Goal: Task Accomplishment & Management: Manage account settings

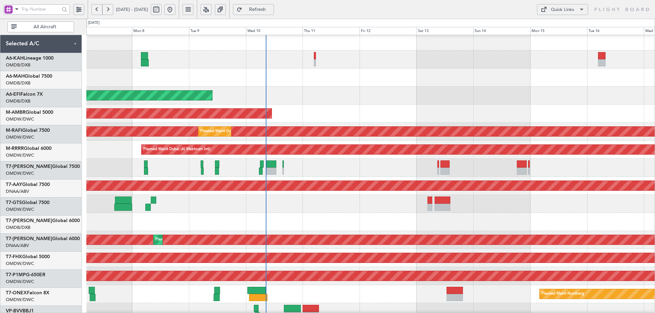
click at [270, 181] on div "Unplanned Maint [GEOGRAPHIC_DATA] (Al Maktoum Intl)" at bounding box center [158, 186] width 1281 height 10
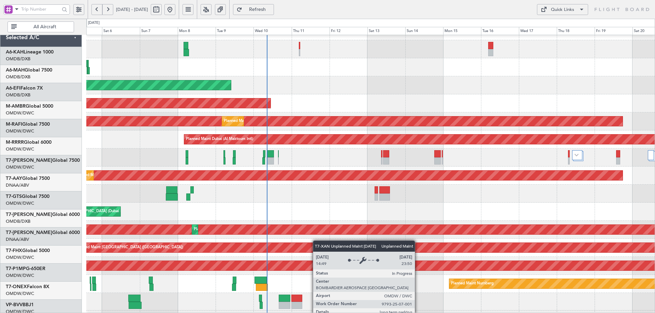
scroll to position [119, 0]
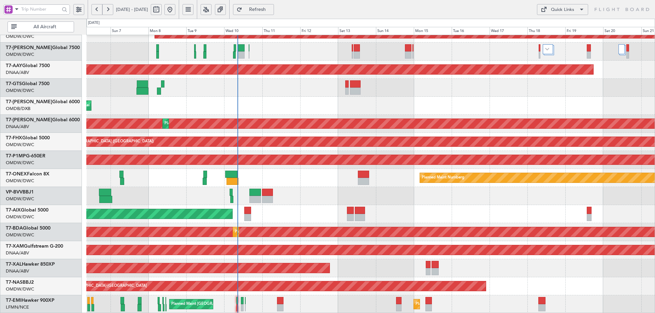
click at [289, 108] on div "Planned Maint Dubai (Al Maktoum Intl) Planned Maint [GEOGRAPHIC_DATA] (Al Makto…" at bounding box center [370, 115] width 568 height 398
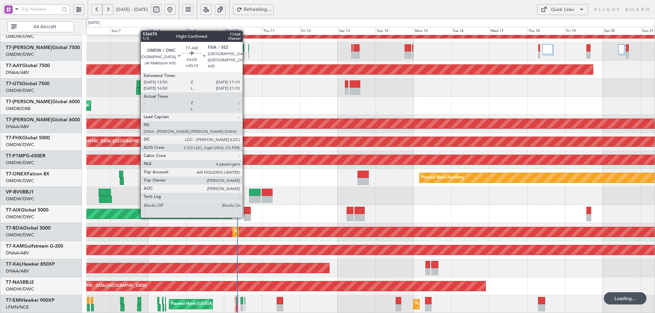
click at [246, 210] on div at bounding box center [247, 210] width 7 height 7
click at [245, 210] on div at bounding box center [247, 210] width 7 height 7
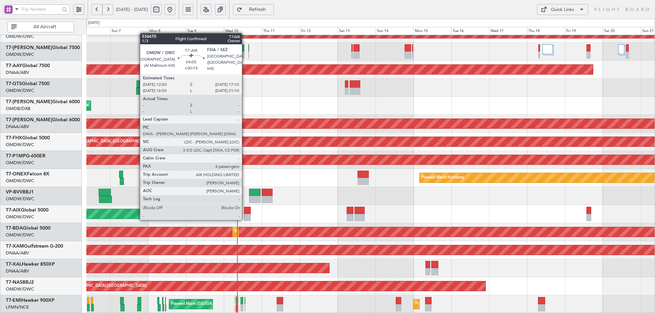
click at [247, 210] on div at bounding box center [247, 210] width 7 height 7
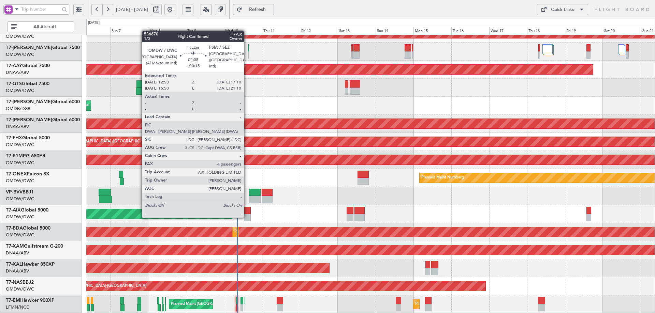
click at [247, 211] on div at bounding box center [247, 210] width 7 height 7
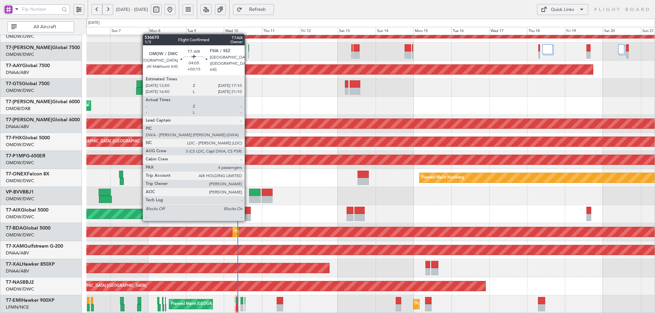
click at [248, 214] on div at bounding box center [247, 210] width 7 height 7
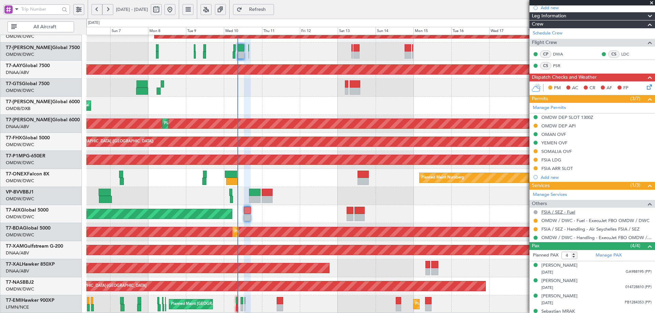
scroll to position [132, 0]
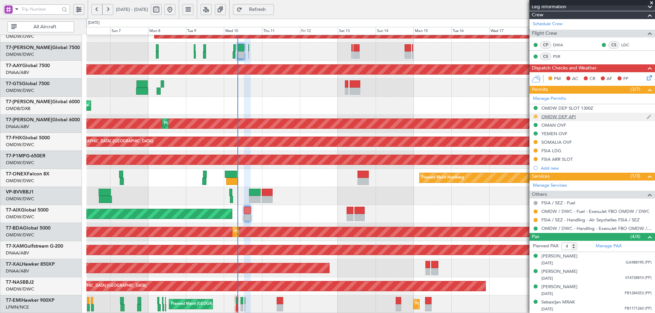
click at [534, 115] on button at bounding box center [535, 117] width 4 height 4
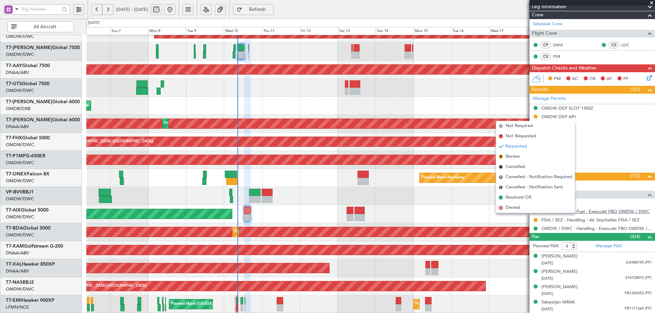
drag, startPoint x: 517, startPoint y: 195, endPoint x: 545, endPoint y: 213, distance: 33.8
click at [516, 195] on span "Received OK" at bounding box center [518, 197] width 26 height 7
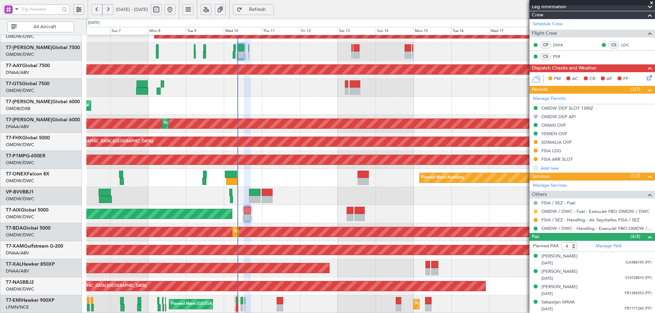
drag, startPoint x: 534, startPoint y: 210, endPoint x: 532, endPoint y: 229, distance: 18.9
click at [534, 211] on button at bounding box center [535, 212] width 4 height 4
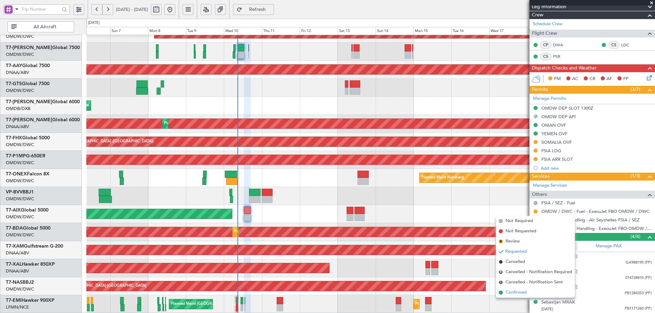
click at [518, 293] on span "Confirmed" at bounding box center [515, 292] width 21 height 7
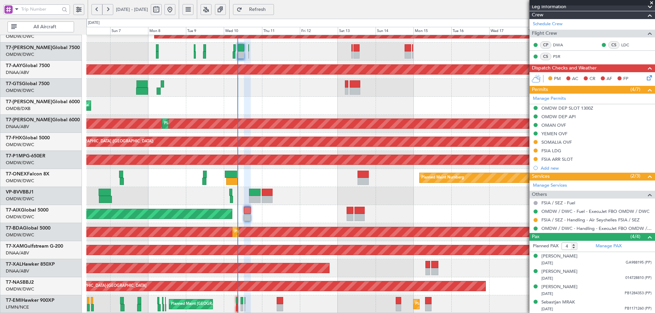
click at [557, 143] on div "SOMALIA OVF" at bounding box center [556, 142] width 30 height 6
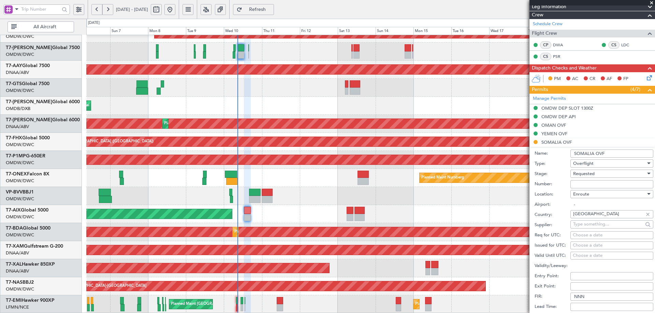
click at [585, 179] on div "Number:" at bounding box center [593, 184] width 119 height 10
click at [582, 186] on input "Number:" at bounding box center [611, 184] width 83 height 8
paste input "SCAA/FOPS/2077/25"
type input "SCAA/FOPS/2077/25"
click at [583, 175] on span "Requested" at bounding box center [583, 174] width 21 height 6
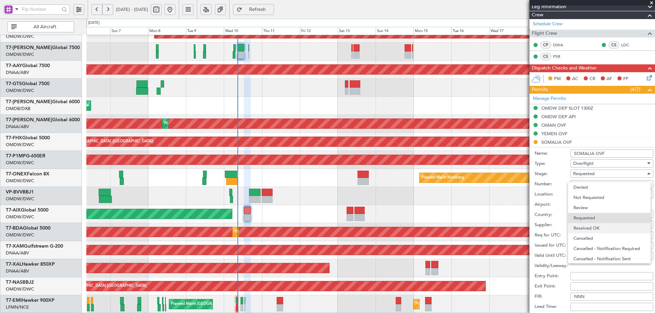
scroll to position [3, 0]
click at [585, 226] on span "Received OK" at bounding box center [609, 225] width 72 height 10
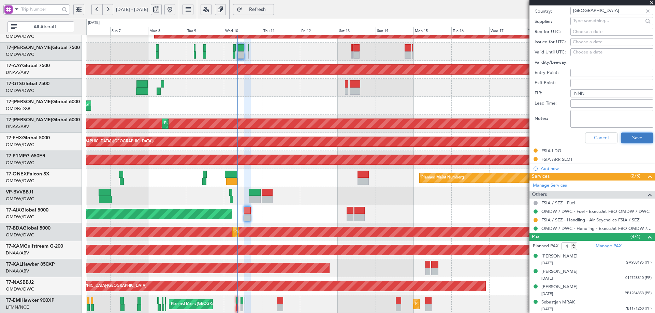
click at [627, 135] on button "Save" at bounding box center [636, 138] width 32 height 11
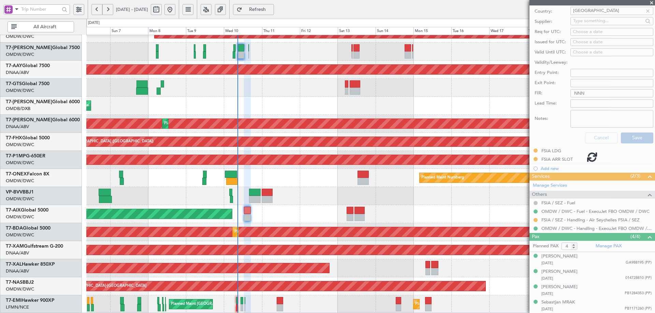
scroll to position [132, 0]
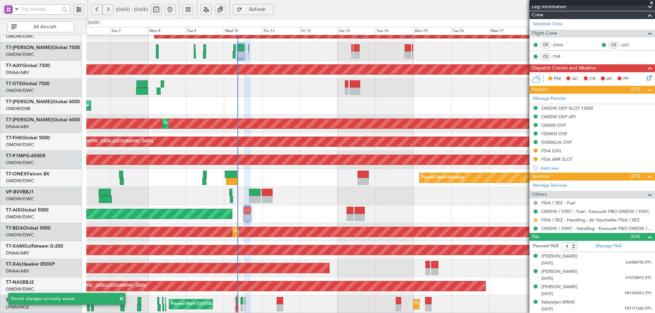
click at [536, 219] on button at bounding box center [535, 220] width 4 height 4
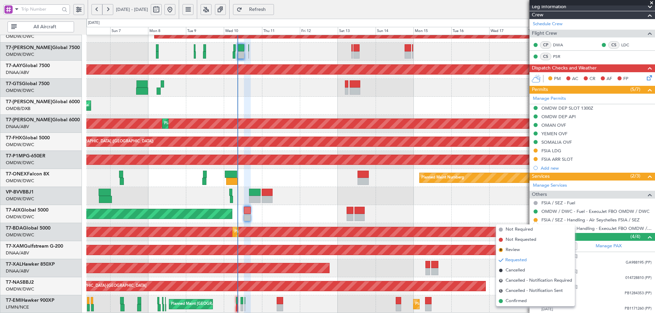
click at [511, 301] on span "Confirmed" at bounding box center [515, 301] width 21 height 7
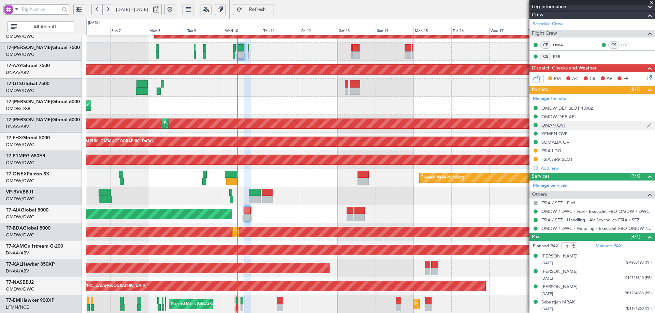
scroll to position [29, 0]
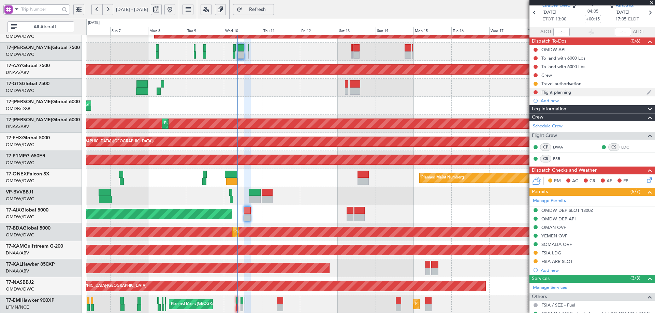
click at [566, 92] on div "Flight planning" at bounding box center [556, 92] width 30 height 6
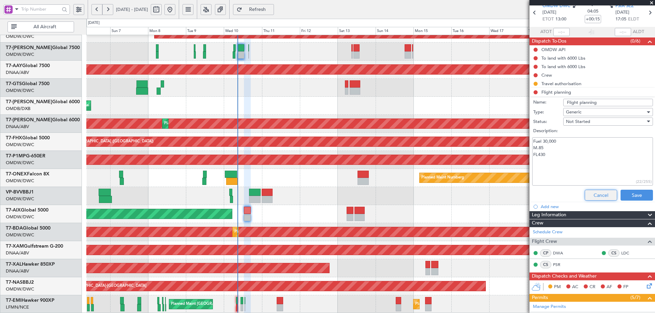
click at [603, 192] on button "Cancel" at bounding box center [600, 195] width 32 height 11
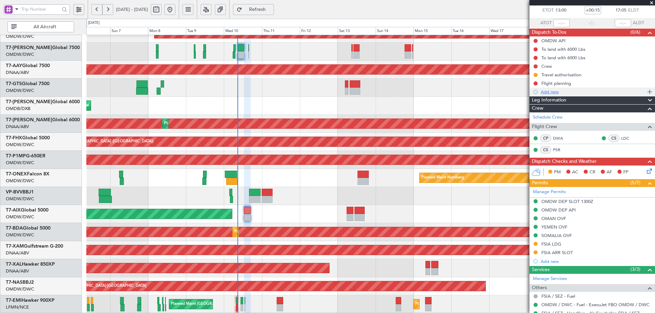
scroll to position [0, 0]
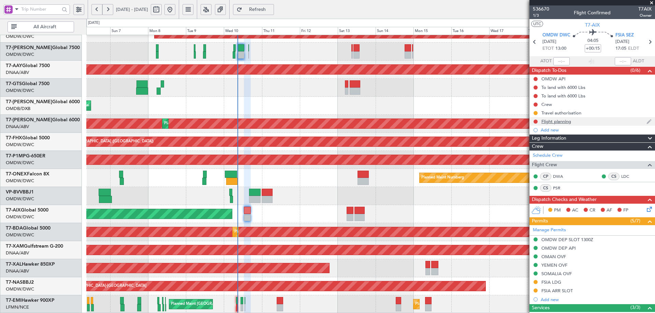
click at [555, 123] on div "Flight planning" at bounding box center [556, 122] width 30 height 6
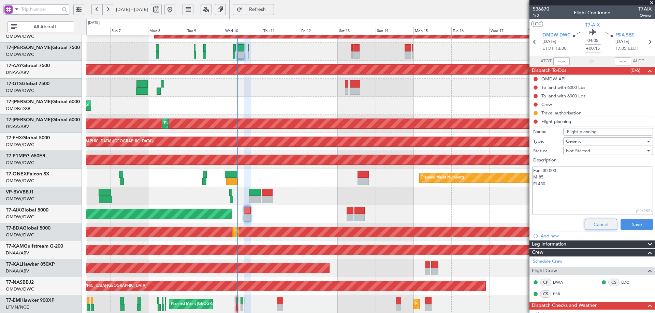
click at [598, 223] on button "Cancel" at bounding box center [600, 224] width 32 height 11
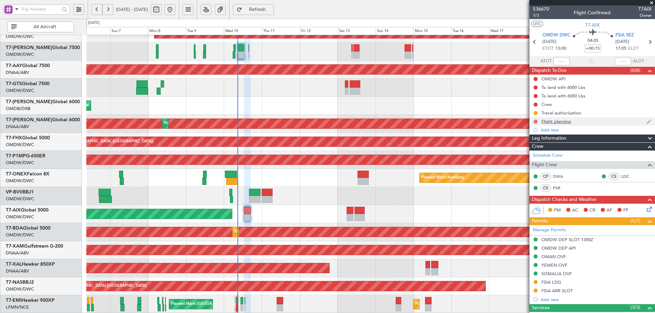
click at [535, 120] on button at bounding box center [535, 122] width 4 height 4
click at [534, 154] on span "Completed" at bounding box center [538, 151] width 23 height 7
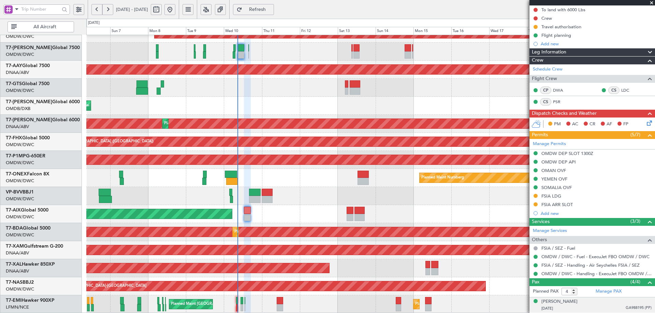
scroll to position [132, 0]
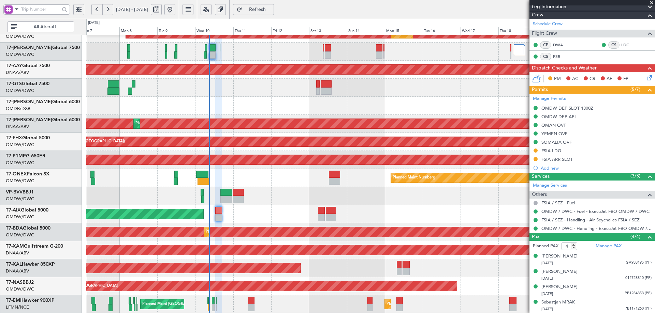
click at [276, 211] on div "AOG Maint" at bounding box center [370, 214] width 568 height 18
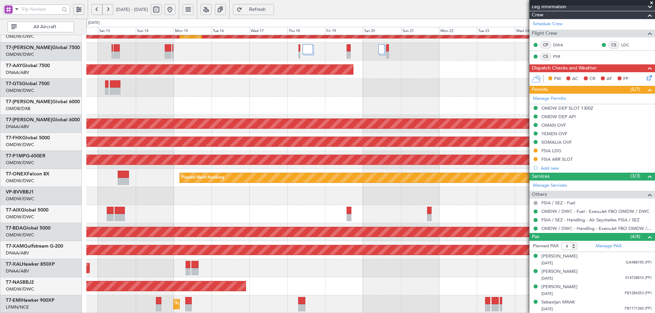
click at [179, 202] on div "Planned Maint Dubai (Al Maktoum Intl) Planned Maint Dubai (Al Maktoum Intl) Unp…" at bounding box center [370, 115] width 568 height 398
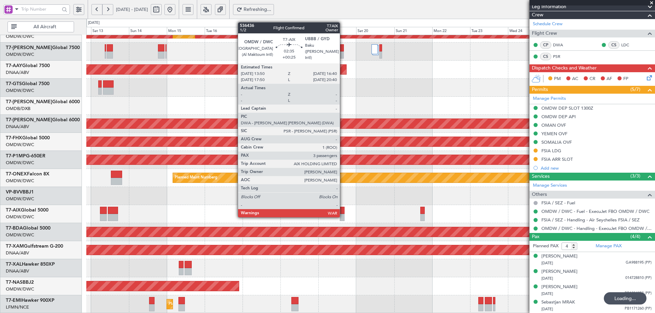
click at [343, 210] on div at bounding box center [342, 210] width 5 height 7
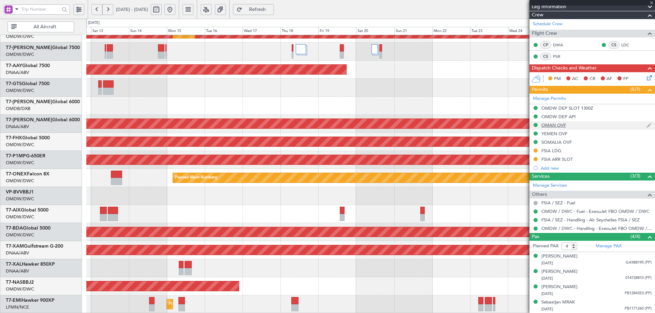
type input "+00:25"
type input "3"
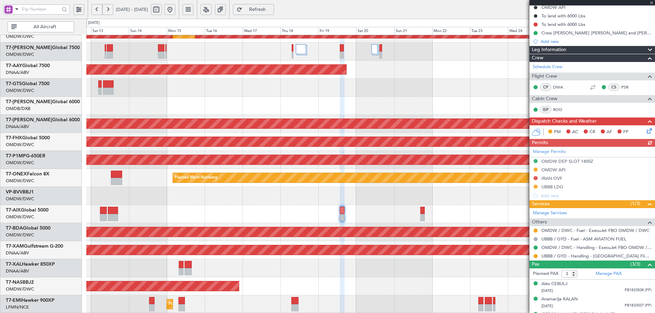
scroll to position [83, 0]
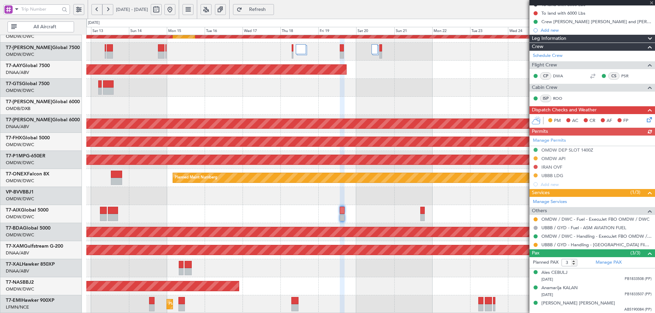
click at [551, 176] on div "Manage Permits OMDW DEP SLOT 1400Z OMDW API IRAN OVF UBBB LDG Add new" at bounding box center [591, 162] width 125 height 53
click at [558, 175] on div "UBBB LDG" at bounding box center [552, 176] width 22 height 6
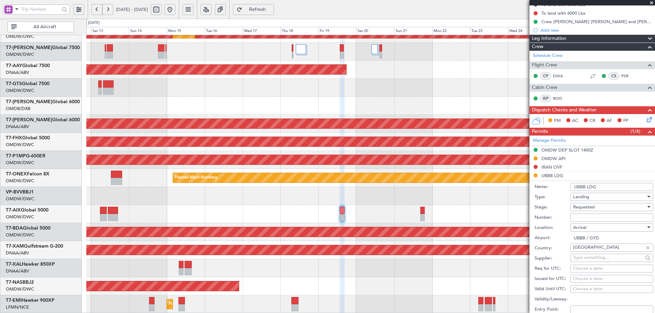
click at [584, 219] on input "Number:" at bounding box center [611, 218] width 83 height 8
paste input "AZA-1802/09.09.25"
type input "AZA-1802/09.09.25"
click at [588, 210] on div "Requested" at bounding box center [609, 207] width 73 height 10
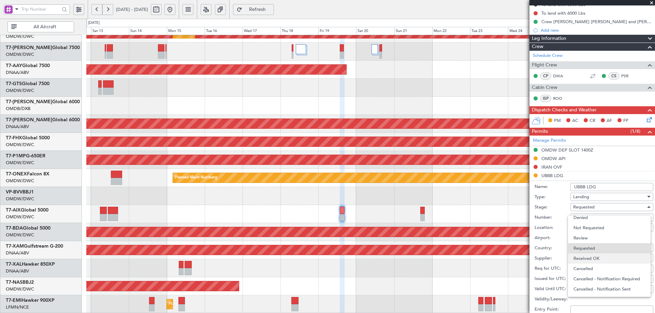
click at [587, 257] on span "Received OK" at bounding box center [609, 259] width 72 height 10
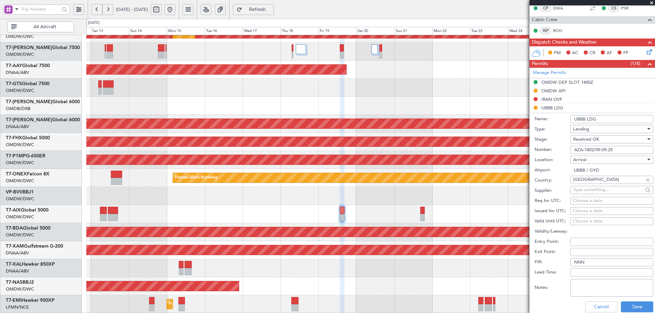
scroll to position [151, 0]
click at [632, 306] on button "Save" at bounding box center [636, 306] width 32 height 11
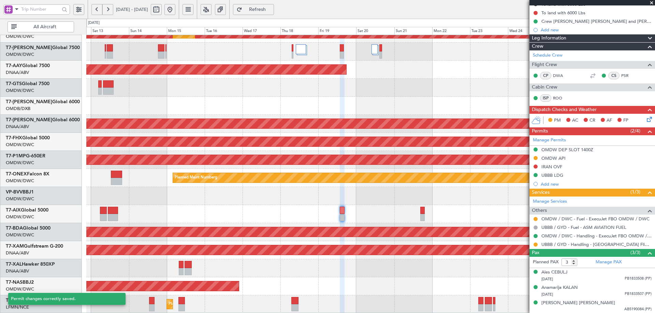
scroll to position [83, 0]
click at [535, 244] on button at bounding box center [535, 245] width 4 height 4
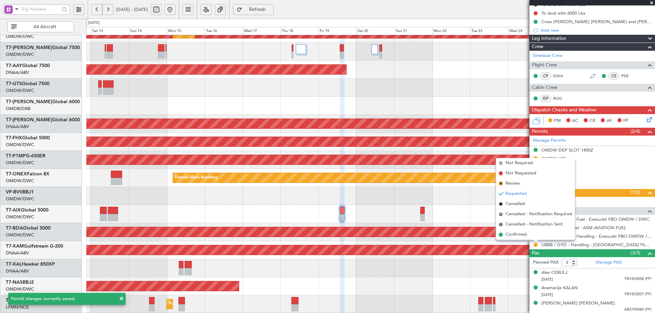
click at [522, 234] on span "Confirmed" at bounding box center [515, 234] width 21 height 7
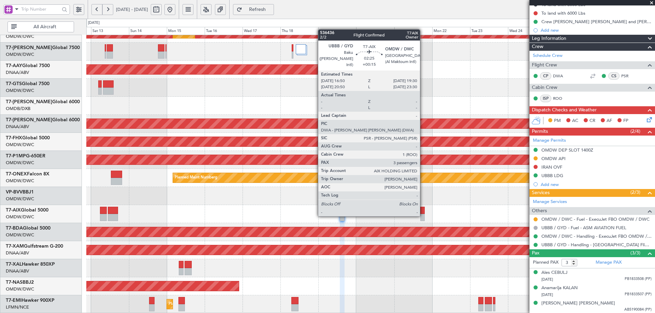
click at [423, 209] on div at bounding box center [422, 210] width 4 height 7
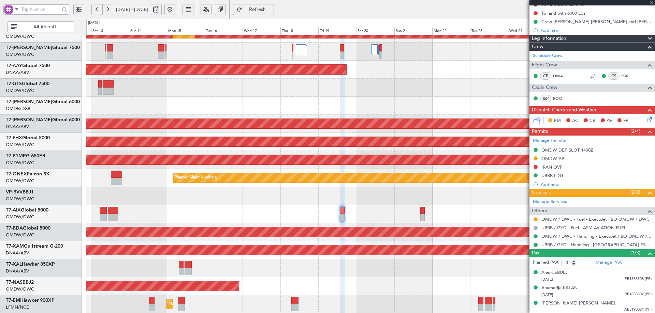
type input "+00:15"
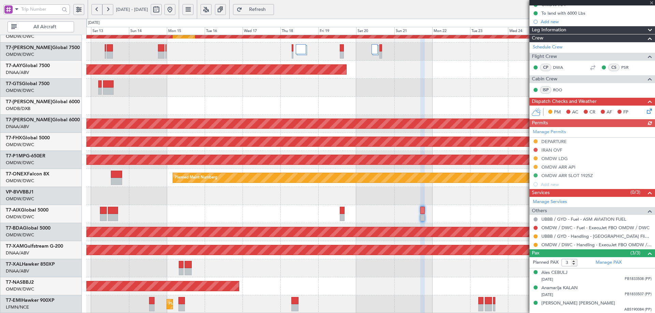
click at [553, 143] on div "Manage Permits DEPARTURE IRAN OVF OMDW LDG OMDW ARR API OMDW ARR SLOT 1925Z Add…" at bounding box center [591, 158] width 125 height 62
click at [559, 143] on div "DEPARTURE" at bounding box center [553, 142] width 25 height 6
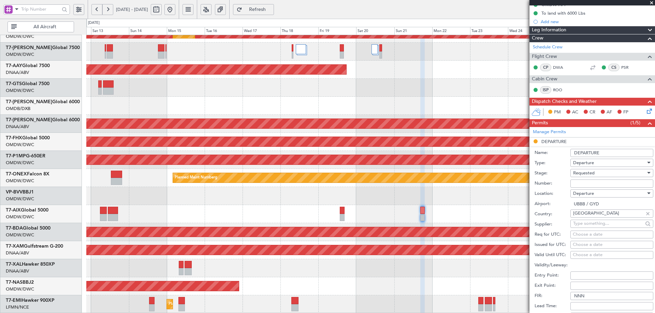
drag, startPoint x: 593, startPoint y: 186, endPoint x: 594, endPoint y: 178, distance: 7.9
click at [593, 185] on input "Number:" at bounding box center [611, 184] width 83 height 8
paste input "AZA-1802/09.09.25"
type input "AZA-1802/09.09.25"
click at [594, 173] on span "Requested" at bounding box center [583, 173] width 21 height 6
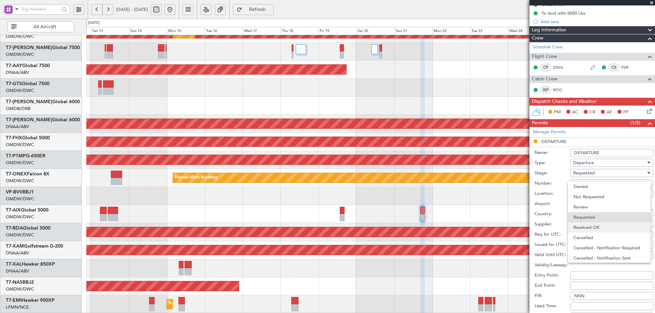
scroll to position [3, 0]
click at [588, 223] on span "Received OK" at bounding box center [609, 225] width 72 height 10
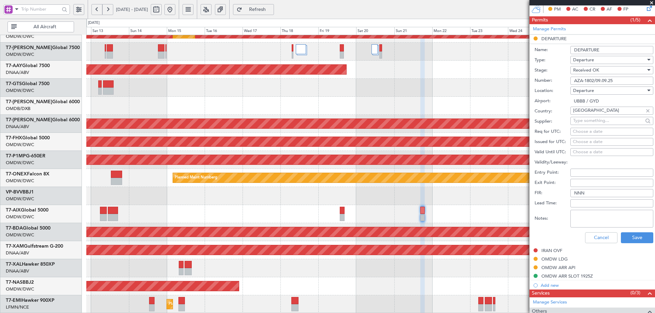
scroll to position [286, 0]
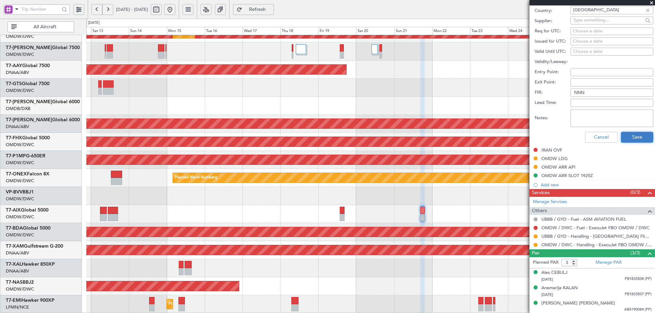
click at [633, 139] on button "Save" at bounding box center [636, 137] width 32 height 11
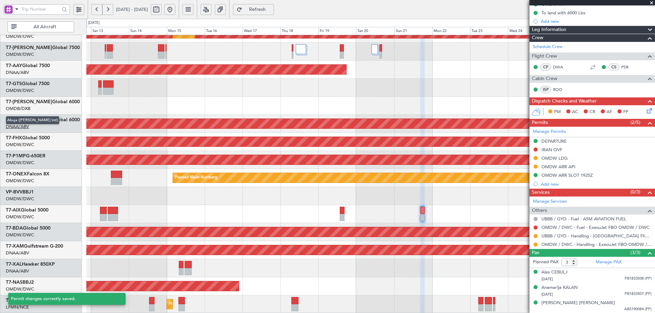
scroll to position [83, 0]
click at [535, 236] on button at bounding box center [535, 237] width 4 height 4
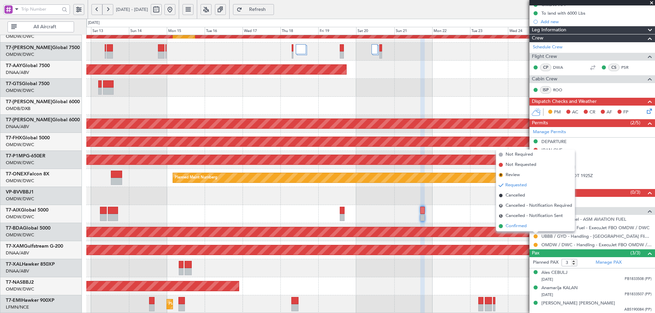
click at [517, 227] on span "Confirmed" at bounding box center [515, 226] width 21 height 7
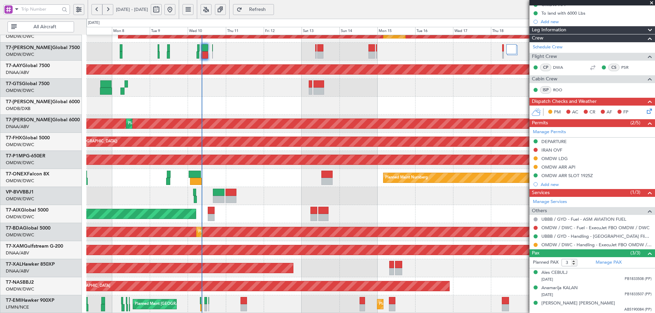
click at [458, 214] on div "Planned Maint Dubai (Al Maktoum Intl) Planned Maint Dubai (Al Maktoum Intl) Pla…" at bounding box center [370, 115] width 568 height 398
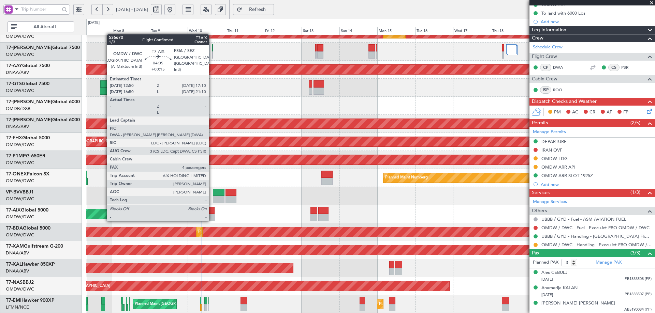
click at [212, 214] on div at bounding box center [211, 210] width 7 height 7
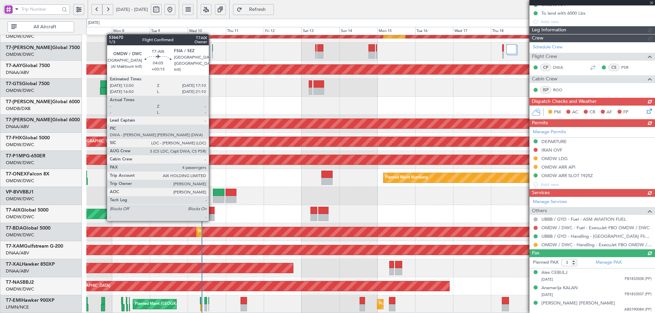
click at [212, 214] on div at bounding box center [211, 210] width 7 height 7
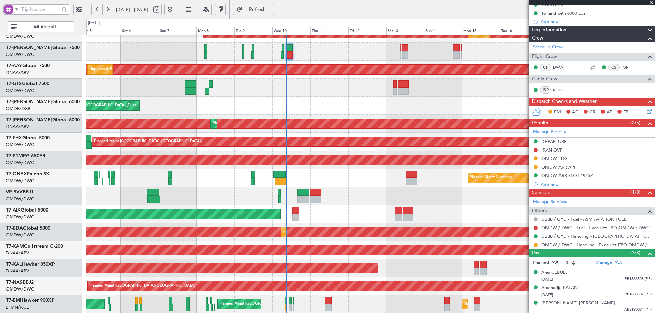
click at [293, 199] on div "Planned Maint Dubai (Al Maktoum Intl) Planned Maint Dubai (Al Maktoum Intl) Pla…" at bounding box center [370, 115] width 568 height 398
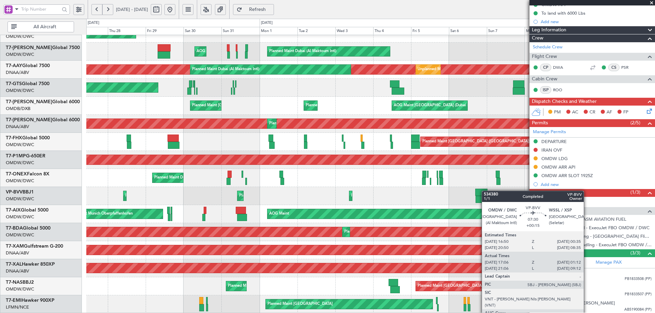
click at [484, 192] on div "Planned Maint Dubai (Al Maktoum Intl) Planned Maint Dubai (Al Maktoum Intl) Pla…" at bounding box center [370, 115] width 568 height 398
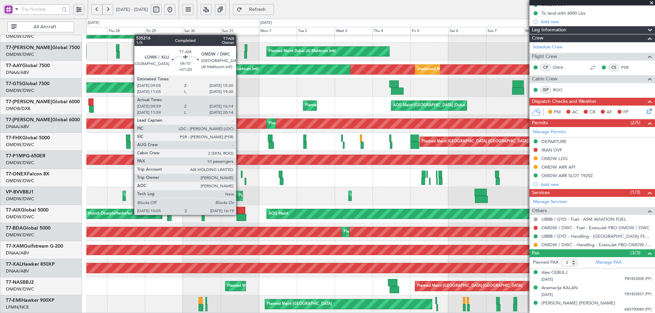
click at [239, 214] on div at bounding box center [240, 210] width 10 height 7
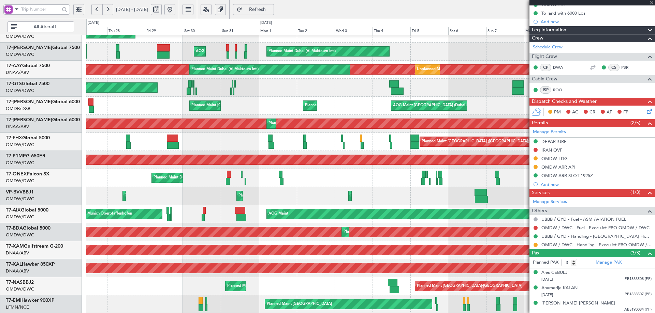
type input "+01:20"
type input "10:09"
type input "16:09"
type input "10"
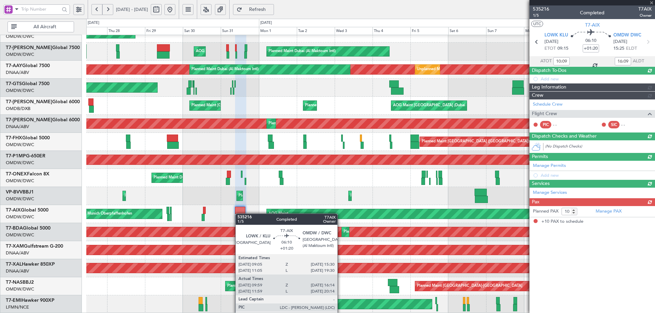
scroll to position [0, 0]
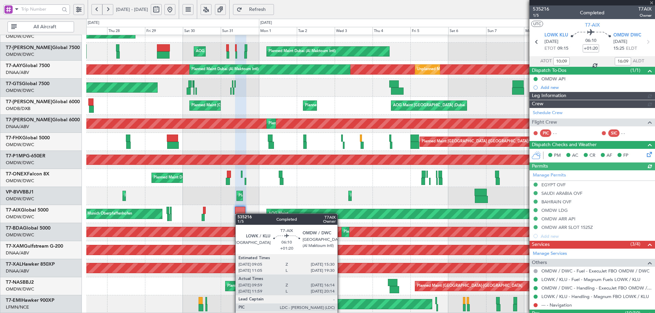
type input "Anita Mani (ANI)"
type input "7162"
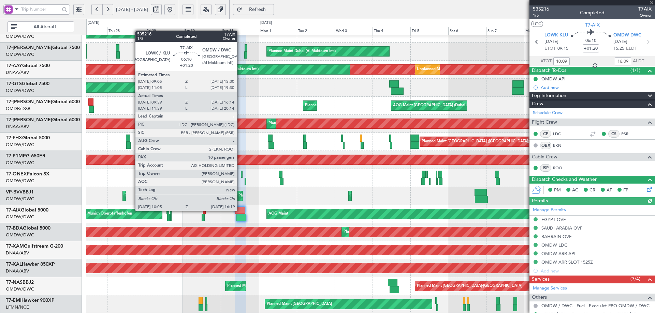
click at [240, 210] on div at bounding box center [240, 210] width 10 height 7
click at [240, 211] on div at bounding box center [240, 210] width 10 height 7
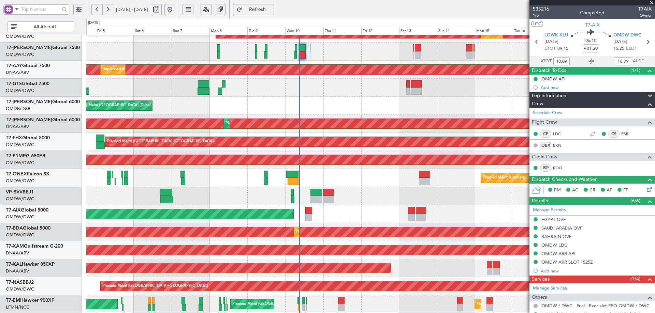
click at [0, 178] on html "27 Aug 2025 - 11 Sep 2025 Refresh Quick Links All Aircraft Planned Maint Dubai …" at bounding box center [327, 156] width 655 height 313
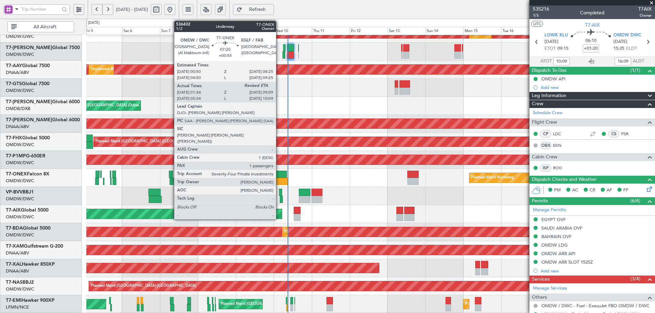
click at [279, 177] on div at bounding box center [280, 174] width 12 height 7
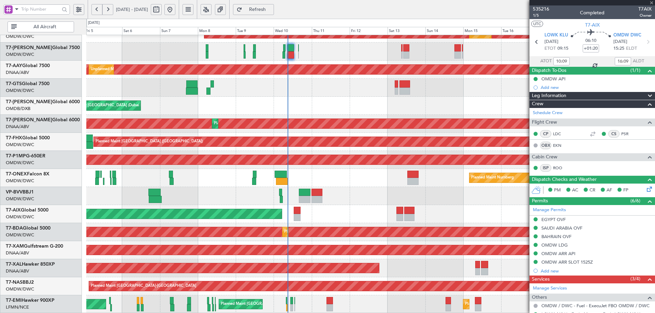
type input "+00:55"
type input "01:44"
type input "1"
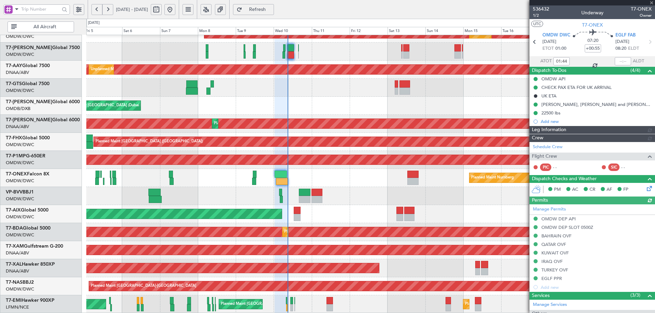
type input "Rohit Roy (ROY)"
type input "7210"
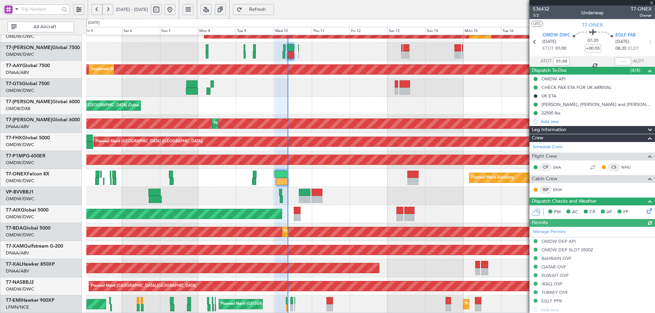
click at [617, 61] on div at bounding box center [622, 61] width 16 height 8
click at [619, 60] on input "text" at bounding box center [622, 61] width 16 height 8
type input "08:51"
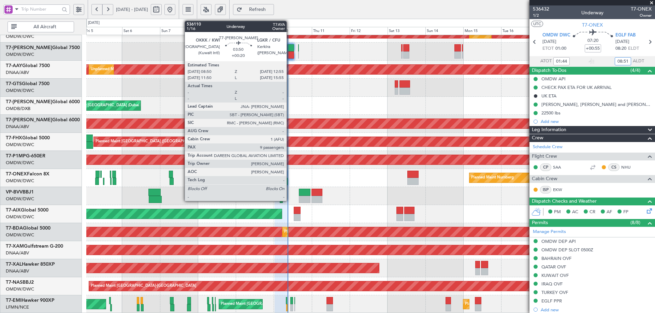
click at [289, 49] on div at bounding box center [290, 47] width 6 height 7
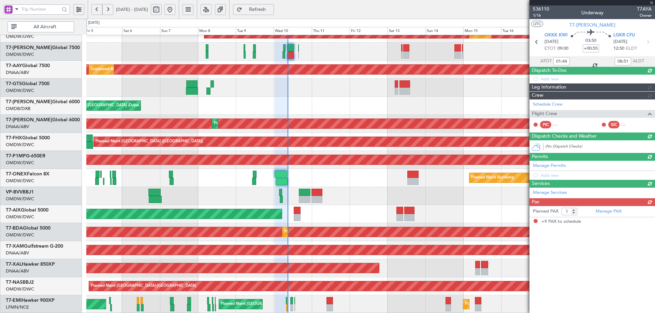
type input "+00:20"
type input "9"
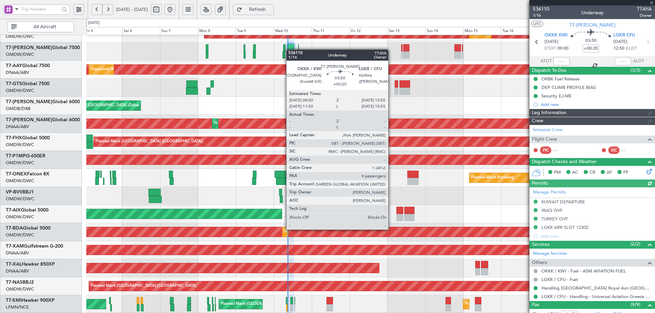
type input "Rohit Roy (ROY)"
type input "7243"
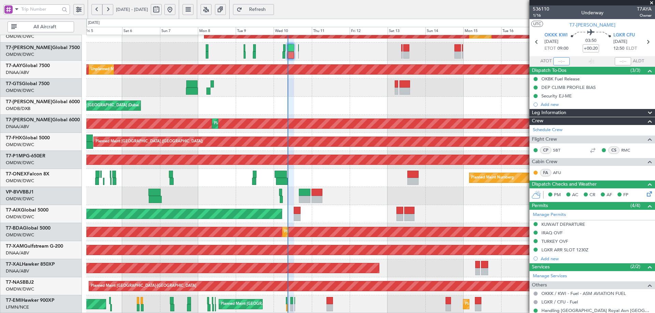
drag, startPoint x: 558, startPoint y: 63, endPoint x: 547, endPoint y: 66, distance: 11.9
click at [558, 63] on input "text" at bounding box center [561, 61] width 16 height 8
type input "08:53"
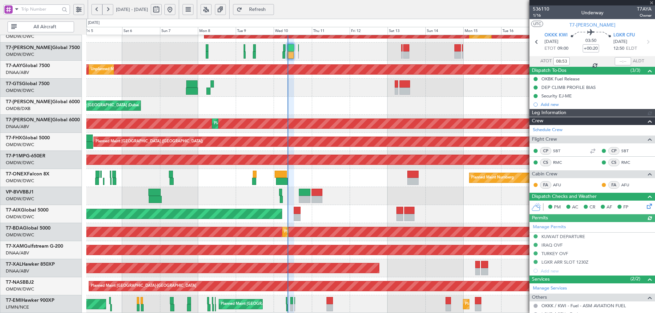
type input "Rohit Roy (ROY)"
type input "7243"
type input "Rohit Roy (ROY)"
type input "7243"
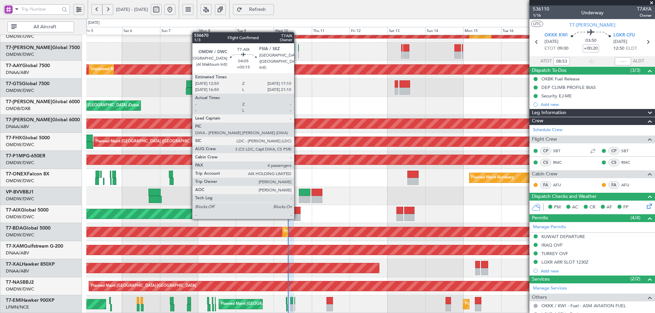
click at [297, 212] on div at bounding box center [297, 210] width 7 height 7
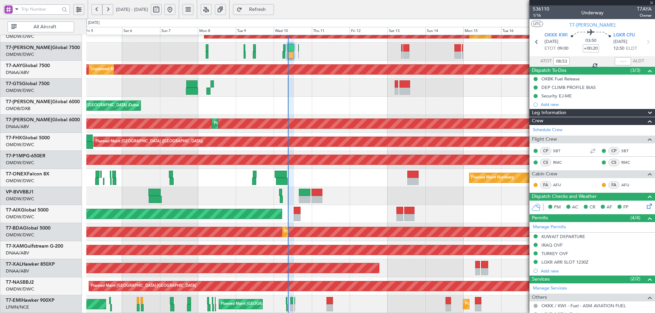
type input "+00:15"
type input "4"
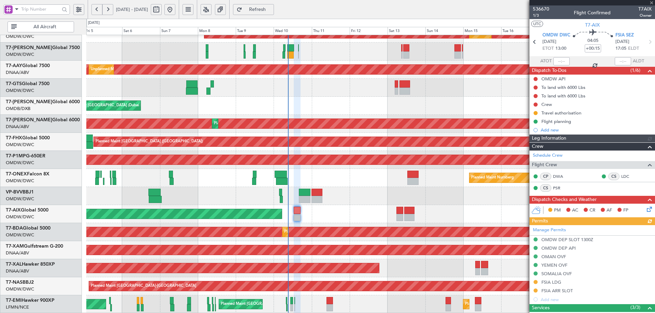
type input "Anita Mani (ANI)"
type input "7254"
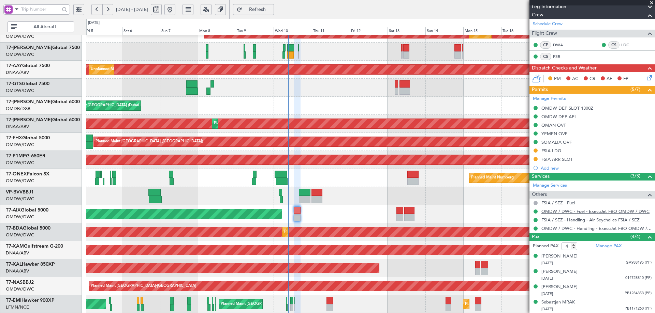
scroll to position [63, 0]
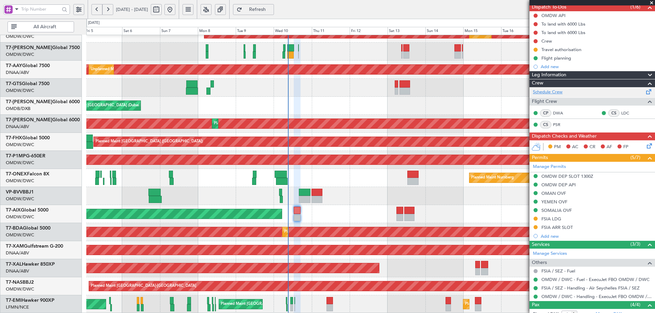
click at [544, 90] on link "Schedule Crew" at bounding box center [548, 92] width 30 height 7
type input "Anita Mani (ANI)"
type input "7254"
click at [567, 209] on div "SOMALIA OVF" at bounding box center [556, 211] width 30 height 6
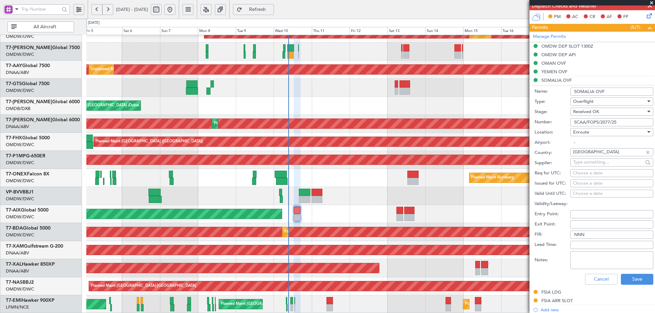
scroll to position [200, 0]
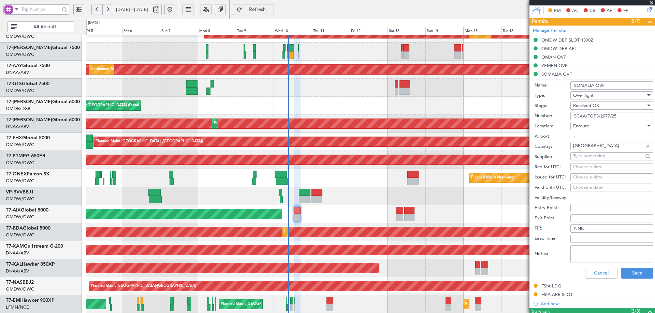
drag, startPoint x: 619, startPoint y: 118, endPoint x: 606, endPoint y: 115, distance: 12.8
click at [606, 115] on input "SCAA/FOPS/2077/25" at bounding box center [611, 116] width 83 height 8
type input "SCAA/FOPS/2080/25"
click at [629, 272] on button "Save" at bounding box center [636, 273] width 32 height 11
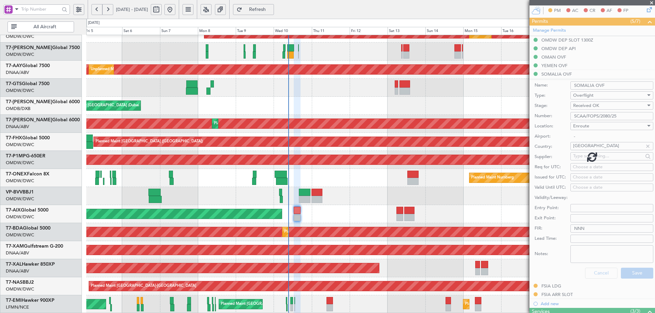
scroll to position [132, 0]
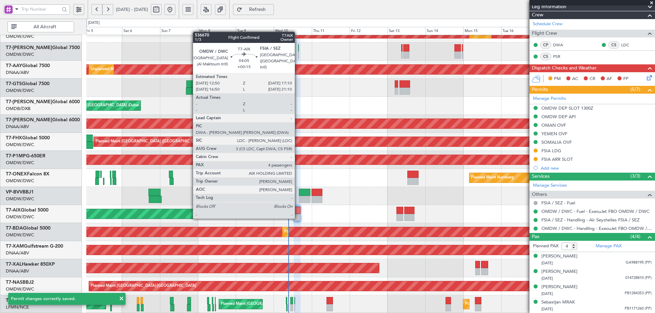
click at [298, 211] on div at bounding box center [297, 210] width 7 height 7
click at [298, 212] on div at bounding box center [297, 210] width 7 height 7
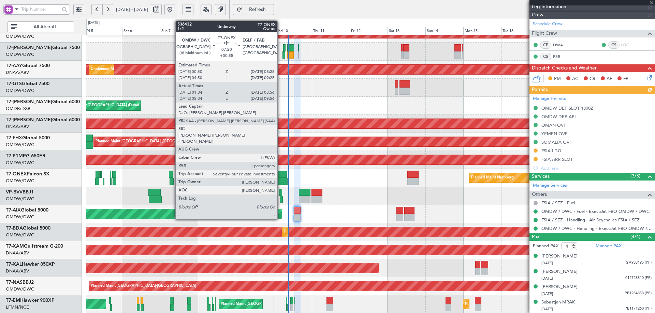
type input "Anita Mani (ANI)"
type input "7254"
click at [280, 174] on div at bounding box center [280, 174] width 12 height 7
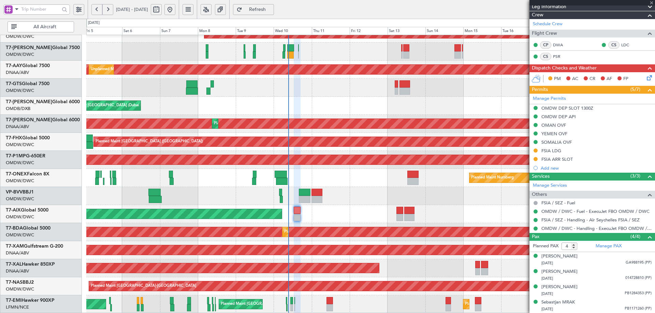
type input "+00:55"
type input "01:44"
type input "08:51"
type input "1"
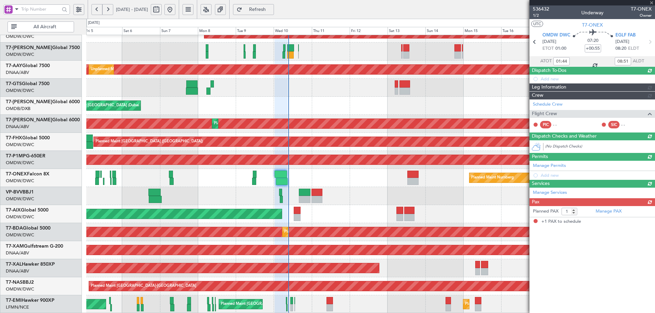
scroll to position [0, 0]
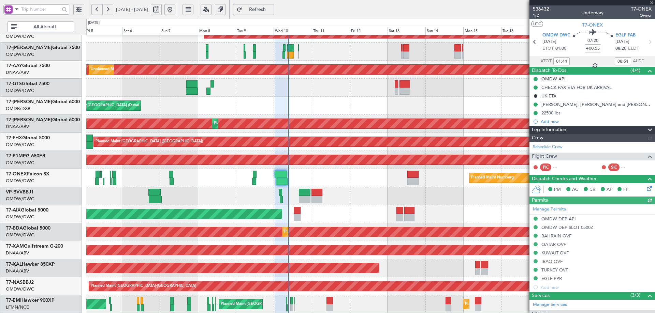
type input "Rohit Roy (ROY)"
type input "7210"
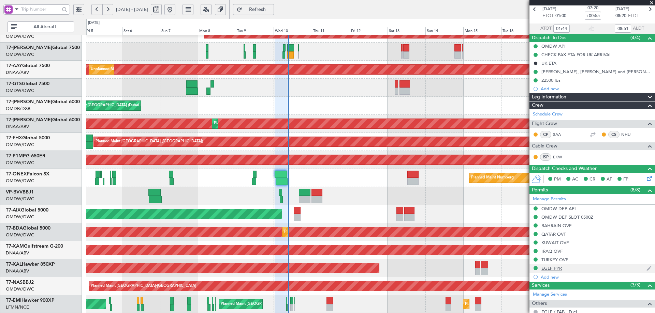
scroll to position [96, 0]
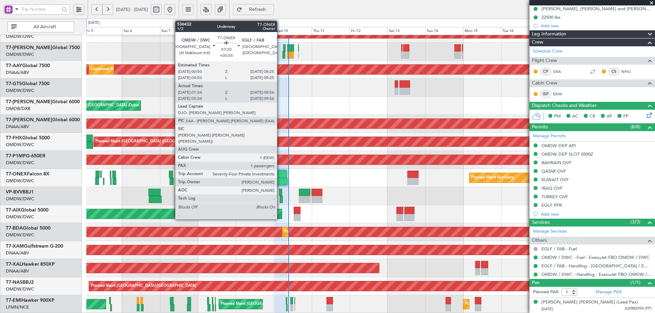
click at [280, 174] on div at bounding box center [280, 174] width 12 height 7
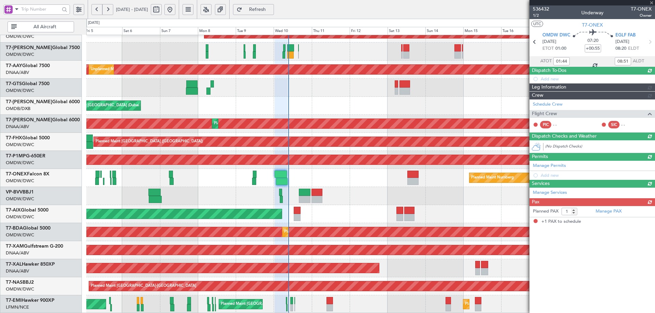
scroll to position [0, 0]
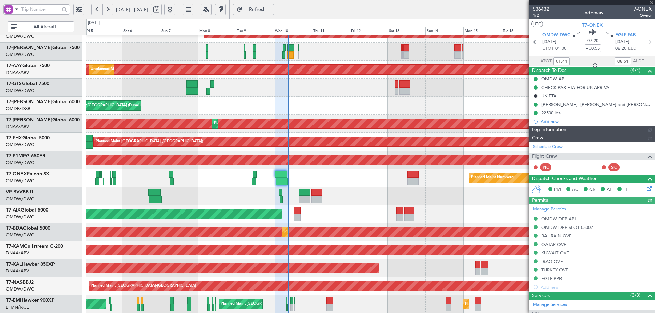
type input "Rohit Roy (ROY)"
type input "7210"
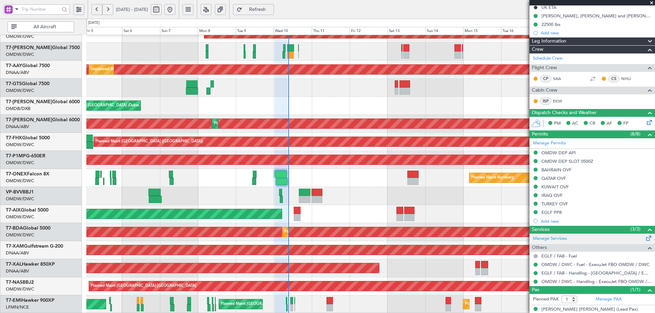
scroll to position [96, 0]
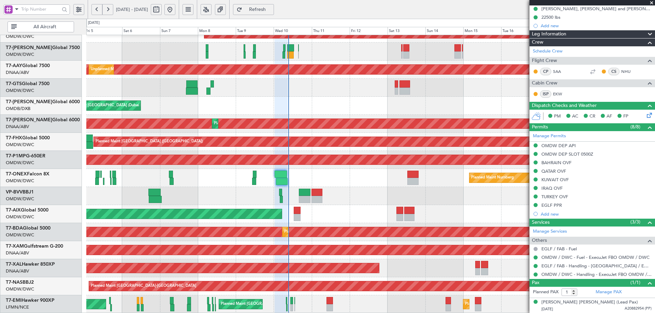
type input "Rohit Roy (ROY)"
type input "7210"
click at [605, 293] on link "Manage PAX" at bounding box center [608, 292] width 26 height 7
type input "Rohit Roy (ROY)"
type input "7210"
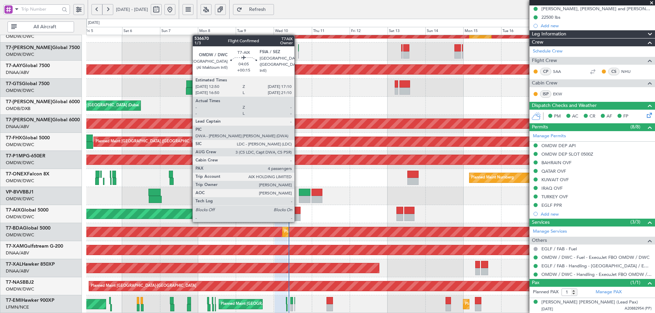
click at [297, 214] on div at bounding box center [297, 217] width 7 height 7
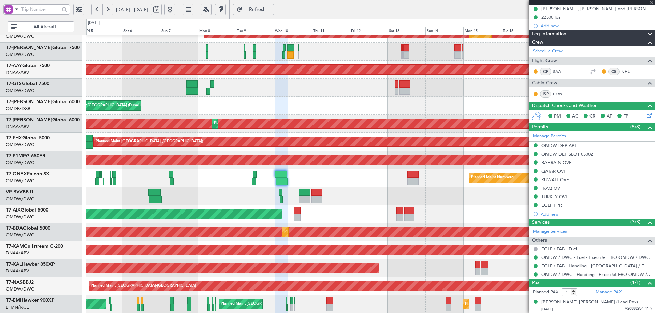
type input "+00:15"
type input "4"
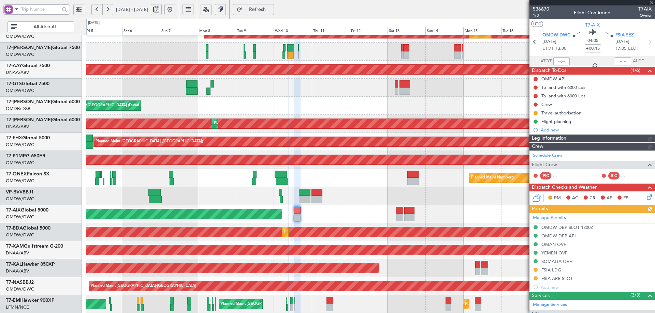
type input "Anita Mani (ANI)"
type input "7254"
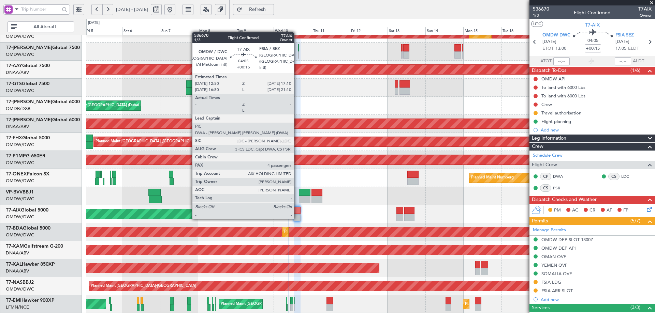
click at [297, 212] on div at bounding box center [297, 210] width 7 height 7
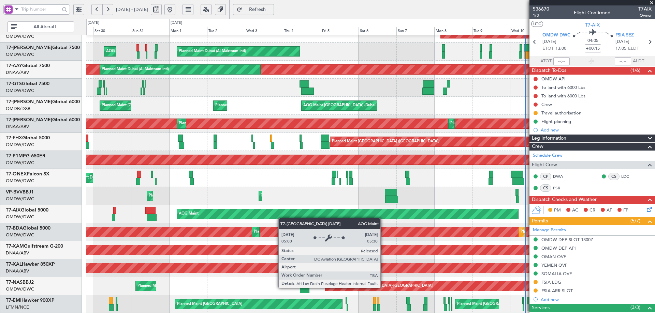
scroll to position [119, 0]
click at [437, 207] on div "Planned Maint Dubai (Al Maktoum Intl) Planned Maint Dubai (Al Maktoum Intl) Pla…" at bounding box center [370, 115] width 568 height 398
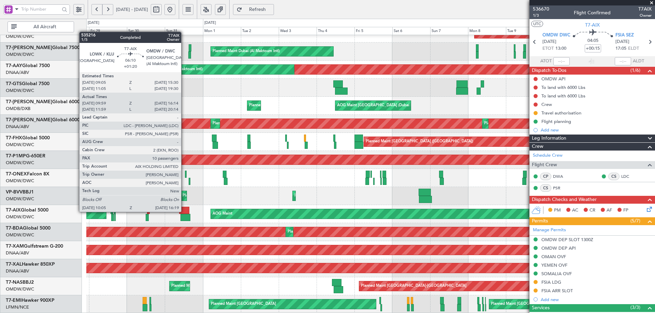
click at [184, 211] on div at bounding box center [184, 210] width 10 height 7
click at [186, 212] on div at bounding box center [184, 210] width 10 height 7
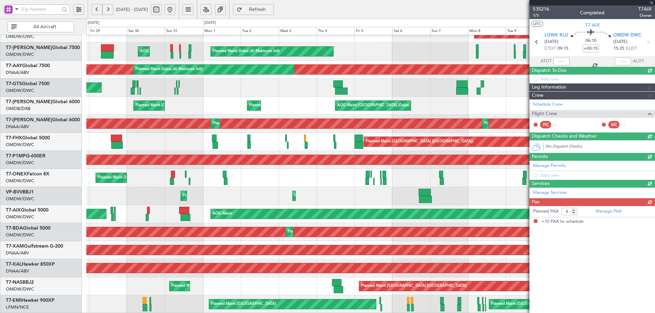
type input "+01:20"
type input "10:09"
type input "16:09"
type input "10"
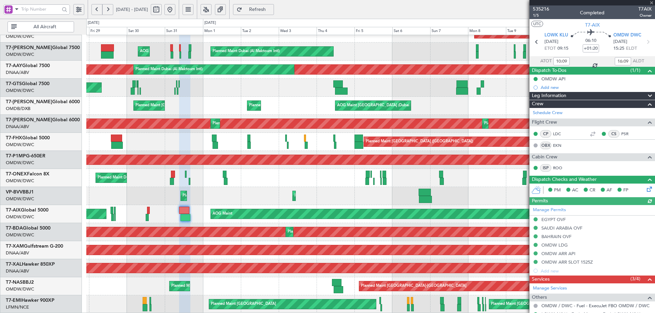
type input "Anita Mani (ANI)"
type input "7162"
click at [271, 7] on span "Refreshing..." at bounding box center [257, 9] width 28 height 5
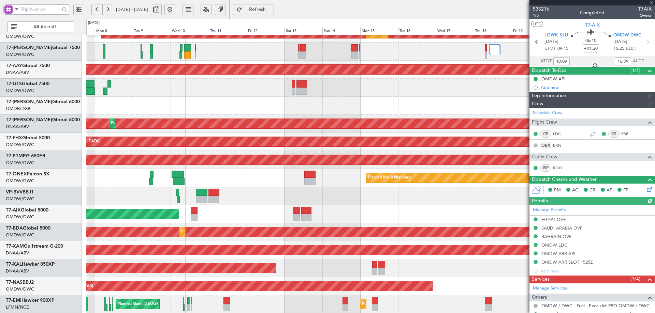
type input "Anita Mani (ANI)"
type input "7162"
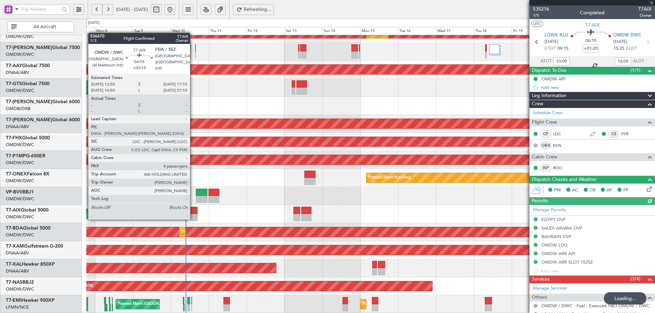
click at [194, 212] on div at bounding box center [194, 210] width 7 height 7
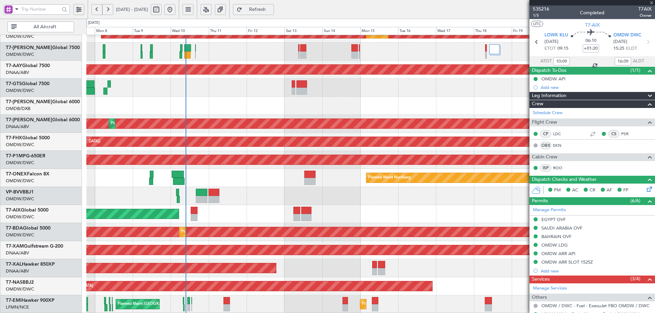
type input "+00:15"
type input "4"
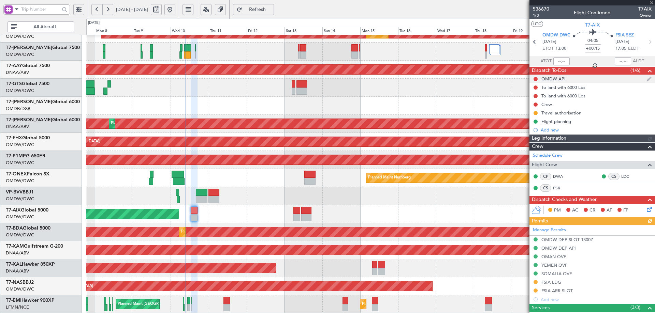
type input "Anita Mani (ANI)"
type input "7254"
click at [535, 78] on button at bounding box center [535, 79] width 4 height 4
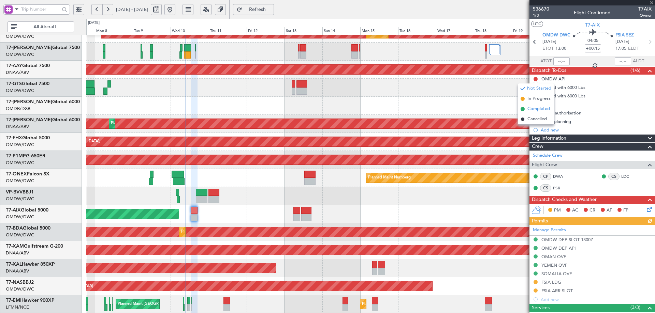
click at [534, 108] on span "Completed" at bounding box center [538, 109] width 23 height 7
drag, startPoint x: 535, startPoint y: 88, endPoint x: 537, endPoint y: 95, distance: 6.7
click at [535, 88] on button at bounding box center [535, 88] width 4 height 4
click at [537, 117] on span "Completed" at bounding box center [538, 117] width 23 height 7
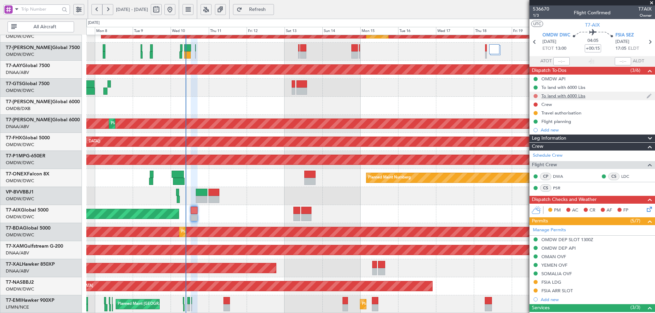
click at [535, 95] on button at bounding box center [535, 96] width 4 height 4
drag, startPoint x: 537, startPoint y: 125, endPoint x: 536, endPoint y: 108, distance: 17.4
click at [537, 125] on span "Completed" at bounding box center [538, 126] width 23 height 7
click at [535, 104] on button at bounding box center [535, 105] width 4 height 4
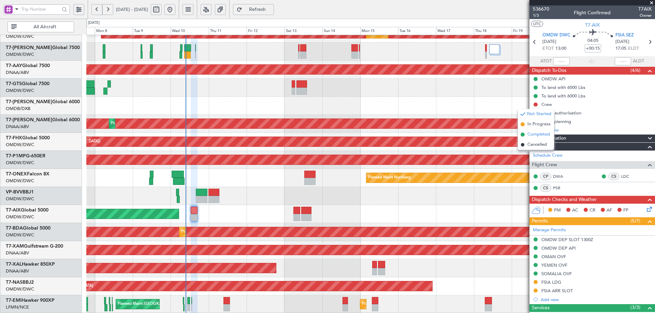
click at [540, 134] on span "Completed" at bounding box center [538, 134] width 23 height 7
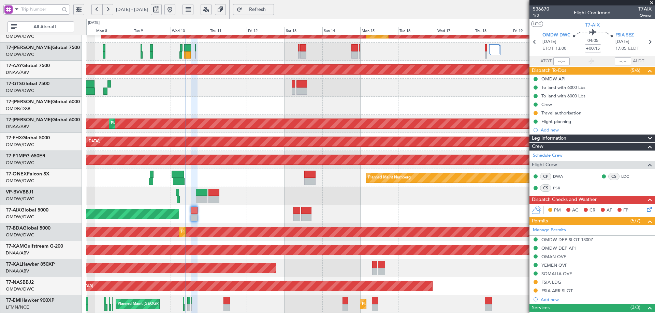
click at [645, 209] on icon at bounding box center [647, 208] width 5 height 5
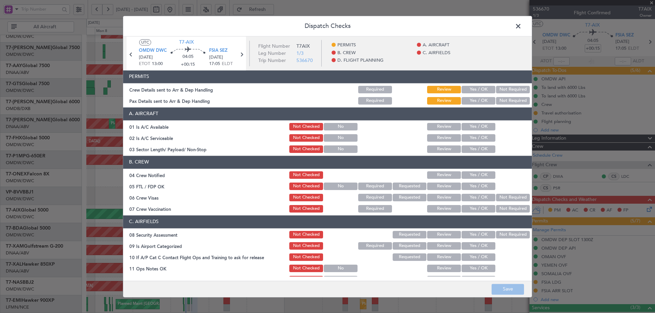
drag, startPoint x: 475, startPoint y: 88, endPoint x: 473, endPoint y: 99, distance: 10.8
click at [475, 88] on button "Yes / OK" at bounding box center [478, 90] width 34 height 8
click at [472, 101] on button "Yes / OK" at bounding box center [478, 101] width 34 height 8
click at [472, 128] on button "Yes / OK" at bounding box center [478, 127] width 34 height 8
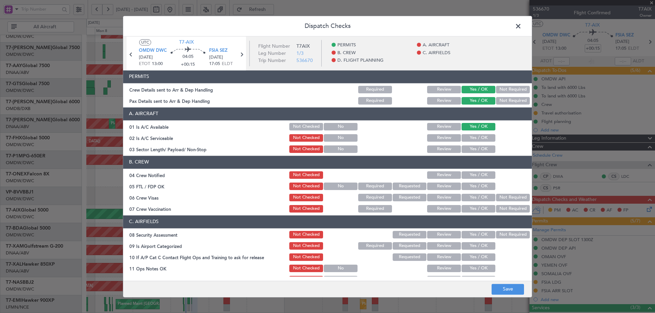
drag, startPoint x: 472, startPoint y: 134, endPoint x: 469, endPoint y: 141, distance: 7.1
click at [470, 136] on button "Yes / OK" at bounding box center [478, 138] width 34 height 8
drag, startPoint x: 468, startPoint y: 149, endPoint x: 458, endPoint y: 161, distance: 15.2
click at [468, 149] on button "Yes / OK" at bounding box center [478, 150] width 34 height 8
click at [474, 175] on button "Yes / OK" at bounding box center [478, 175] width 34 height 8
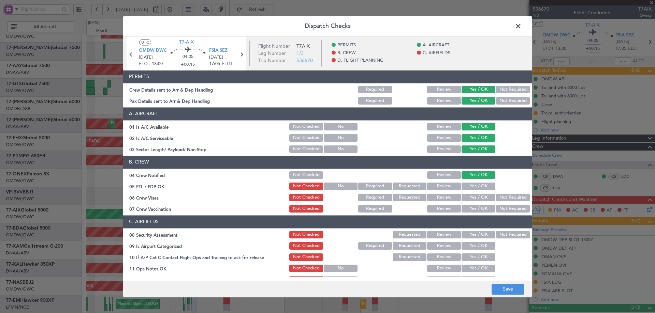
drag, startPoint x: 470, startPoint y: 186, endPoint x: 478, endPoint y: 196, distance: 12.2
click at [470, 187] on button "Yes / OK" at bounding box center [478, 187] width 34 height 8
click at [476, 199] on button "Yes / OK" at bounding box center [478, 198] width 34 height 8
drag, startPoint x: 508, startPoint y: 208, endPoint x: 472, endPoint y: 225, distance: 40.3
click at [507, 208] on button "Not Required" at bounding box center [513, 209] width 34 height 8
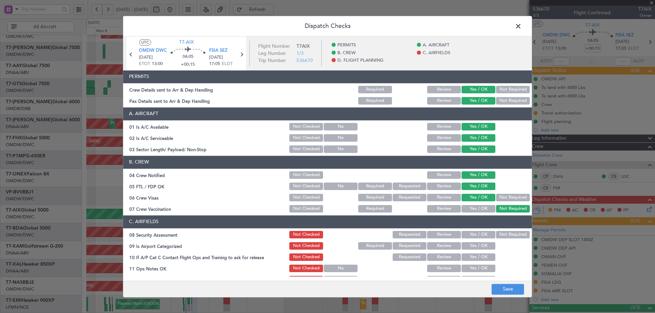
drag, startPoint x: 473, startPoint y: 235, endPoint x: 472, endPoint y: 248, distance: 13.3
click at [473, 236] on button "Yes / OK" at bounding box center [478, 235] width 34 height 8
click at [472, 246] on button "Yes / OK" at bounding box center [478, 246] width 34 height 8
click at [477, 260] on button "Yes / OK" at bounding box center [478, 258] width 34 height 8
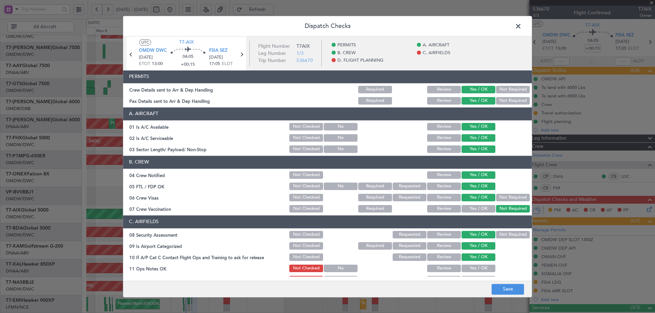
drag, startPoint x: 472, startPoint y: 266, endPoint x: 475, endPoint y: 236, distance: 29.8
click at [472, 265] on button "Yes / OK" at bounding box center [478, 269] width 34 height 8
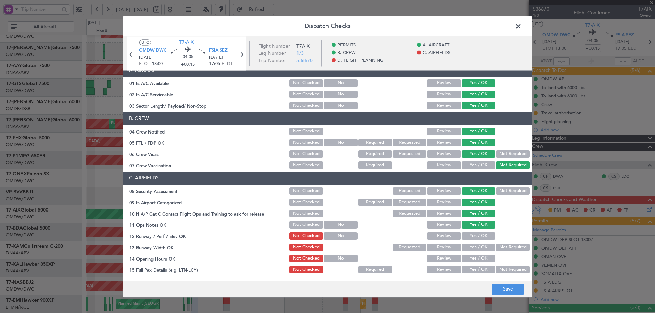
scroll to position [136, 0]
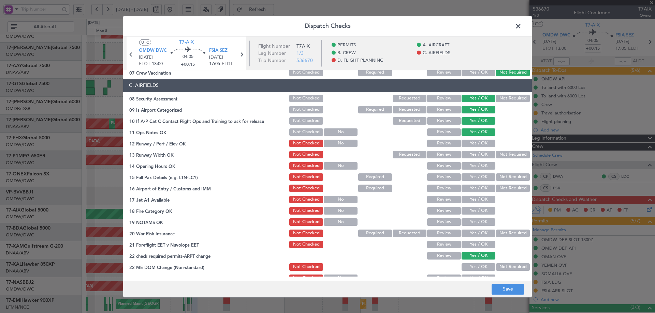
drag, startPoint x: 470, startPoint y: 143, endPoint x: 470, endPoint y: 148, distance: 4.8
click at [470, 143] on button "Yes / OK" at bounding box center [478, 144] width 34 height 8
click at [470, 151] on div "Yes / OK" at bounding box center [477, 155] width 34 height 10
drag, startPoint x: 474, startPoint y: 166, endPoint x: 475, endPoint y: 181, distance: 15.8
click at [473, 168] on button "Yes / OK" at bounding box center [478, 166] width 34 height 8
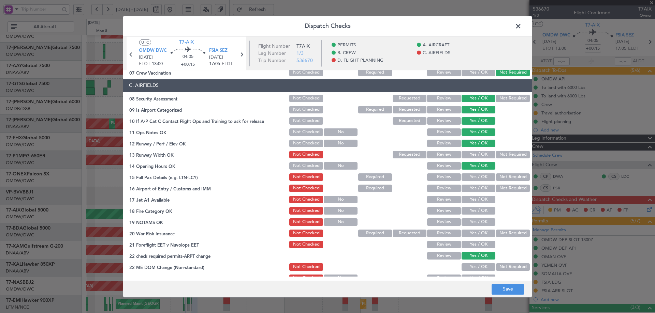
click at [475, 182] on div "Yes / OK" at bounding box center [477, 178] width 34 height 10
click at [474, 149] on section "C. AIRFIELDS 08 Security Assessment Not Checked Requested Review Yes / OK Not R…" at bounding box center [327, 186] width 408 height 215
drag, startPoint x: 474, startPoint y: 155, endPoint x: 472, endPoint y: 167, distance: 12.7
click at [474, 155] on button "Yes / OK" at bounding box center [478, 155] width 34 height 8
click at [472, 177] on button "Yes / OK" at bounding box center [478, 178] width 34 height 8
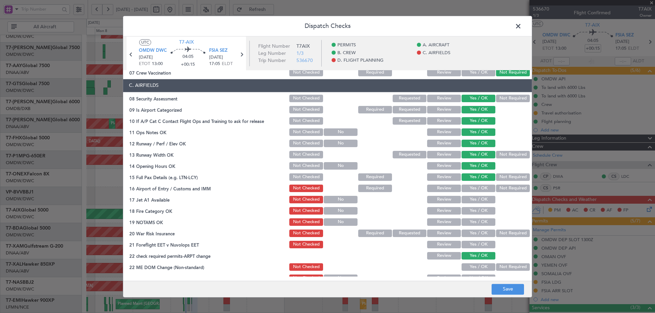
drag, startPoint x: 472, startPoint y: 186, endPoint x: 474, endPoint y: 196, distance: 10.8
click at [472, 186] on button "Yes / OK" at bounding box center [478, 189] width 34 height 8
drag, startPoint x: 472, startPoint y: 200, endPoint x: 470, endPoint y: 215, distance: 15.1
click at [472, 201] on button "Yes / OK" at bounding box center [478, 200] width 34 height 8
click at [468, 217] on section "C. AIRFIELDS 08 Security Assessment Not Checked Requested Review Yes / OK Not R…" at bounding box center [327, 186] width 408 height 215
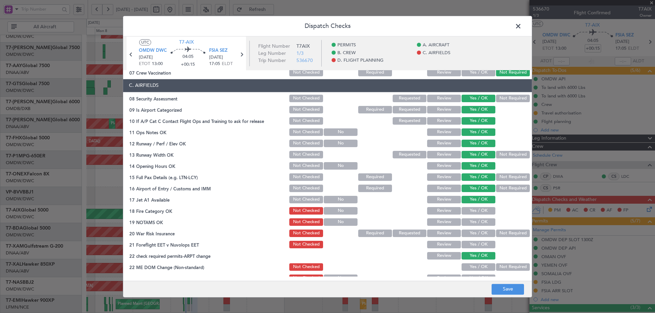
drag, startPoint x: 470, startPoint y: 210, endPoint x: 469, endPoint y: 216, distance: 6.6
click at [470, 210] on button "Yes / OK" at bounding box center [478, 211] width 34 height 8
drag, startPoint x: 468, startPoint y: 223, endPoint x: 491, endPoint y: 230, distance: 23.8
click at [468, 222] on button "Yes / OK" at bounding box center [478, 223] width 34 height 8
drag, startPoint x: 502, startPoint y: 234, endPoint x: 464, endPoint y: 248, distance: 40.3
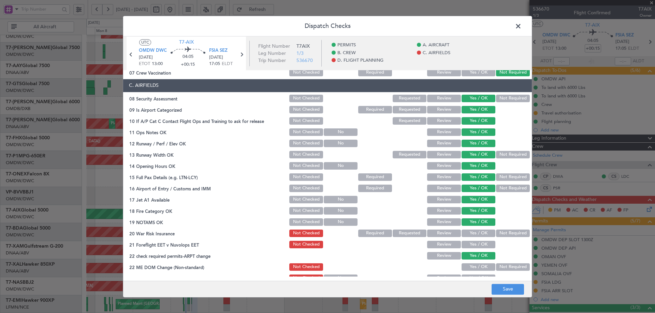
click at [500, 234] on button "Not Required" at bounding box center [513, 234] width 34 height 8
drag, startPoint x: 470, startPoint y: 244, endPoint x: 471, endPoint y: 254, distance: 10.6
click at [470, 244] on button "Yes / OK" at bounding box center [478, 245] width 34 height 8
click at [474, 265] on button "Yes / OK" at bounding box center [478, 268] width 34 height 8
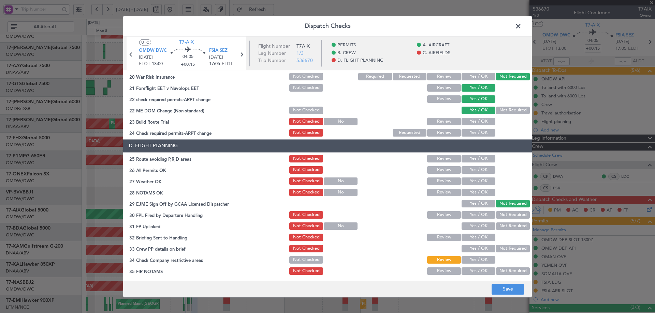
scroll to position [295, 0]
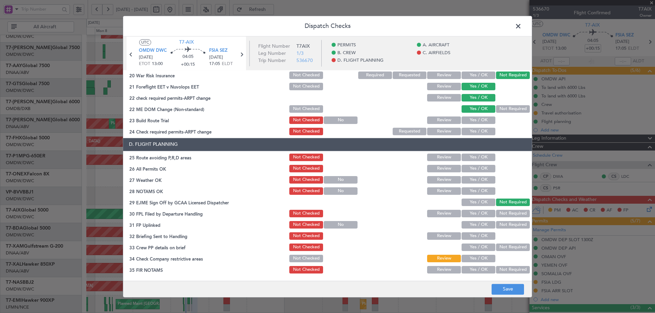
drag, startPoint x: 467, startPoint y: 118, endPoint x: 464, endPoint y: 131, distance: 13.2
click at [467, 118] on button "Yes / OK" at bounding box center [478, 121] width 34 height 8
click at [465, 131] on button "Yes / OK" at bounding box center [478, 132] width 34 height 8
drag, startPoint x: 468, startPoint y: 155, endPoint x: 469, endPoint y: 162, distance: 6.5
click at [468, 156] on button "Yes / OK" at bounding box center [478, 158] width 34 height 8
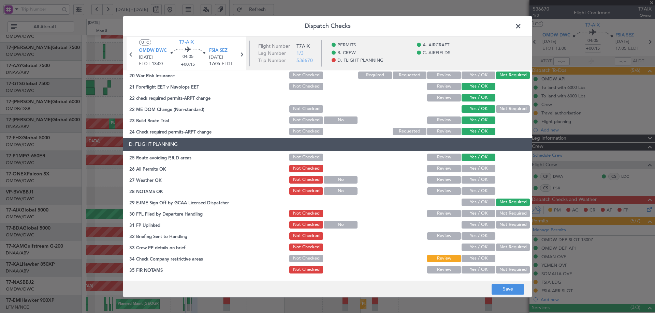
click at [469, 168] on button "Yes / OK" at bounding box center [478, 169] width 34 height 8
click at [444, 166] on button "Review" at bounding box center [444, 169] width 34 height 8
click at [466, 179] on button "Yes / OK" at bounding box center [478, 180] width 34 height 8
click at [467, 190] on button "Yes / OK" at bounding box center [478, 192] width 34 height 8
drag, startPoint x: 470, startPoint y: 204, endPoint x: 472, endPoint y: 210, distance: 6.7
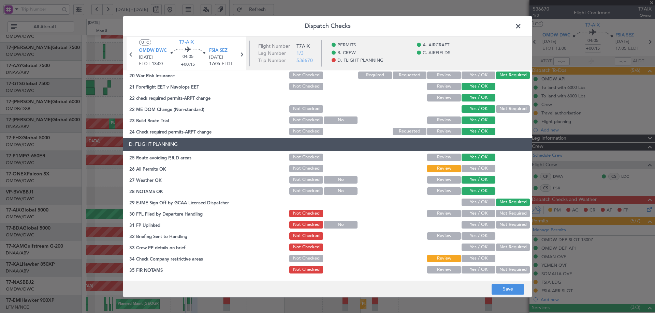
click at [470, 204] on button "Yes / OK" at bounding box center [478, 203] width 34 height 8
click at [438, 210] on button "Review" at bounding box center [444, 214] width 34 height 8
click at [473, 226] on button "Yes / OK" at bounding box center [478, 225] width 34 height 8
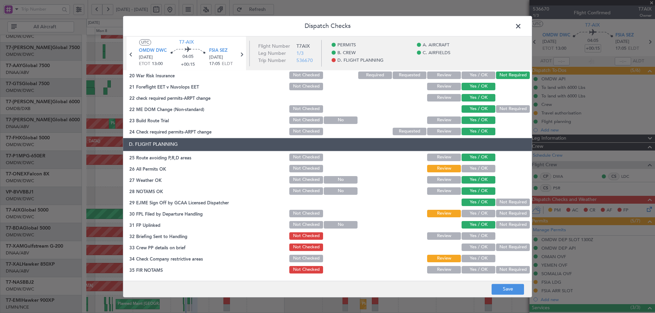
click at [469, 233] on button "Yes / OK" at bounding box center [478, 237] width 34 height 8
click at [472, 245] on button "Yes / OK" at bounding box center [478, 248] width 34 height 8
click at [472, 261] on button "Yes / OK" at bounding box center [478, 259] width 34 height 8
click at [472, 269] on button "Yes / OK" at bounding box center [478, 270] width 34 height 8
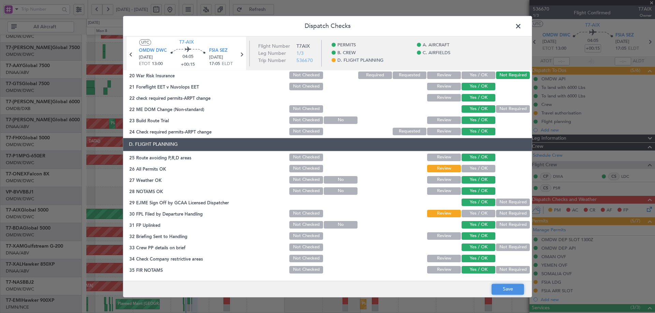
drag, startPoint x: 506, startPoint y: 291, endPoint x: 504, endPoint y: 288, distance: 3.7
click at [506, 291] on button "Save" at bounding box center [507, 289] width 32 height 11
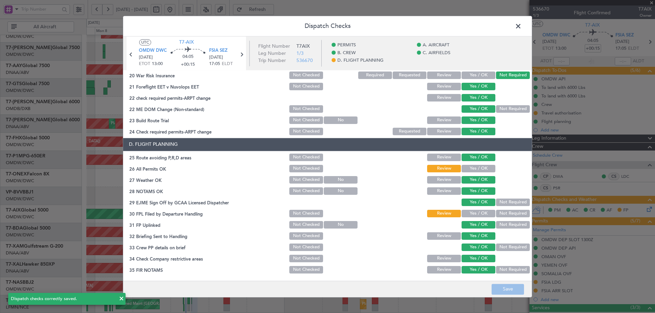
click at [521, 25] on span at bounding box center [521, 28] width 0 height 14
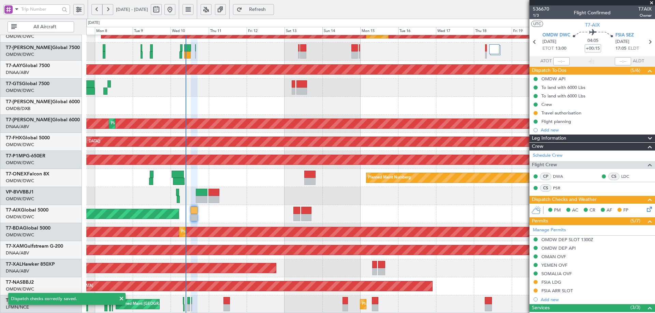
click at [411, 208] on div "AOG Maint" at bounding box center [370, 214] width 568 height 18
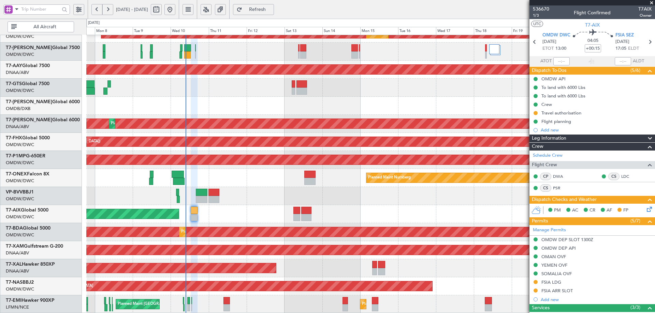
click at [228, 167] on div "Planned Maint Savannah (Savannah/hilton Head Intl)" at bounding box center [370, 160] width 568 height 18
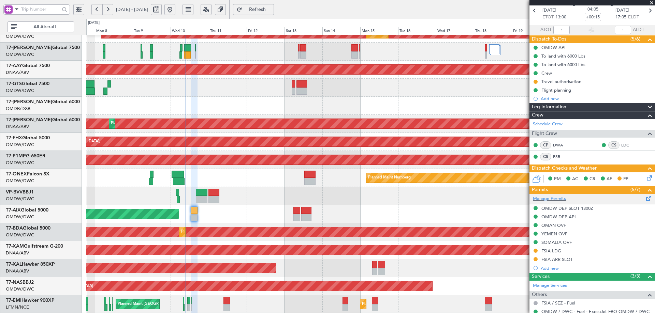
scroll to position [0, 0]
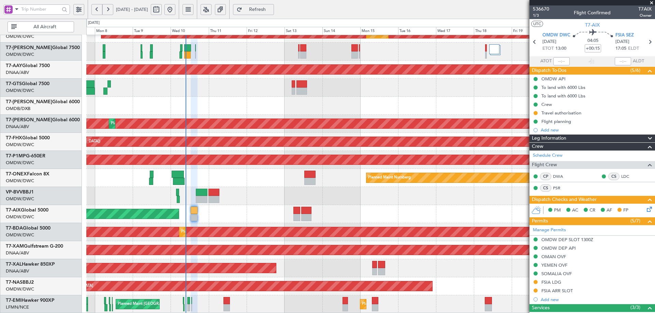
type input "Anita Mani (ANI)"
type input "7254"
type input "Anita Mani (ANI)"
type input "7254"
type input "Anita Mani (ANI)"
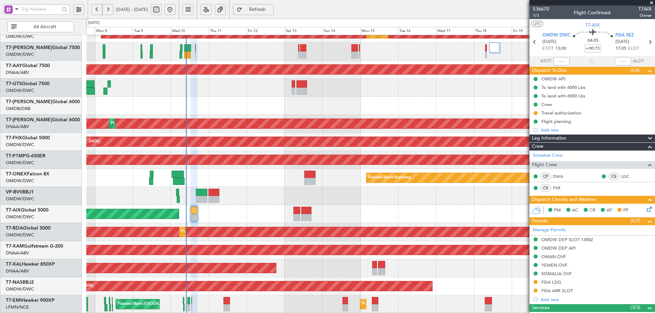
type input "7254"
type input "Anita Mani (ANI)"
type input "7254"
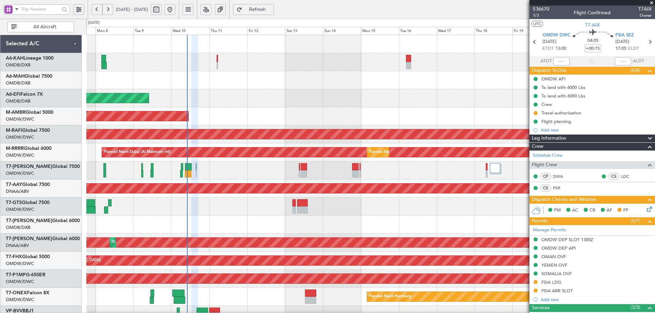
click at [213, 266] on div "Planned Maint Dubai (Al Maktoum Intl) Planned Maint Dubai (Dubai Intl) Planned …" at bounding box center [370, 234] width 568 height 398
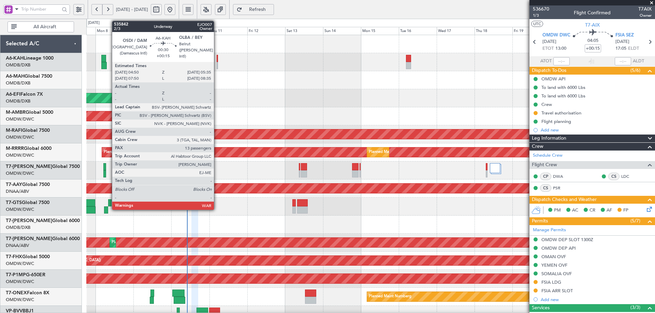
click at [217, 58] on div at bounding box center [216, 58] width 1 height 7
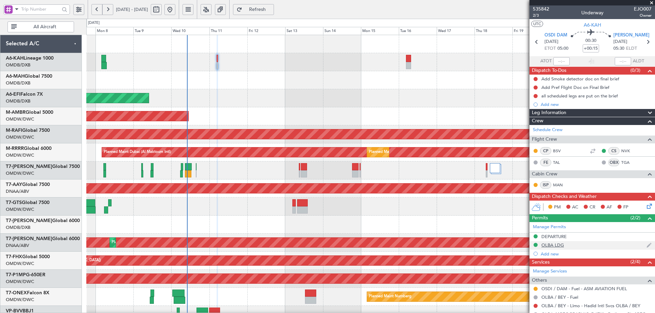
scroll to position [170, 0]
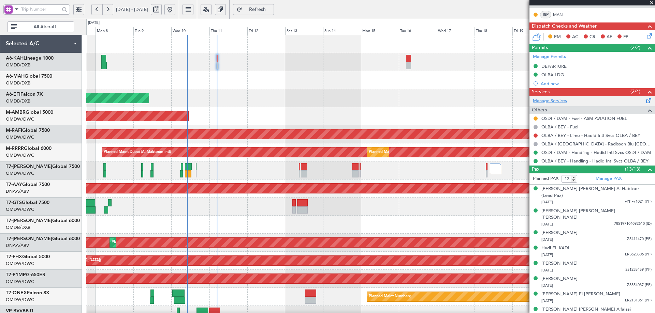
click at [548, 98] on link "Manage Services" at bounding box center [550, 101] width 34 height 7
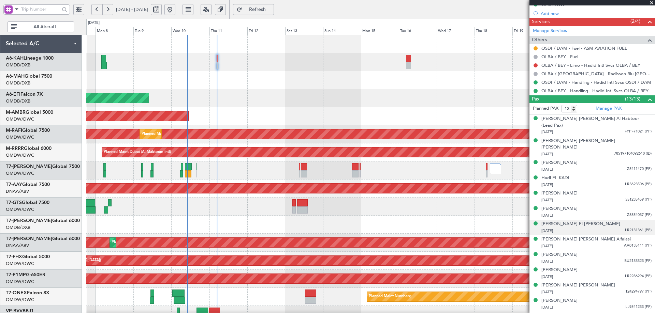
scroll to position [241, 0]
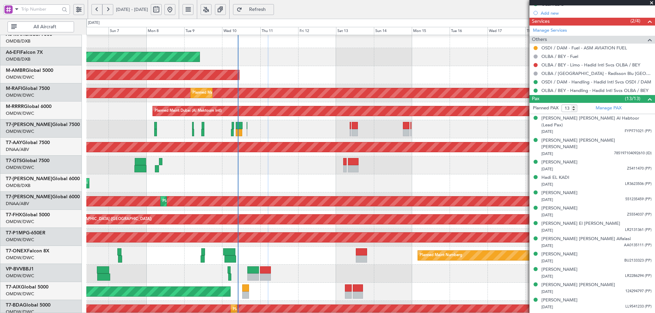
click at [265, 188] on div "AOG Maint [GEOGRAPHIC_DATA] (Dubai Intl)" at bounding box center [370, 184] width 568 height 18
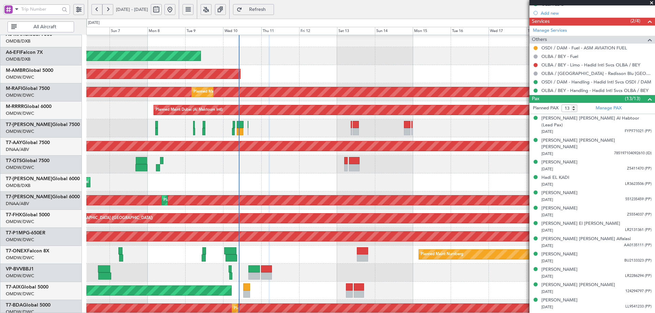
scroll to position [42, 0]
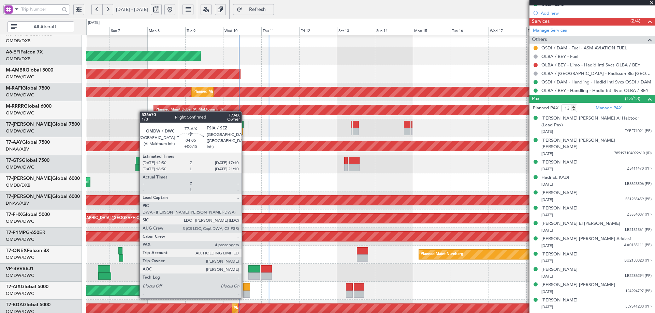
click at [244, 291] on div at bounding box center [246, 294] width 7 height 7
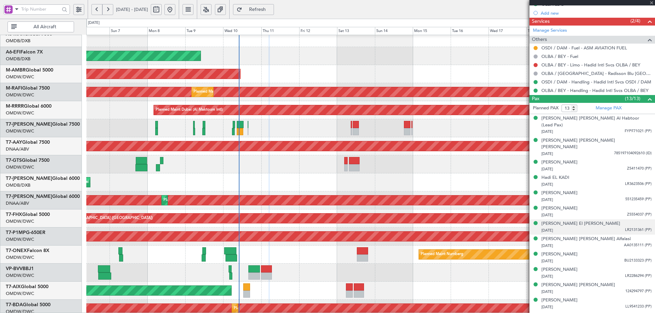
type input "4"
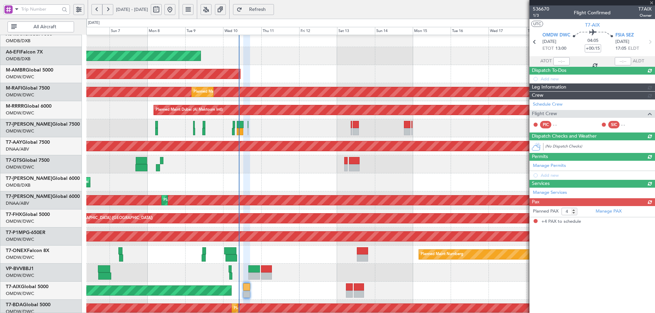
scroll to position [0, 0]
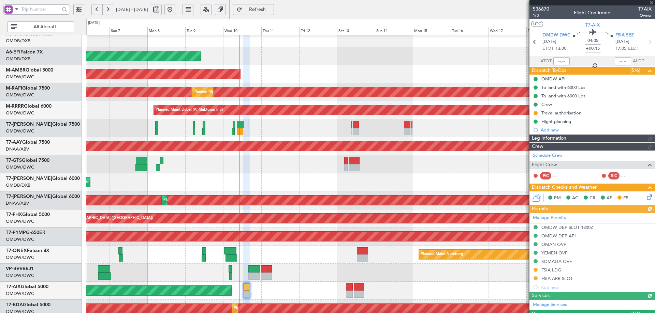
type input "Anita Mani (ANI)"
type input "7254"
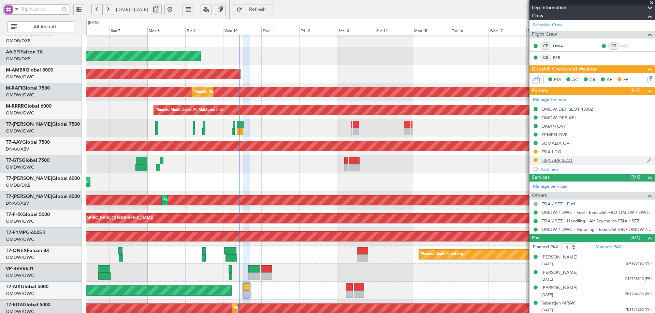
scroll to position [132, 0]
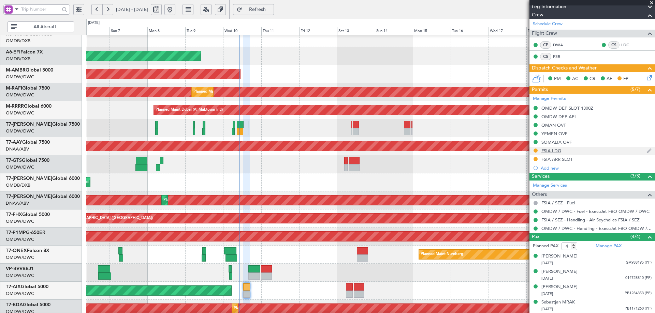
click at [556, 151] on div "FSIA LDG" at bounding box center [551, 151] width 20 height 6
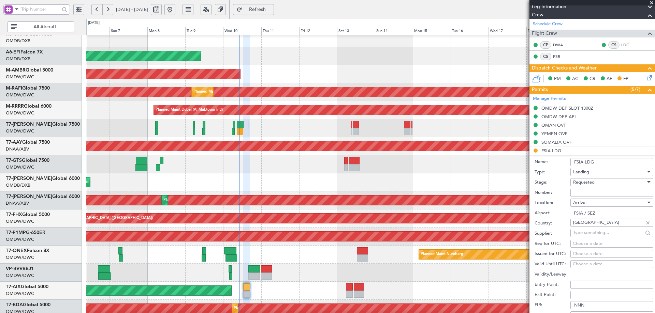
click at [581, 195] on input "Number:" at bounding box center [611, 193] width 83 height 8
paste input "CA / M3 / 503 / 2025"
type input "CA / M3 / 503 / 2025"
click at [592, 182] on span "Requested" at bounding box center [583, 182] width 21 height 6
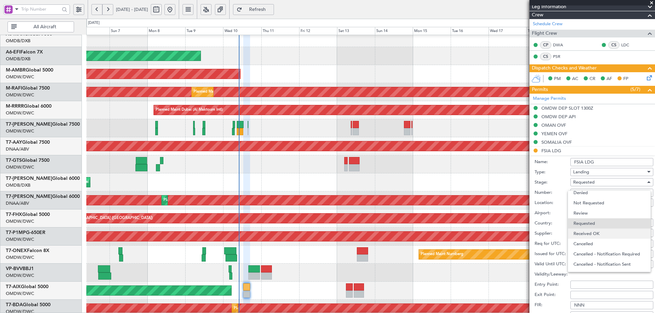
click at [595, 233] on span "Received OK" at bounding box center [609, 234] width 72 height 10
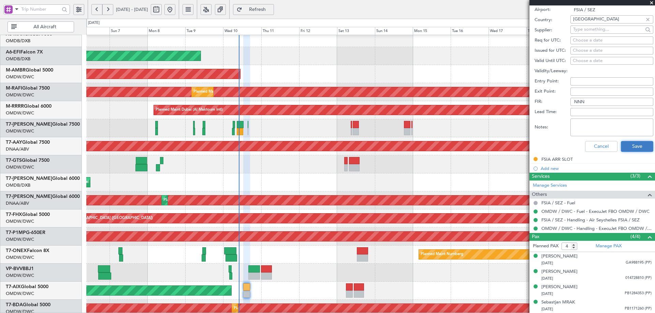
click at [632, 148] on button "Save" at bounding box center [636, 146] width 32 height 11
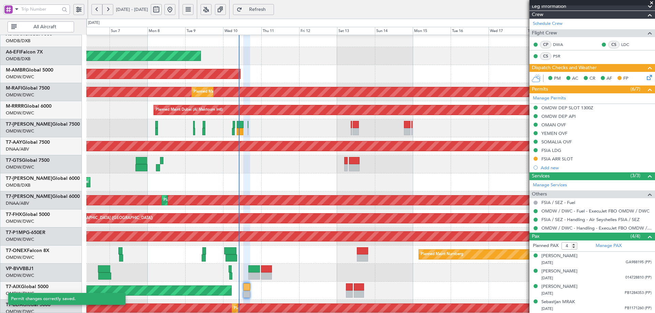
scroll to position [132, 0]
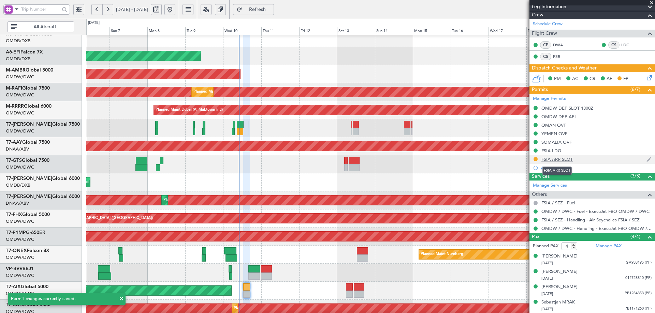
click at [555, 159] on div "FSIA ARR SLOT" at bounding box center [556, 159] width 31 height 6
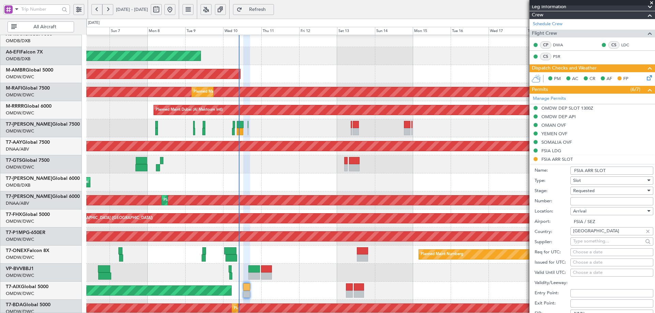
click at [581, 190] on span "Requested" at bounding box center [583, 191] width 21 height 6
drag, startPoint x: 583, startPoint y: 244, endPoint x: 585, endPoint y: 216, distance: 28.0
click at [583, 243] on span "Received OK" at bounding box center [609, 242] width 72 height 10
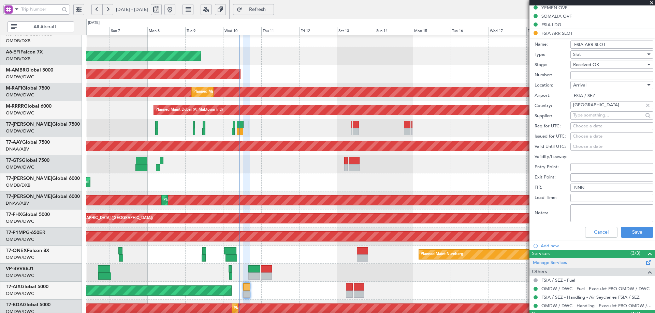
scroll to position [273, 0]
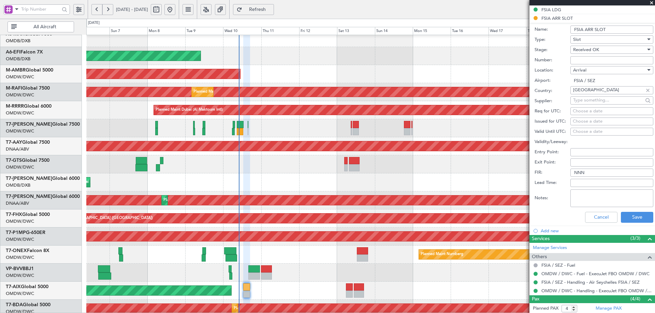
drag, startPoint x: 581, startPoint y: 110, endPoint x: 578, endPoint y: 117, distance: 6.7
click at [581, 110] on div "Choose a date" at bounding box center [611, 111] width 78 height 7
select select "9"
select select "2025"
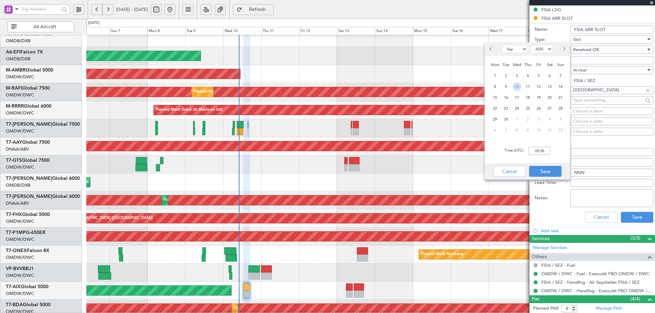
drag, startPoint x: 520, startPoint y: 87, endPoint x: 540, endPoint y: 122, distance: 40.8
click at [520, 86] on span "10" at bounding box center [516, 87] width 9 height 9
click at [545, 147] on div "Time (UTC): 00:00" at bounding box center [526, 151] width 85 height 25
click at [546, 153] on input "00:00" at bounding box center [539, 151] width 22 height 8
type input "17:05"
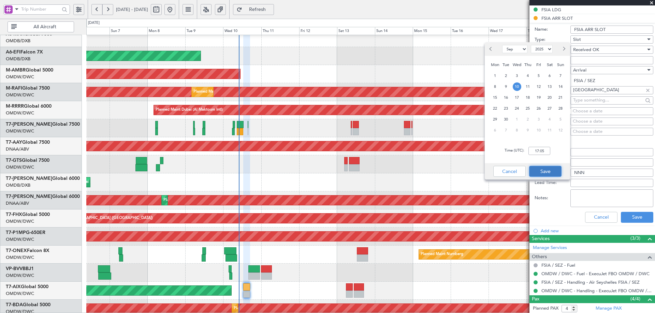
click at [544, 168] on button "Save" at bounding box center [545, 171] width 32 height 11
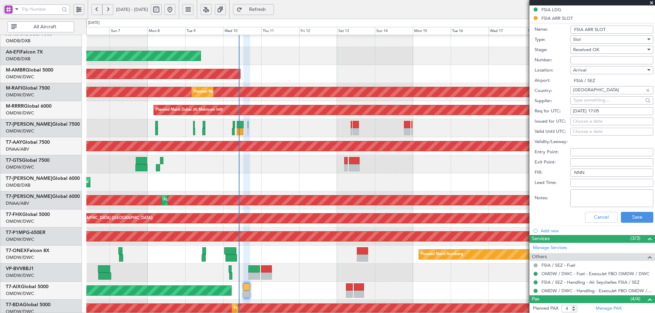
click at [583, 121] on div "Choose a date" at bounding box center [611, 121] width 78 height 7
select select "9"
select select "2025"
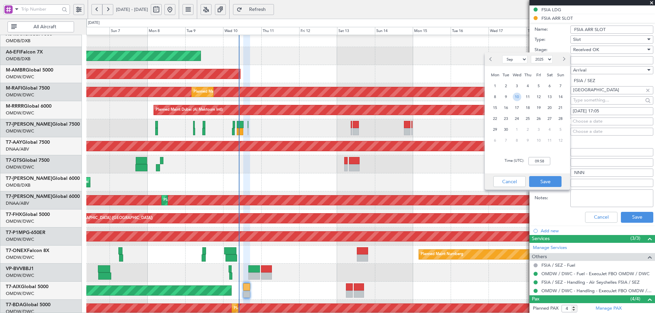
drag, startPoint x: 519, startPoint y: 94, endPoint x: 525, endPoint y: 152, distance: 58.3
click at [519, 94] on span "10" at bounding box center [516, 97] width 9 height 9
click at [538, 161] on input "00:00" at bounding box center [539, 161] width 22 height 8
type input "17:05"
click at [550, 185] on button "Save" at bounding box center [545, 181] width 32 height 11
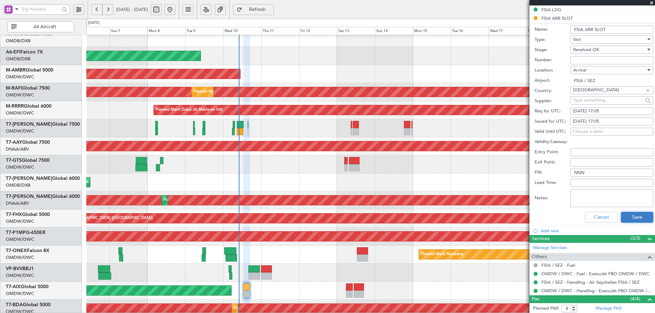
click at [635, 215] on button "Save" at bounding box center [636, 217] width 32 height 11
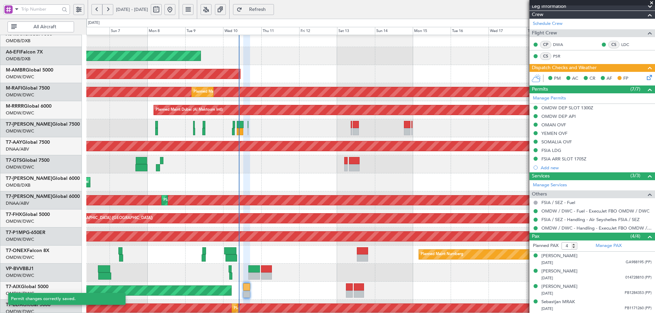
scroll to position [132, 0]
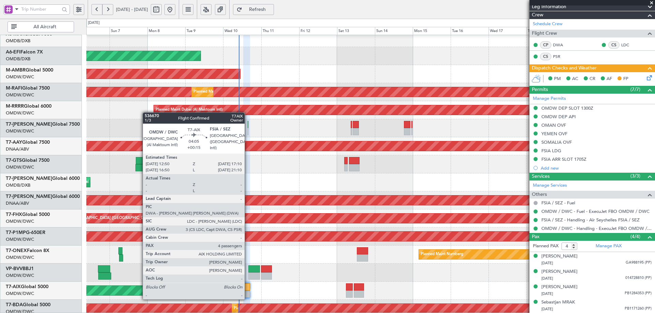
click at [248, 292] on div at bounding box center [246, 294] width 7 height 7
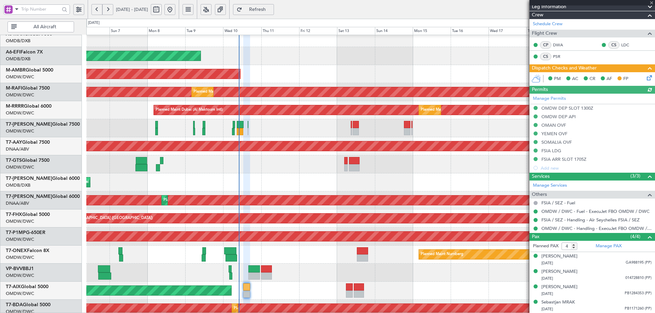
type input "Anita Mani (ANI)"
type input "7254"
type input "Anita Mani (ANI)"
type input "7254"
click at [645, 77] on icon at bounding box center [647, 76] width 5 height 5
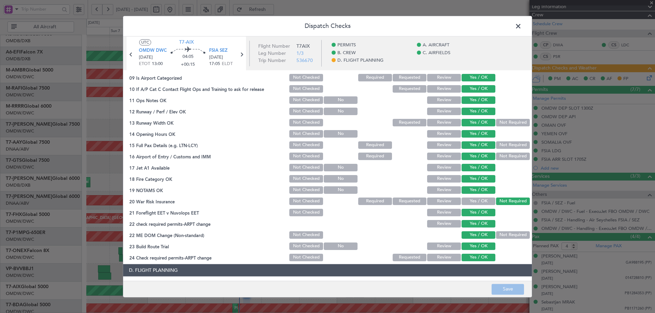
scroll to position [239, 0]
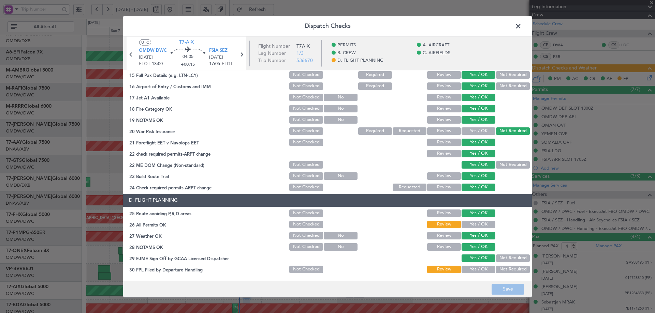
click at [462, 222] on button "Yes / OK" at bounding box center [478, 225] width 34 height 8
drag, startPoint x: 475, startPoint y: 271, endPoint x: 502, endPoint y: 287, distance: 30.8
click at [476, 271] on button "Yes / OK" at bounding box center [478, 270] width 34 height 8
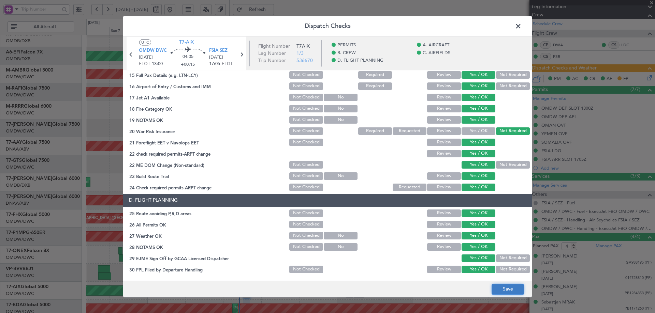
click at [503, 290] on button "Save" at bounding box center [507, 289] width 32 height 11
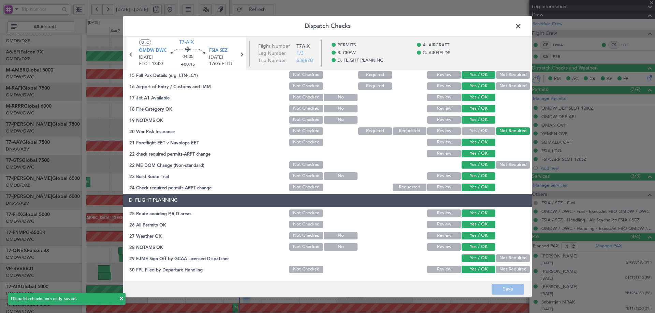
click at [521, 27] on span at bounding box center [521, 28] width 0 height 14
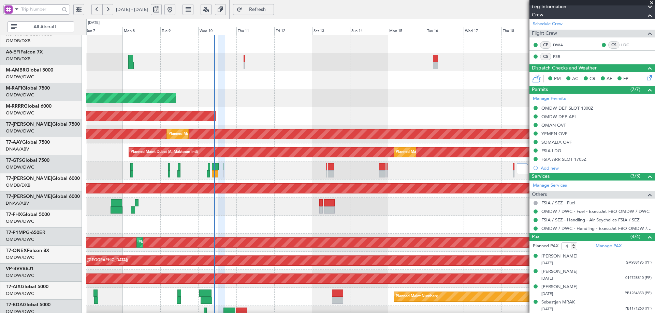
scroll to position [0, 0]
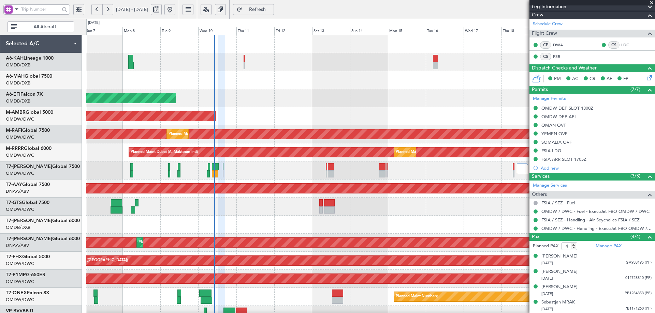
click at [276, 207] on div "Planned Maint Dubai (Al Maktoum Intl) Planned Maint Dubai (Dubai Intl) Planned …" at bounding box center [370, 234] width 568 height 398
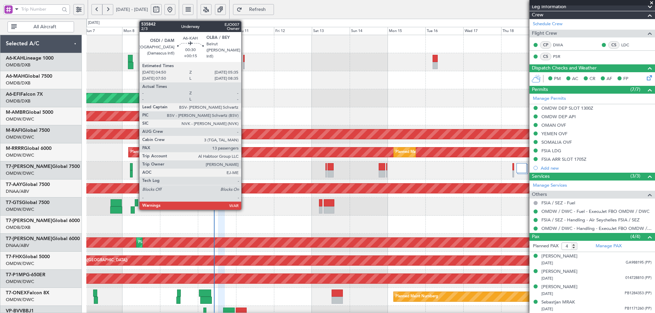
click at [244, 59] on div at bounding box center [243, 58] width 1 height 7
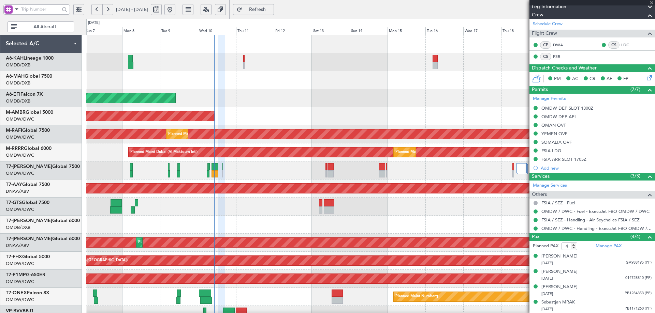
type input "13"
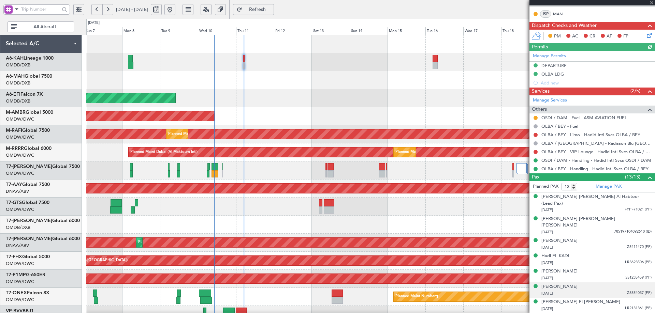
scroll to position [239, 0]
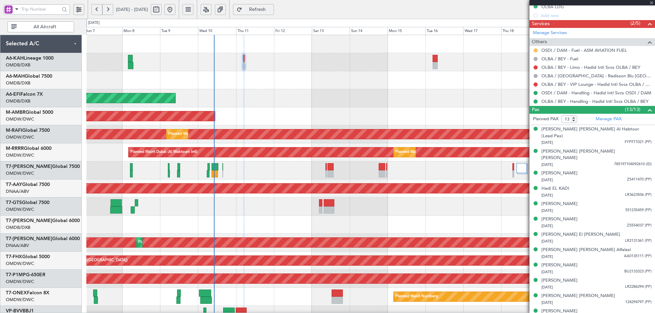
click at [533, 50] on button at bounding box center [535, 50] width 4 height 4
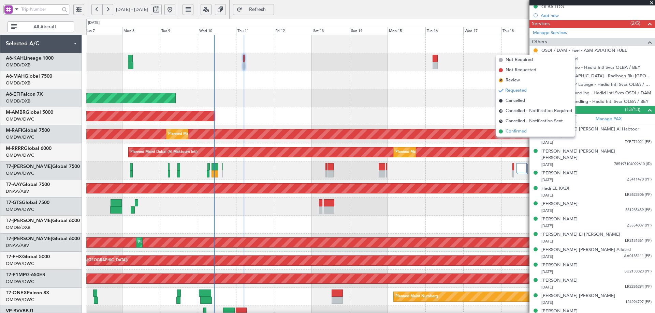
click at [506, 132] on span "Confirmed" at bounding box center [515, 131] width 21 height 7
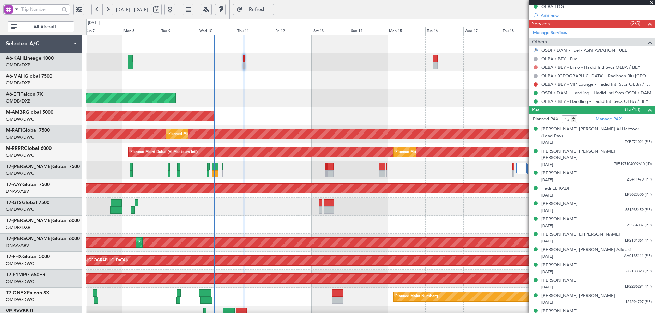
click at [535, 67] on button at bounding box center [535, 67] width 4 height 4
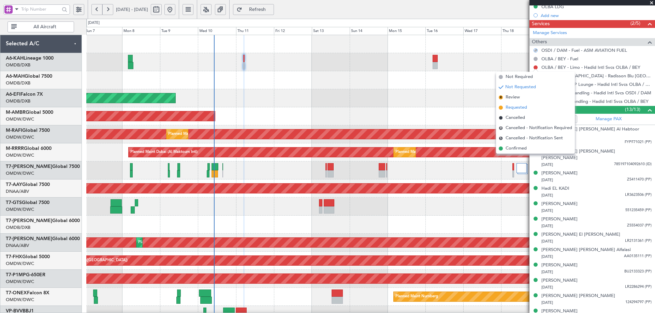
click at [514, 106] on span "Requested" at bounding box center [515, 107] width 21 height 7
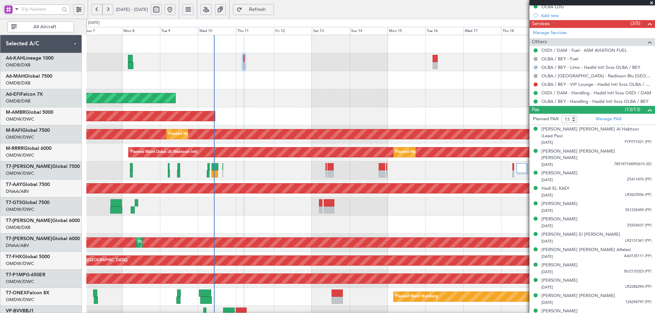
click at [535, 83] on button at bounding box center [535, 85] width 4 height 4
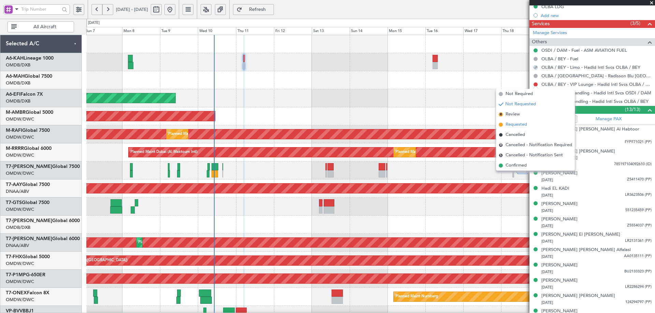
click at [510, 125] on span "Requested" at bounding box center [515, 124] width 21 height 7
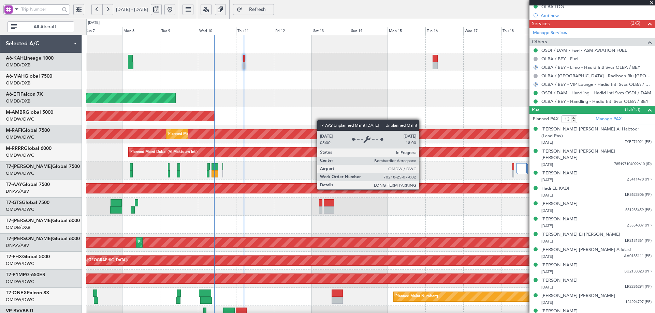
click at [422, 189] on div "Unplanned Maint [GEOGRAPHIC_DATA] (Al Maktoum Intl)" at bounding box center [43, 189] width 1048 height 10
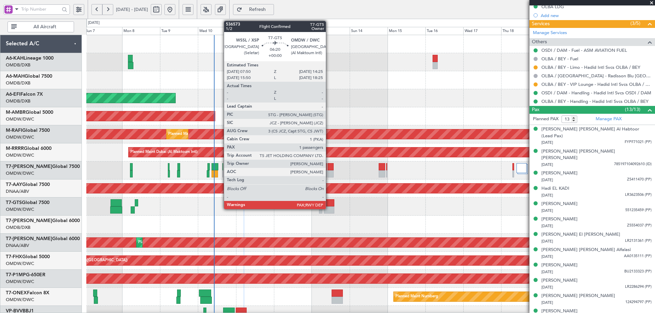
click at [329, 205] on div at bounding box center [329, 202] width 11 height 7
click at [329, 204] on div at bounding box center [329, 202] width 11 height 7
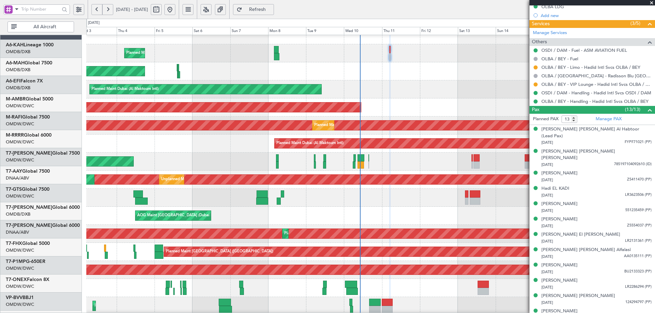
scroll to position [8, 0]
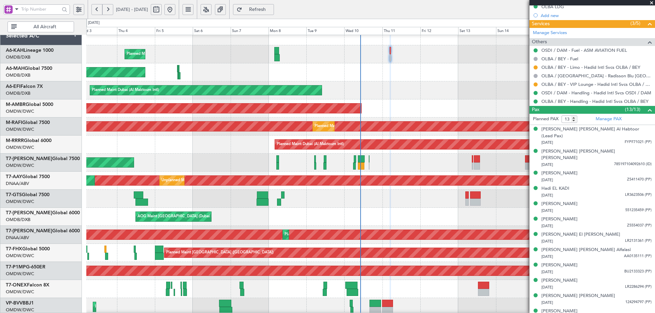
click at [350, 212] on div "AOG Maint Dubai (Dubai Intl) Planned Maint Dubai (Dubai Intl) Planned Maint Dub…" at bounding box center [370, 217] width 568 height 18
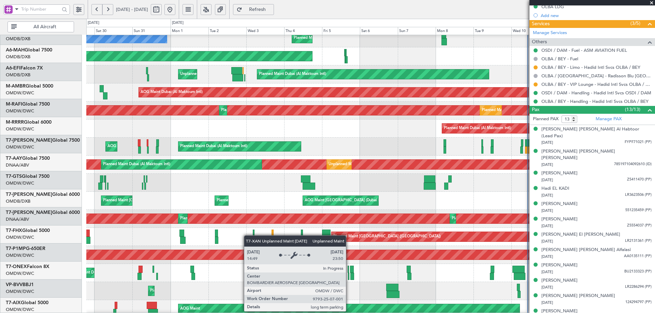
scroll to position [27, 0]
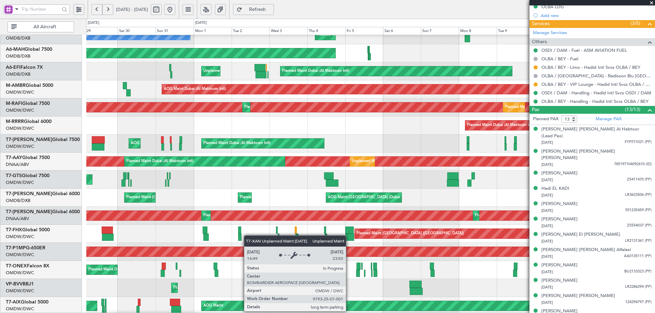
click at [369, 220] on div "Unplanned Maint [GEOGRAPHIC_DATA] (Al Maktoum Intl)" at bounding box center [371, 216] width 1704 height 10
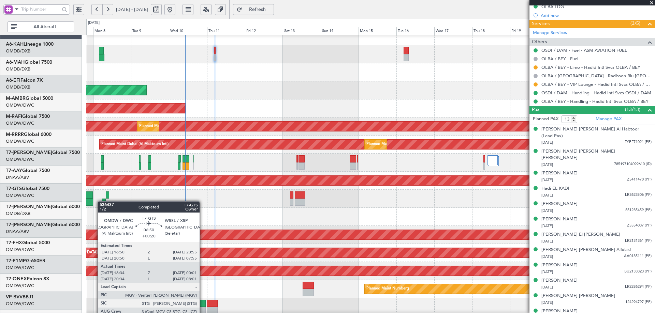
scroll to position [8, 0]
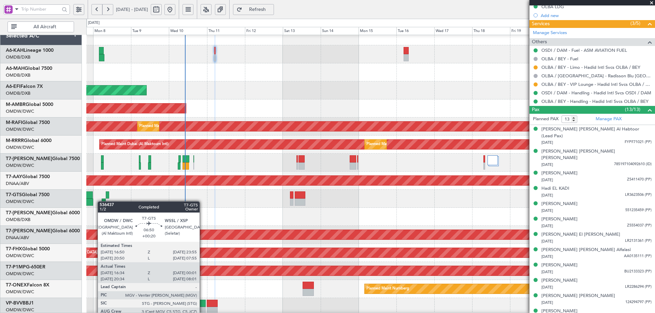
click at [90, 203] on div at bounding box center [87, 202] width 12 height 7
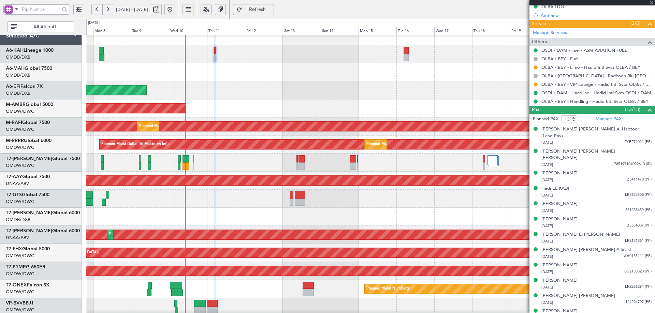
type input "+00:20"
type input "16:44"
type input "23:56"
type input "7"
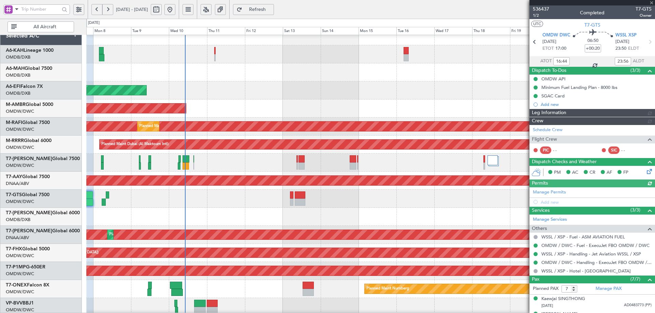
type input "[PERSON_NAME] ([PERSON_NAME])"
type input "7223"
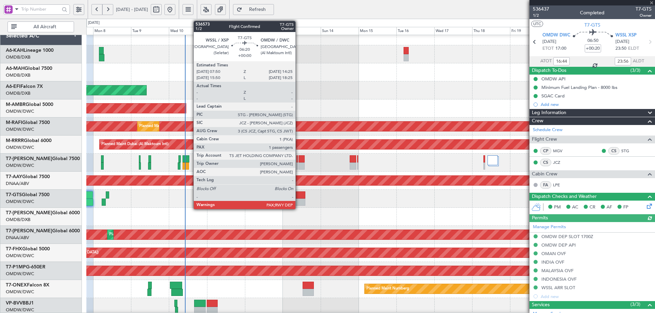
click at [298, 198] on div at bounding box center [300, 195] width 11 height 7
click at [298, 197] on div at bounding box center [300, 195] width 11 height 7
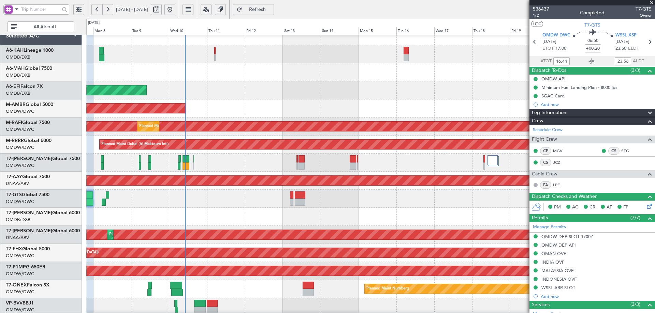
click at [271, 7] on span "Refresh" at bounding box center [257, 9] width 28 height 5
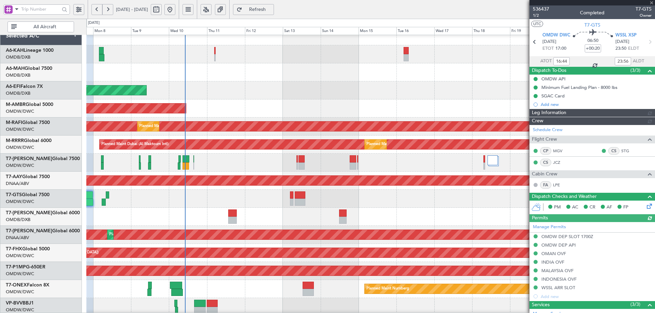
type input "[PERSON_NAME] ([PERSON_NAME])"
type input "7223"
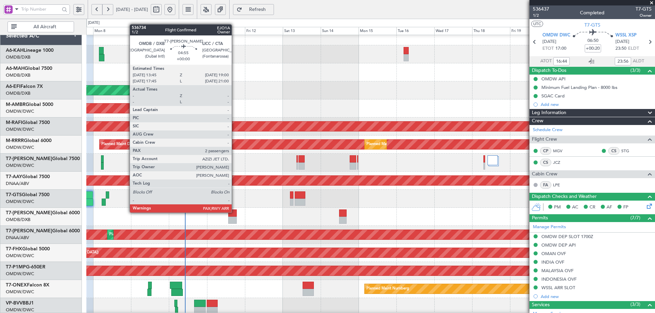
click at [234, 212] on div at bounding box center [232, 213] width 9 height 7
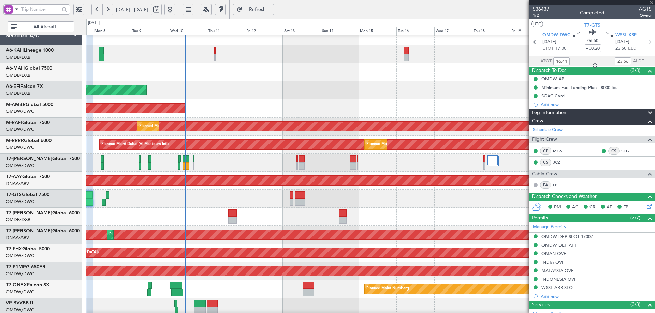
type input "2"
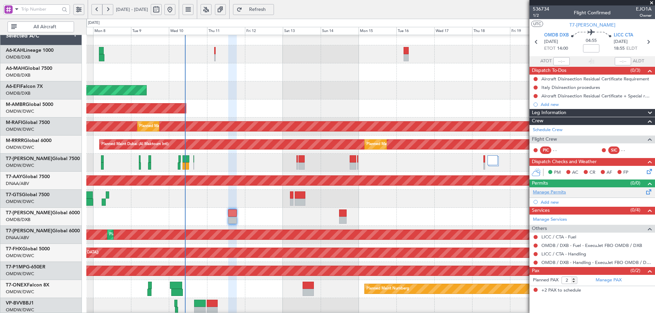
click at [556, 193] on link "Manage Permits" at bounding box center [549, 192] width 33 height 7
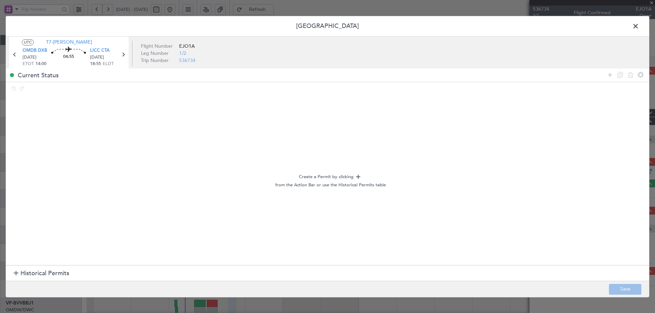
click at [30, 275] on span "Historical Permits" at bounding box center [44, 273] width 49 height 9
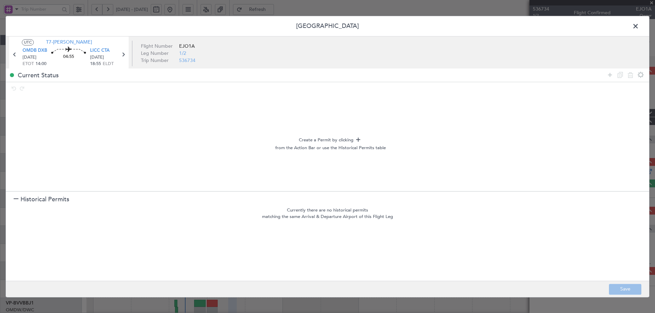
click at [40, 200] on span "Historical Permits" at bounding box center [44, 199] width 49 height 9
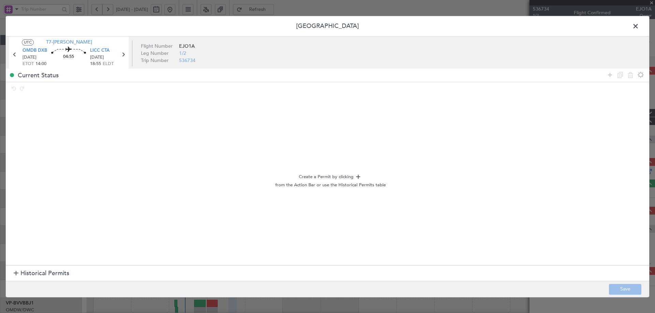
click at [639, 23] on span at bounding box center [639, 28] width 0 height 14
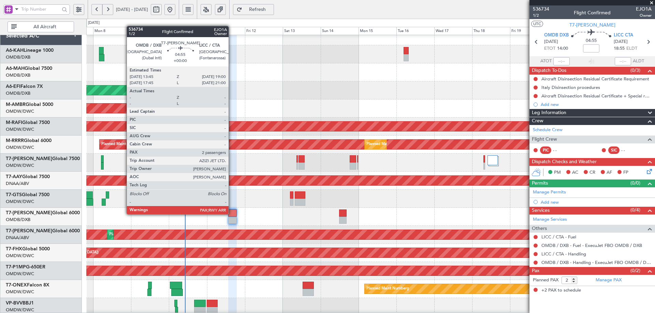
click at [232, 214] on div at bounding box center [232, 213] width 9 height 7
click at [231, 214] on div at bounding box center [232, 213] width 9 height 7
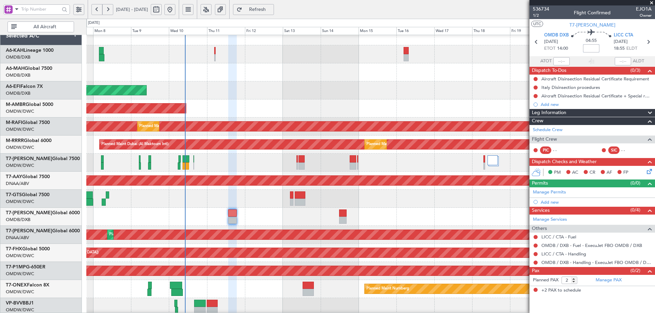
click at [585, 46] on input at bounding box center [591, 48] width 16 height 8
type input "+00:15"
click at [552, 193] on link "Manage Permits" at bounding box center [549, 192] width 33 height 7
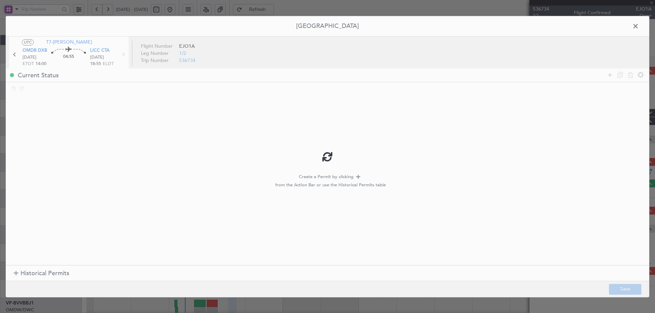
drag, startPoint x: 608, startPoint y: 74, endPoint x: 220, endPoint y: 142, distance: 393.6
click at [601, 75] on div at bounding box center [327, 156] width 643 height 281
type input "+00:15"
drag, startPoint x: 609, startPoint y: 73, endPoint x: 555, endPoint y: 85, distance: 54.6
click at [606, 73] on icon at bounding box center [609, 75] width 8 height 8
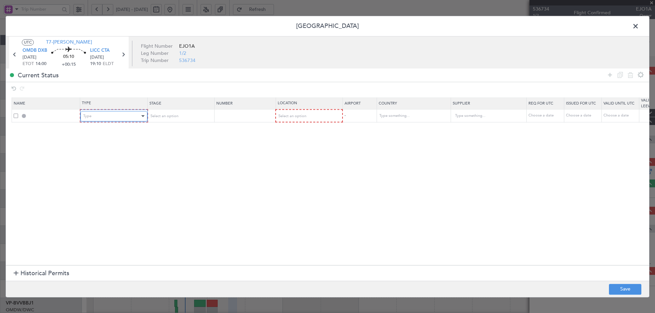
click at [132, 117] on div "Type" at bounding box center [111, 116] width 57 height 10
drag, startPoint x: 87, startPoint y: 152, endPoint x: 91, endPoint y: 148, distance: 5.8
click at [87, 151] on span "API" at bounding box center [114, 151] width 61 height 10
click at [178, 117] on div "Select an option" at bounding box center [177, 116] width 57 height 10
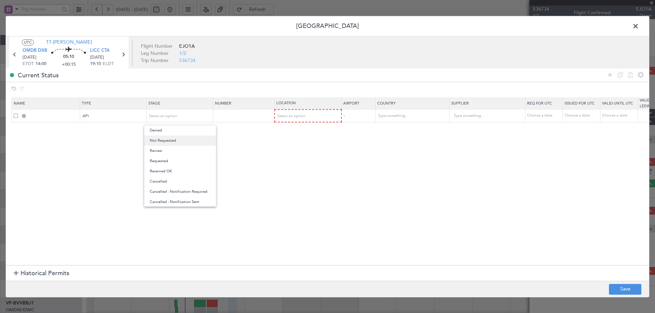
click at [170, 139] on span "Not Requested" at bounding box center [180, 141] width 61 height 10
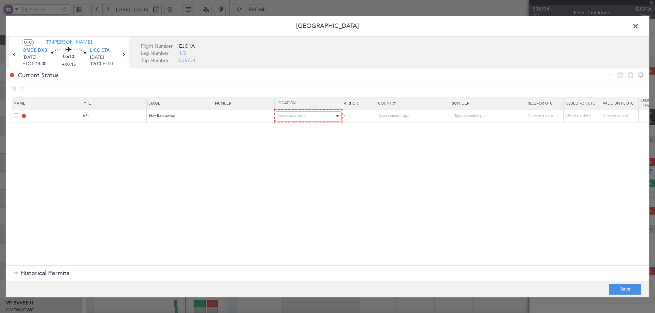
click at [278, 115] on span "Select an option" at bounding box center [292, 116] width 28 height 5
click at [288, 131] on span "Departure" at bounding box center [308, 130] width 61 height 10
drag, startPoint x: 606, startPoint y: 75, endPoint x: 552, endPoint y: 90, distance: 55.9
click at [605, 76] on icon at bounding box center [609, 75] width 8 height 8
click at [135, 129] on div "Type" at bounding box center [111, 129] width 57 height 10
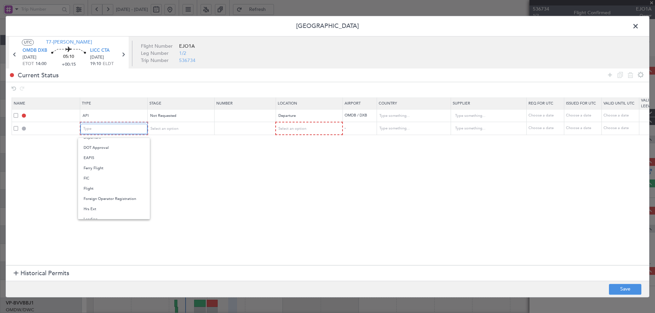
scroll to position [205, 0]
click at [96, 189] on span "Slot" at bounding box center [114, 194] width 61 height 10
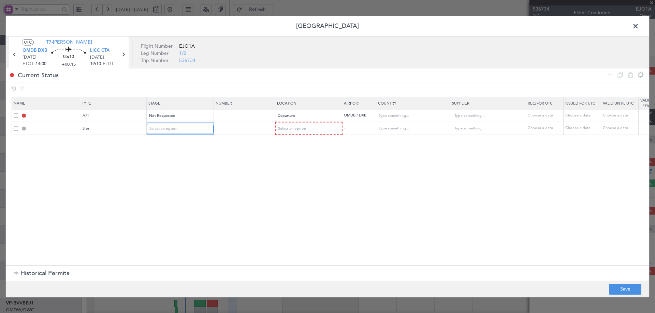
click at [188, 132] on div "Select an option" at bounding box center [177, 129] width 57 height 10
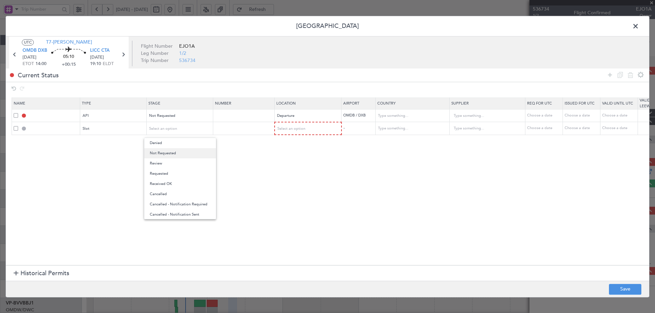
click at [178, 153] on span "Not Requested" at bounding box center [180, 153] width 61 height 10
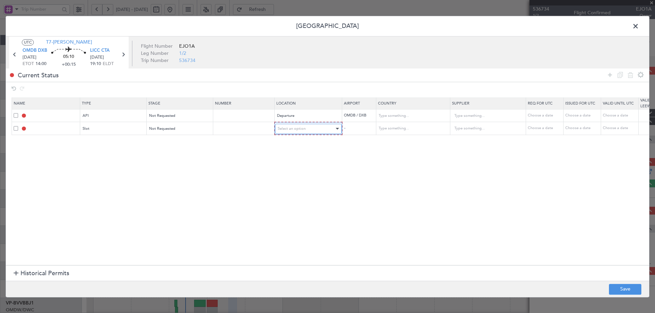
click at [285, 131] on span "Select an option" at bounding box center [292, 128] width 28 height 5
click at [283, 143] on span "Departure" at bounding box center [308, 143] width 61 height 10
click at [608, 76] on icon at bounding box center [609, 75] width 8 height 8
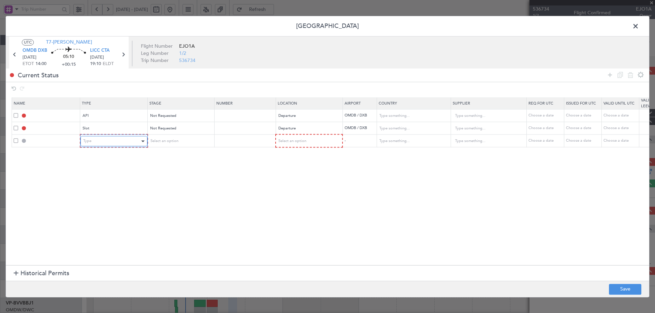
click at [128, 143] on div "Type" at bounding box center [111, 141] width 57 height 10
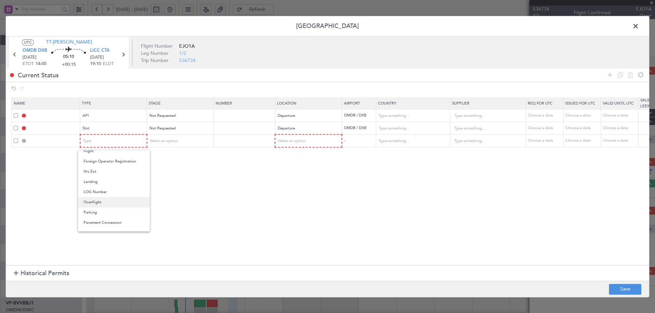
click at [103, 201] on span "Overflight" at bounding box center [114, 202] width 61 height 10
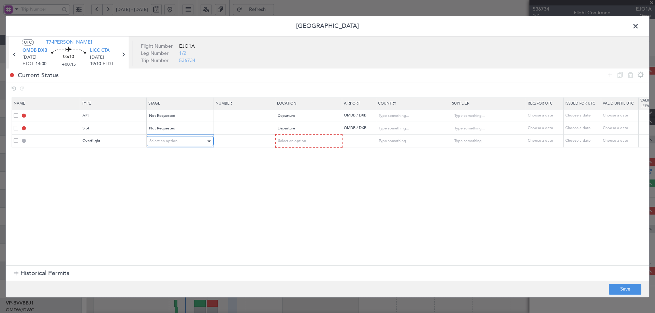
click at [182, 140] on div "Select an option" at bounding box center [177, 141] width 57 height 10
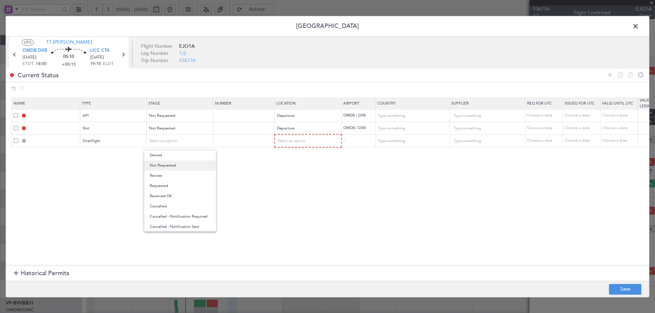
click at [174, 165] on span "Not Requested" at bounding box center [180, 166] width 61 height 10
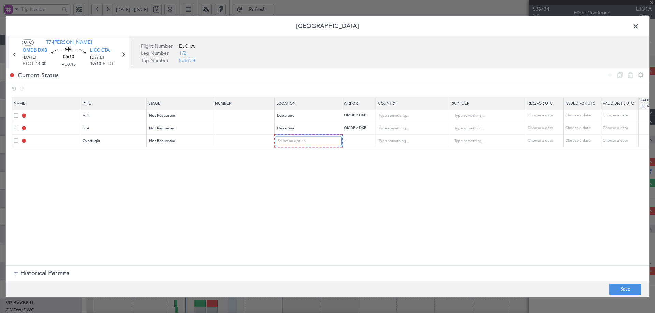
drag, startPoint x: 292, startPoint y: 145, endPoint x: 288, endPoint y: 188, distance: 43.5
click at [292, 147] on mat-form-field "Select an option" at bounding box center [308, 141] width 67 height 12
click at [297, 139] on span "Select an option" at bounding box center [292, 141] width 28 height 5
click at [275, 196] on mat-option "Enroute" at bounding box center [308, 196] width 72 height 10
click at [426, 141] on input "text" at bounding box center [408, 141] width 61 height 10
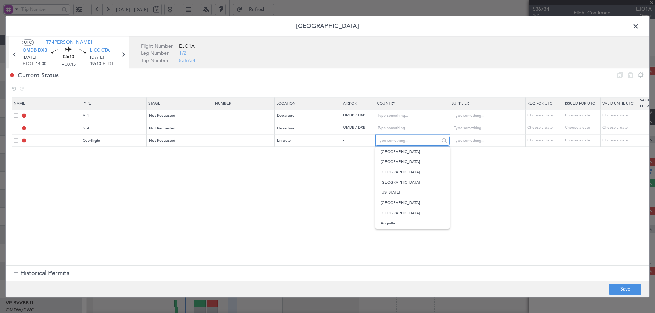
type input "w"
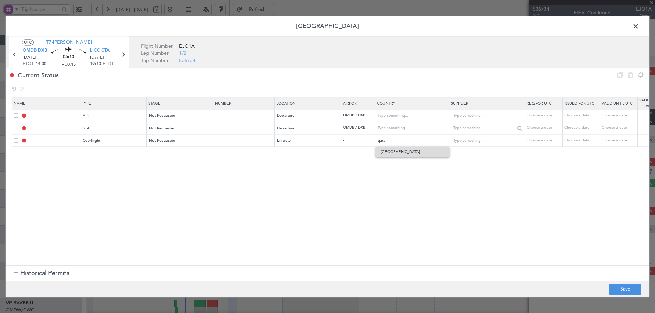
drag, startPoint x: 405, startPoint y: 154, endPoint x: 475, endPoint y: 131, distance: 74.0
click at [405, 154] on span "[GEOGRAPHIC_DATA]" at bounding box center [411, 152] width 63 height 10
type input "[GEOGRAPHIC_DATA]"
click at [608, 74] on icon at bounding box center [609, 75] width 8 height 8
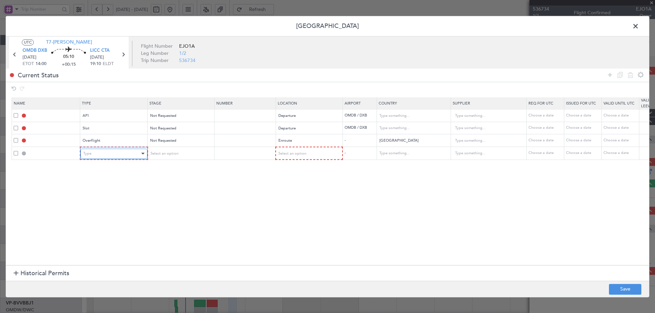
click at [91, 150] on div "Type" at bounding box center [111, 154] width 57 height 10
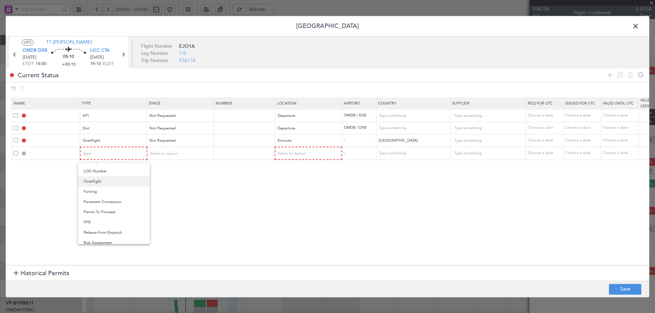
click at [94, 180] on span "Overflight" at bounding box center [114, 182] width 61 height 10
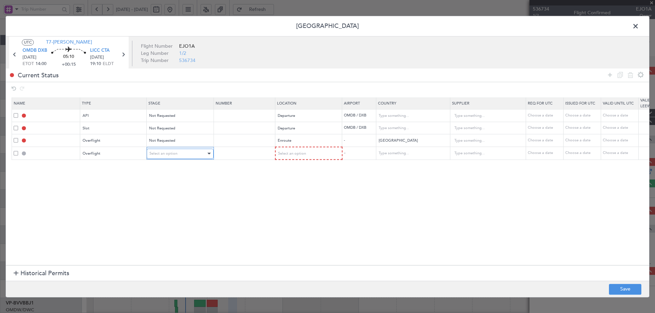
click at [165, 156] on span "Select an option" at bounding box center [163, 153] width 28 height 5
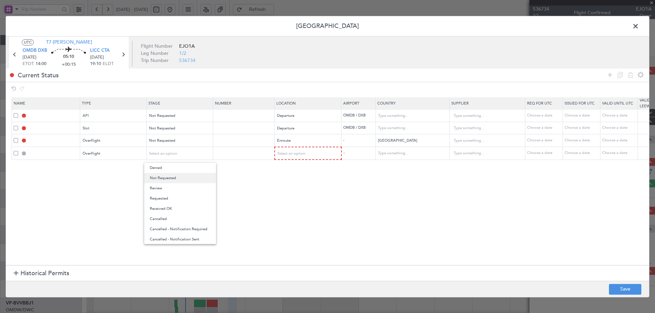
click at [167, 177] on span "Not Requested" at bounding box center [180, 178] width 61 height 10
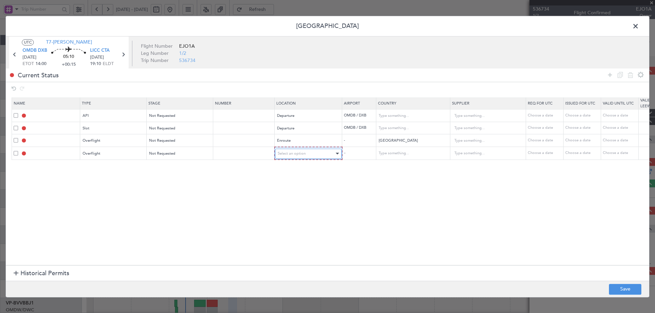
click at [284, 152] on div "Select an option" at bounding box center [306, 154] width 57 height 10
click at [291, 207] on span "Enroute" at bounding box center [308, 209] width 61 height 10
click at [408, 152] on input "text" at bounding box center [408, 153] width 61 height 10
click at [411, 167] on span "[GEOGRAPHIC_DATA]" at bounding box center [411, 164] width 63 height 10
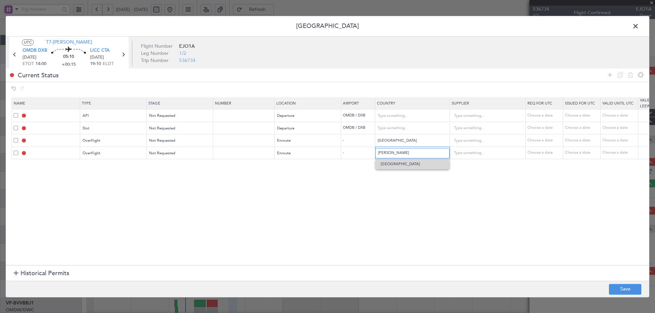
type input "[GEOGRAPHIC_DATA]"
click at [610, 73] on icon at bounding box center [609, 75] width 8 height 8
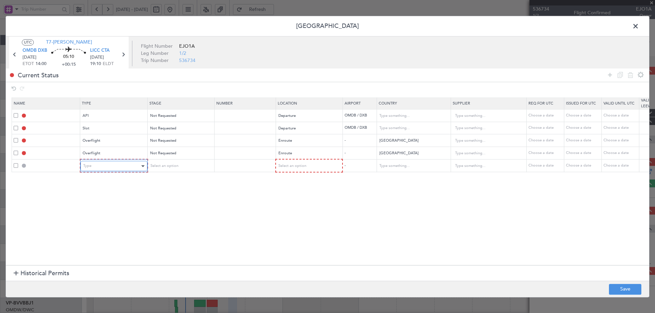
click at [111, 166] on div "Type" at bounding box center [111, 166] width 57 height 10
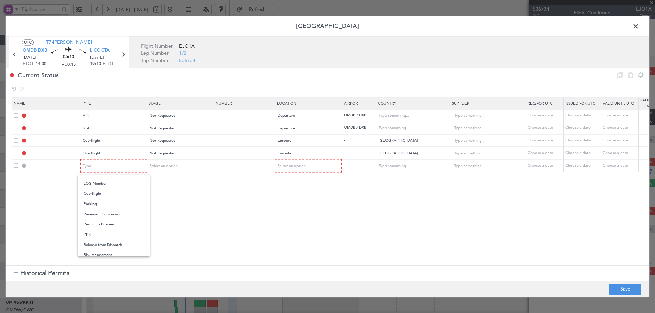
drag, startPoint x: 93, startPoint y: 191, endPoint x: 97, endPoint y: 189, distance: 4.1
click at [93, 191] on span "Overflight" at bounding box center [114, 194] width 61 height 10
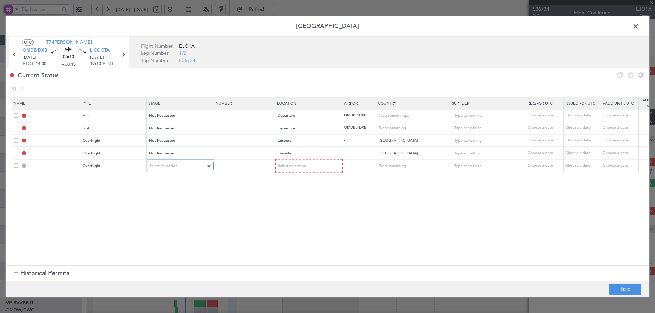
click at [190, 161] on div "Select an option" at bounding box center [177, 166] width 57 height 10
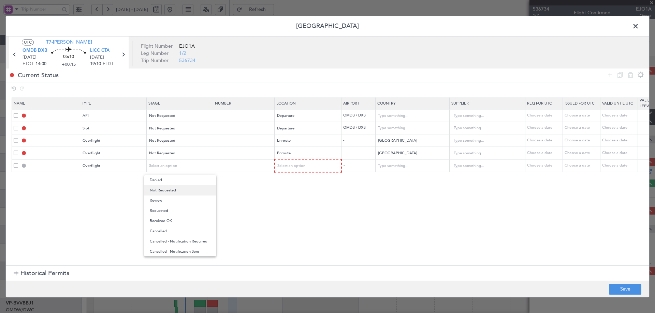
click at [176, 191] on span "Not Requested" at bounding box center [180, 190] width 61 height 10
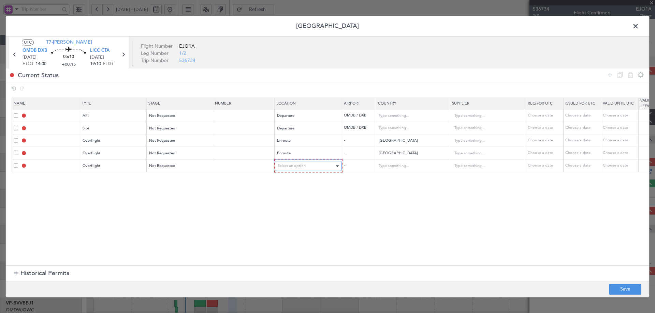
click at [302, 163] on div "Select an option" at bounding box center [306, 166] width 57 height 10
drag, startPoint x: 286, startPoint y: 220, endPoint x: 632, endPoint y: 223, distance: 346.1
click at [286, 220] on span "Enroute" at bounding box center [308, 221] width 61 height 10
click at [390, 167] on input "text" at bounding box center [408, 166] width 61 height 10
click at [401, 176] on span "[GEOGRAPHIC_DATA]" at bounding box center [411, 177] width 63 height 10
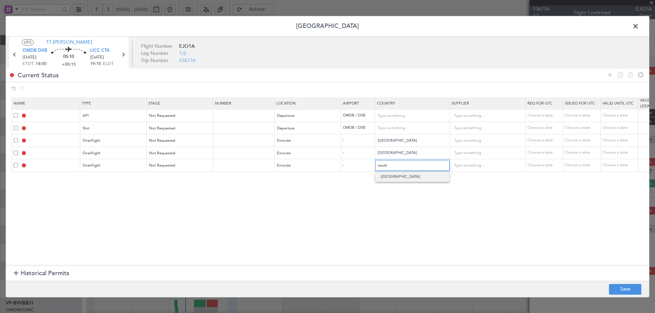
type input "[GEOGRAPHIC_DATA]"
click at [613, 74] on icon at bounding box center [609, 75] width 8 height 8
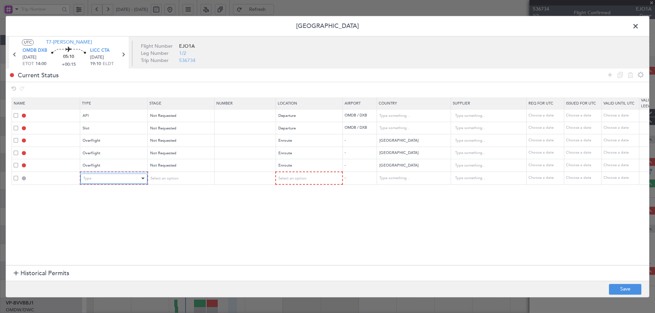
click at [132, 177] on div "Type" at bounding box center [111, 179] width 57 height 10
click at [113, 204] on span "Overflight" at bounding box center [114, 206] width 61 height 10
click at [163, 177] on span "Select an option" at bounding box center [163, 178] width 28 height 5
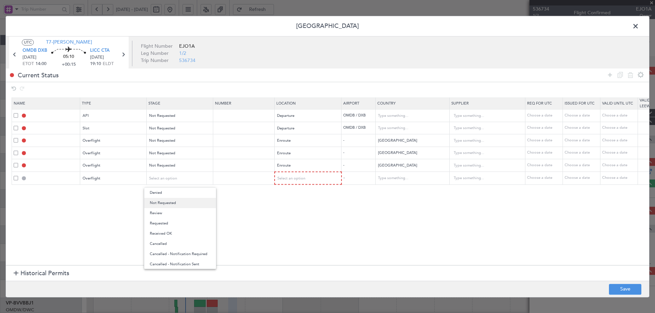
click at [164, 203] on span "Not Requested" at bounding box center [180, 203] width 61 height 10
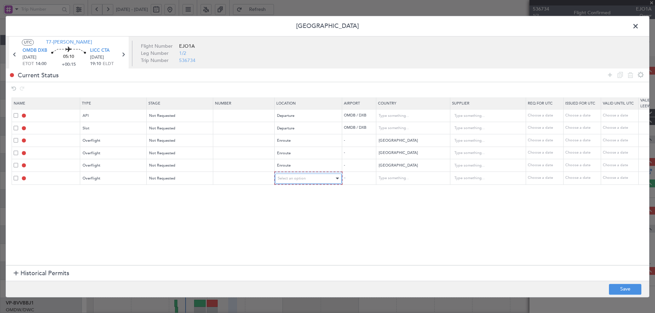
click at [294, 177] on span "Select an option" at bounding box center [292, 178] width 28 height 5
drag, startPoint x: 284, startPoint y: 235, endPoint x: 288, endPoint y: 231, distance: 5.9
click at [285, 234] on span "Enroute" at bounding box center [308, 234] width 61 height 10
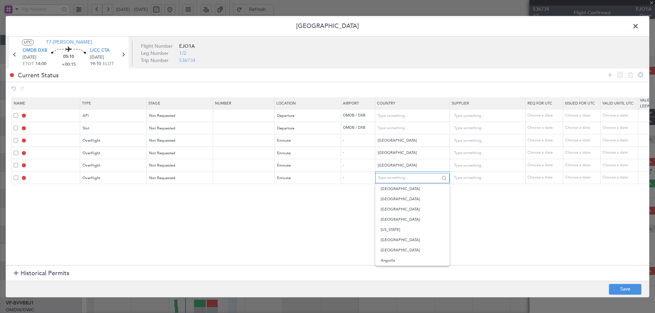
click at [396, 179] on input "text" at bounding box center [408, 178] width 61 height 10
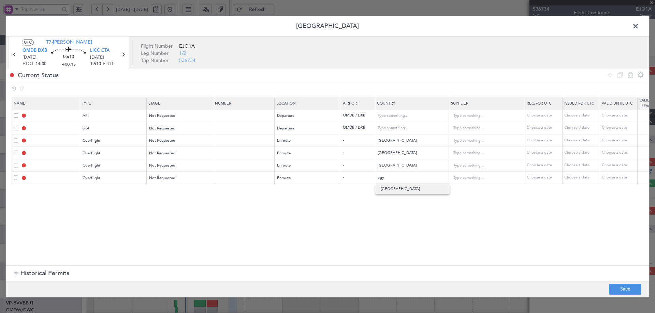
click at [392, 190] on span "[GEOGRAPHIC_DATA]" at bounding box center [411, 189] width 63 height 10
type input "[GEOGRAPHIC_DATA]"
click at [102, 50] on span "LICC CTA" at bounding box center [99, 51] width 19 height 7
click at [606, 75] on icon at bounding box center [609, 75] width 8 height 8
click at [110, 189] on div "Type" at bounding box center [111, 191] width 57 height 10
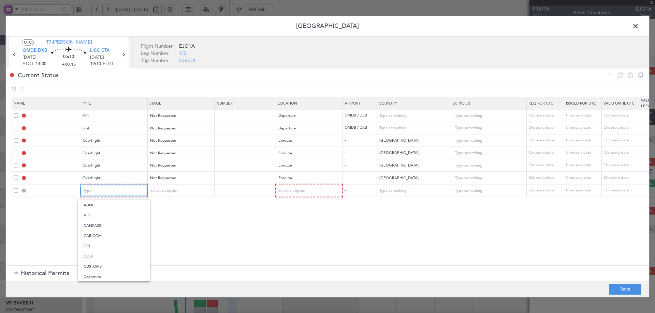
scroll to position [0, 0]
click at [99, 259] on span "PPR" at bounding box center [114, 260] width 61 height 10
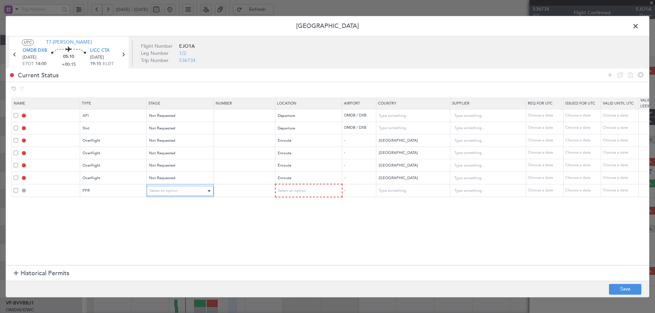
click at [184, 186] on div "Select an option" at bounding box center [177, 191] width 57 height 10
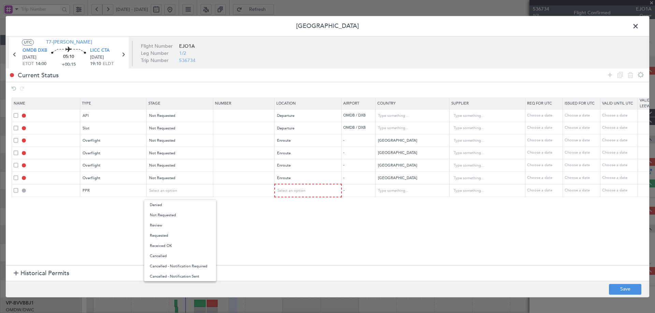
drag, startPoint x: 183, startPoint y: 211, endPoint x: 217, endPoint y: 205, distance: 34.9
click at [182, 211] on span "Not Requested" at bounding box center [180, 215] width 61 height 10
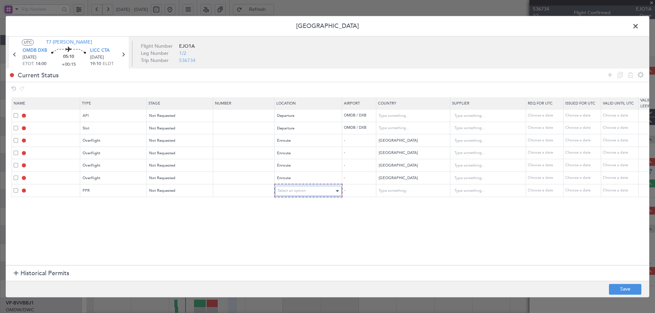
drag, startPoint x: 319, startPoint y: 189, endPoint x: 315, endPoint y: 192, distance: 5.8
click at [318, 189] on div "Select an option" at bounding box center [306, 191] width 57 height 10
click at [291, 225] on span "Arrival" at bounding box center [308, 226] width 61 height 10
click at [370, 236] on section "Name Type Stage Number Location Airport Country Supplier Req For Utc Issued For…" at bounding box center [327, 180] width 643 height 169
click at [628, 289] on button "Save" at bounding box center [625, 289] width 32 height 11
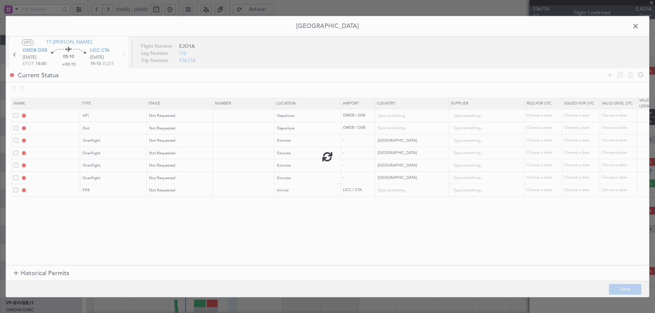
type input "OMDB DEP API"
type input "[GEOGRAPHIC_DATA]"
type input "NNN"
type input "1"
type input "OMDB DEP SLOT"
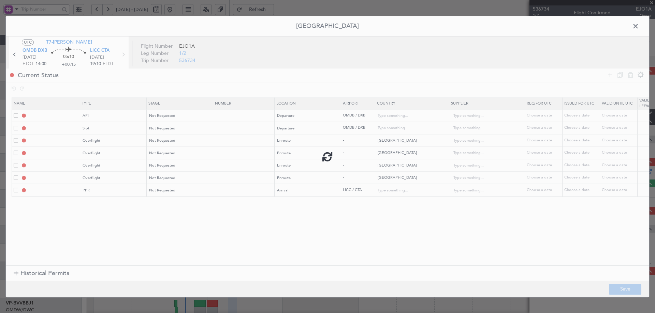
type input "[GEOGRAPHIC_DATA]"
type input "NNN"
type input "1"
type input "QATAR OVF"
type input "NNN"
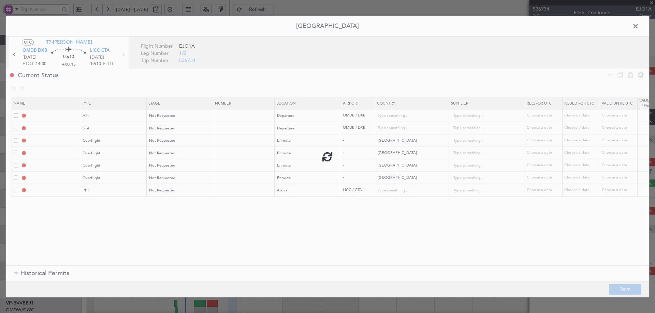
type input "2"
type input "BAHRAIN OVF"
type input "NNN"
type input "SAUDI ARABIA OVF"
type input "NNN"
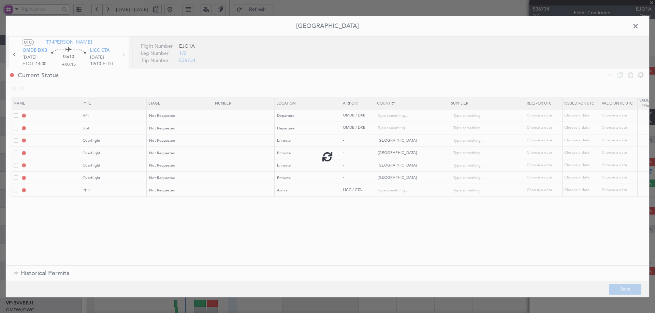
type input "EGYPT OVF"
type input "NNN"
type input "LICC PPR"
type input "[GEOGRAPHIC_DATA]"
type input "NNN"
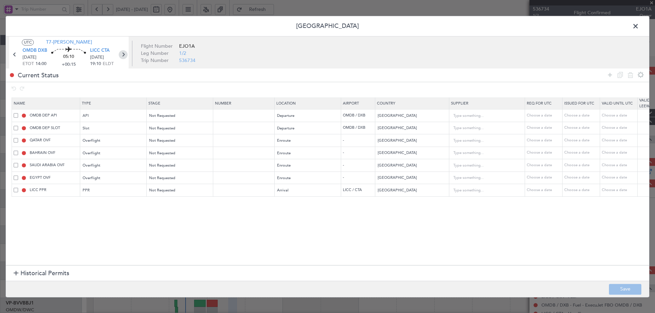
click at [123, 53] on icon at bounding box center [123, 54] width 9 height 9
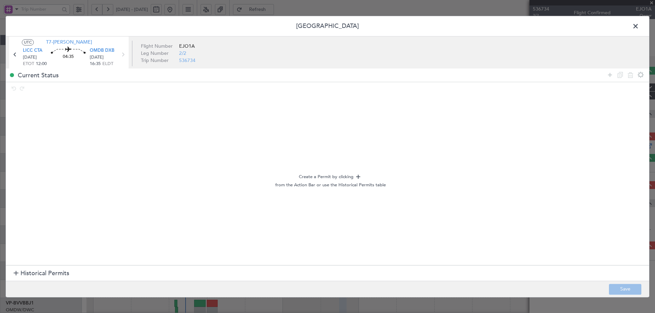
click at [25, 275] on span "Historical Permits" at bounding box center [44, 273] width 49 height 9
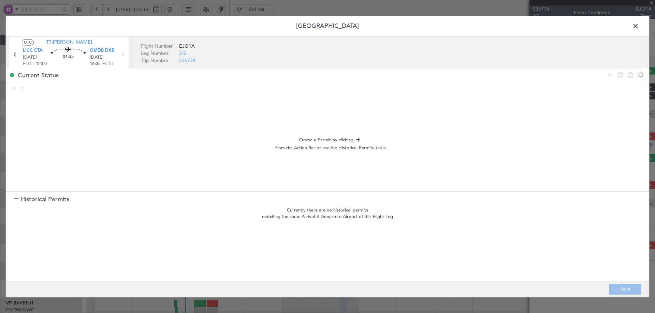
click at [35, 201] on span "Historical Permits" at bounding box center [44, 199] width 49 height 9
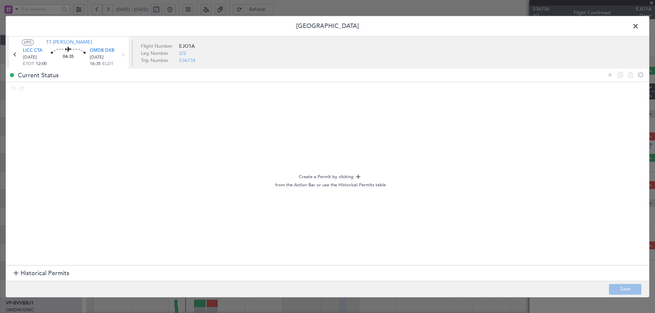
drag, startPoint x: 609, startPoint y: 72, endPoint x: 405, endPoint y: 92, distance: 204.5
click at [602, 73] on div "Current Status" at bounding box center [327, 75] width 643 height 13
drag, startPoint x: 610, startPoint y: 74, endPoint x: 350, endPoint y: 95, distance: 260.6
click at [610, 74] on icon at bounding box center [609, 75] width 8 height 8
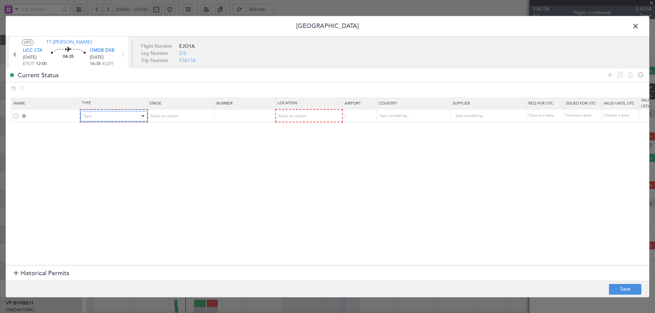
click at [103, 114] on div "Type" at bounding box center [111, 116] width 57 height 10
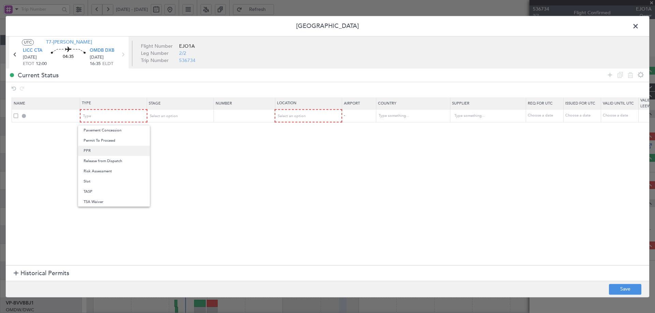
click at [96, 151] on span "PPR" at bounding box center [114, 151] width 61 height 10
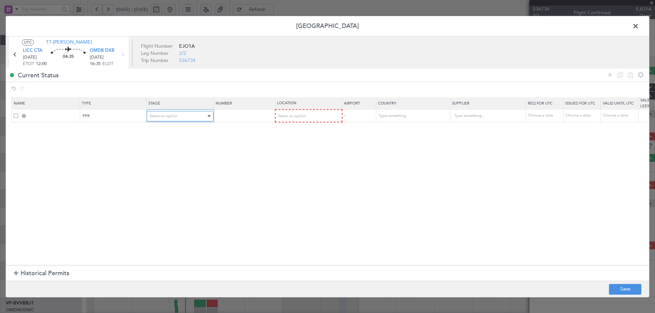
drag, startPoint x: 173, startPoint y: 116, endPoint x: 173, endPoint y: 120, distance: 3.8
click at [173, 117] on span "Select an option" at bounding box center [163, 116] width 28 height 5
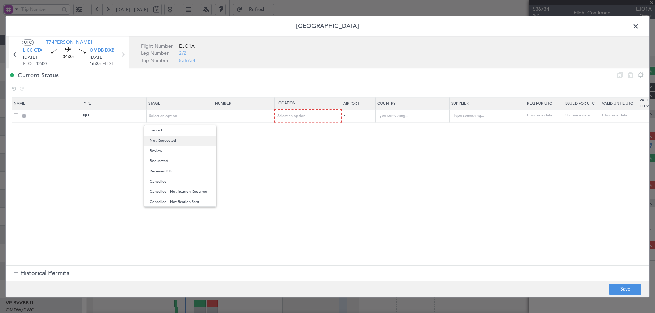
click at [174, 139] on span "Not Requested" at bounding box center [180, 141] width 61 height 10
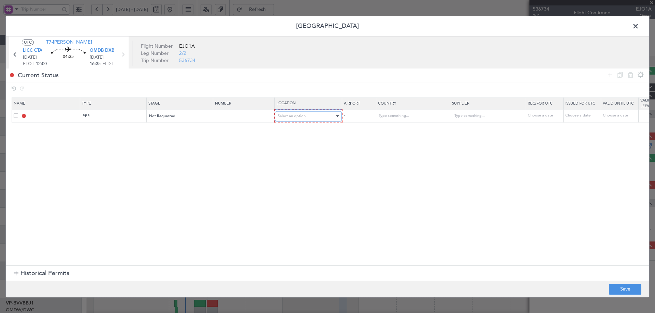
click at [288, 116] on span "Select an option" at bounding box center [292, 116] width 28 height 5
click at [290, 133] on span "Departure" at bounding box center [308, 130] width 61 height 10
drag, startPoint x: 610, startPoint y: 72, endPoint x: 568, endPoint y: 81, distance: 42.8
click at [610, 72] on icon at bounding box center [609, 75] width 8 height 8
click at [105, 130] on div "Type" at bounding box center [111, 129] width 57 height 10
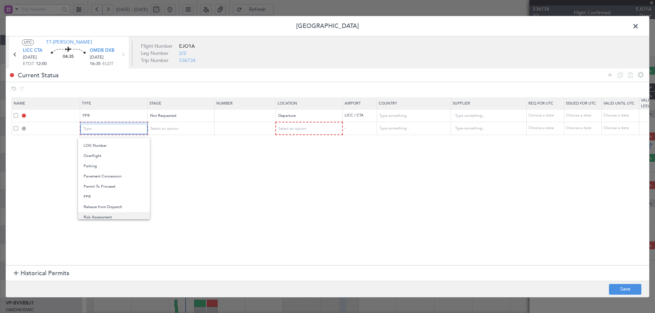
scroll to position [137, 0]
click at [99, 191] on span "Overflight" at bounding box center [114, 190] width 61 height 10
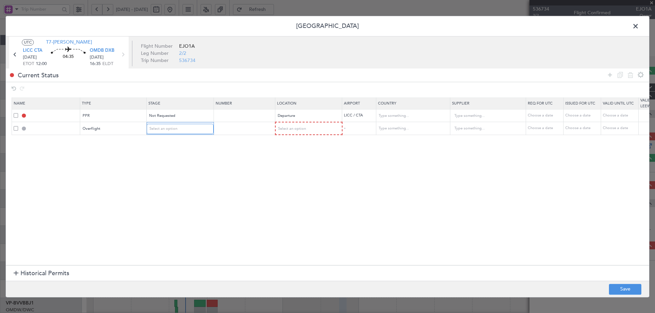
click at [180, 134] on div "Select an option" at bounding box center [177, 129] width 57 height 10
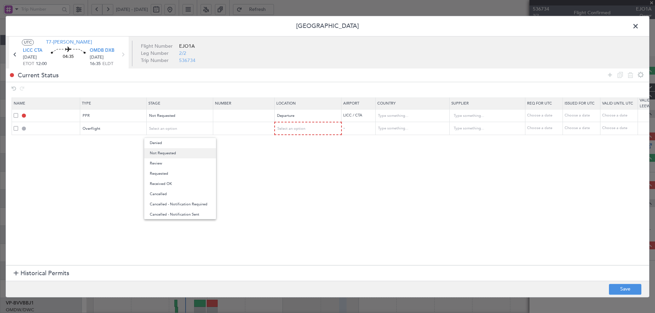
click at [180, 153] on span "Not Requested" at bounding box center [180, 153] width 61 height 10
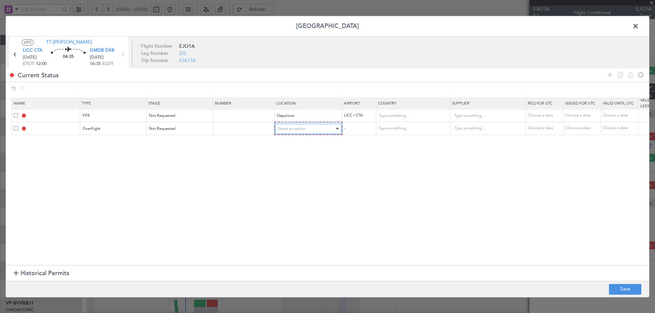
click at [313, 131] on div "Select an option" at bounding box center [306, 129] width 57 height 10
drag, startPoint x: 282, startPoint y: 184, endPoint x: 417, endPoint y: 138, distance: 142.7
click at [282, 184] on span "Enroute" at bounding box center [308, 184] width 61 height 10
click at [421, 127] on input "text" at bounding box center [408, 128] width 61 height 10
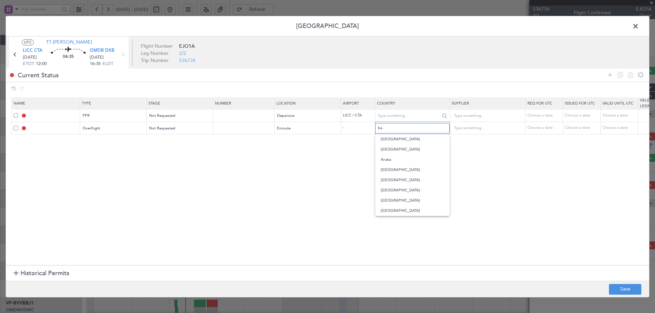
type input "b"
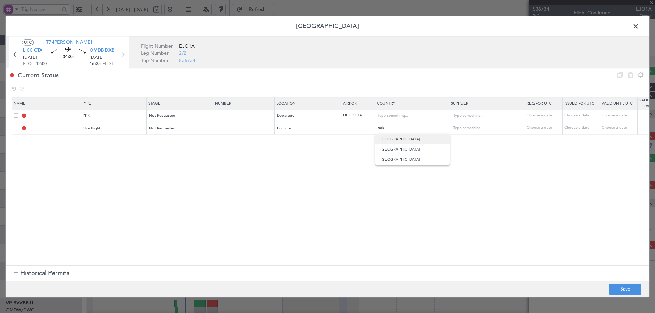
click at [391, 143] on span "[GEOGRAPHIC_DATA]" at bounding box center [411, 139] width 63 height 10
type input "[GEOGRAPHIC_DATA]"
drag, startPoint x: 345, startPoint y: 182, endPoint x: 482, endPoint y: 141, distance: 143.7
click at [345, 181] on section "Name Type Stage Number Location Airport Country Supplier Req For Utc Issued For…" at bounding box center [327, 180] width 643 height 169
click at [611, 73] on icon at bounding box center [609, 75] width 8 height 8
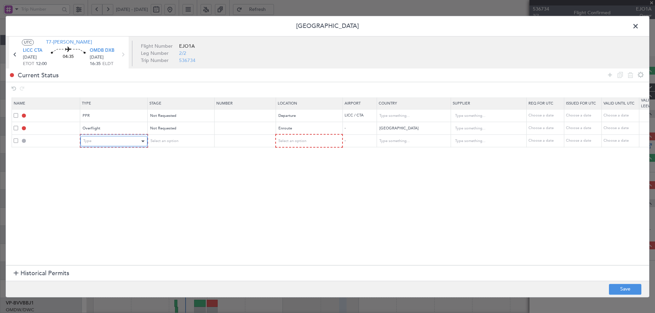
click at [124, 139] on div "Type" at bounding box center [111, 141] width 57 height 10
drag, startPoint x: 104, startPoint y: 171, endPoint x: 168, endPoint y: 149, distance: 67.5
click at [105, 170] on span "Overflight" at bounding box center [114, 169] width 61 height 10
click at [172, 141] on span "Select an option" at bounding box center [163, 141] width 28 height 5
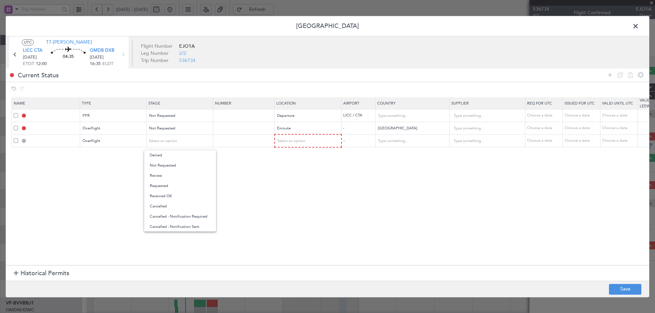
drag, startPoint x: 174, startPoint y: 167, endPoint x: 189, endPoint y: 163, distance: 15.3
click at [175, 165] on span "Not Requested" at bounding box center [180, 166] width 61 height 10
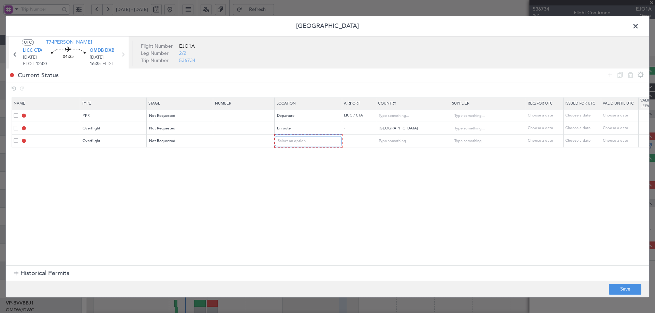
drag, startPoint x: 307, startPoint y: 141, endPoint x: 303, endPoint y: 148, distance: 8.0
click at [304, 145] on div "Select an option" at bounding box center [306, 141] width 57 height 10
click at [285, 194] on span "Enroute" at bounding box center [308, 196] width 61 height 10
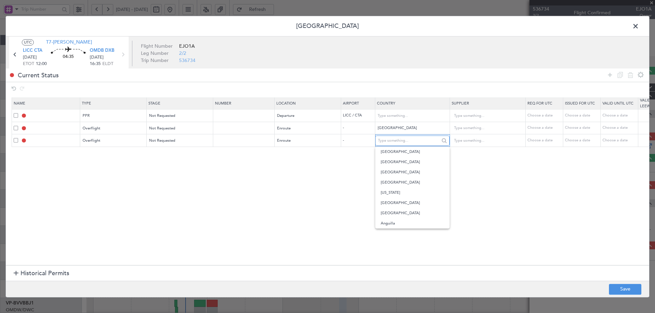
click at [390, 144] on input "text" at bounding box center [408, 141] width 61 height 10
type input "iraq"
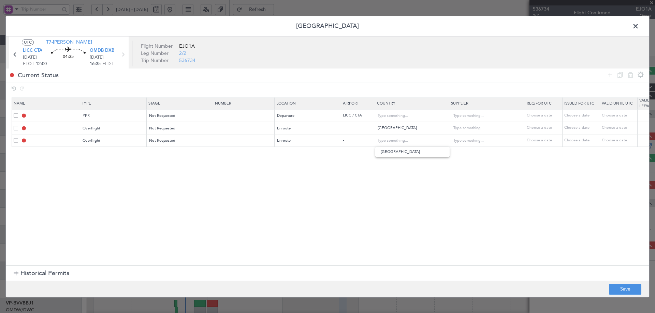
click at [409, 158] on section "Name Type Stage Number Location Airport Country Supplier Req For Utc Issued For…" at bounding box center [327, 180] width 643 height 169
click at [415, 139] on input "text" at bounding box center [408, 141] width 61 height 10
click at [391, 153] on span "[GEOGRAPHIC_DATA]" at bounding box center [411, 152] width 63 height 10
type input "[GEOGRAPHIC_DATA]"
click at [384, 185] on section "Name Type Stage Number Location Airport Country Supplier Req For Utc Issued For…" at bounding box center [327, 180] width 643 height 169
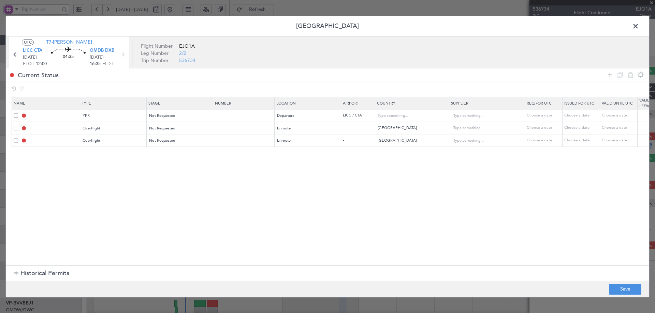
click at [611, 75] on icon at bounding box center [609, 75] width 8 height 8
click at [622, 289] on button "Save" at bounding box center [625, 289] width 32 height 11
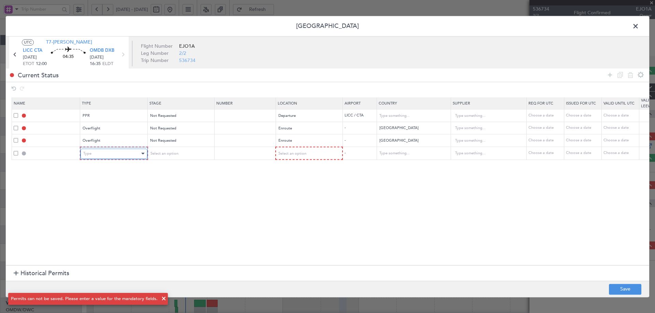
click at [126, 150] on div "Type" at bounding box center [111, 154] width 57 height 10
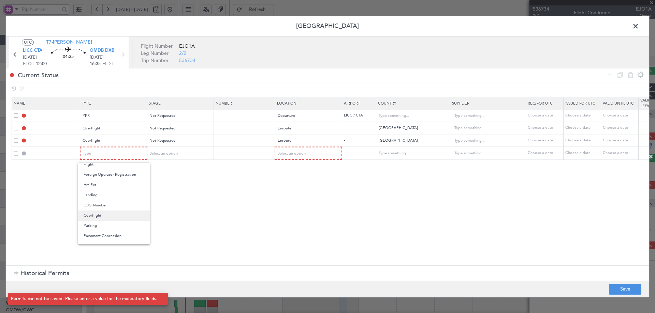
click at [101, 215] on span "Overflight" at bounding box center [114, 216] width 61 height 10
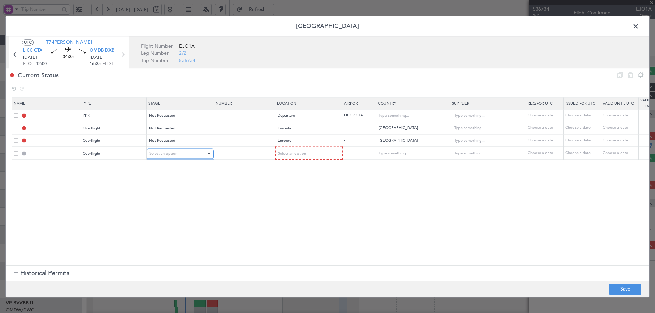
click at [183, 152] on div "Select an option" at bounding box center [177, 154] width 57 height 10
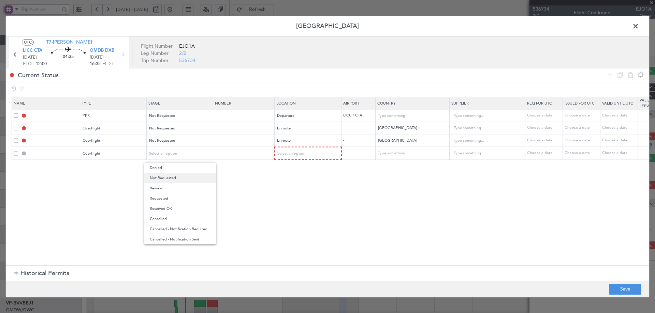
click at [167, 179] on span "Not Requested" at bounding box center [180, 178] width 61 height 10
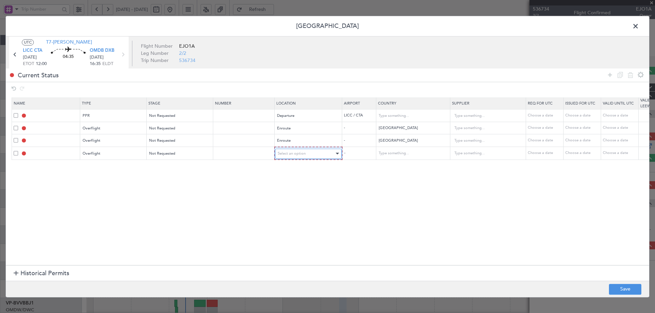
click at [332, 155] on div "Select an option" at bounding box center [306, 154] width 57 height 10
click at [285, 207] on span "Enroute" at bounding box center [308, 209] width 61 height 10
click at [409, 160] on section "Name Type Stage Number Location Airport Country Supplier Req For Utc Issued For…" at bounding box center [327, 180] width 643 height 169
click at [411, 152] on input "text" at bounding box center [408, 153] width 61 height 10
click at [395, 162] on span "[GEOGRAPHIC_DATA]" at bounding box center [411, 164] width 63 height 10
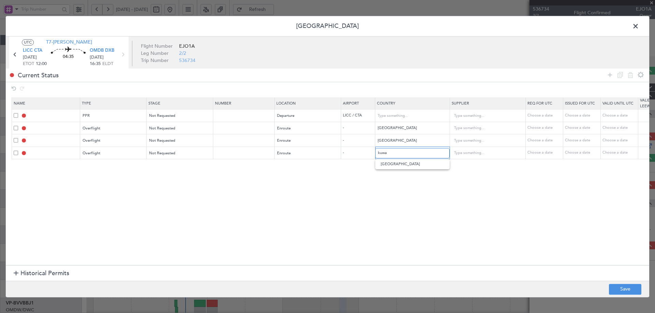
type input "[GEOGRAPHIC_DATA]"
click at [618, 288] on button "Save" at bounding box center [625, 289] width 32 height 11
type input "LICC PPR"
type input "[GEOGRAPHIC_DATA]"
type input "NNN"
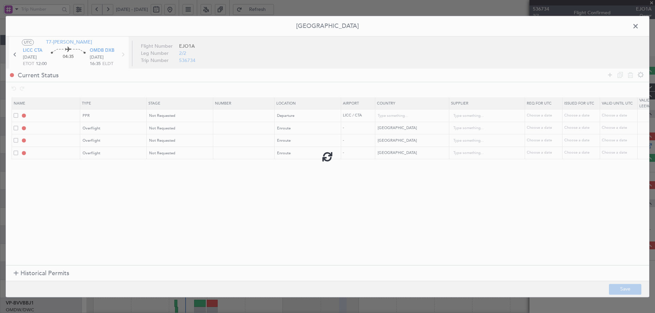
type input "TURKEY OVF"
type input "NNN"
type input "IRAQ OVF"
type input "NNN"
type input "1"
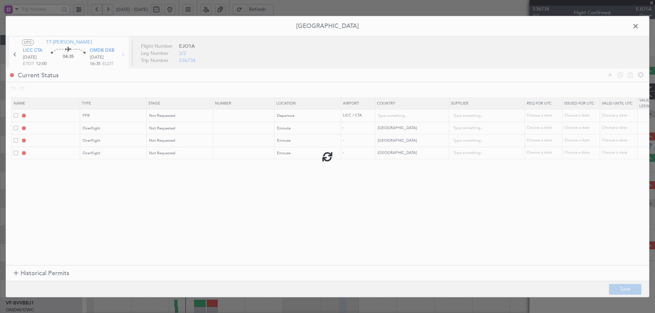
type input "KUWAIT OVF"
type input "NNN"
drag, startPoint x: 611, startPoint y: 75, endPoint x: 565, endPoint y: 85, distance: 47.7
click at [611, 75] on icon at bounding box center [609, 75] width 8 height 8
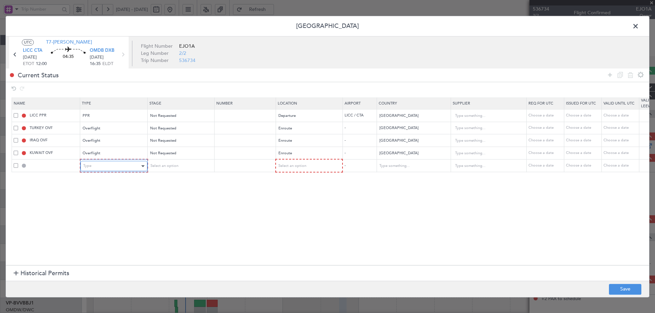
click at [128, 164] on div "Type" at bounding box center [111, 166] width 57 height 10
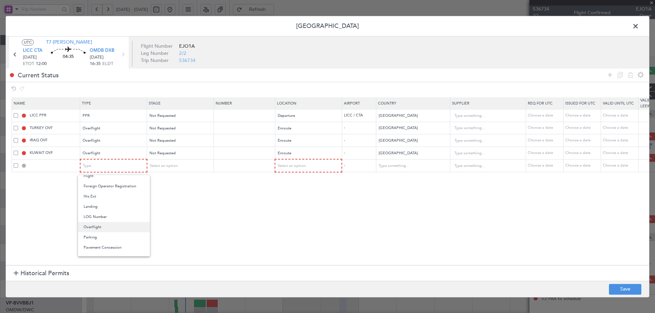
click at [98, 228] on span "Overflight" at bounding box center [114, 227] width 61 height 10
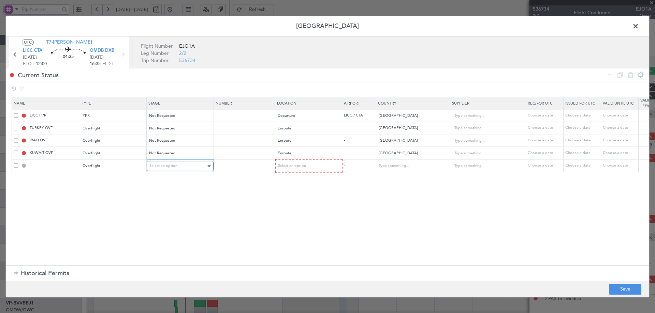
click at [173, 164] on span "Select an option" at bounding box center [163, 166] width 28 height 5
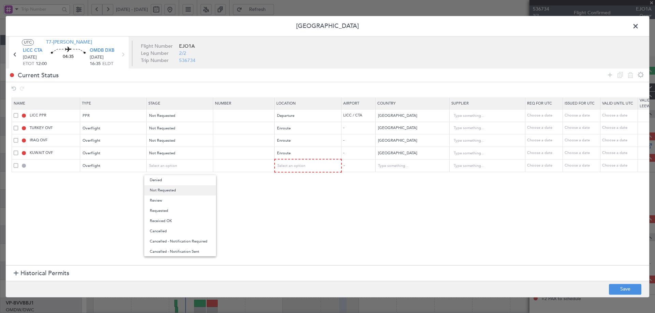
click at [167, 190] on span "Not Requested" at bounding box center [180, 190] width 61 height 10
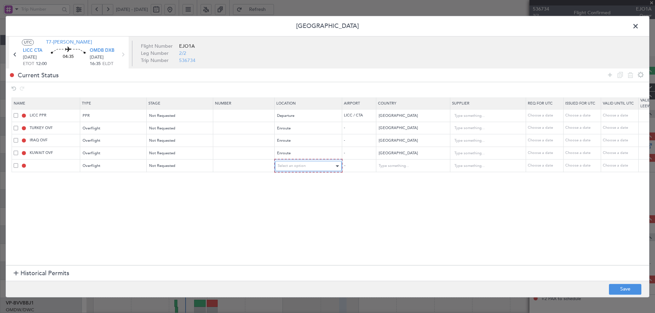
click at [297, 164] on span "Select an option" at bounding box center [292, 166] width 28 height 5
click at [284, 219] on span "Enroute" at bounding box center [308, 221] width 61 height 10
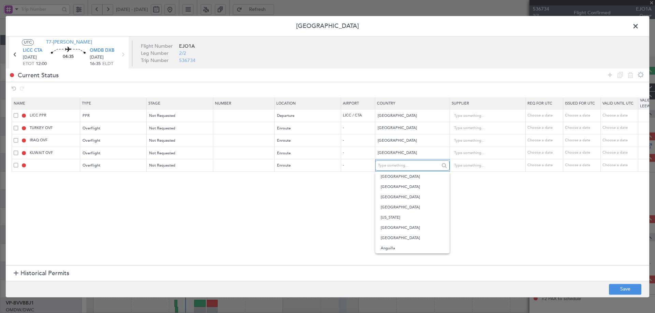
click at [408, 166] on input "text" at bounding box center [408, 166] width 61 height 10
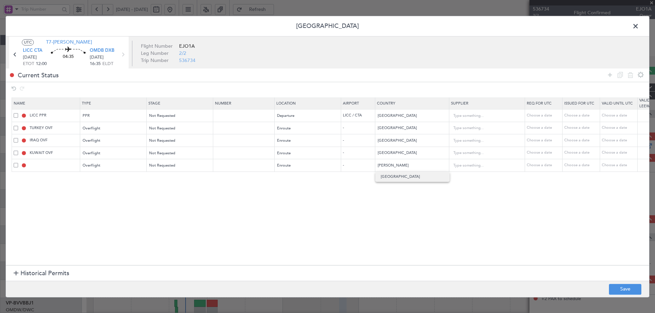
click at [409, 180] on span "[GEOGRAPHIC_DATA]" at bounding box center [411, 177] width 63 height 10
type input "[GEOGRAPHIC_DATA]"
click at [611, 76] on icon at bounding box center [609, 75] width 8 height 8
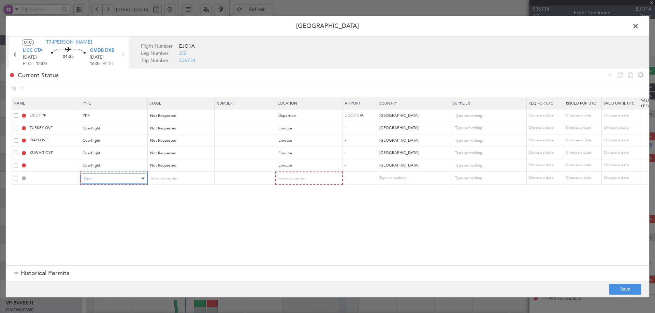
click at [134, 184] on div "Type" at bounding box center [111, 179] width 57 height 10
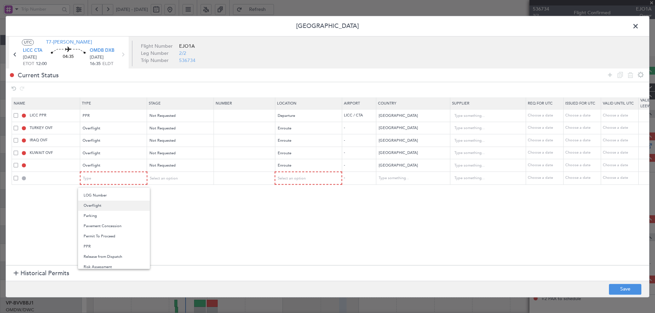
click at [87, 208] on span "Overflight" at bounding box center [114, 206] width 61 height 10
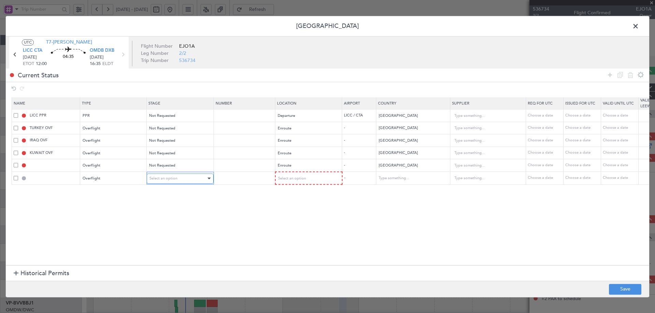
click at [177, 178] on div "Select an option" at bounding box center [177, 179] width 57 height 10
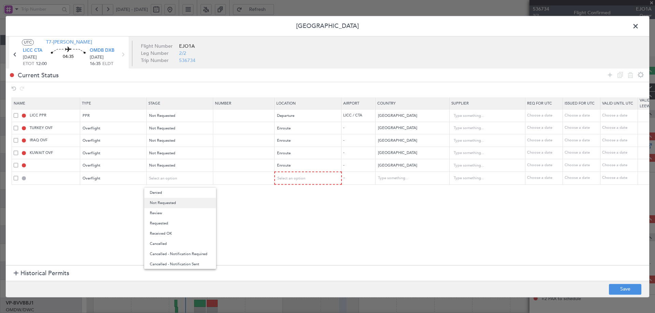
click at [176, 201] on span "Not Requested" at bounding box center [180, 203] width 61 height 10
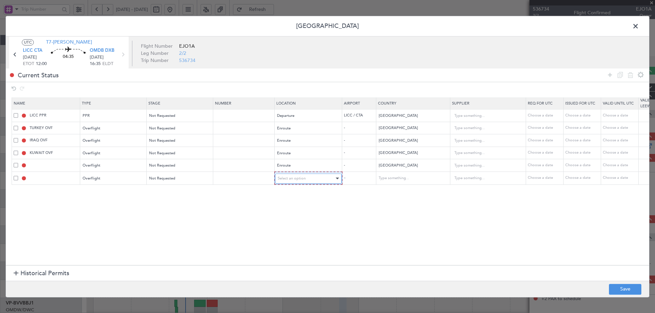
drag, startPoint x: 319, startPoint y: 178, endPoint x: 317, endPoint y: 181, distance: 3.7
click at [318, 179] on div "Select an option" at bounding box center [306, 179] width 57 height 10
drag, startPoint x: 290, startPoint y: 234, endPoint x: 417, endPoint y: 190, distance: 133.6
click at [293, 232] on span "Enroute" at bounding box center [308, 234] width 61 height 10
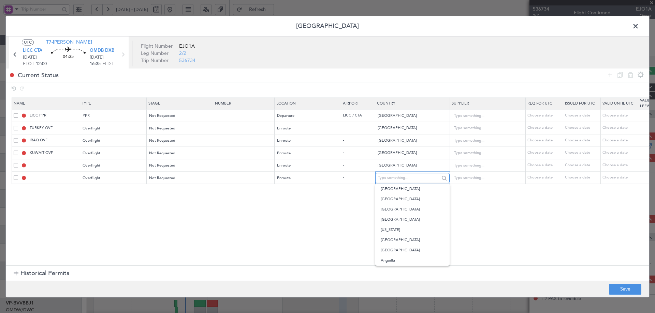
click at [412, 179] on input "text" at bounding box center [408, 178] width 61 height 10
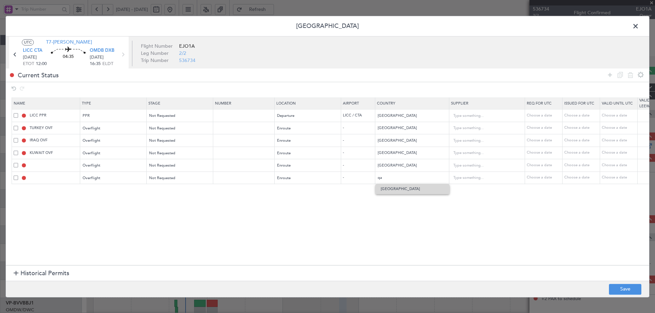
click at [384, 192] on span "Qatar" at bounding box center [411, 189] width 63 height 10
type input "Qatar"
click at [609, 74] on icon at bounding box center [609, 75] width 8 height 8
click at [90, 189] on div "Type" at bounding box center [111, 191] width 57 height 10
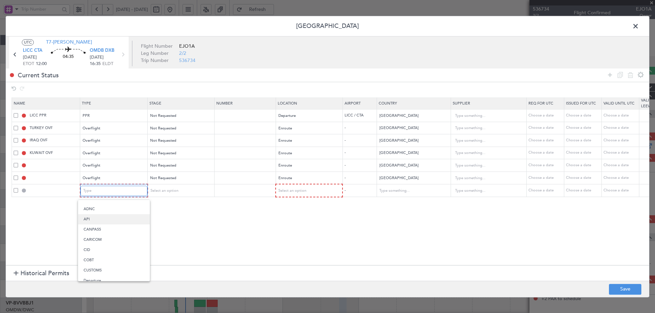
scroll to position [0, 0]
click at [95, 226] on span "API" at bounding box center [114, 226] width 61 height 10
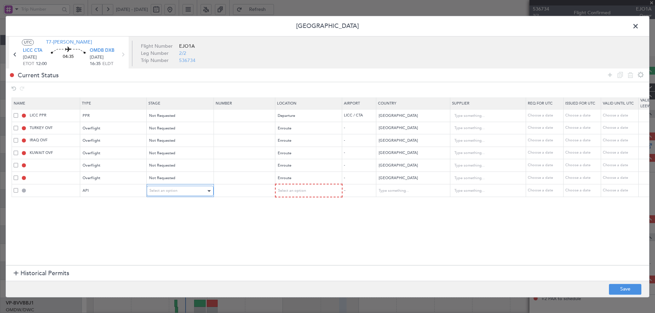
click at [165, 191] on span "Select an option" at bounding box center [163, 191] width 28 height 5
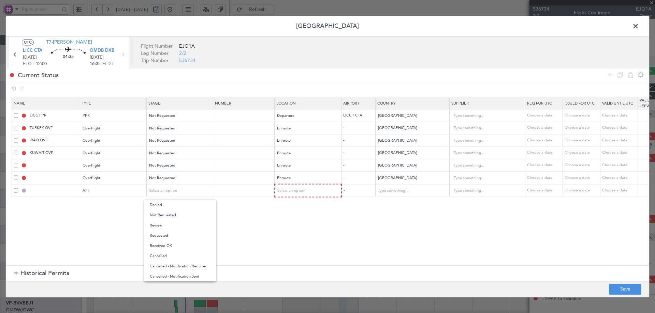
drag, startPoint x: 164, startPoint y: 214, endPoint x: 305, endPoint y: 197, distance: 142.2
click at [166, 214] on span "Not Requested" at bounding box center [180, 215] width 61 height 10
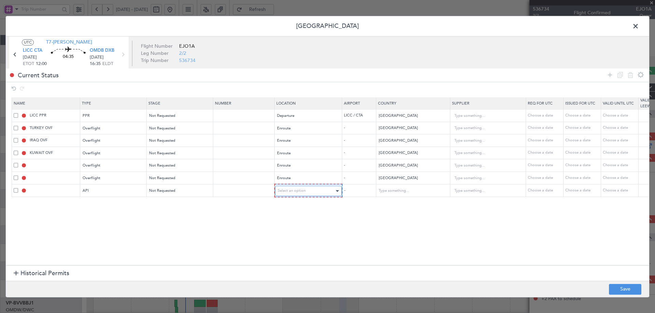
click at [303, 192] on div "Select an option" at bounding box center [306, 191] width 57 height 10
click at [286, 227] on span "Arrival" at bounding box center [308, 226] width 61 height 10
drag, startPoint x: 613, startPoint y: 72, endPoint x: 601, endPoint y: 76, distance: 12.6
click at [611, 72] on icon at bounding box center [609, 75] width 8 height 8
drag, startPoint x: 610, startPoint y: 75, endPoint x: 340, endPoint y: 173, distance: 288.1
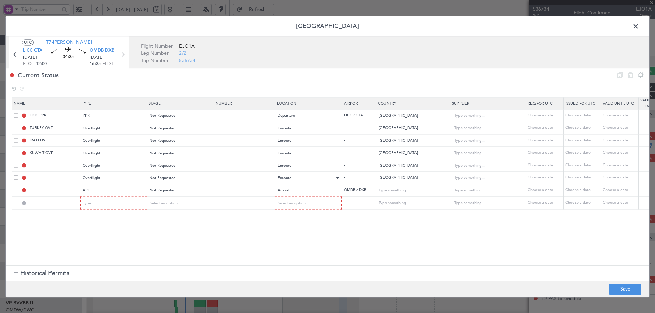
click at [605, 77] on icon at bounding box center [609, 75] width 8 height 8
click at [120, 204] on div "Type" at bounding box center [111, 203] width 57 height 10
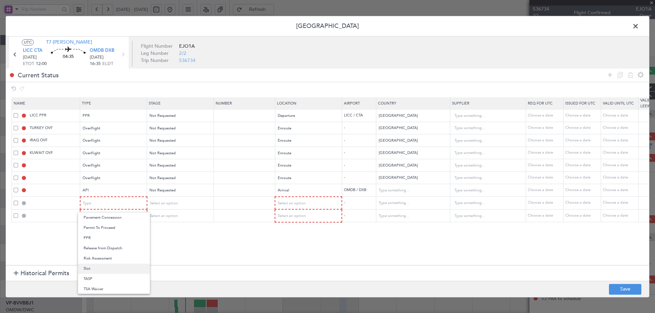
click at [93, 268] on span "Slot" at bounding box center [114, 269] width 61 height 10
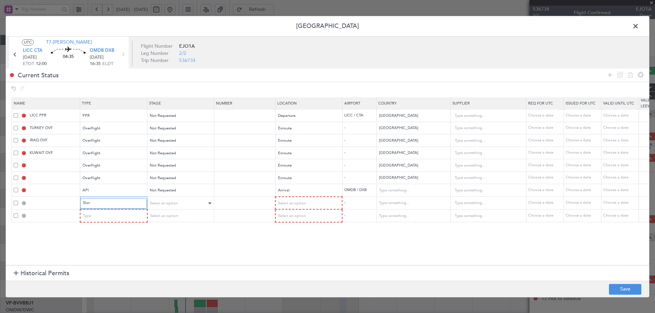
scroll to position [205, 0]
drag, startPoint x: 177, startPoint y: 203, endPoint x: 176, endPoint y: 208, distance: 5.2
click at [177, 206] on div "Select an option" at bounding box center [178, 203] width 57 height 10
click at [173, 228] on span "Not Requested" at bounding box center [180, 228] width 61 height 10
drag, startPoint x: 296, startPoint y: 199, endPoint x: 295, endPoint y: 202, distance: 3.5
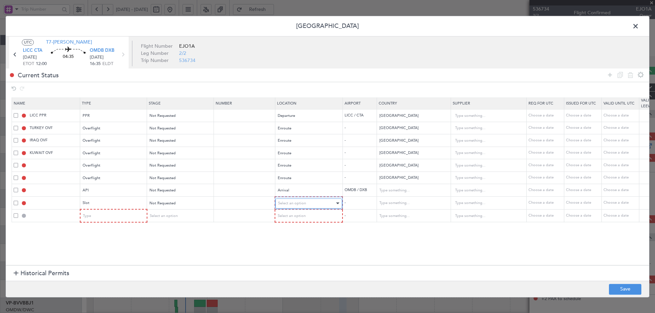
click at [296, 200] on div "Select an option" at bounding box center [306, 203] width 57 height 10
click at [289, 238] on span "Arrival" at bounding box center [308, 238] width 61 height 10
click at [89, 215] on span "Type" at bounding box center [87, 215] width 8 height 5
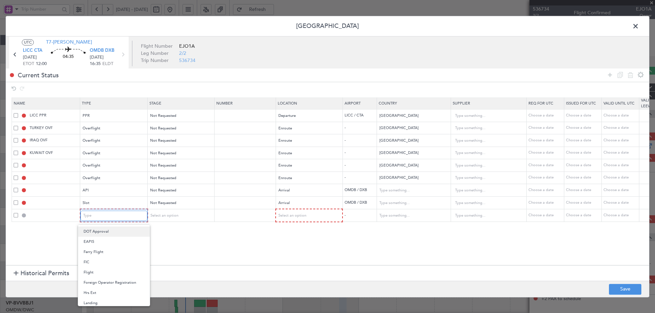
scroll to position [136, 0]
click at [95, 257] on span "Landing" at bounding box center [114, 257] width 61 height 10
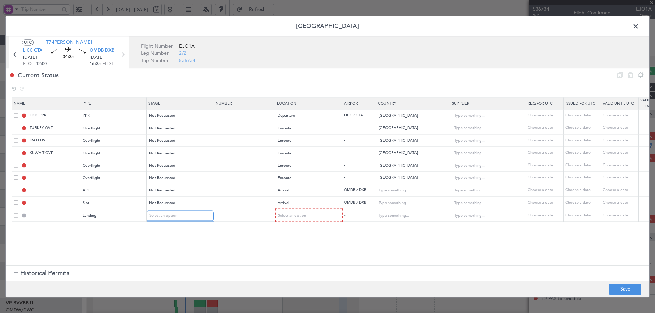
drag, startPoint x: 194, startPoint y: 218, endPoint x: 192, endPoint y: 222, distance: 4.7
click at [194, 218] on div "Select an option" at bounding box center [177, 216] width 57 height 10
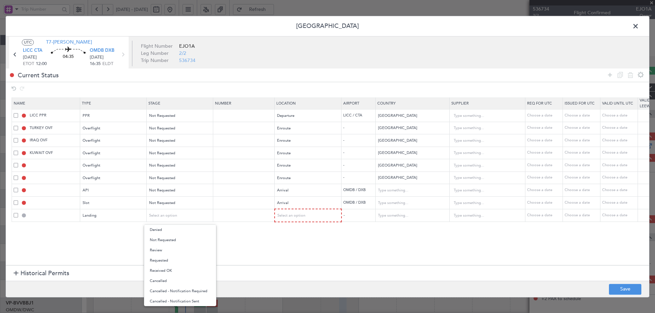
drag, startPoint x: 182, startPoint y: 240, endPoint x: 292, endPoint y: 223, distance: 111.4
click at [183, 240] on span "Not Requested" at bounding box center [180, 240] width 61 height 10
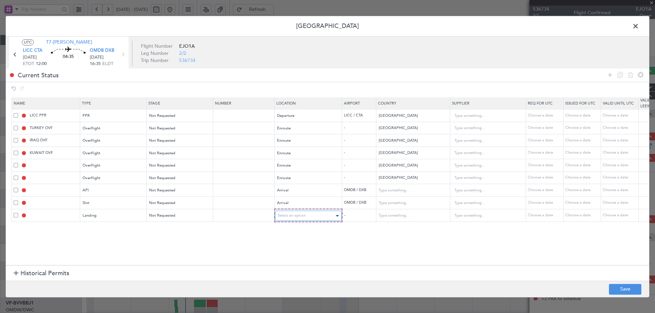
drag, startPoint x: 314, startPoint y: 216, endPoint x: 312, endPoint y: 220, distance: 4.0
click at [313, 216] on div "Select an option" at bounding box center [306, 216] width 57 height 10
drag, startPoint x: 288, startPoint y: 250, endPoint x: 216, endPoint y: 263, distance: 73.1
click at [286, 251] on span "Arrival" at bounding box center [308, 250] width 61 height 10
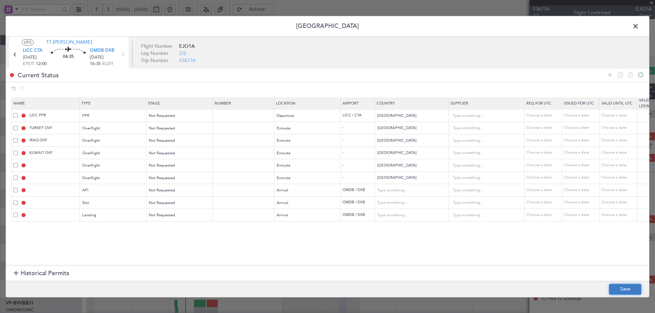
click at [622, 288] on button "Save" at bounding box center [625, 289] width 32 height 11
type input "BAHRAIN OVF"
type input "NNN"
type input "QATAR OVF"
type input "NNN"
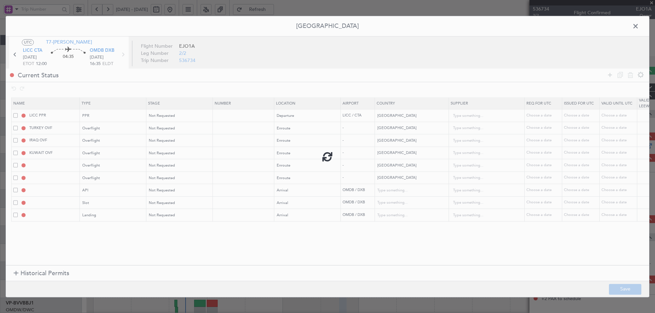
type input "2"
type input "OMDB ARR API"
type input "United Arab Emirates"
type input "NNN"
type input "1"
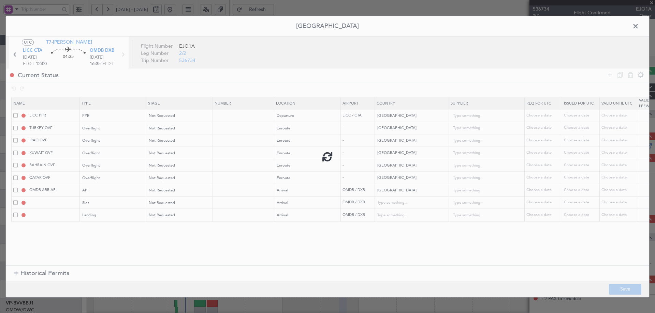
type input "OMDB ARR SLOT"
type input "United Arab Emirates"
type input "NNN"
type input "1"
type input "OMDB LDG"
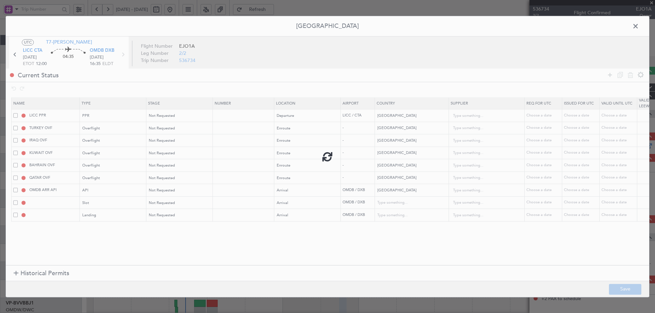
type input "United Arab Emirates"
type input "NNN"
type input "1"
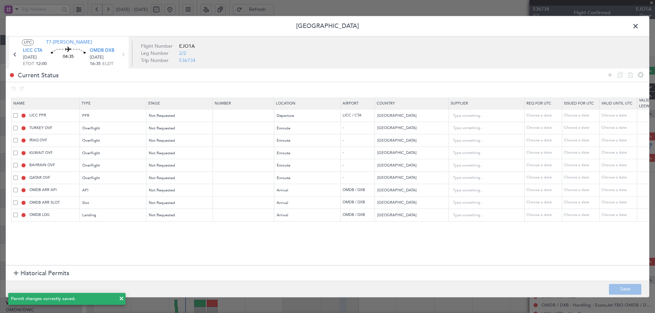
click at [639, 25] on span at bounding box center [639, 28] width 0 height 14
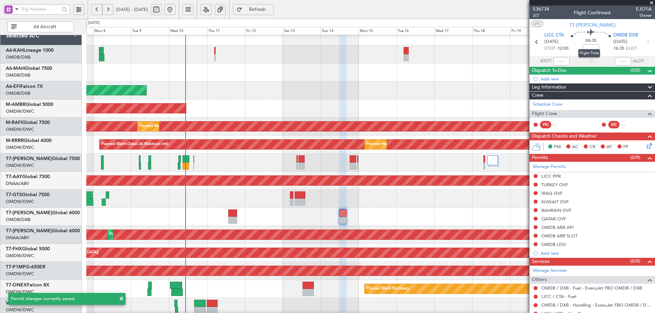
click at [590, 47] on mat-tooltip-component "Flight Time" at bounding box center [588, 53] width 31 height 18
click at [591, 46] on mat-tooltip-component "Flight Time" at bounding box center [588, 53] width 31 height 18
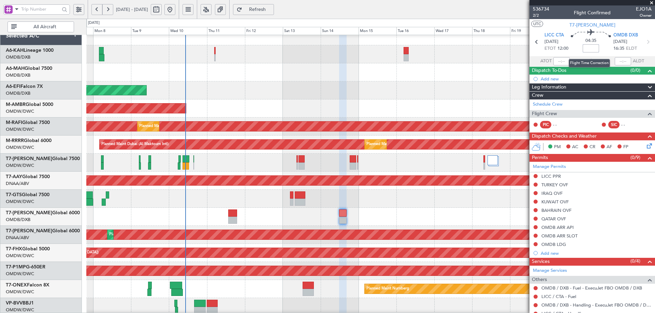
click at [590, 48] on input at bounding box center [590, 48] width 16 height 8
type input "+00:30"
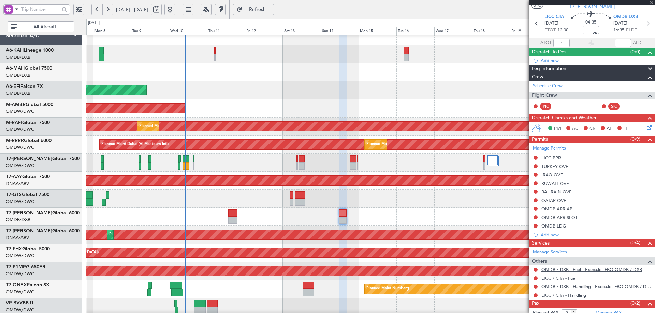
scroll to position [33, 0]
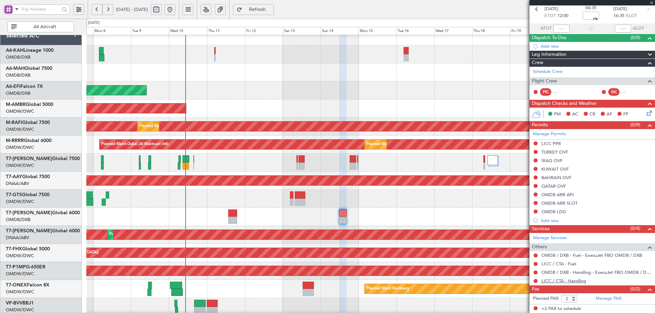
click at [558, 282] on link "LICC / CTA - Handling" at bounding box center [563, 281] width 45 height 6
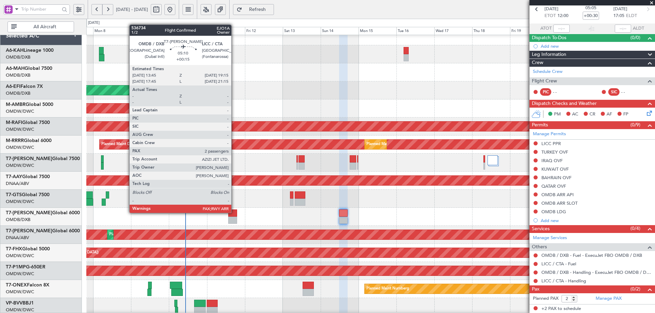
click at [234, 212] on div at bounding box center [232, 213] width 9 height 7
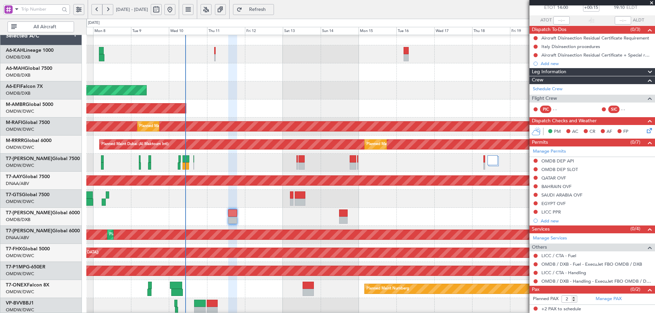
scroll to position [41, 0]
click at [572, 273] on link "LICC / CTA - Handling" at bounding box center [563, 273] width 45 height 6
click at [601, 298] on link "Manage PAX" at bounding box center [608, 299] width 26 height 7
click at [271, 9] on span "Refresh" at bounding box center [257, 9] width 28 height 5
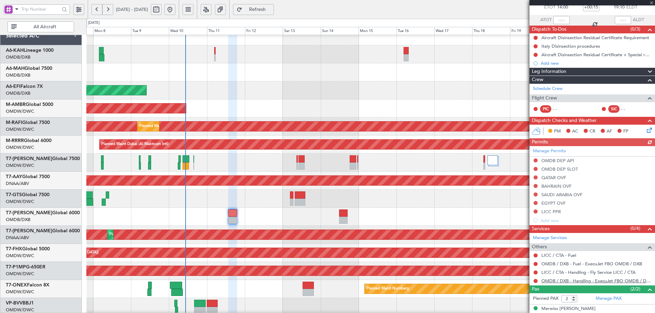
click at [561, 281] on link "OMDB / DXB - Handling - ExecuJet FBO OMDB / DXB" at bounding box center [596, 281] width 110 height 6
click at [561, 91] on link "Schedule Crew" at bounding box center [548, 89] width 30 height 7
click at [557, 272] on link "LICC / CTA - Handling - Fly Service LICC / CTA" at bounding box center [588, 273] width 94 height 6
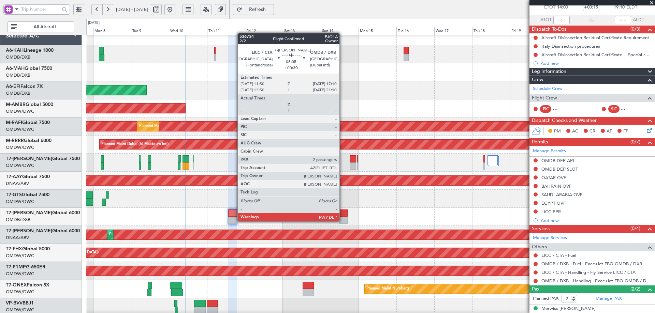
click at [344, 219] on div at bounding box center [343, 220] width 9 height 7
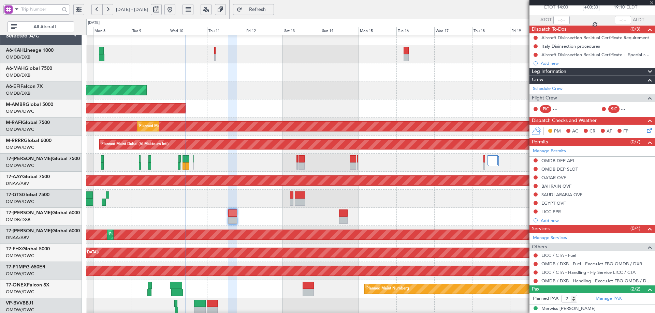
scroll to position [0, 0]
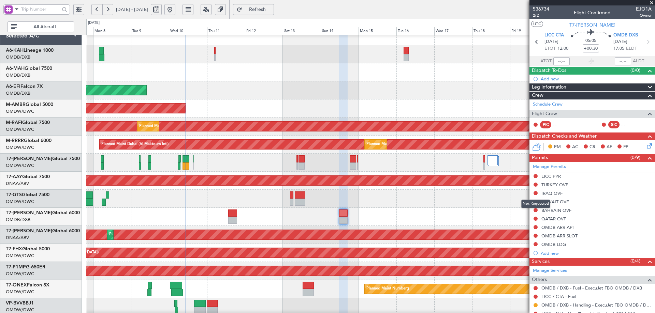
click at [535, 195] on mat-tooltip-component "Not Requested" at bounding box center [535, 204] width 39 height 18
click at [535, 192] on button at bounding box center [535, 193] width 4 height 4
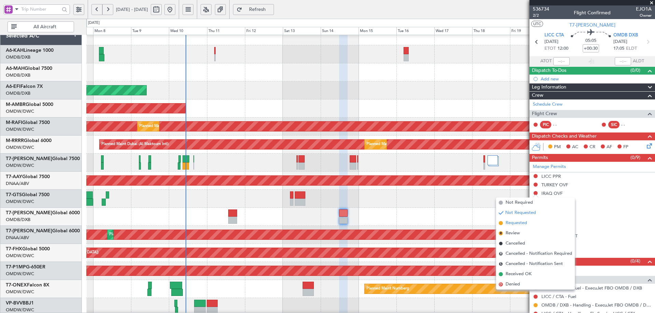
click at [521, 221] on span "Requested" at bounding box center [515, 223] width 21 height 7
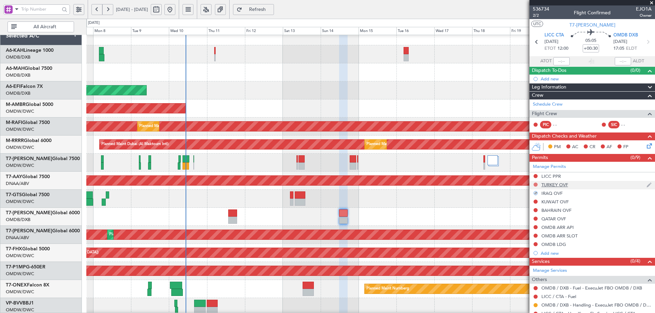
click at [534, 184] on button at bounding box center [535, 185] width 4 height 4
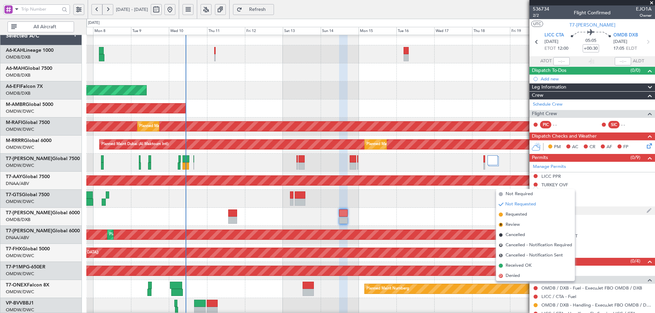
drag, startPoint x: 522, startPoint y: 214, endPoint x: 530, endPoint y: 208, distance: 9.7
click at [522, 214] on span "Requested" at bounding box center [515, 214] width 21 height 7
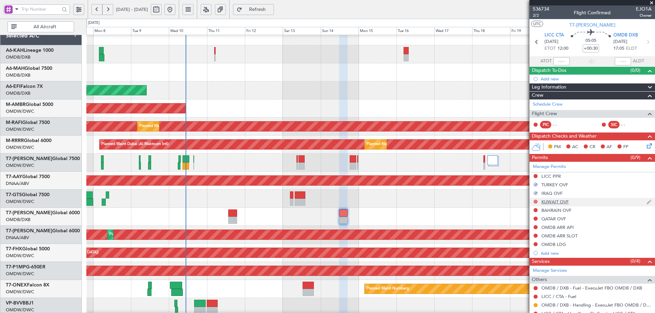
click at [536, 201] on button at bounding box center [535, 202] width 4 height 4
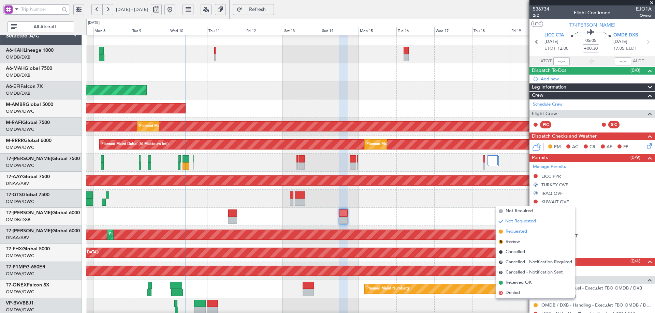
click at [518, 232] on span "Requested" at bounding box center [515, 231] width 21 height 7
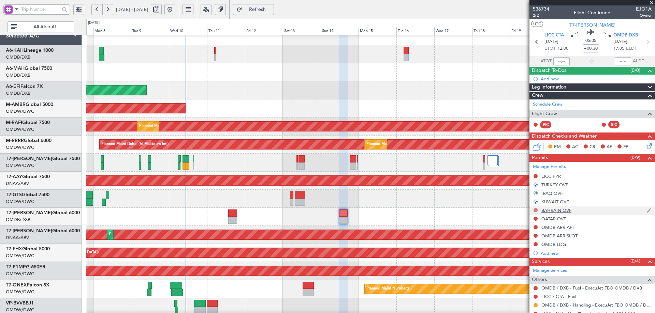
click at [537, 210] on button at bounding box center [535, 210] width 4 height 4
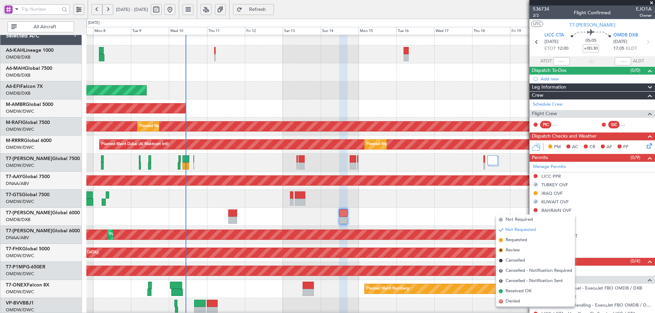
drag, startPoint x: 517, startPoint y: 242, endPoint x: 521, endPoint y: 244, distance: 4.4
click at [517, 242] on span "Requested" at bounding box center [515, 240] width 21 height 7
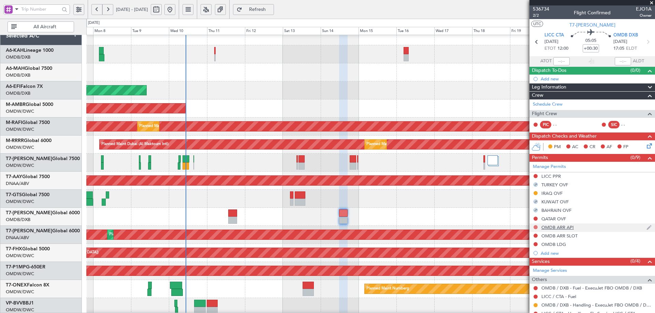
click at [535, 227] on button at bounding box center [535, 227] width 4 height 4
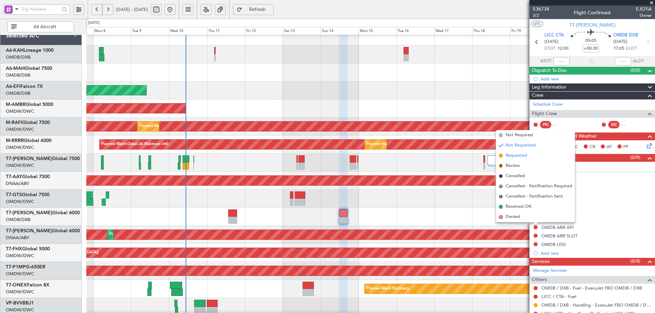
click at [526, 155] on span "Requested" at bounding box center [515, 155] width 21 height 7
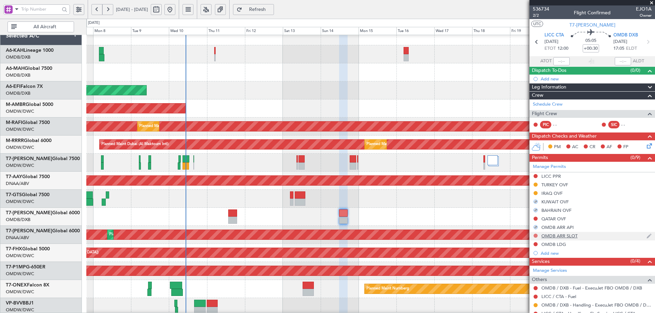
click at [535, 236] on button at bounding box center [535, 236] width 4 height 4
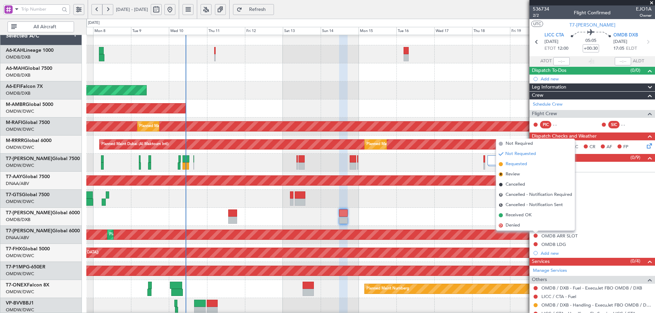
click at [521, 164] on span "Requested" at bounding box center [515, 164] width 21 height 7
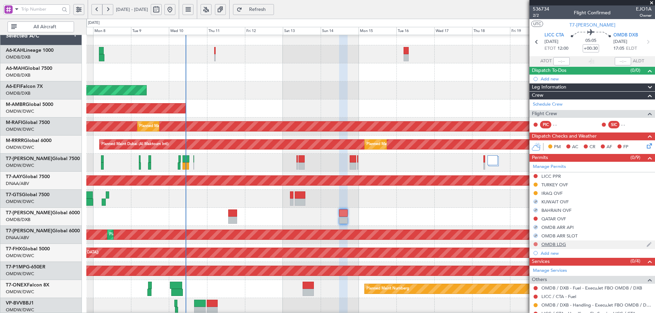
click at [534, 245] on button at bounding box center [535, 244] width 4 height 4
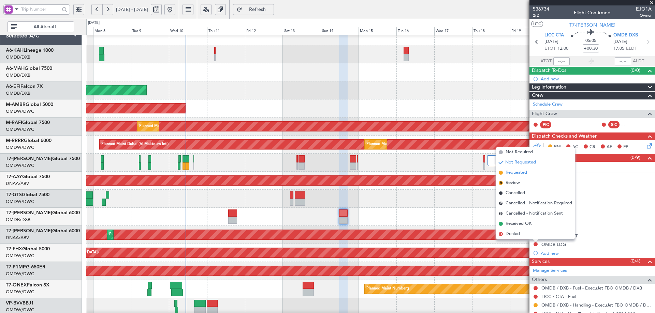
click at [516, 170] on span "Requested" at bounding box center [515, 172] width 21 height 7
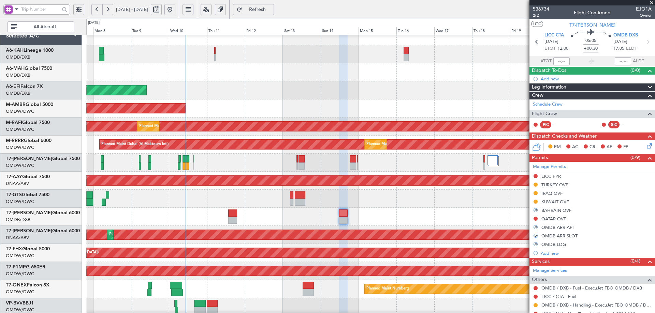
click at [454, 277] on div "Planned Maint Savannah (Savannah/hilton Head Intl)" at bounding box center [370, 271] width 568 height 18
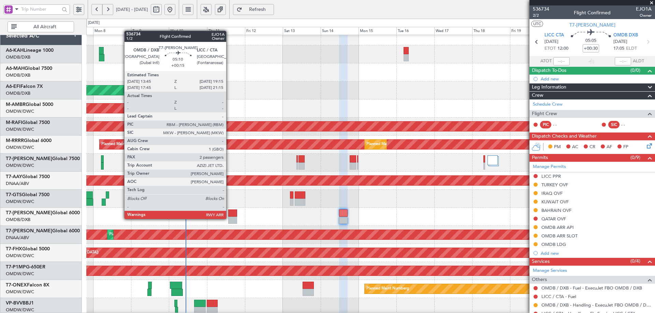
click at [229, 219] on div at bounding box center [232, 220] width 9 height 7
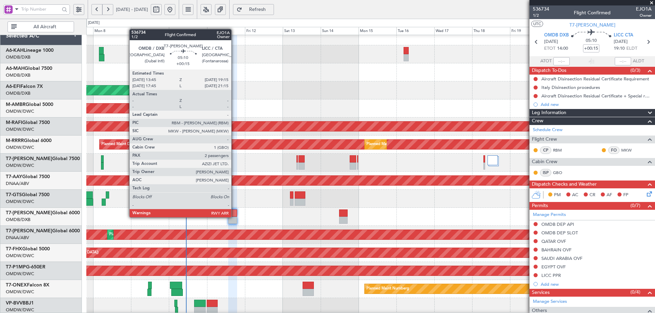
click at [234, 217] on div at bounding box center [232, 220] width 9 height 7
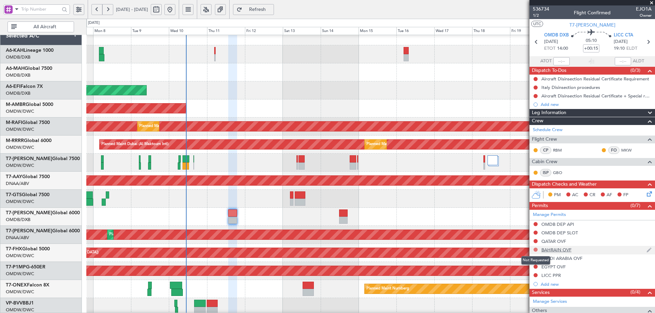
click at [536, 250] on button at bounding box center [535, 250] width 4 height 4
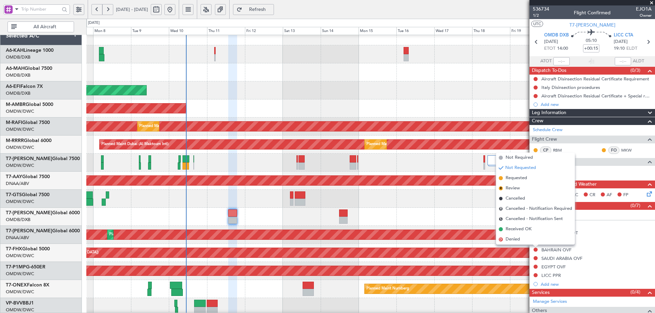
drag, startPoint x: 520, startPoint y: 180, endPoint x: 525, endPoint y: 206, distance: 26.3
click at [520, 179] on span "Requested" at bounding box center [515, 178] width 21 height 7
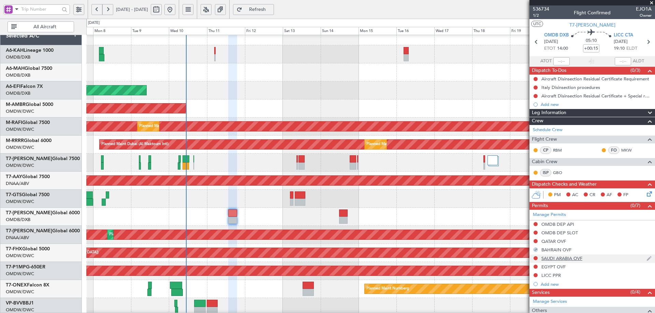
click at [533, 257] on div at bounding box center [535, 258] width 5 height 5
click at [535, 258] on button at bounding box center [535, 258] width 4 height 4
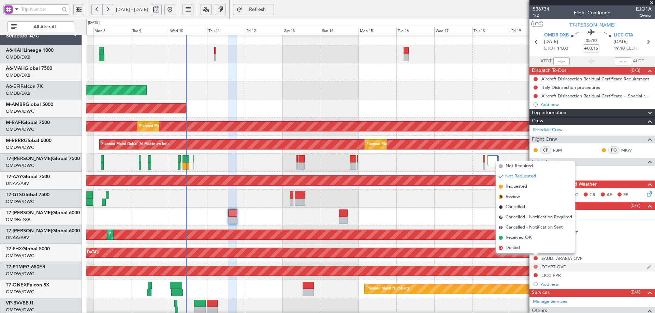
drag, startPoint x: 524, startPoint y: 189, endPoint x: 534, endPoint y: 267, distance: 79.0
click at [525, 188] on span "Requested" at bounding box center [515, 186] width 21 height 7
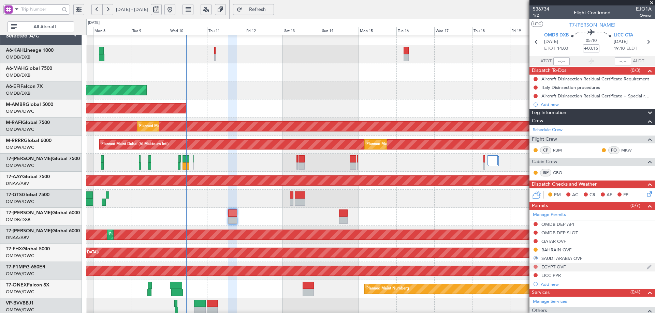
click at [536, 266] on button at bounding box center [535, 267] width 4 height 4
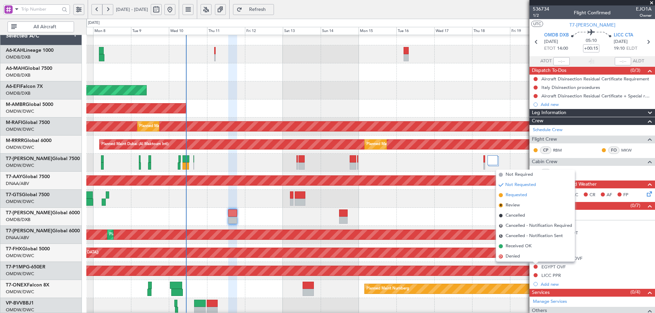
click at [523, 198] on span "Requested" at bounding box center [515, 195] width 21 height 7
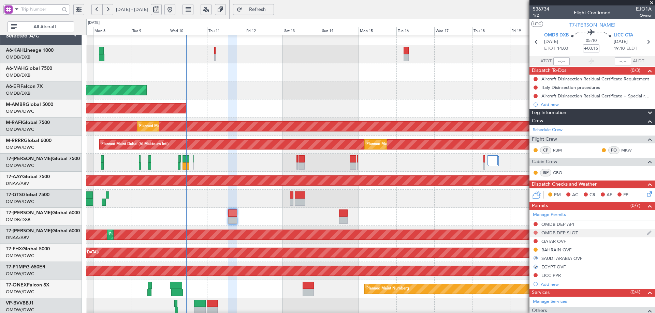
click at [537, 233] on button at bounding box center [535, 233] width 4 height 4
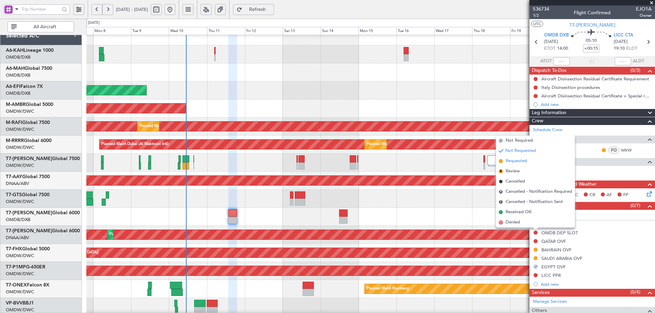
click at [524, 161] on span "Requested" at bounding box center [515, 161] width 21 height 7
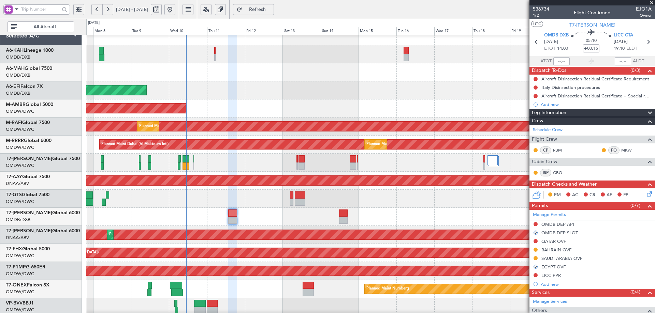
drag, startPoint x: 536, startPoint y: 225, endPoint x: 530, endPoint y: 206, distance: 19.6
click at [534, 222] on nimbus-traffic-light at bounding box center [535, 225] width 5 height 6
click at [536, 223] on button at bounding box center [535, 224] width 4 height 4
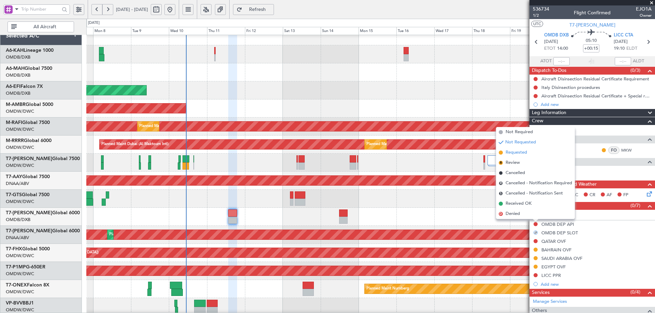
click at [517, 152] on span "Requested" at bounding box center [515, 152] width 21 height 7
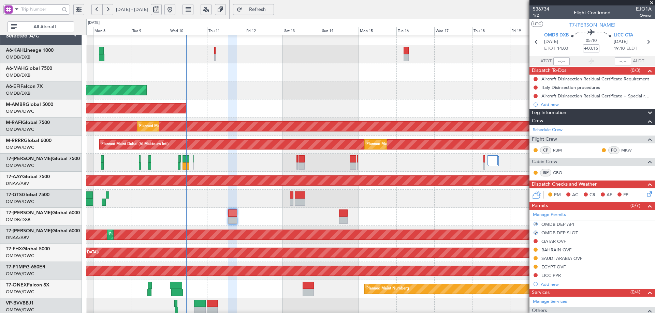
scroll to position [86, 0]
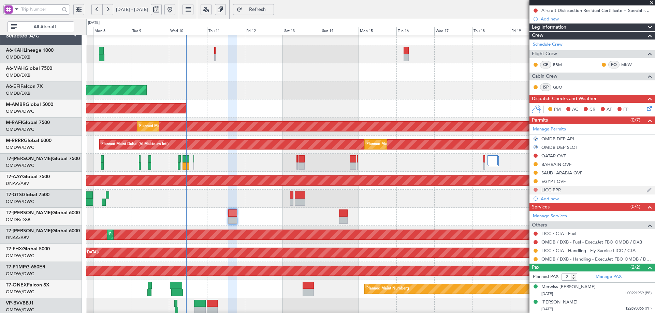
click at [535, 189] on button at bounding box center [535, 190] width 4 height 4
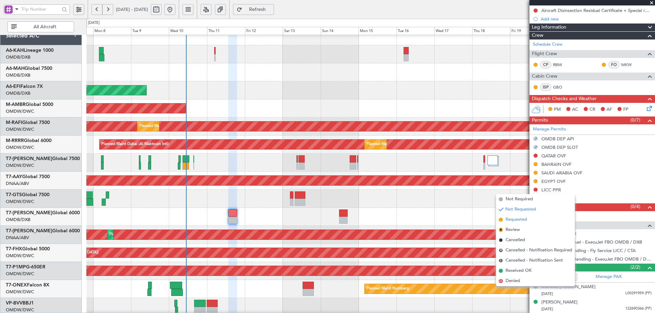
click at [522, 221] on span "Requested" at bounding box center [515, 219] width 21 height 7
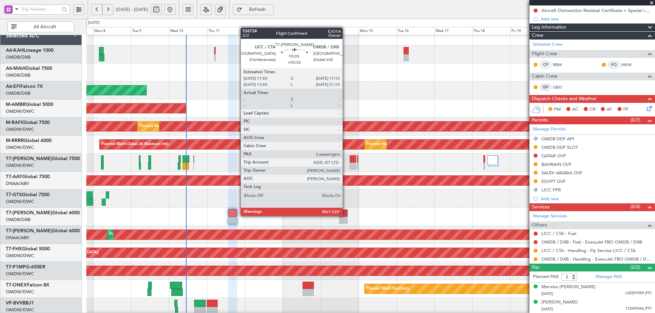
click at [345, 214] on div at bounding box center [343, 213] width 9 height 7
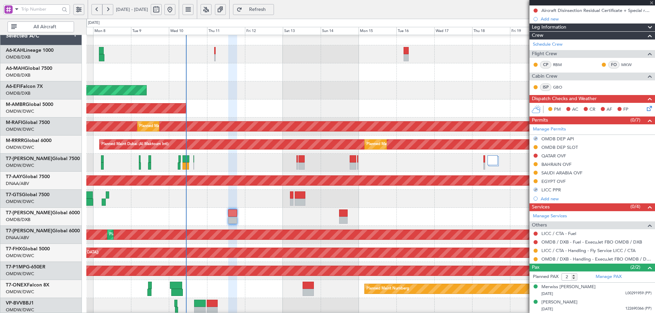
type input "+00:30"
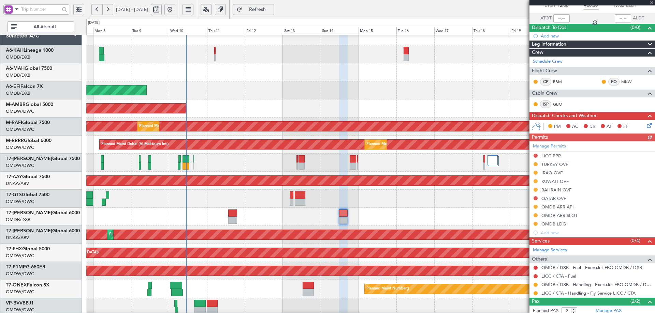
scroll to position [77, 0]
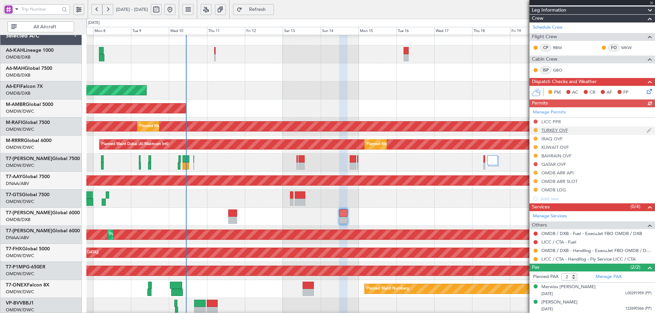
click at [563, 131] on div "Manage Permits LICC PPR TURKEY OVF IRAQ OVF KUWAIT OVF BAHRAIN OVF QATAR OVF OM…" at bounding box center [591, 155] width 125 height 96
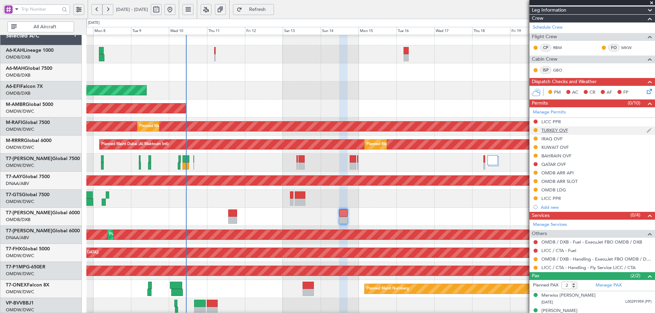
click at [567, 129] on div "TURKEY OVF" at bounding box center [554, 131] width 27 height 6
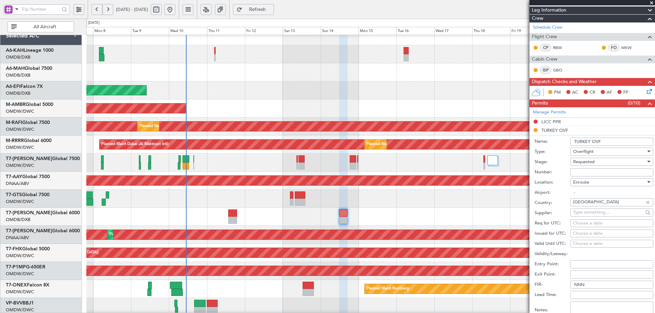
click at [576, 171] on input "Number:" at bounding box center [611, 172] width 83 height 8
type input "APPROVED"
click at [598, 163] on div "Requested" at bounding box center [609, 162] width 73 height 10
drag, startPoint x: 594, startPoint y: 212, endPoint x: 594, endPoint y: 225, distance: 13.0
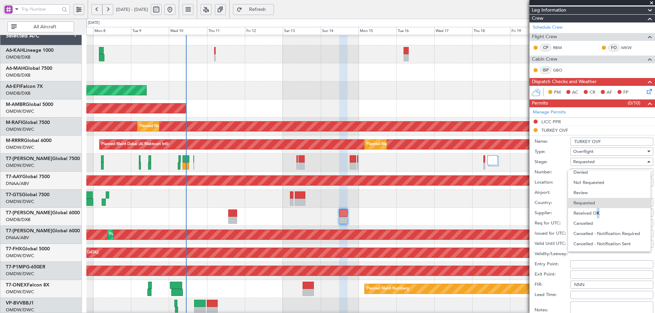
click at [594, 212] on span "Received OK" at bounding box center [609, 213] width 72 height 10
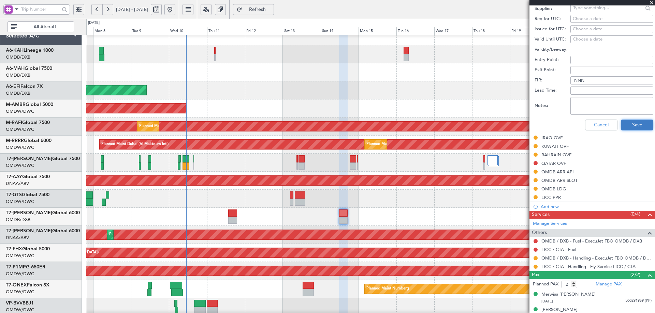
click at [639, 125] on button "Save" at bounding box center [636, 125] width 32 height 11
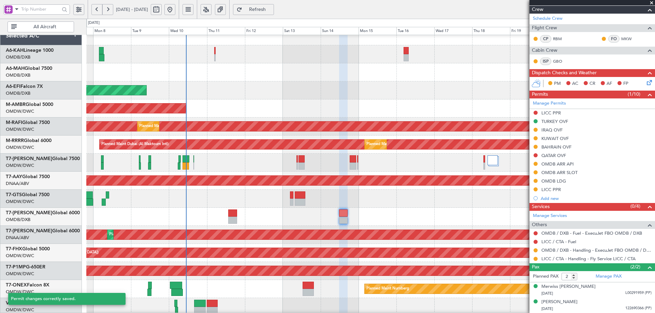
scroll to position [78, 0]
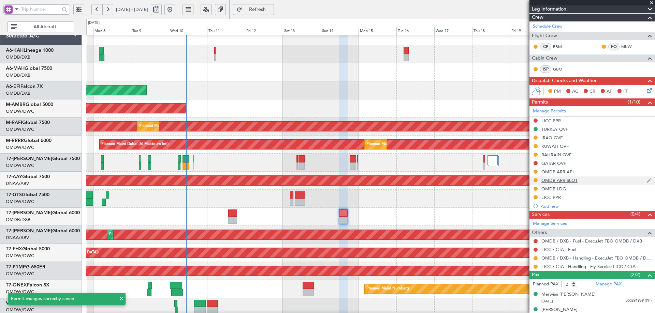
click at [570, 181] on div "OMDB ARR SLOT" at bounding box center [559, 181] width 36 height 6
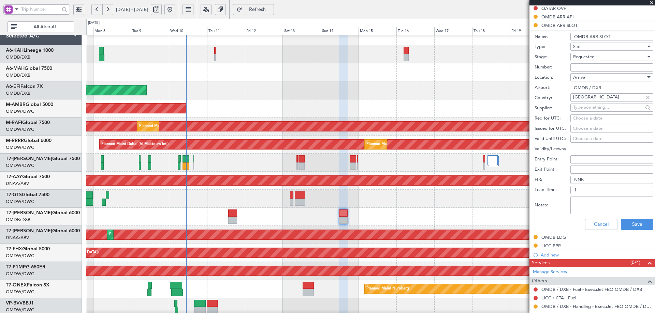
scroll to position [249, 0]
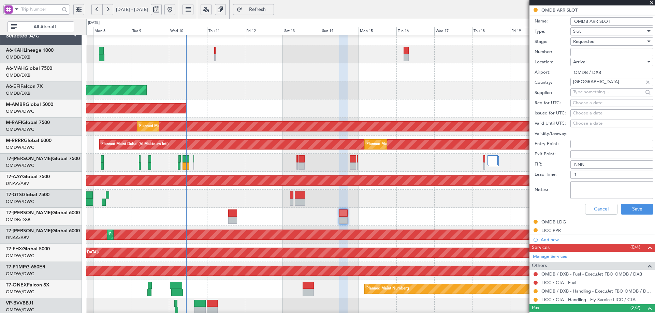
click at [601, 54] on input "Number:" at bounding box center [611, 52] width 83 height 8
paste input "KEJO101"
type input "KEJO101"
click at [590, 43] on span "Requested" at bounding box center [583, 42] width 21 height 6
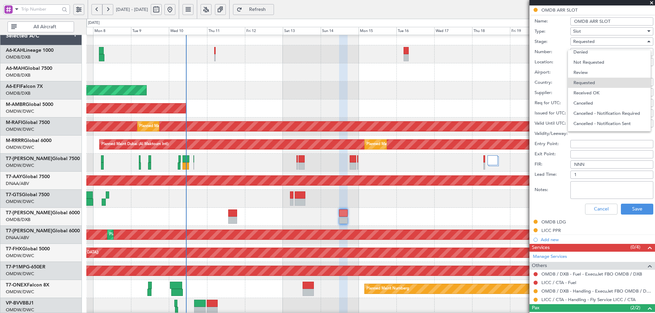
click at [582, 92] on span "Received OK" at bounding box center [609, 93] width 72 height 10
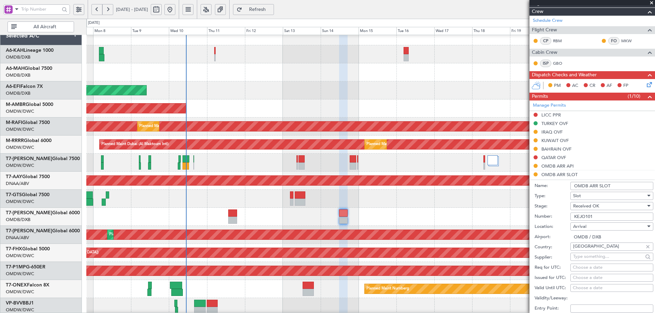
scroll to position [170, 0]
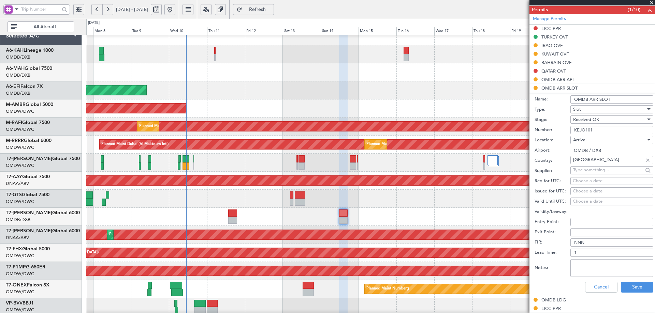
click at [584, 180] on div "Choose a date" at bounding box center [611, 181] width 78 height 7
select select "9"
select select "2025"
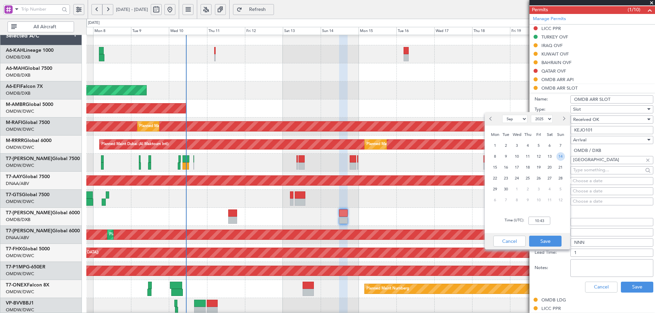
drag, startPoint x: 558, startPoint y: 158, endPoint x: 539, endPoint y: 215, distance: 60.6
click at [558, 158] on span "14" at bounding box center [560, 156] width 9 height 9
click at [537, 219] on input "00:00" at bounding box center [539, 221] width 22 height 8
type input "17:10"
click at [554, 243] on button "Save" at bounding box center [545, 241] width 32 height 11
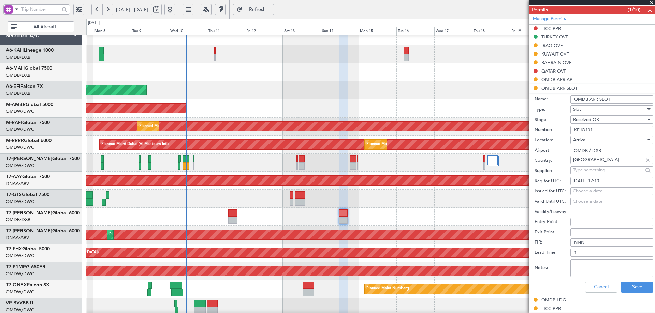
click at [585, 189] on div "Choose a date" at bounding box center [611, 191] width 78 height 7
select select "9"
select select "2025"
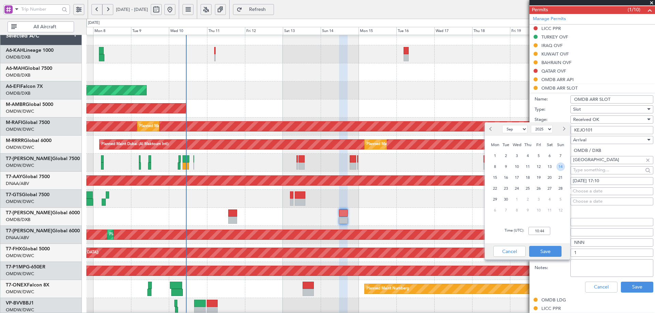
click at [558, 169] on span "14" at bounding box center [560, 167] width 9 height 9
click at [536, 233] on input "00:00" at bounding box center [539, 231] width 22 height 8
type input "17:10"
click at [538, 255] on button "Save" at bounding box center [545, 251] width 32 height 11
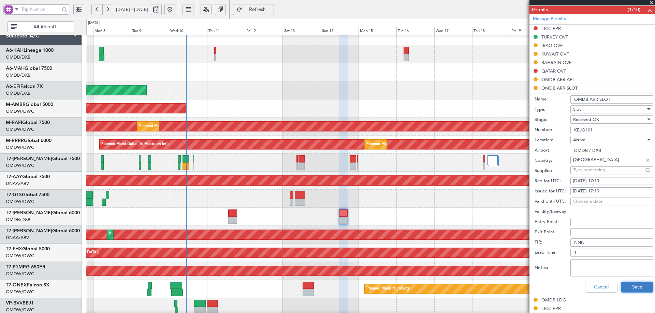
click at [631, 287] on button "Save" at bounding box center [636, 287] width 32 height 11
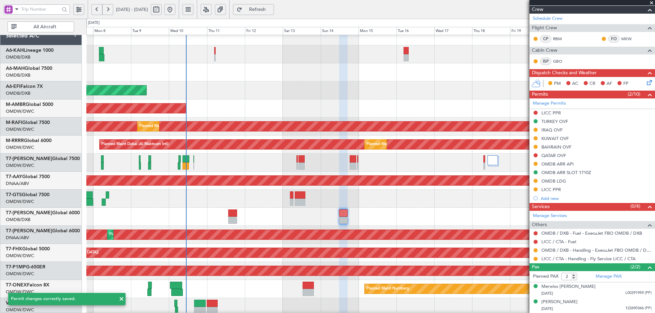
scroll to position [86, 0]
click at [536, 251] on button at bounding box center [535, 251] width 4 height 4
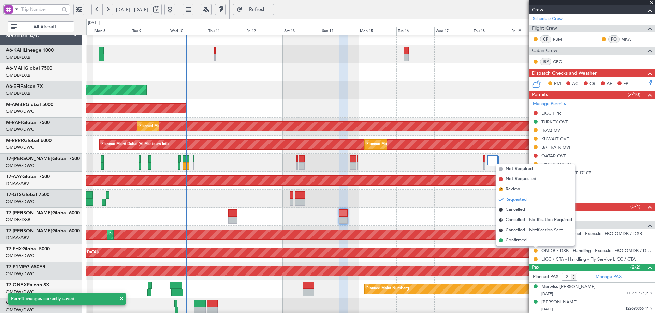
click at [515, 240] on span "Confirmed" at bounding box center [515, 240] width 21 height 7
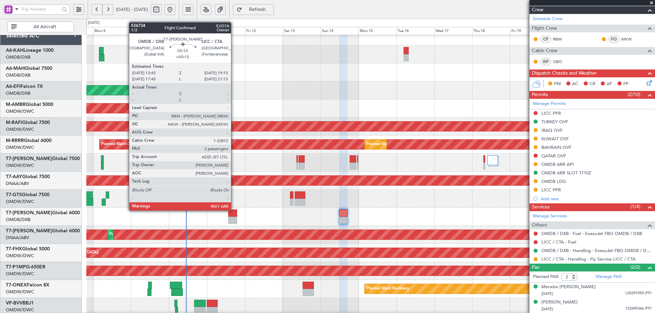
click at [234, 210] on div at bounding box center [232, 213] width 9 height 7
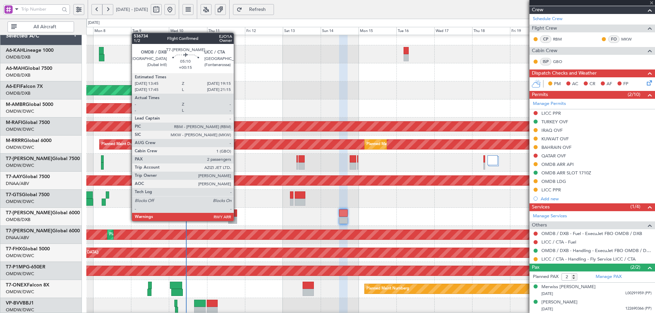
type input "+00:15"
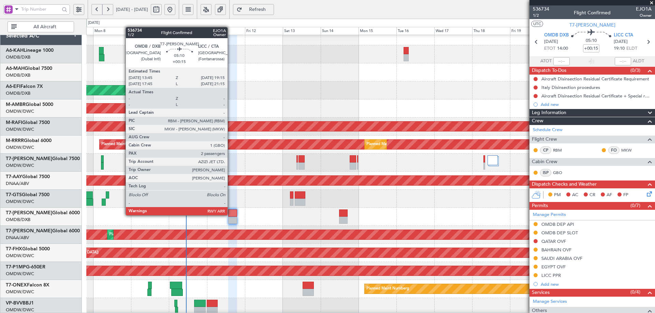
click at [230, 215] on div at bounding box center [232, 213] width 9 height 7
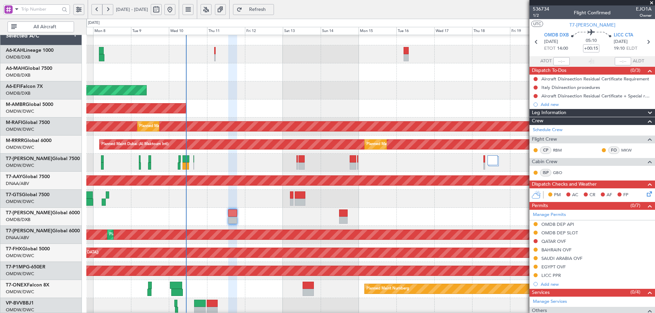
click at [271, 9] on span "Refresh" at bounding box center [257, 9] width 28 height 5
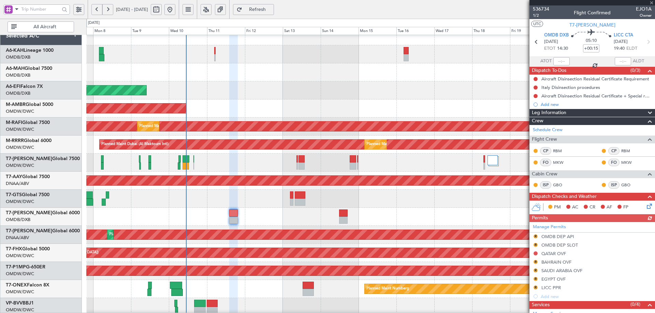
click at [264, 10] on button "Refresh" at bounding box center [253, 9] width 41 height 11
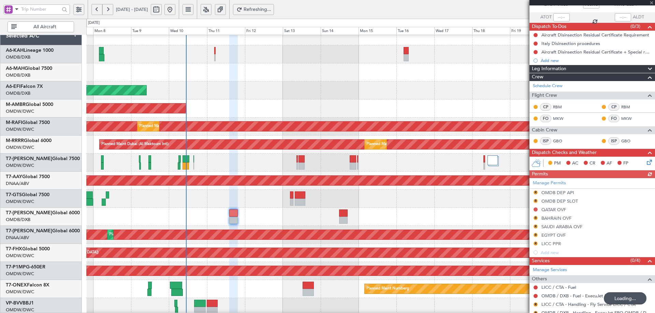
scroll to position [98, 0]
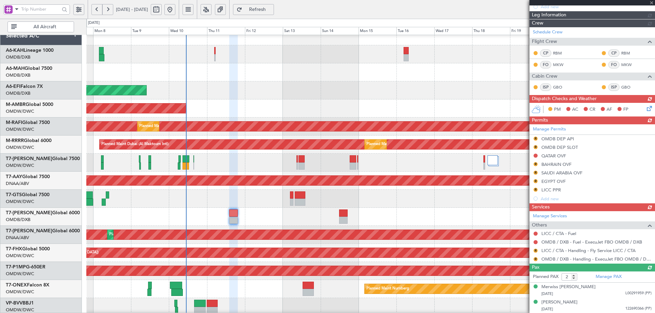
click at [535, 138] on div "Manage Permits R OMDB DEP API R OMDB DEP SLOT QATAR OVF R BAHRAIN OVF R SAUDI A…" at bounding box center [591, 163] width 125 height 79
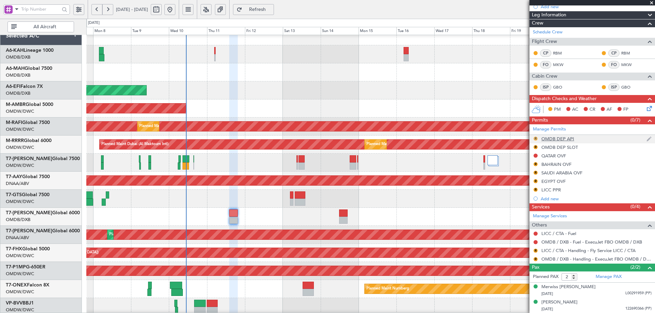
click at [535, 138] on button "R" at bounding box center [535, 139] width 4 height 4
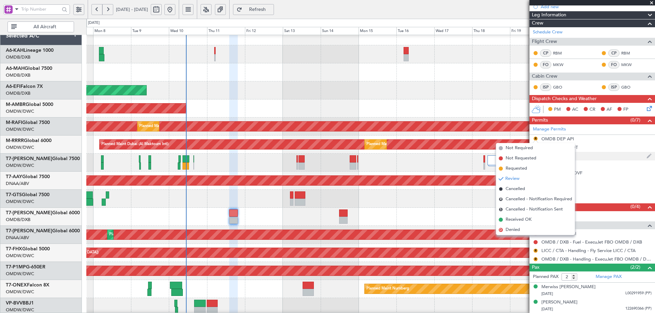
drag, startPoint x: 518, startPoint y: 168, endPoint x: 551, endPoint y: 154, distance: 35.1
click at [519, 167] on span "Requested" at bounding box center [515, 168] width 21 height 7
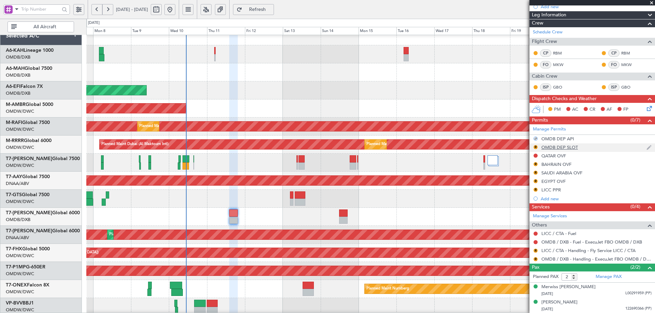
click at [553, 149] on div "OMDB DEP SLOT" at bounding box center [559, 148] width 36 height 6
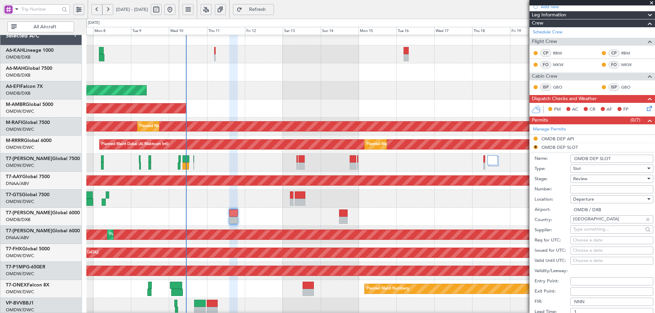
click at [588, 188] on input "Number:" at bounding box center [611, 189] width 83 height 8
paste input "EJO101"
type input "EJO101"
click at [589, 179] on div "Review" at bounding box center [609, 179] width 73 height 10
click at [592, 232] on span "Received OK" at bounding box center [609, 233] width 72 height 10
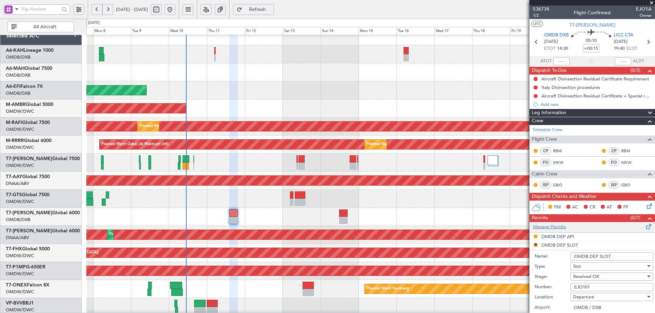
scroll to position [239, 0]
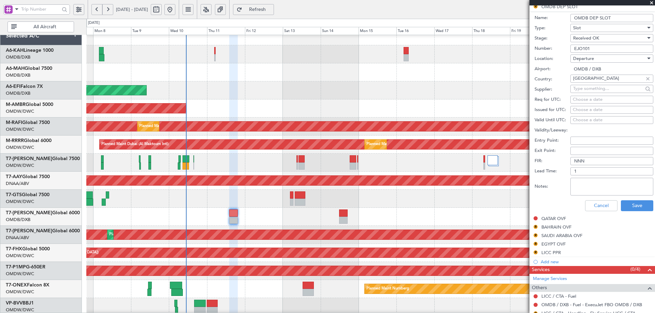
click at [589, 102] on div "Choose a date" at bounding box center [611, 99] width 78 height 7
select select "9"
select select "2025"
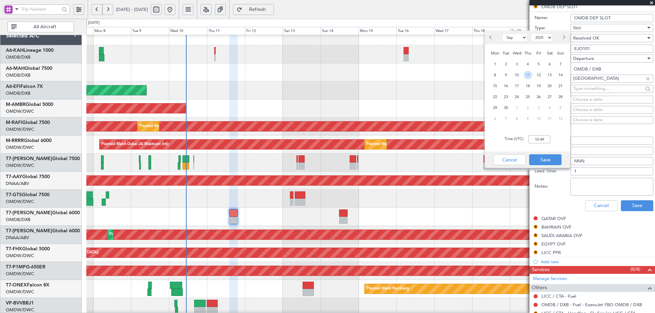
click at [527, 78] on span "11" at bounding box center [527, 75] width 9 height 9
click at [544, 138] on input "00:00" at bounding box center [539, 139] width 22 height 8
type input "14:30"
click at [543, 165] on div "Cancel Save" at bounding box center [526, 160] width 85 height 16
click at [544, 162] on button "Save" at bounding box center [545, 159] width 32 height 11
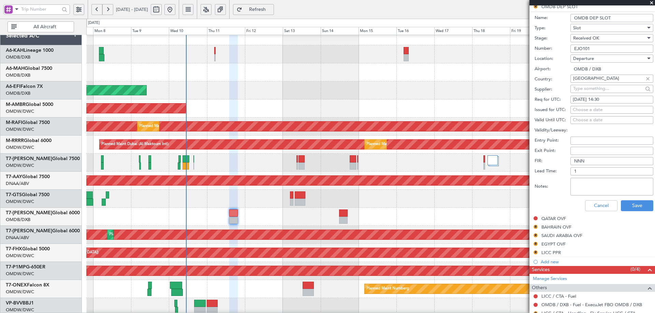
click at [584, 111] on div "Choose a date" at bounding box center [611, 110] width 78 height 7
select select "9"
select select "2025"
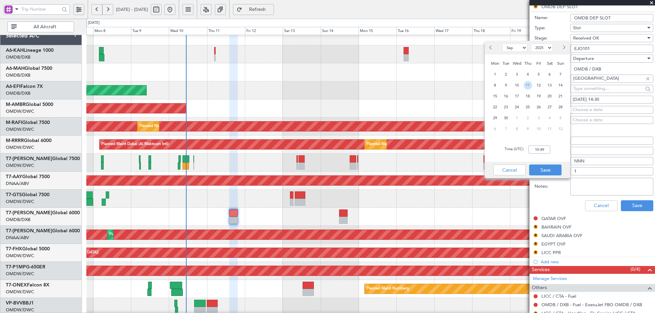
click at [525, 84] on span "11" at bounding box center [527, 85] width 9 height 9
click at [540, 148] on input "00:00" at bounding box center [539, 150] width 22 height 8
type input "14:30"
click at [546, 167] on button "Save" at bounding box center [545, 170] width 32 height 11
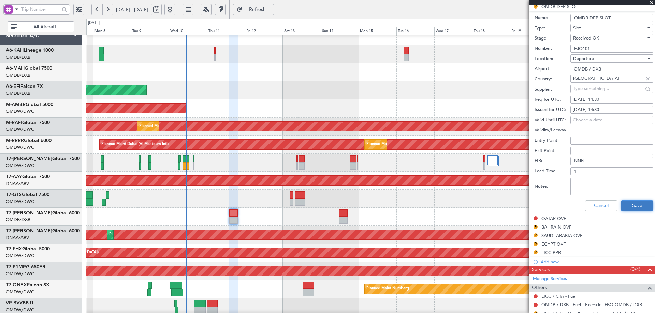
click at [627, 205] on button "Save" at bounding box center [636, 205] width 32 height 11
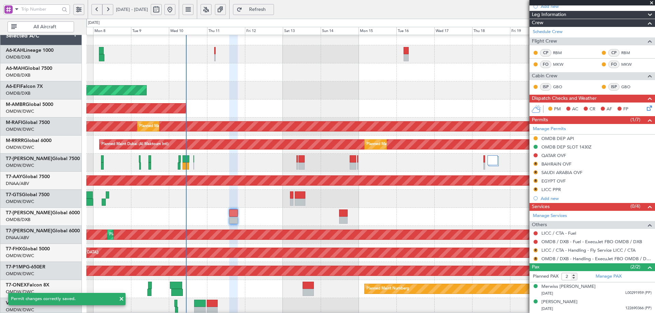
scroll to position [35, 0]
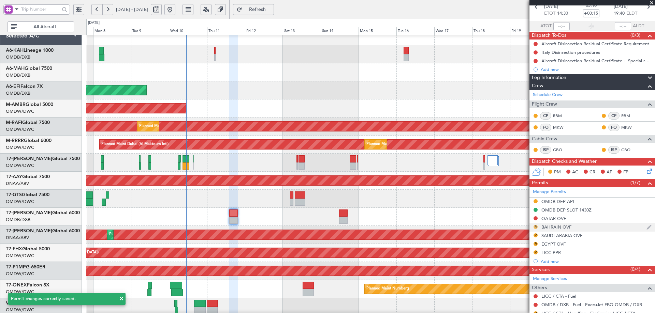
click at [535, 227] on button "R" at bounding box center [535, 227] width 4 height 4
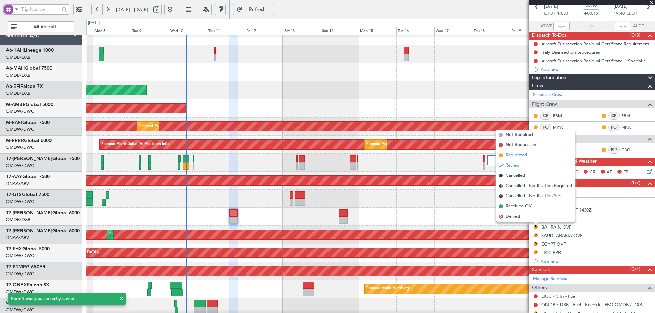
click at [520, 155] on span "Requested" at bounding box center [515, 155] width 21 height 7
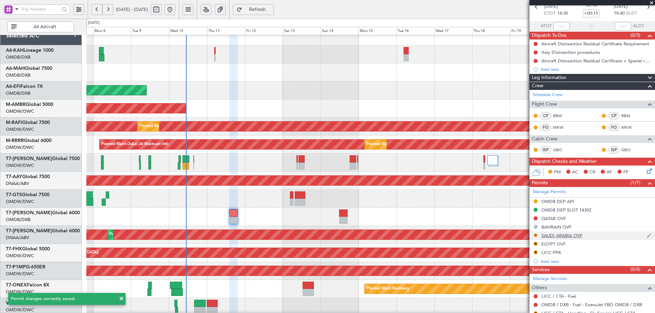
click at [535, 236] on button "R" at bounding box center [535, 236] width 4 height 4
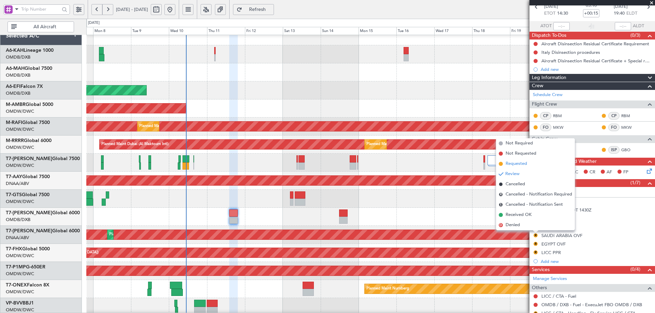
click at [518, 164] on span "Requested" at bounding box center [515, 164] width 21 height 7
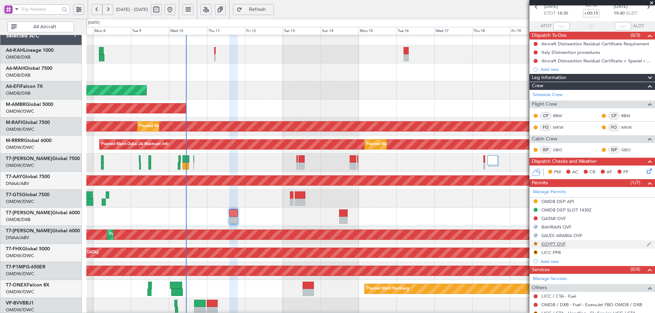
click at [537, 244] on button "R" at bounding box center [535, 244] width 4 height 4
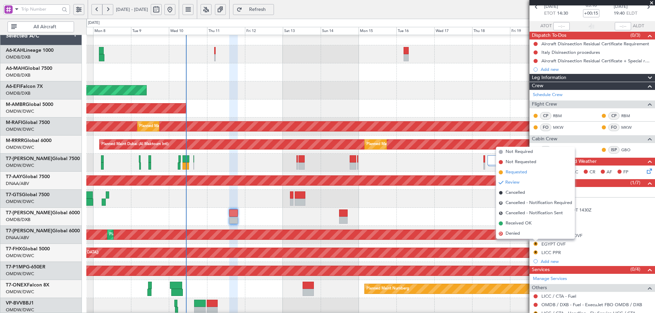
click at [524, 170] on span "Requested" at bounding box center [515, 172] width 21 height 7
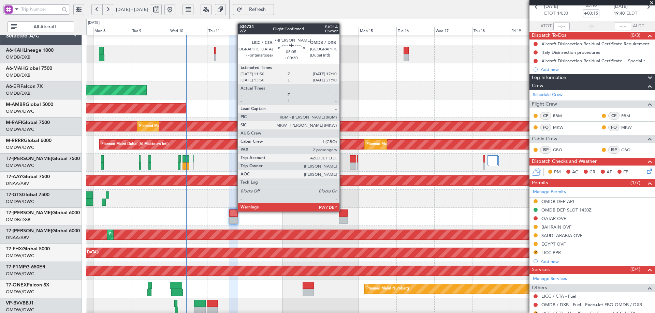
click at [342, 211] on div at bounding box center [343, 213] width 9 height 7
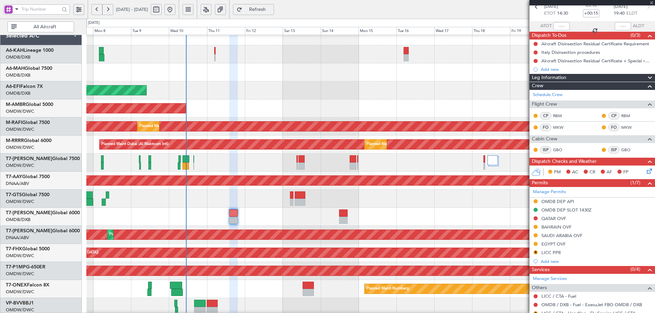
type input "+00:30"
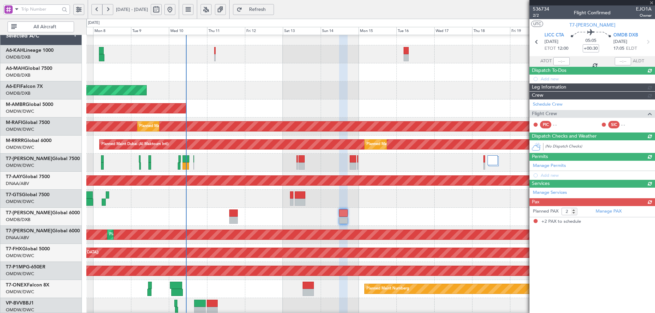
scroll to position [0, 0]
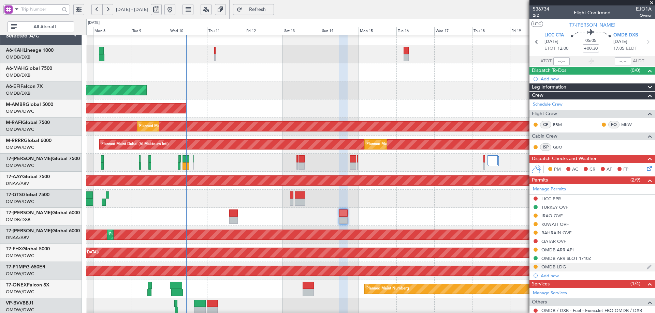
click at [559, 268] on div "OMDB LDG" at bounding box center [553, 267] width 25 height 6
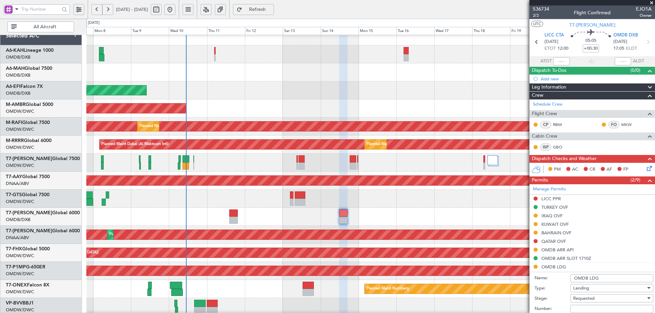
scroll to position [205, 0]
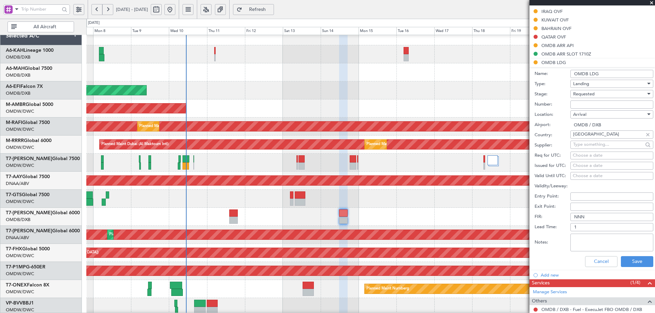
click at [593, 102] on input "Number:" at bounding box center [611, 105] width 83 height 8
paste input "LP/2025/12061"
type input "LP/2025/12061"
click at [595, 95] on div "Requested" at bounding box center [609, 94] width 73 height 10
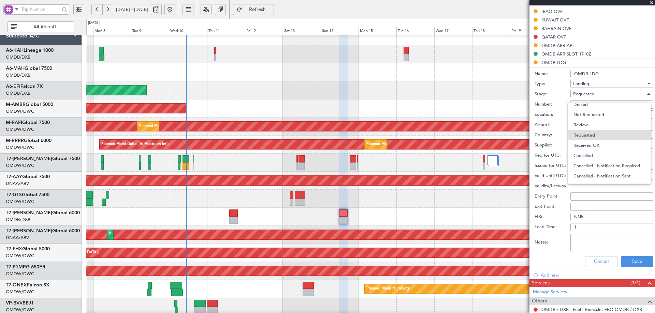
click at [590, 141] on span "Received OK" at bounding box center [609, 145] width 72 height 10
click at [631, 262] on button "Save" at bounding box center [636, 261] width 32 height 11
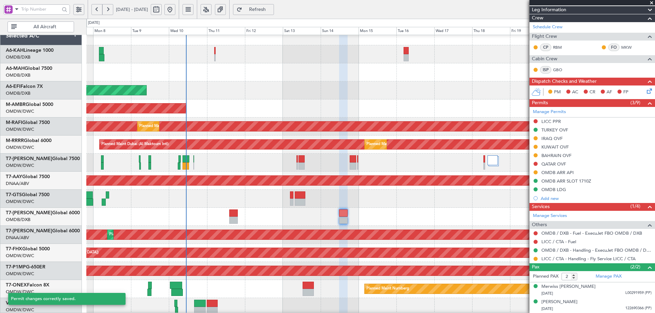
scroll to position [77, 0]
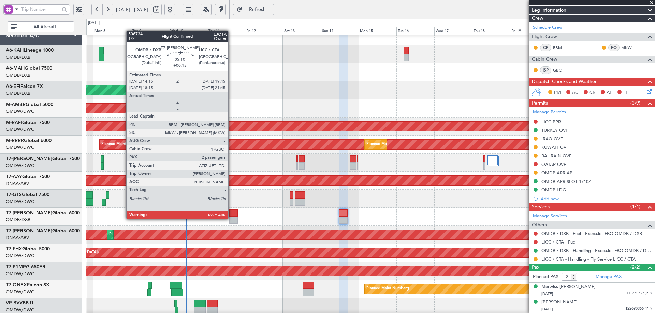
click at [231, 219] on div at bounding box center [233, 220] width 9 height 7
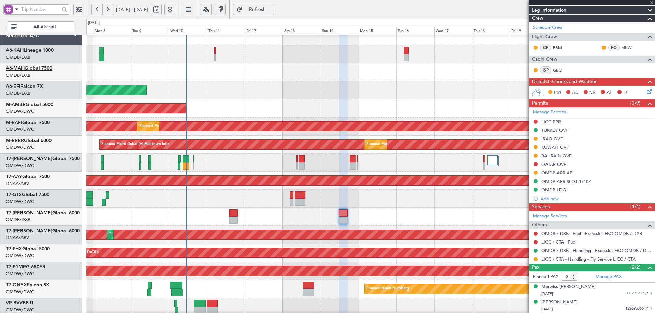
type input "+00:15"
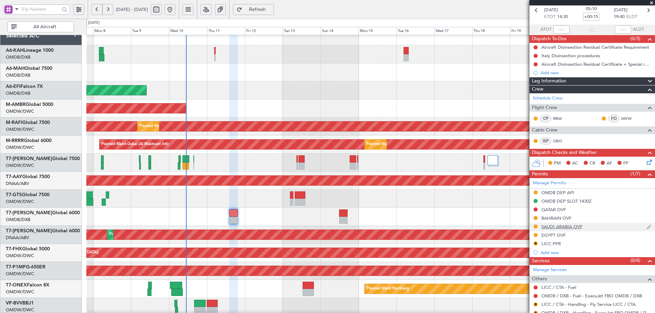
scroll to position [86, 0]
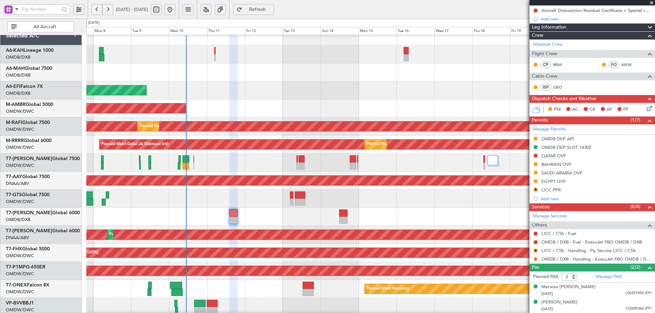
click at [535, 258] on button "R" at bounding box center [535, 259] width 4 height 4
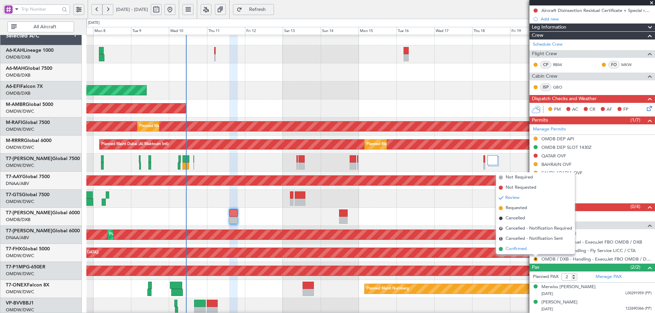
click at [521, 248] on span "Confirmed" at bounding box center [515, 249] width 21 height 7
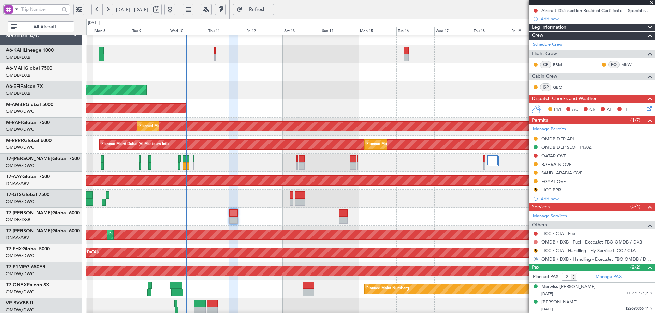
click at [535, 242] on button at bounding box center [535, 242] width 4 height 4
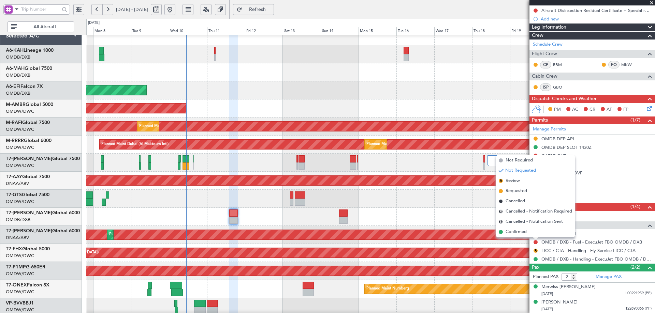
drag, startPoint x: 506, startPoint y: 191, endPoint x: 384, endPoint y: 199, distance: 122.0
click at [504, 191] on li "Requested" at bounding box center [535, 191] width 79 height 10
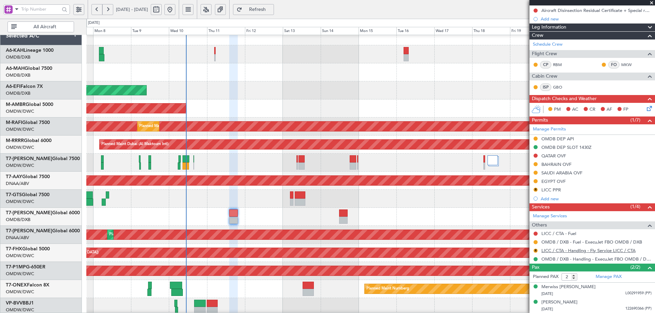
click at [551, 251] on link "LICC / CTA - Handling - Fly Service LICC / CTA" at bounding box center [588, 251] width 94 height 6
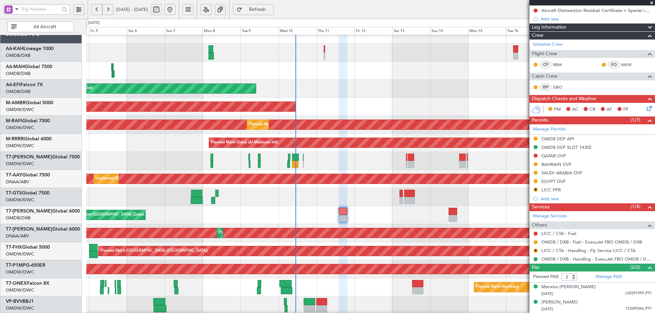
click at [267, 200] on div at bounding box center [370, 197] width 568 height 18
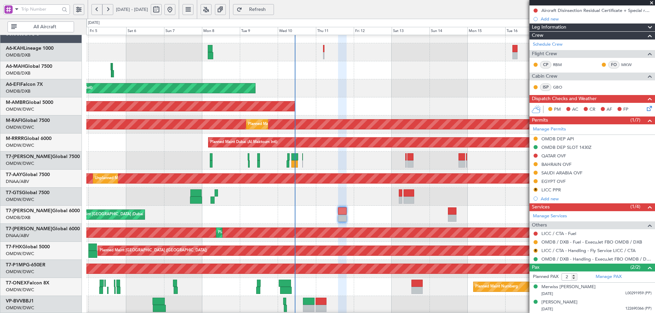
click at [162, 7] on button at bounding box center [156, 9] width 11 height 11
select select "9"
select select "2025"
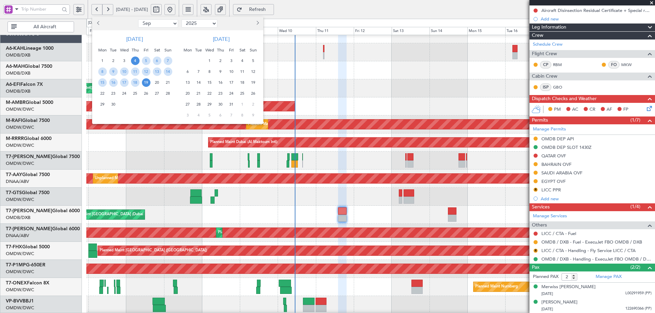
click at [147, 25] on select "Jan Feb Mar Apr May Jun Jul Aug Sep Oct Nov Dec" at bounding box center [158, 23] width 40 height 8
select select "6"
click at [138, 19] on select "Jan Feb Mar Apr May Jun Jul Aug Sep Oct Nov Dec" at bounding box center [158, 23] width 40 height 8
click at [110, 93] on span "17" at bounding box center [113, 93] width 9 height 9
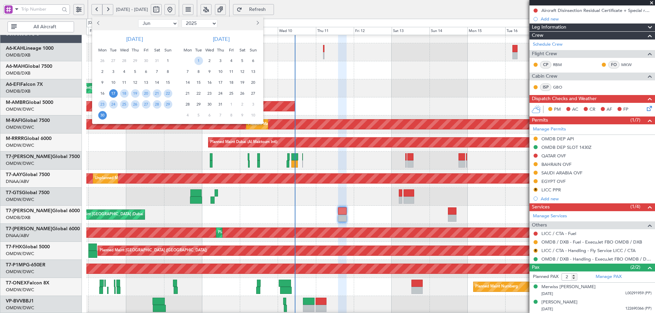
click at [104, 114] on span "30" at bounding box center [102, 115] width 9 height 9
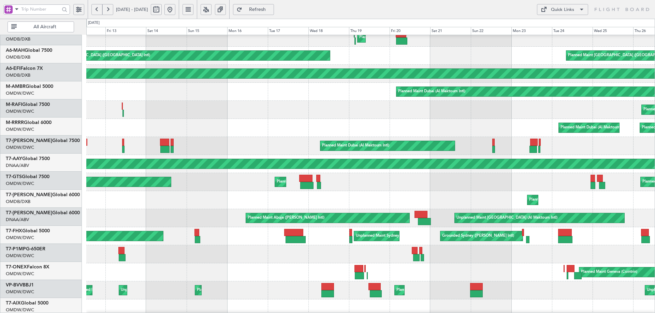
scroll to position [25, 0]
click at [345, 190] on div "Planned Maint Dubai (Dubai Intl) Planned Maint Singapore (Changi) Planned Maint…" at bounding box center [370, 182] width 568 height 18
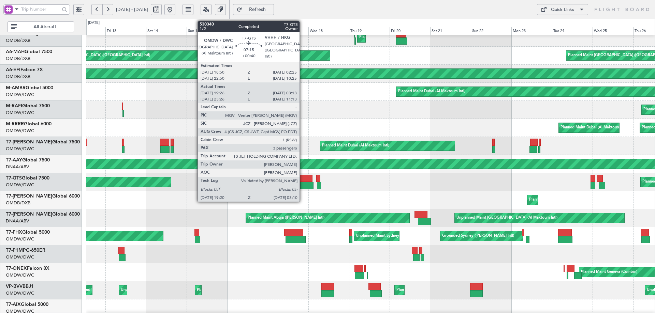
click at [302, 179] on div at bounding box center [305, 178] width 13 height 7
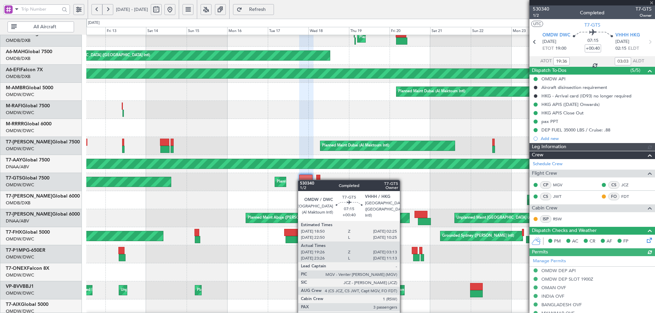
type input "Syed Shakeel (SYS)"
type input "6466"
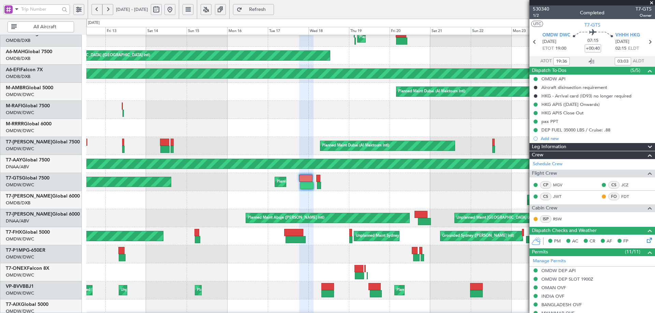
click at [175, 7] on button at bounding box center [169, 9] width 11 height 11
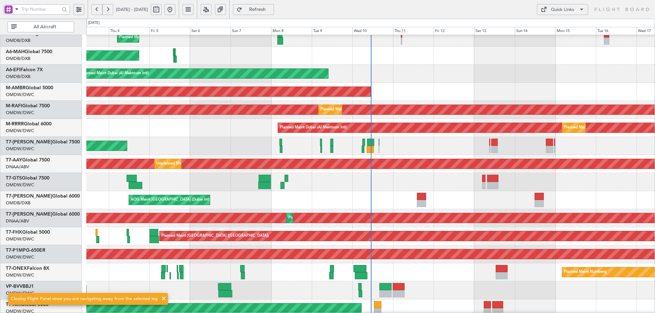
click at [416, 201] on div "AOG Maint Dubai (Dubai Intl) Planned Maint Dubai (Dubai Intl) Planned Maint Dub…" at bounding box center [370, 200] width 568 height 18
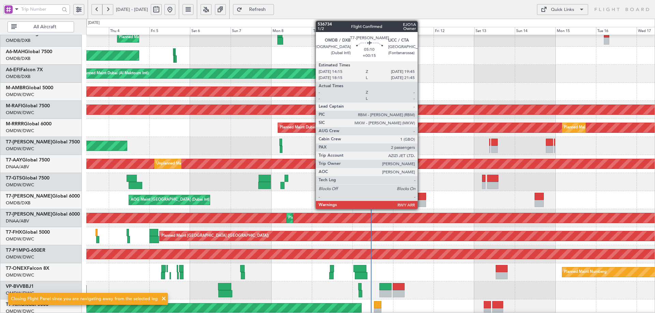
click at [420, 195] on div at bounding box center [422, 196] width 10 height 7
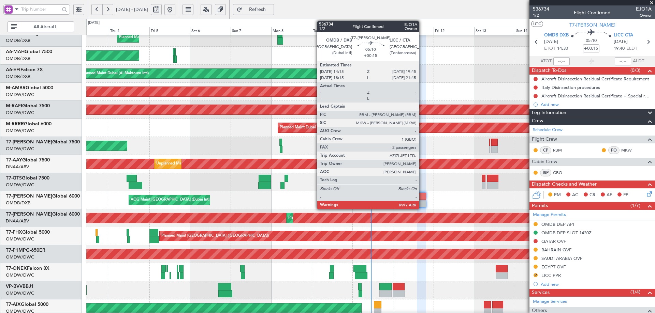
click at [422, 198] on div at bounding box center [422, 196] width 10 height 7
click at [422, 197] on div at bounding box center [422, 196] width 10 height 7
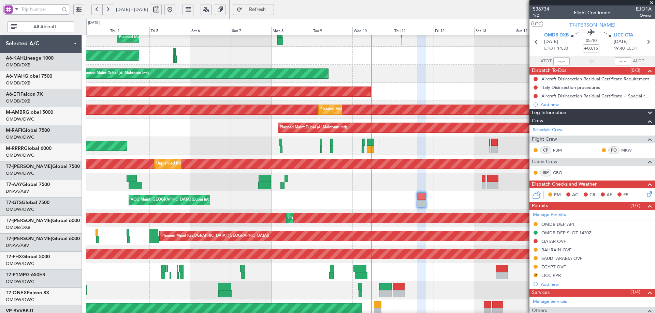
scroll to position [25, 0]
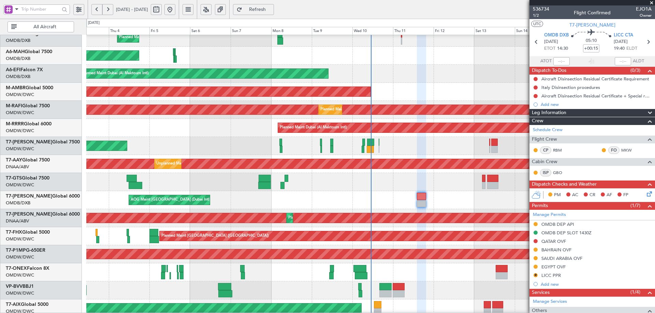
click at [271, 7] on span "Refresh" at bounding box center [257, 9] width 28 height 5
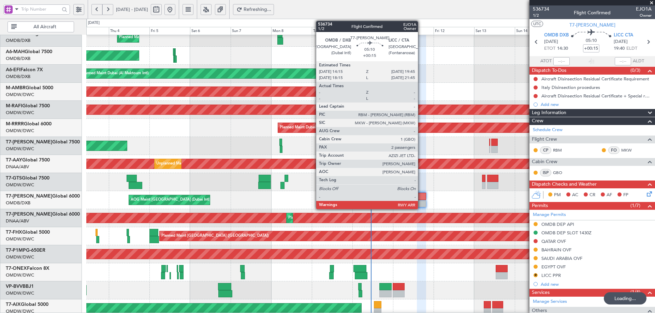
click at [421, 200] on div at bounding box center [422, 203] width 10 height 7
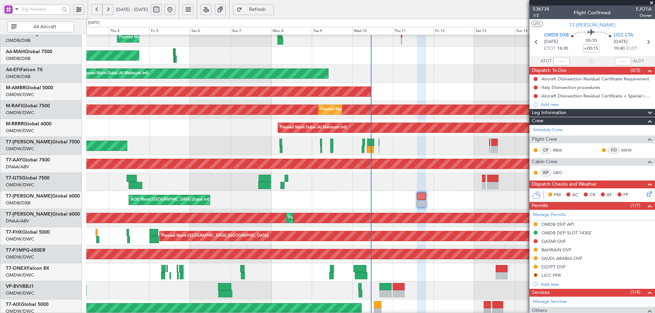
click at [271, 9] on span "Refresh" at bounding box center [257, 9] width 28 height 5
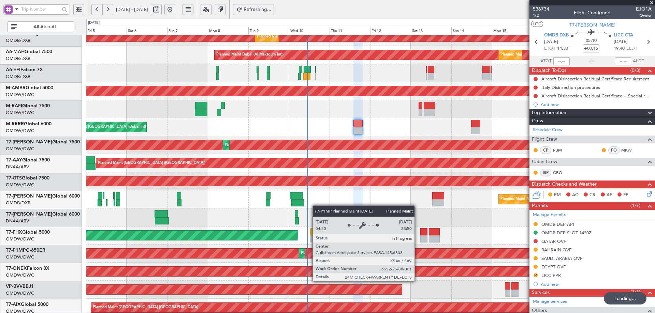
scroll to position [119, 0]
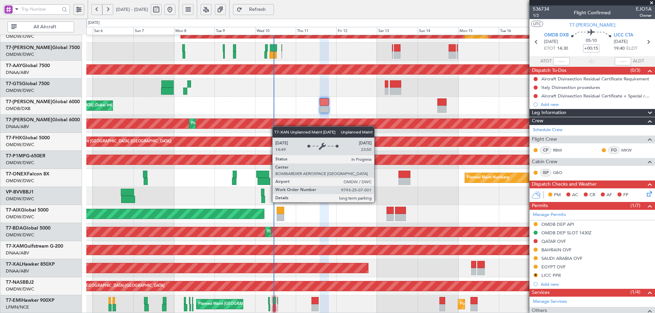
click at [273, 122] on div "Planned Maint Dubai (Al Maktoum Intl) Planned Maint Dubai (Al Maktoum Intl) Pla…" at bounding box center [370, 115] width 568 height 398
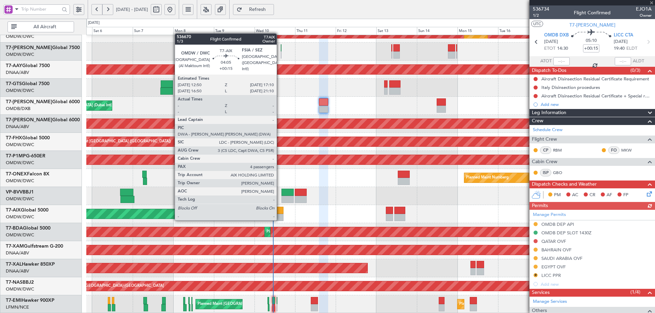
click at [280, 213] on div at bounding box center [280, 210] width 8 height 7
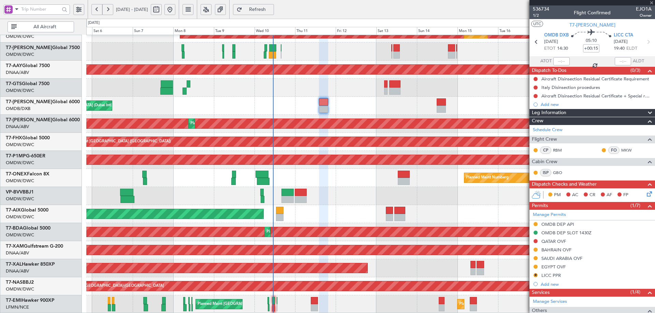
type input "4"
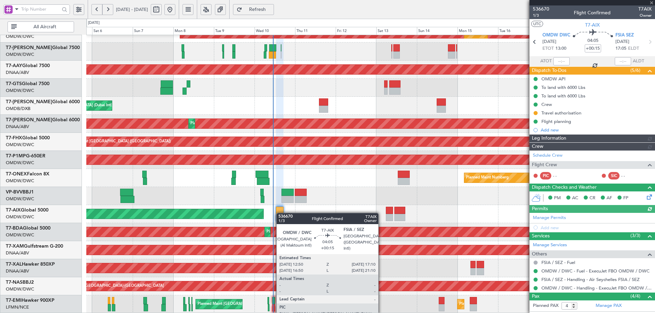
type input "Anita Mani (ANI)"
type input "7254"
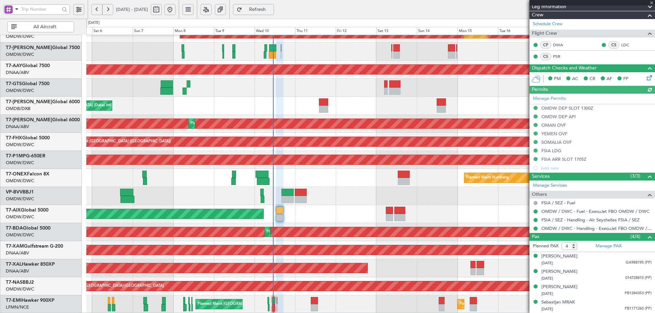
scroll to position [0, 0]
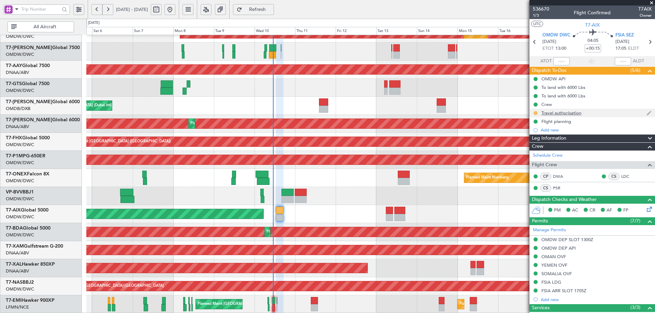
click at [536, 112] on button at bounding box center [535, 113] width 4 height 4
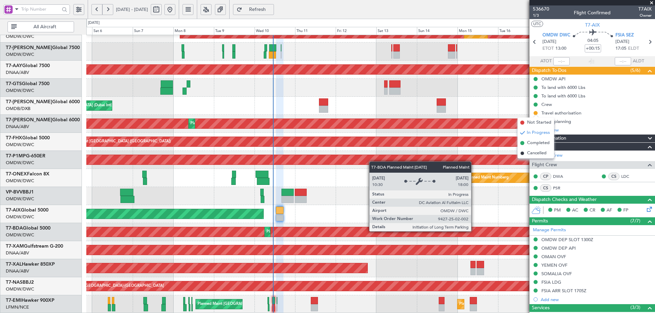
click at [474, 231] on div "Planned Maint Dubai (Al Maktoum Intl)" at bounding box center [206, 232] width 1374 height 10
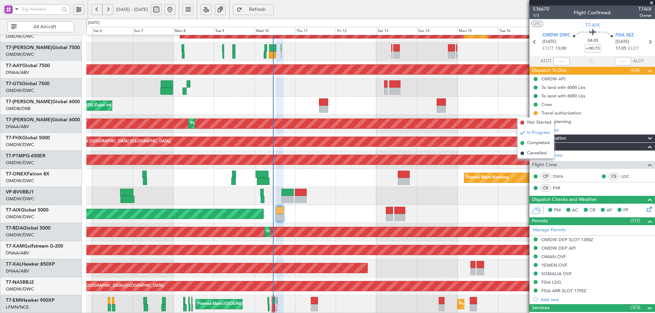
click at [271, 9] on span "Refresh" at bounding box center [257, 9] width 28 height 5
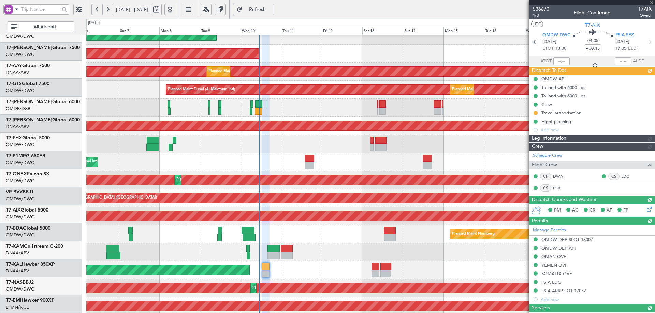
scroll to position [59, 0]
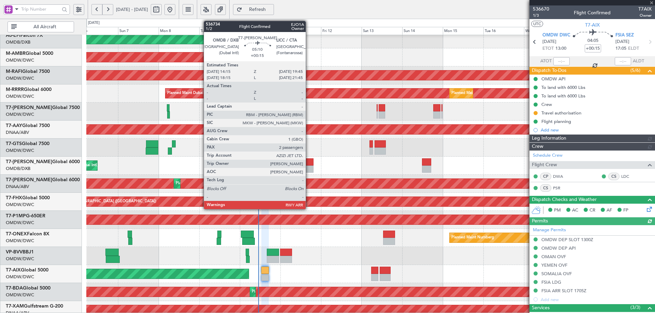
type input "Anita Mani (ANI)"
type input "7254"
click at [310, 165] on div at bounding box center [309, 162] width 10 height 7
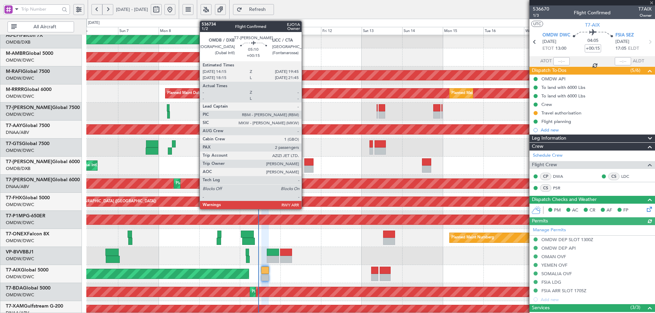
type input "2"
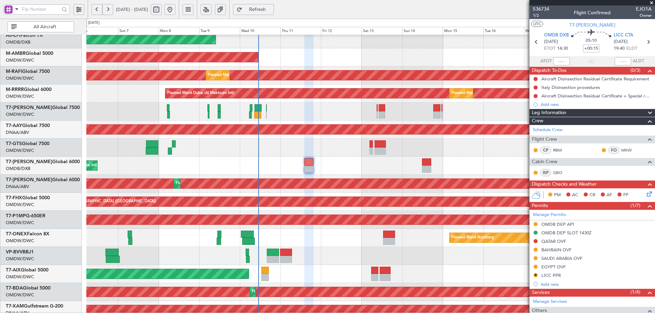
scroll to position [86, 0]
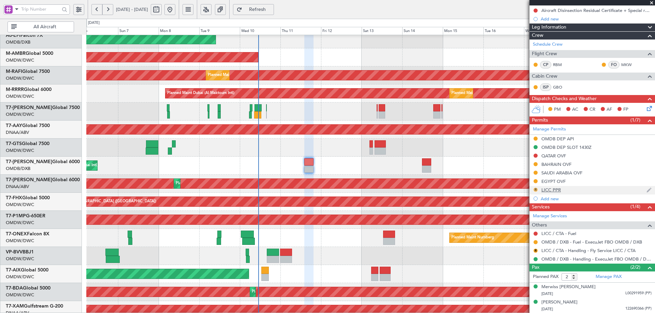
click at [535, 190] on button "R" at bounding box center [535, 190] width 4 height 4
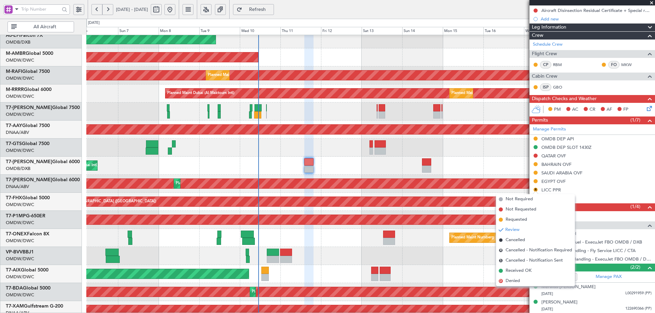
drag, startPoint x: 511, startPoint y: 218, endPoint x: 523, endPoint y: 237, distance: 22.3
click at [511, 216] on li "Requested" at bounding box center [535, 220] width 79 height 10
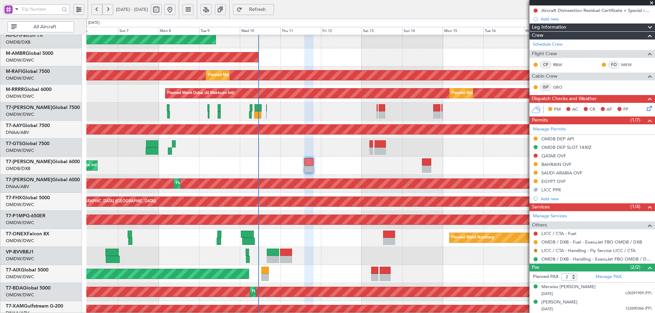
click at [536, 250] on button "R" at bounding box center [535, 251] width 4 height 4
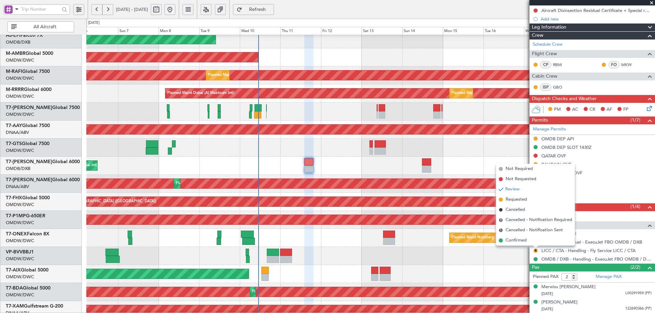
drag, startPoint x: 512, startPoint y: 198, endPoint x: 498, endPoint y: 216, distance: 22.6
click at [513, 198] on span "Requested" at bounding box center [515, 199] width 21 height 7
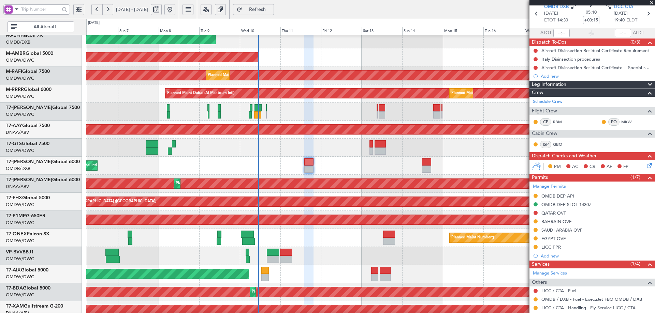
scroll to position [0, 0]
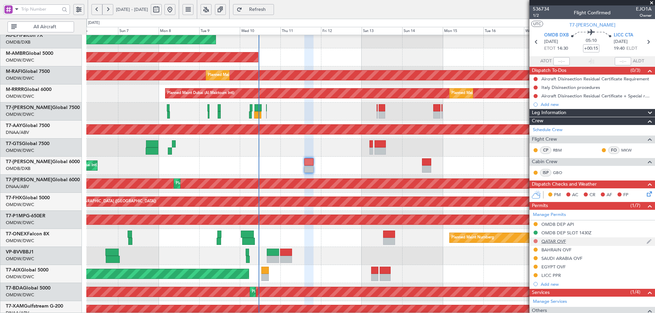
click at [535, 242] on button at bounding box center [535, 241] width 4 height 4
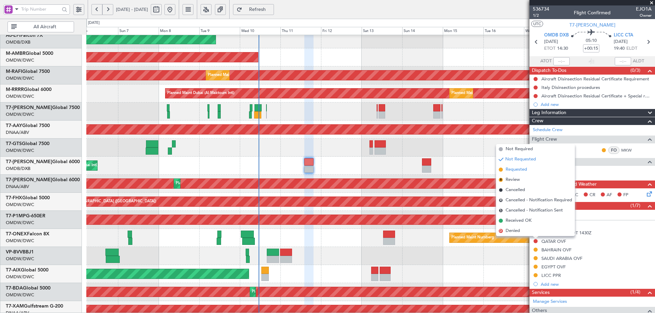
click at [519, 170] on span "Requested" at bounding box center [515, 169] width 21 height 7
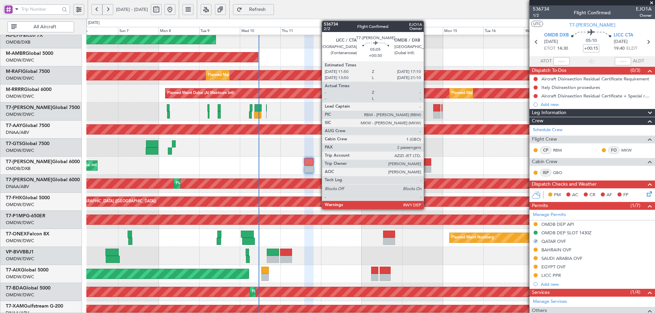
click at [427, 167] on div at bounding box center [426, 169] width 9 height 7
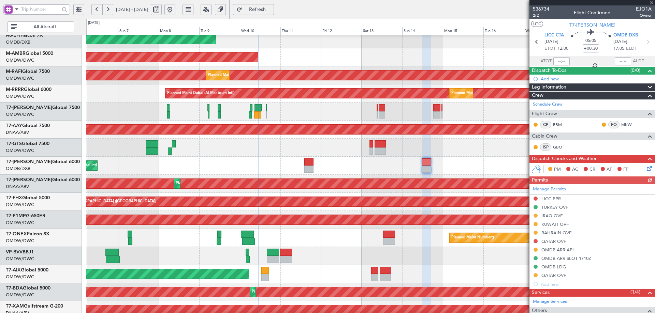
click at [535, 240] on div "Manage Permits LICC PPR TURKEY OVF IRAQ OVF KUWAIT OVF BAHRAIN OVF QATAR OVF OM…" at bounding box center [591, 236] width 125 height 104
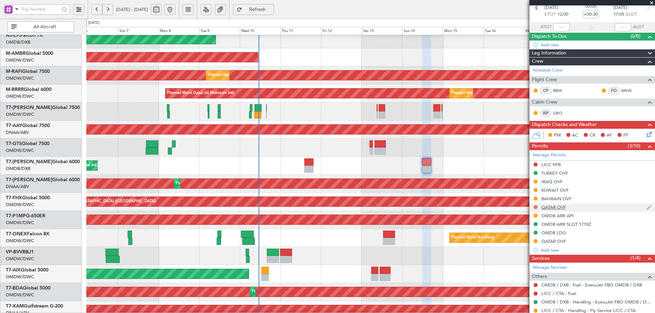
click at [537, 206] on button at bounding box center [535, 207] width 4 height 4
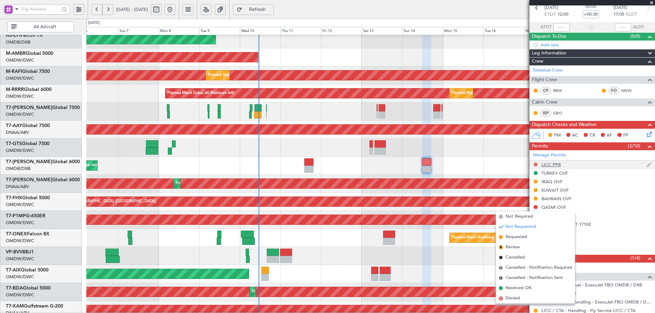
drag, startPoint x: 512, startPoint y: 237, endPoint x: 534, endPoint y: 165, distance: 74.4
click at [512, 235] on span "Requested" at bounding box center [515, 237] width 21 height 7
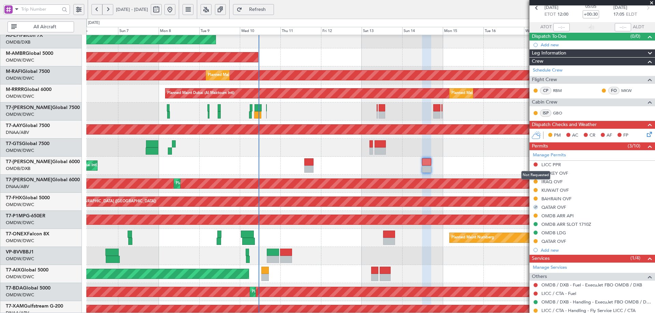
drag, startPoint x: 534, startPoint y: 163, endPoint x: 534, endPoint y: 180, distance: 17.4
click at [534, 163] on button at bounding box center [535, 165] width 4 height 4
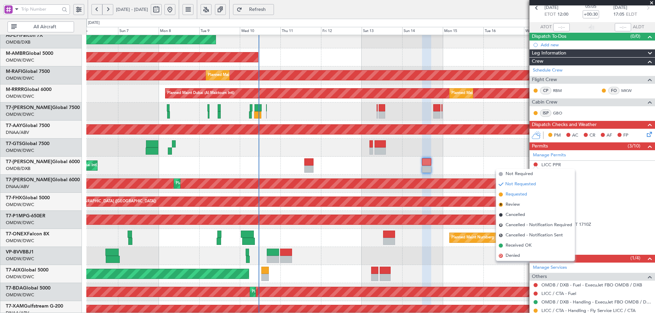
click at [520, 193] on span "Requested" at bounding box center [515, 194] width 21 height 7
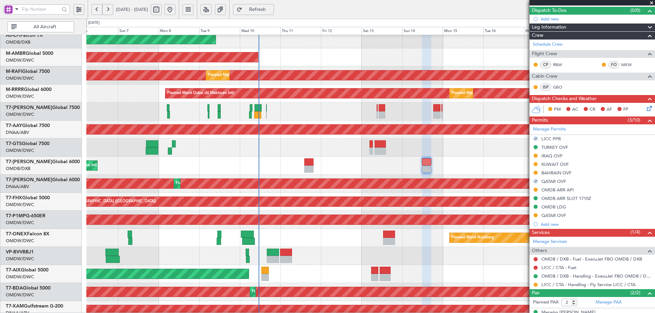
scroll to position [86, 0]
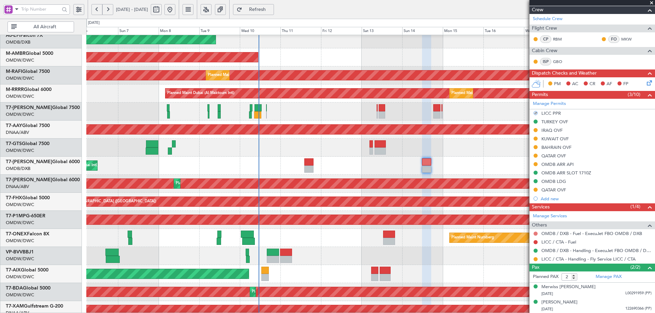
click at [537, 234] on button at bounding box center [535, 234] width 4 height 4
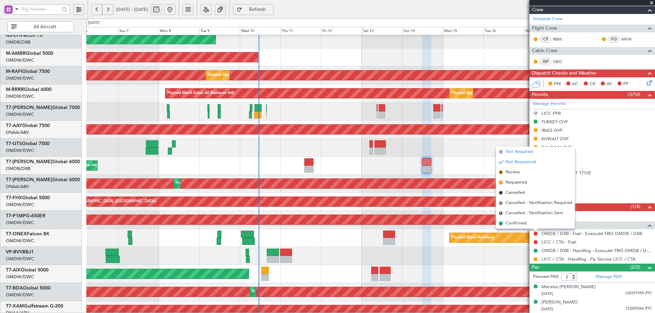
click at [523, 151] on span "Not Required" at bounding box center [518, 152] width 27 height 7
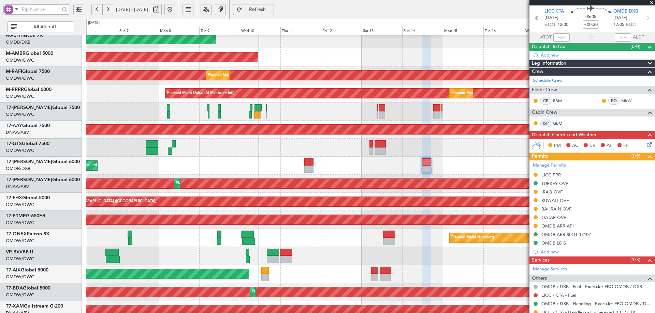
scroll to position [0, 0]
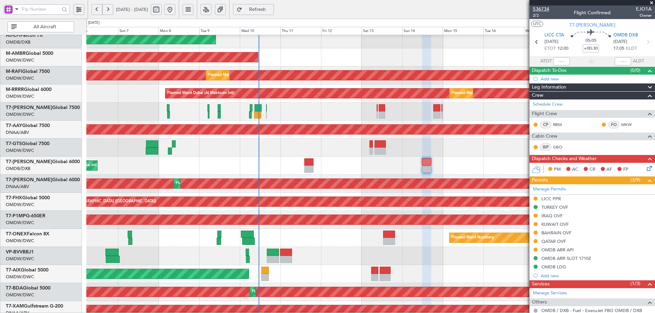
click at [535, 10] on span "536734" at bounding box center [541, 8] width 16 height 7
click at [274, 4] on button "Refresh" at bounding box center [253, 9] width 41 height 11
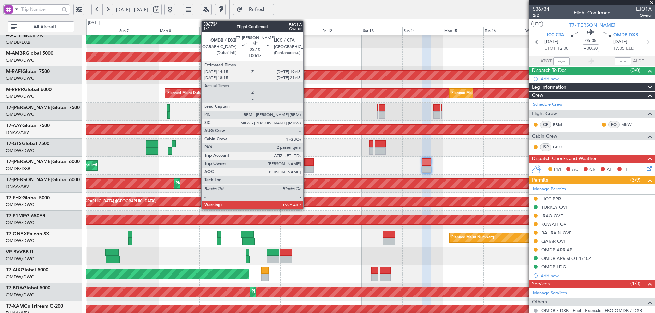
click at [306, 164] on div at bounding box center [309, 162] width 10 height 7
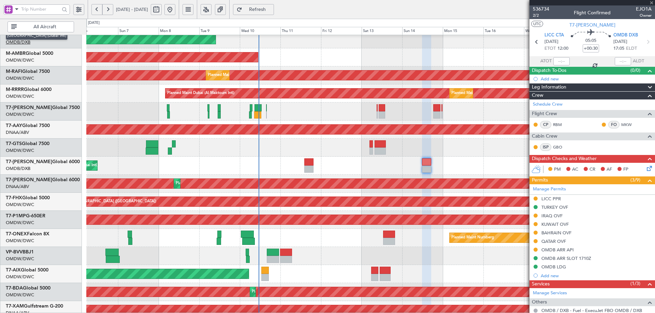
type input "+00:15"
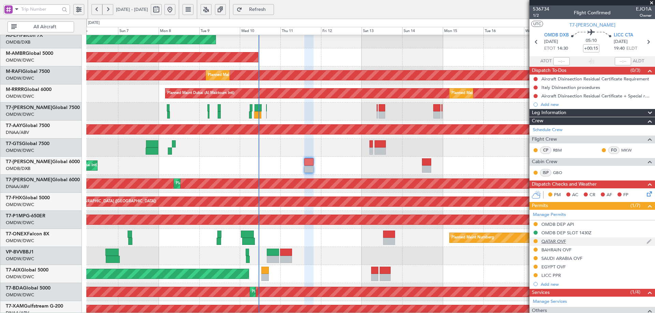
click at [554, 240] on div "QATAR OVF" at bounding box center [553, 242] width 25 height 6
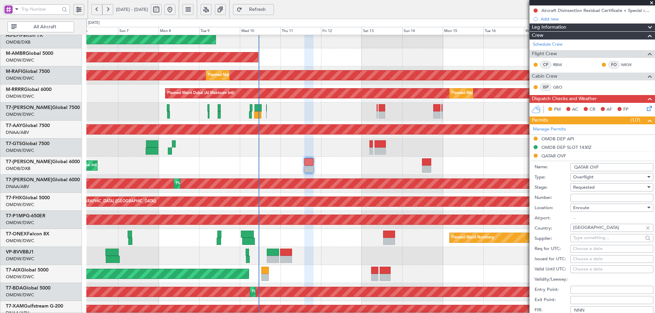
scroll to position [170, 0]
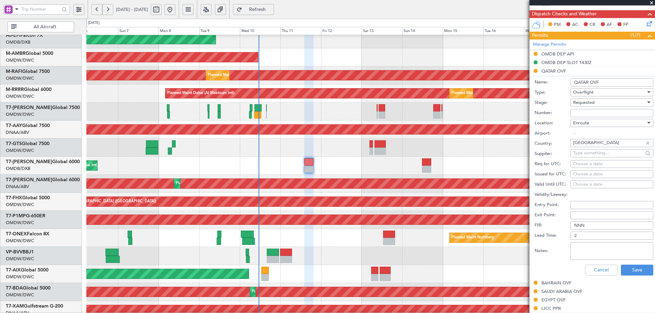
click at [583, 110] on input "Number:" at bounding box center [611, 113] width 83 height 8
type input "APPROVED"
click at [597, 101] on div "Requested" at bounding box center [609, 103] width 73 height 10
click at [597, 153] on span "Received OK" at bounding box center [609, 154] width 72 height 10
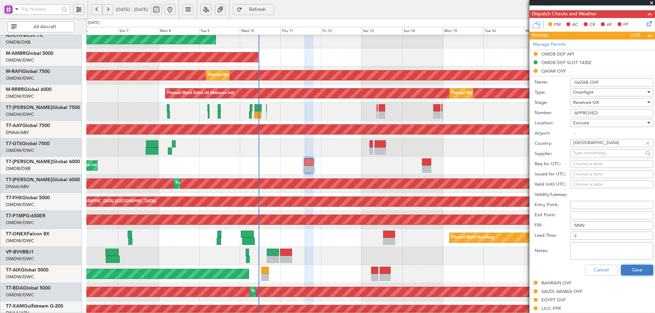
click at [631, 268] on button "Save" at bounding box center [636, 270] width 32 height 11
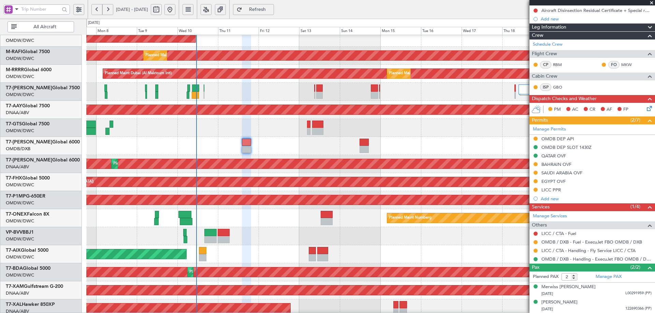
scroll to position [75, 0]
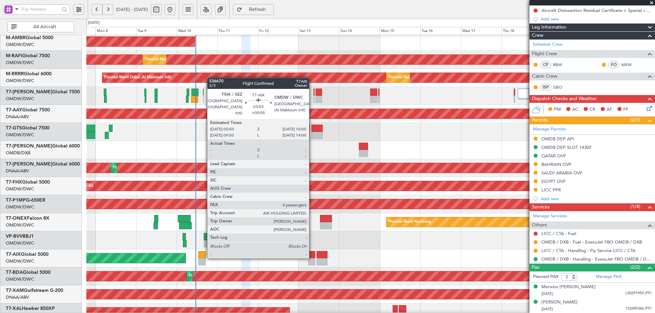
click at [312, 257] on div at bounding box center [311, 254] width 7 height 7
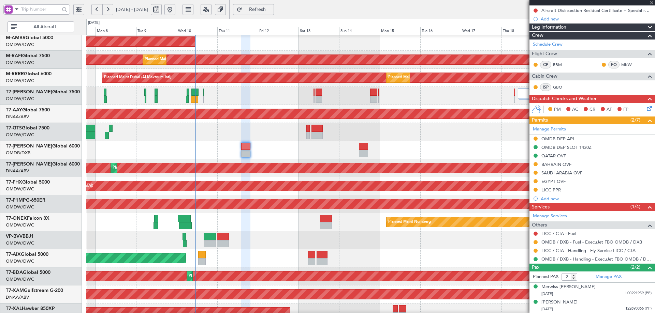
type input "+00:05"
type input "4"
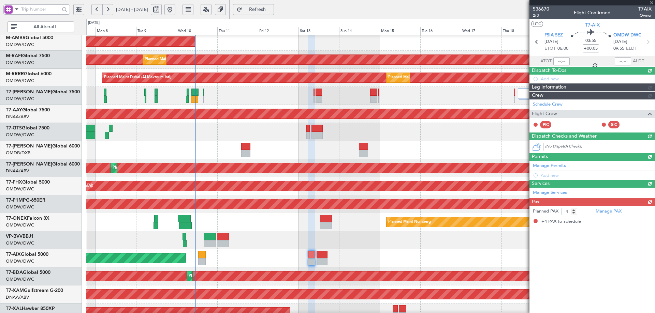
scroll to position [0, 0]
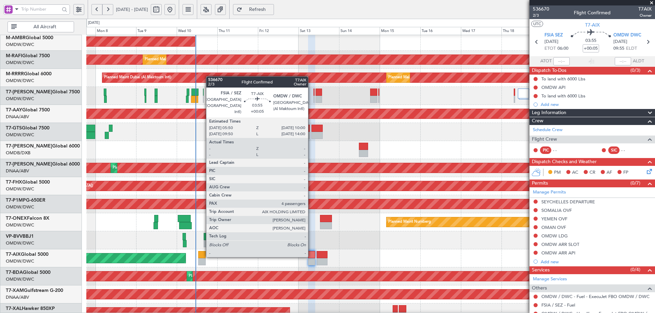
click at [311, 256] on div at bounding box center [311, 254] width 7 height 7
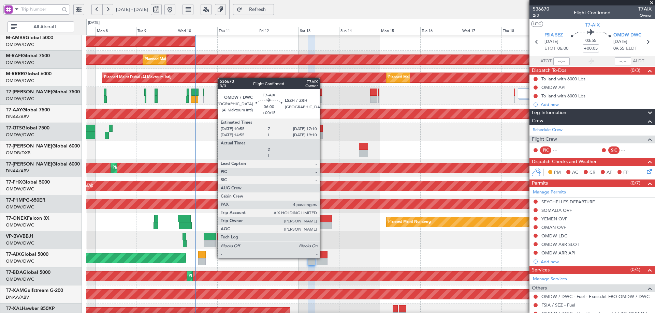
click at [323, 258] on div at bounding box center [321, 254] width 11 height 7
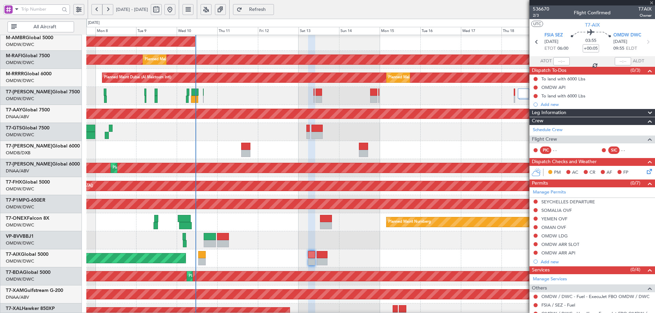
type input "+00:15"
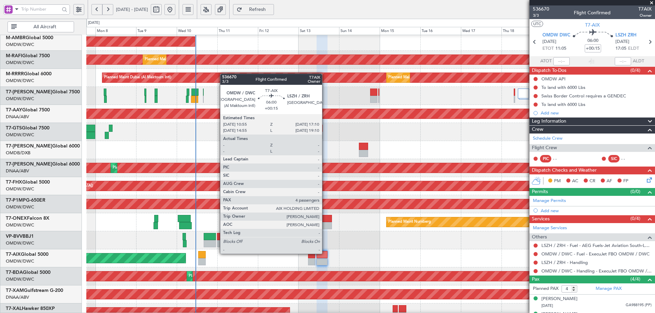
click at [325, 253] on div at bounding box center [321, 254] width 11 height 7
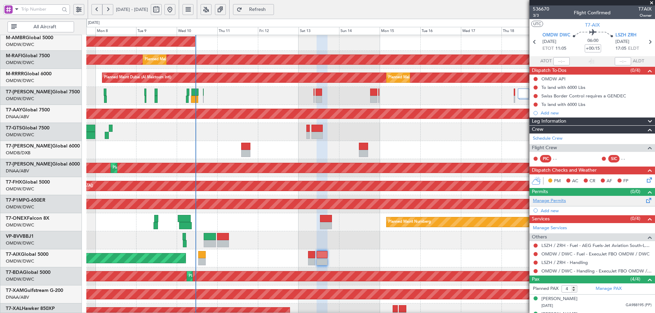
click at [560, 203] on link "Manage Permits" at bounding box center [549, 201] width 33 height 7
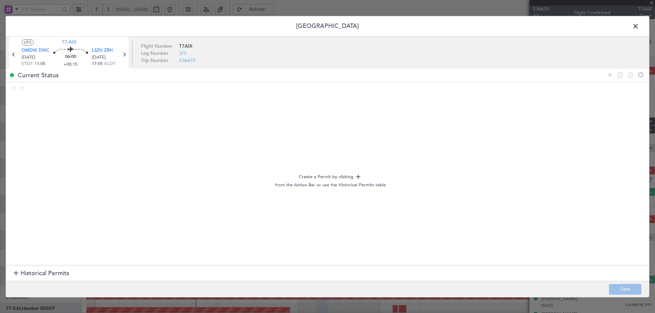
click at [29, 275] on span "Historical Permits" at bounding box center [44, 273] width 49 height 9
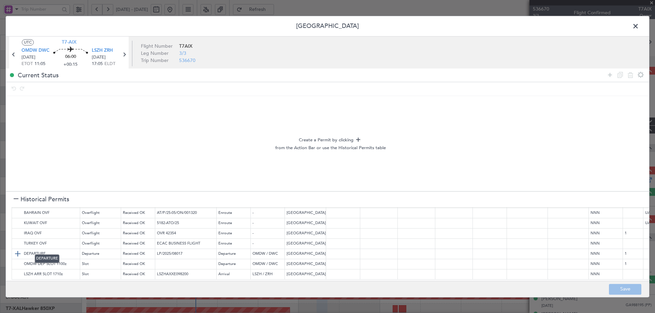
click at [16, 250] on img at bounding box center [18, 254] width 8 height 8
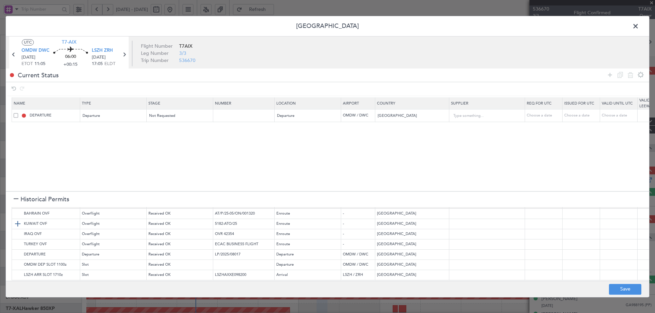
scroll to position [18, 0]
drag, startPoint x: 609, startPoint y: 75, endPoint x: 248, endPoint y: 140, distance: 366.3
click at [589, 83] on div "Current Status" at bounding box center [327, 83] width 643 height 28
click at [611, 76] on icon at bounding box center [609, 75] width 8 height 8
click at [109, 125] on div "Type" at bounding box center [111, 129] width 57 height 10
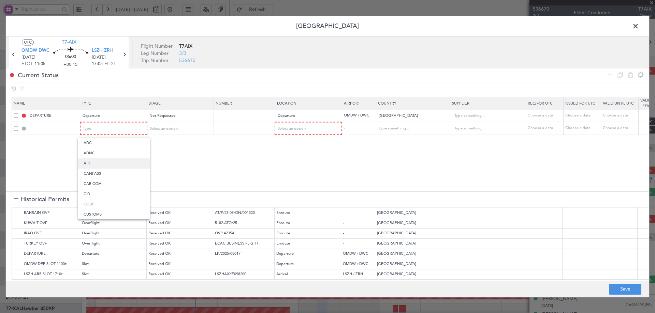
click at [92, 162] on span "API" at bounding box center [114, 164] width 61 height 10
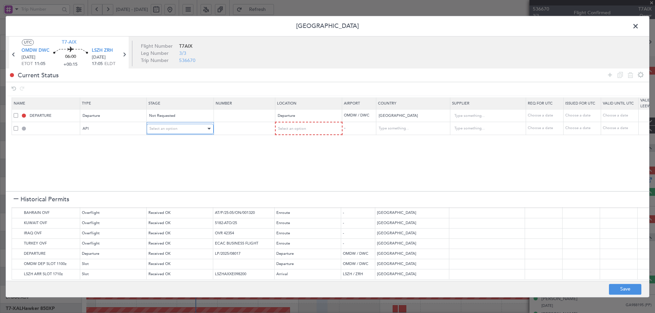
drag, startPoint x: 184, startPoint y: 129, endPoint x: 182, endPoint y: 133, distance: 4.3
click at [183, 129] on div "Select an option" at bounding box center [177, 129] width 57 height 10
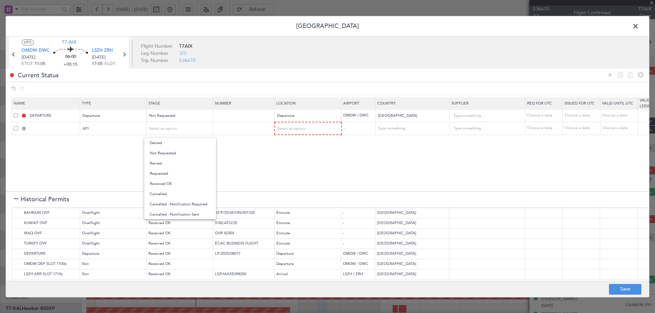
drag, startPoint x: 171, startPoint y: 155, endPoint x: 270, endPoint y: 139, distance: 99.4
click at [173, 155] on span "Not Requested" at bounding box center [180, 153] width 61 height 10
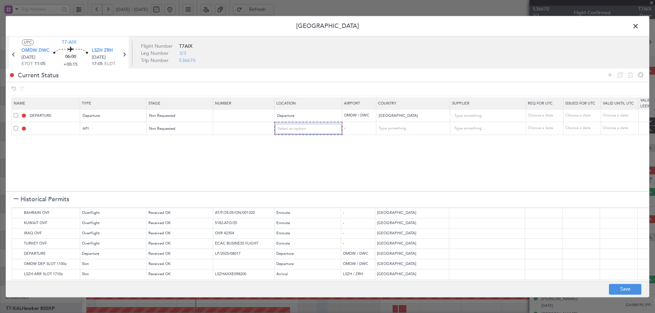
drag, startPoint x: 283, startPoint y: 133, endPoint x: 280, endPoint y: 135, distance: 4.2
click at [281, 134] on div "Select an option" at bounding box center [306, 129] width 57 height 10
click at [278, 149] on div "Departure Departure Alt Arrival Arrival Alt Enroute" at bounding box center [308, 164] width 72 height 52
click at [286, 143] on span "Departure" at bounding box center [308, 143] width 61 height 10
drag, startPoint x: 167, startPoint y: 181, endPoint x: 24, endPoint y: 246, distance: 157.4
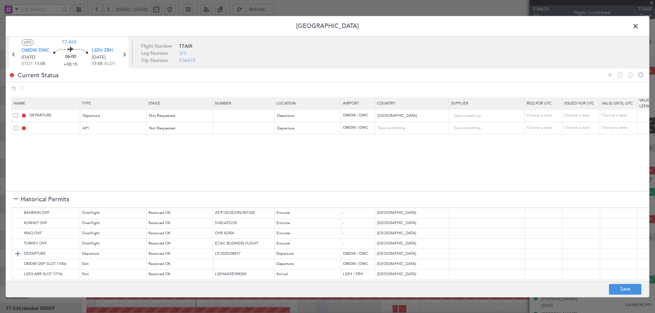
click at [165, 182] on section "Name Type Stage Number Location Airport Country Supplier Req For Utc Issued For…" at bounding box center [327, 143] width 643 height 95
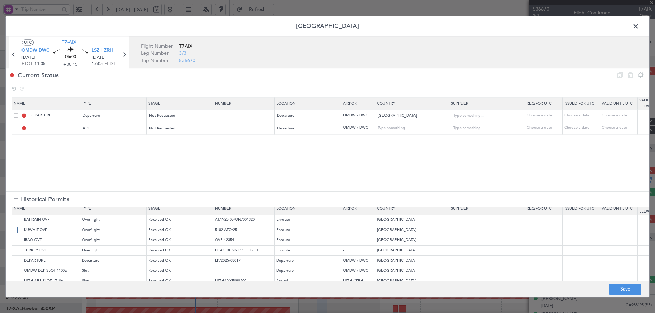
scroll to position [0, 0]
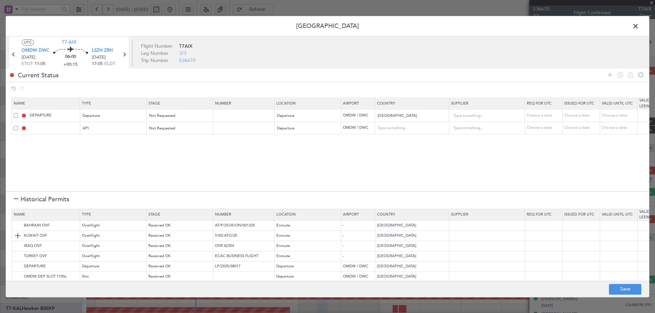
click at [20, 239] on img at bounding box center [18, 236] width 8 height 8
click at [16, 245] on img at bounding box center [18, 246] width 8 height 8
click at [17, 254] on img at bounding box center [18, 257] width 8 height 8
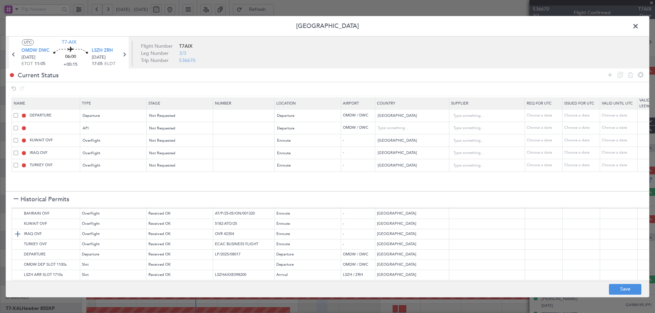
scroll to position [18, 0]
click at [17, 271] on img at bounding box center [18, 275] width 8 height 8
click at [15, 199] on div at bounding box center [16, 199] width 5 height 5
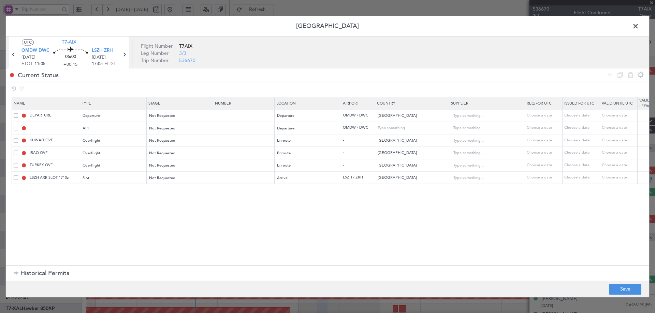
click at [16, 270] on h1 "Historical Permits" at bounding box center [42, 273] width 56 height 9
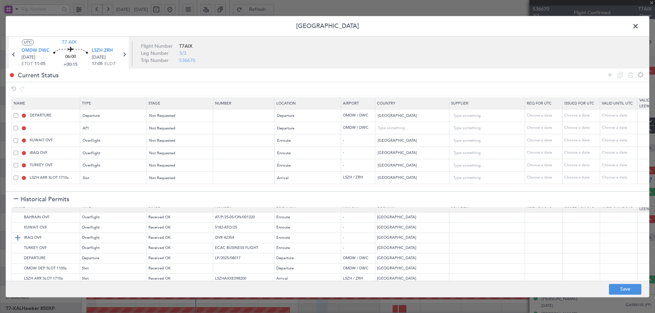
scroll to position [0, 0]
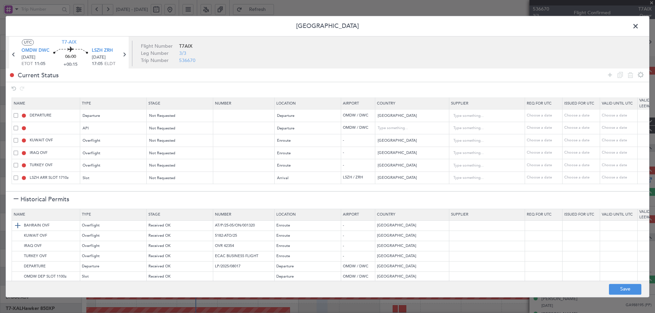
click at [18, 226] on img at bounding box center [18, 226] width 8 height 8
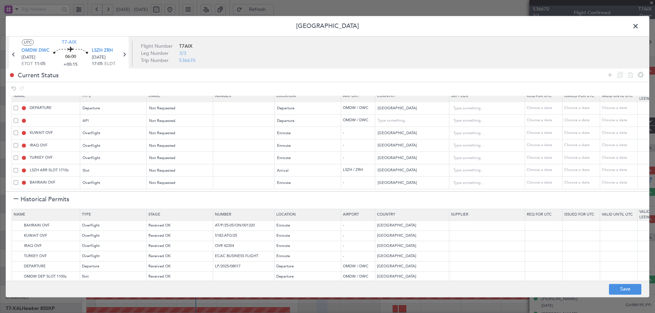
click at [16, 198] on div at bounding box center [16, 199] width 5 height 5
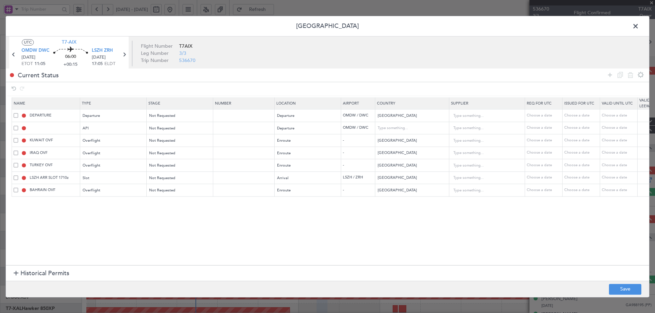
scroll to position [0, 0]
click at [620, 287] on button "Save" at bounding box center [625, 289] width 32 height 11
type input "UNITED ARAB EMIRATES DEPARTURE"
type input "NNN"
type input "1"
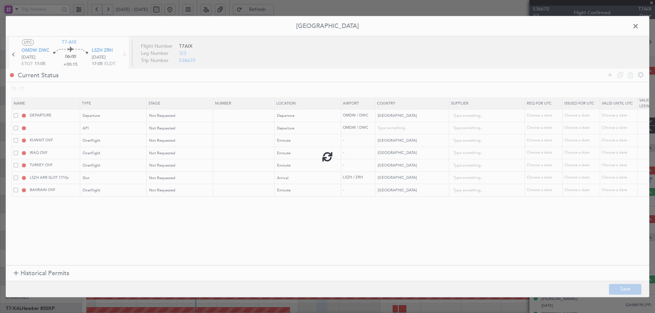
type input "OMDW DEP API"
type input "United Arab Emirates"
type input "NNN"
type input "1"
type input "NNN"
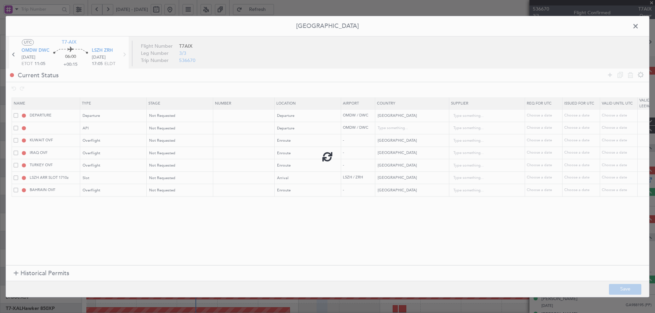
type input "NNN"
type input "1"
type input "NNN"
type input "LSZH ARR SLOT"
type input "NNN"
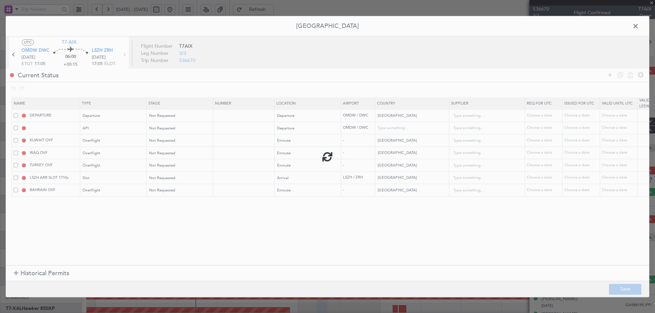
type input "NNN"
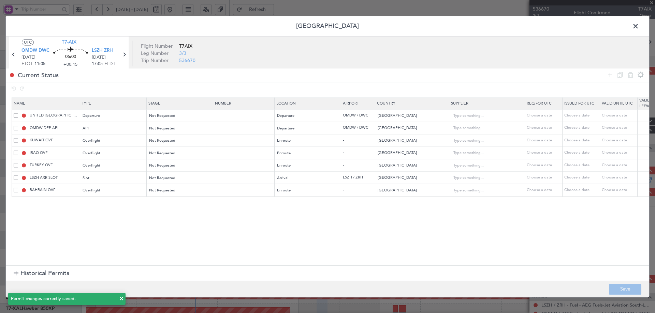
click at [639, 23] on span at bounding box center [639, 28] width 0 height 14
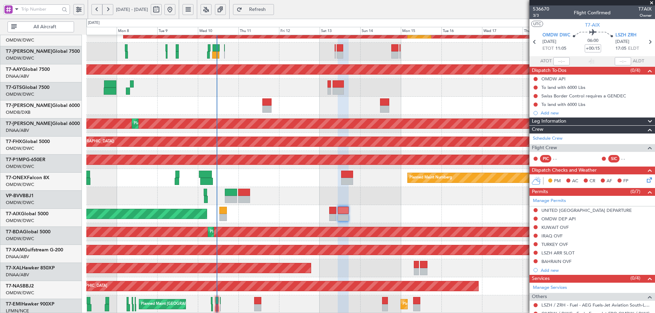
scroll to position [119, 0]
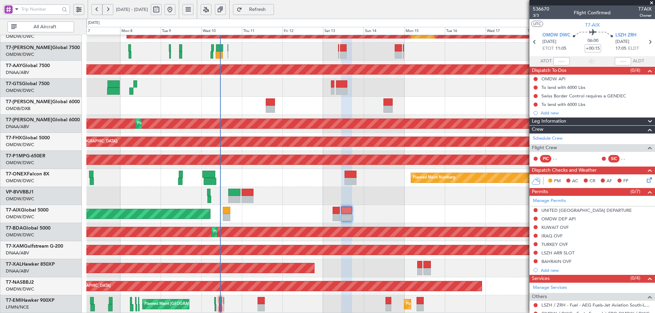
click at [276, 203] on div "Planned Maint Dubai (Al Maktoum Intl) Planned Maint Dubai (Al Maktoum Intl) Pla…" at bounding box center [370, 115] width 568 height 398
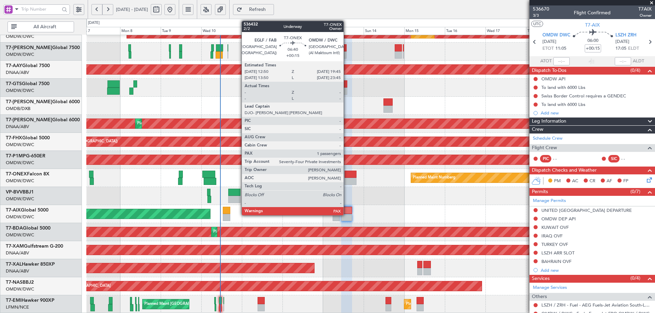
click at [346, 176] on div at bounding box center [350, 174] width 12 height 7
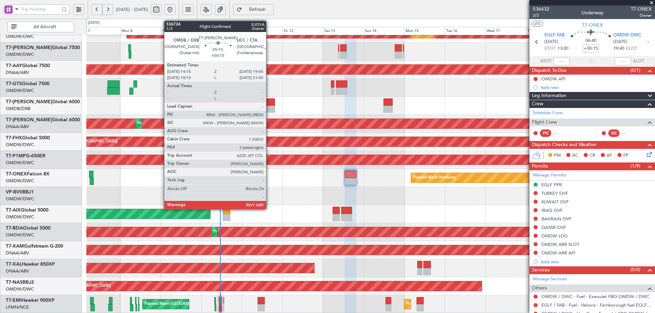
click at [269, 105] on div at bounding box center [271, 102] width 10 height 7
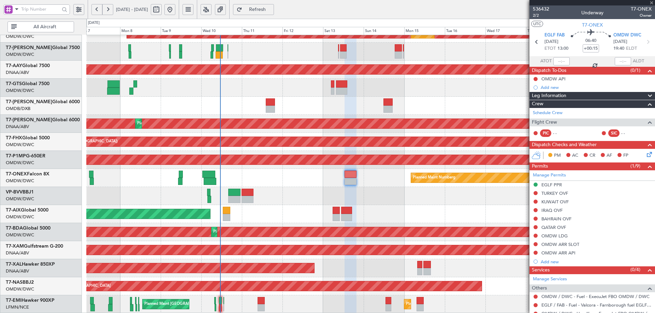
type input "2"
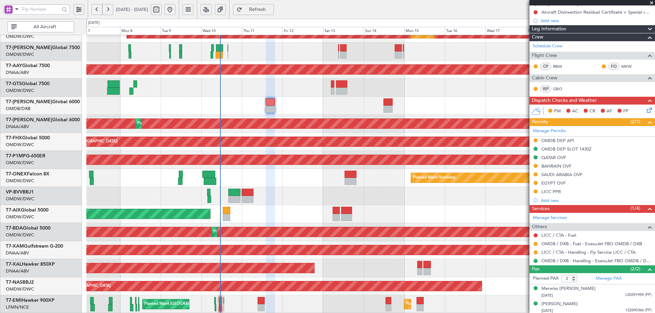
scroll to position [86, 0]
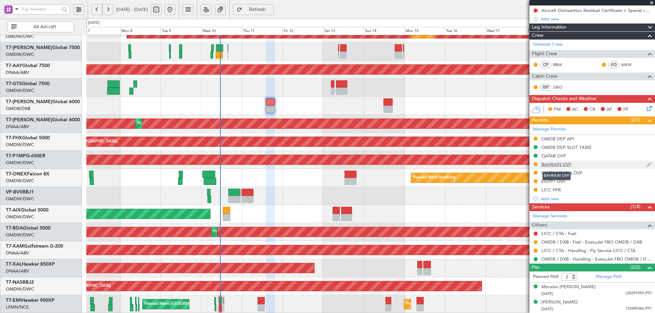
click at [548, 164] on div "BAHRAIN OVF" at bounding box center [556, 165] width 30 height 6
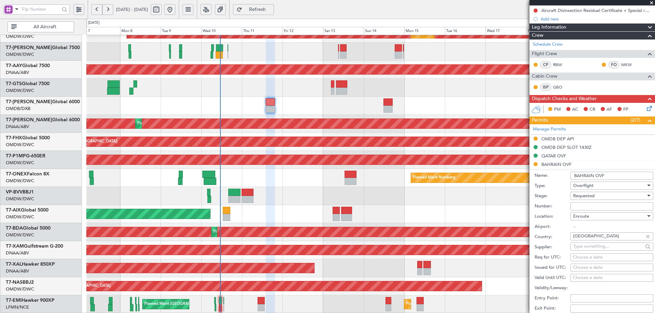
click at [585, 205] on input "Number:" at bounding box center [611, 207] width 83 height 8
paste input "AT/P/25-09/ON/000522"
type input "AT/P/25-09/ON/000522"
click at [590, 197] on span "Requested" at bounding box center [583, 196] width 21 height 6
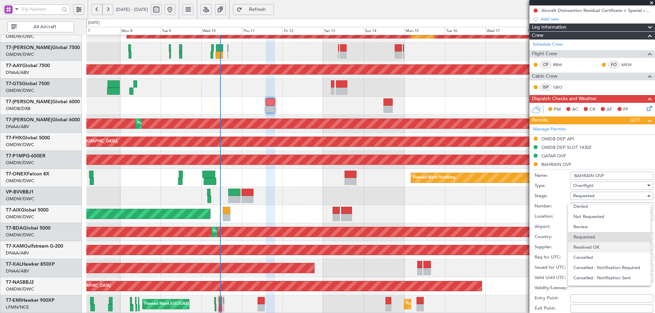
click at [595, 247] on span "Received OK" at bounding box center [609, 247] width 72 height 10
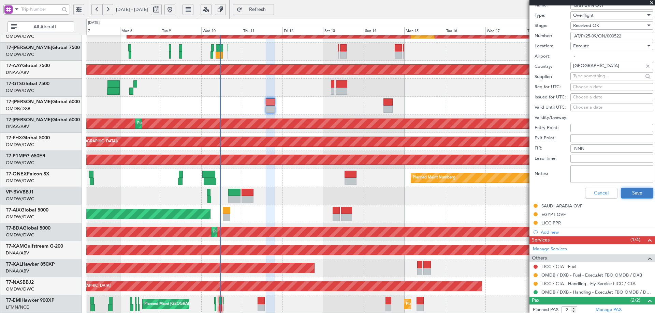
click at [631, 194] on button "Save" at bounding box center [636, 193] width 32 height 11
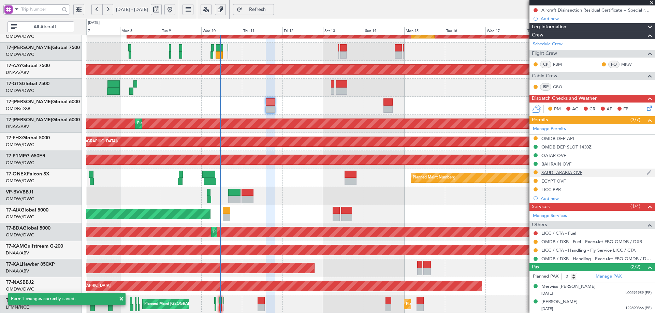
scroll to position [53, 0]
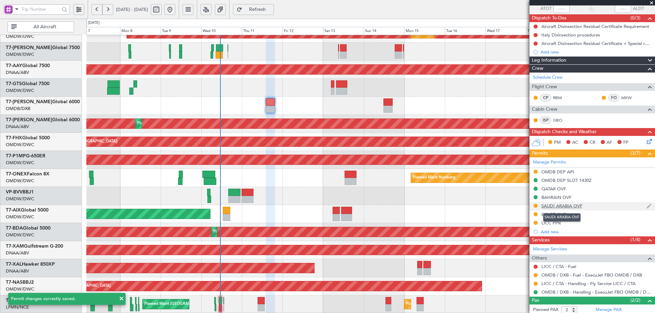
click at [558, 208] on div "SAUDI ARABIA OVF" at bounding box center [561, 206] width 41 height 6
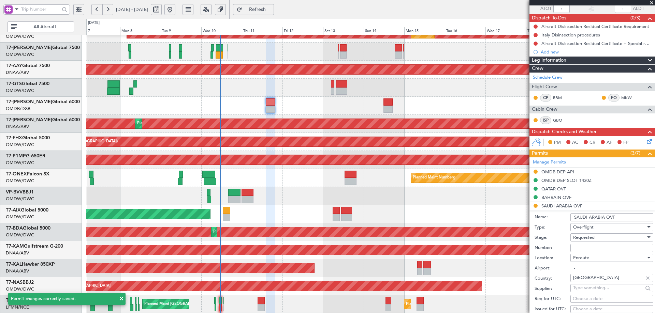
scroll to position [87, 0]
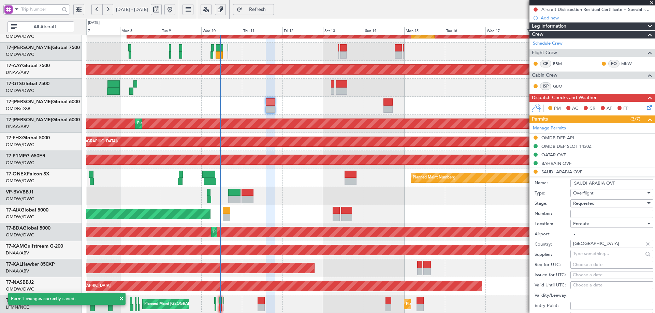
click at [577, 210] on input "Number:" at bounding box center [611, 214] width 83 height 8
paste input "2501020120"
type input "2501020120"
click at [581, 203] on span "Requested" at bounding box center [583, 203] width 21 height 6
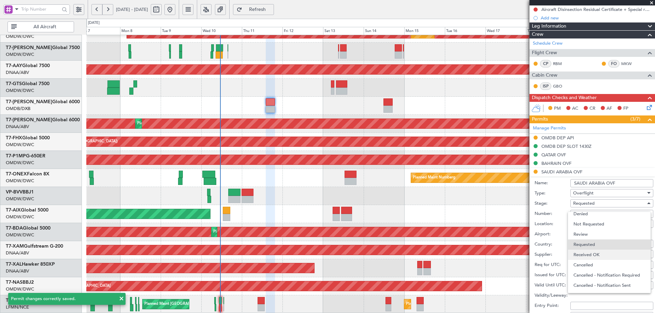
click at [593, 252] on span "Received OK" at bounding box center [609, 255] width 72 height 10
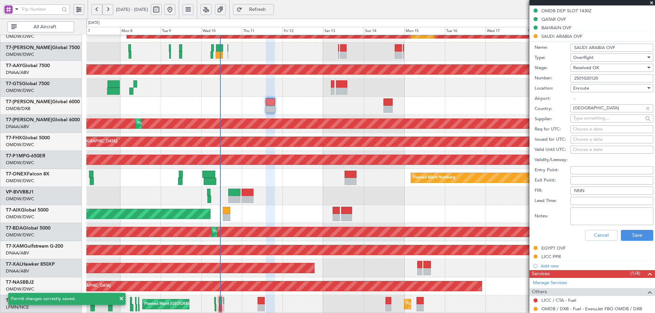
scroll to position [223, 0]
click at [631, 236] on button "Save" at bounding box center [636, 234] width 32 height 11
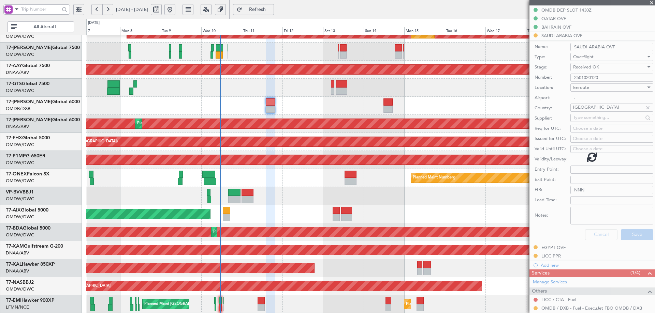
scroll to position [86, 0]
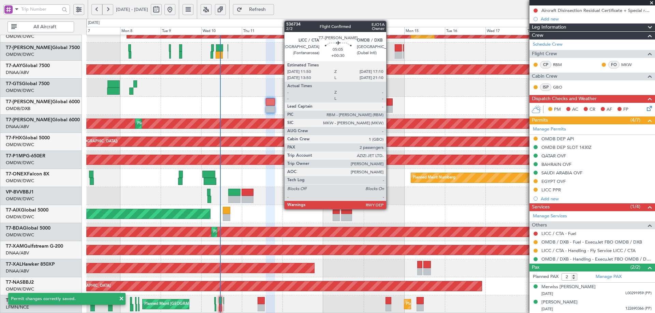
click at [389, 103] on div at bounding box center [387, 102] width 9 height 7
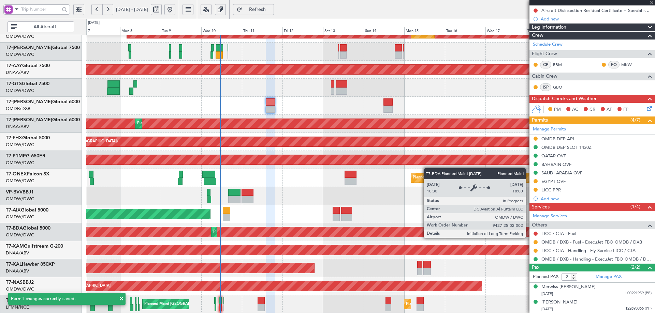
type input "+00:30"
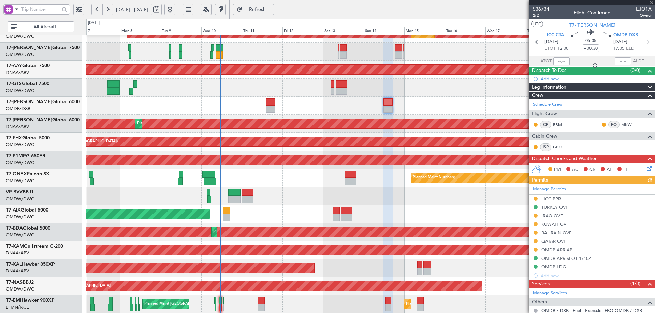
click at [556, 224] on div "Manage Permits LICC PPR TURKEY OVF IRAQ OVF KUWAIT OVF BAHRAIN OVF QATAR OVF OM…" at bounding box center [591, 232] width 125 height 96
click at [559, 224] on div "KUWAIT OVF" at bounding box center [554, 225] width 27 height 6
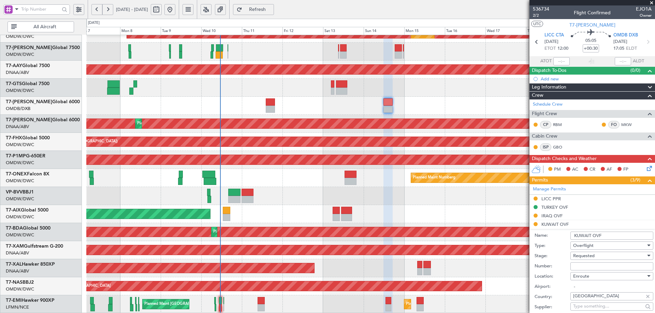
click at [588, 267] on input "Number:" at bounding box center [611, 267] width 83 height 8
paste input "7819-ATO/25"
type input "7819-ATO/25"
click at [589, 258] on span "Requested" at bounding box center [583, 256] width 21 height 6
drag, startPoint x: 589, startPoint y: 307, endPoint x: 593, endPoint y: 288, distance: 19.5
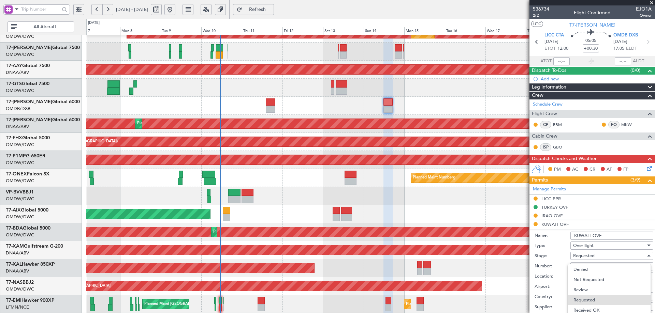
click at [589, 307] on span "Received OK" at bounding box center [609, 310] width 72 height 10
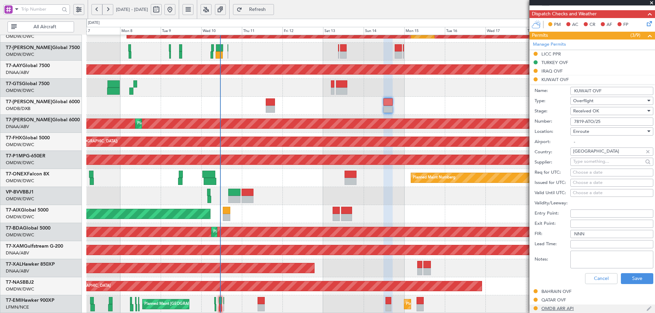
scroll to position [205, 0]
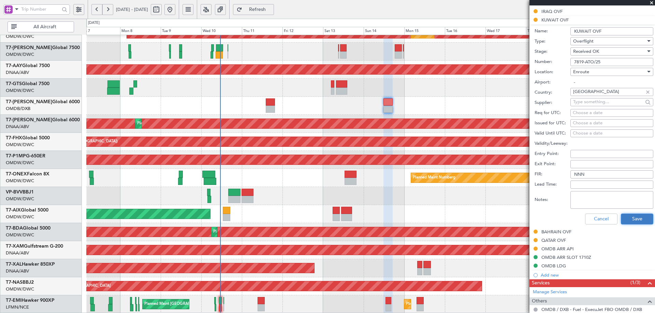
click at [631, 220] on button "Save" at bounding box center [636, 219] width 32 height 11
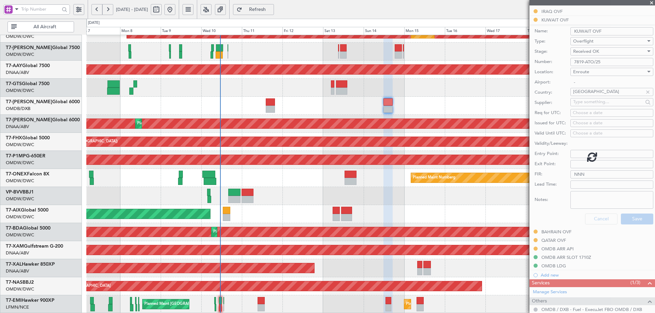
scroll to position [77, 0]
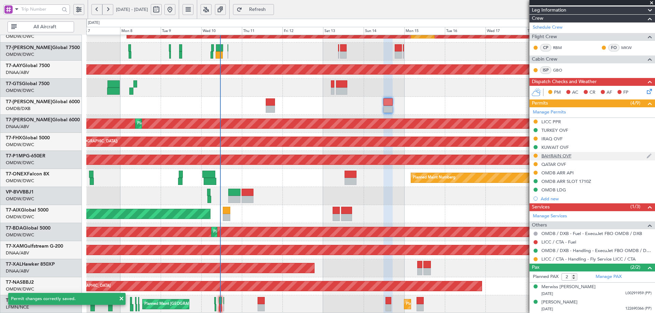
drag, startPoint x: 554, startPoint y: 158, endPoint x: 562, endPoint y: 162, distance: 9.0
click at [554, 158] on div "BAHRAIN OVF" at bounding box center [556, 156] width 30 height 6
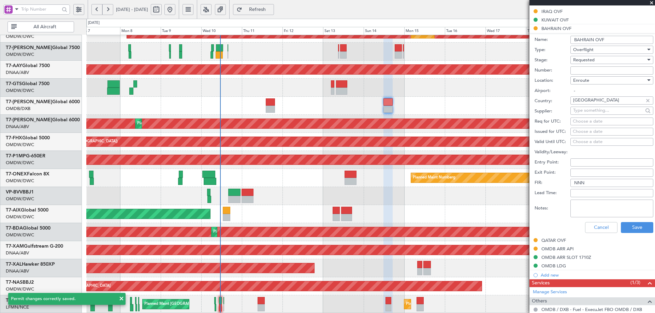
click at [583, 74] on input "Number:" at bounding box center [611, 70] width 83 height 8
paste input "AT/P/25-09/ON/000522 SIT"
type input "AT/P/25-09/ON/000522 SIT"
click at [593, 59] on span "Requested" at bounding box center [583, 60] width 21 height 6
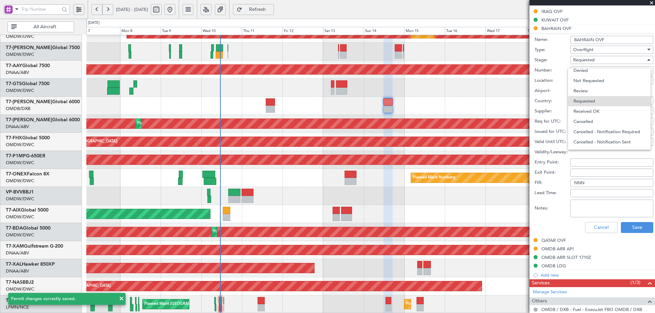
drag, startPoint x: 589, startPoint y: 109, endPoint x: 588, endPoint y: 119, distance: 10.3
click at [590, 109] on span "Received OK" at bounding box center [609, 111] width 72 height 10
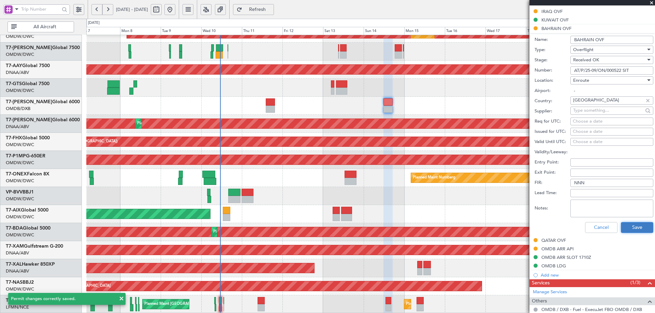
click at [633, 223] on button "Save" at bounding box center [636, 227] width 32 height 11
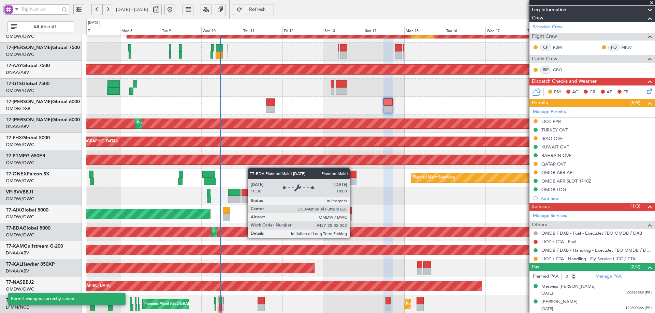
scroll to position [77, 0]
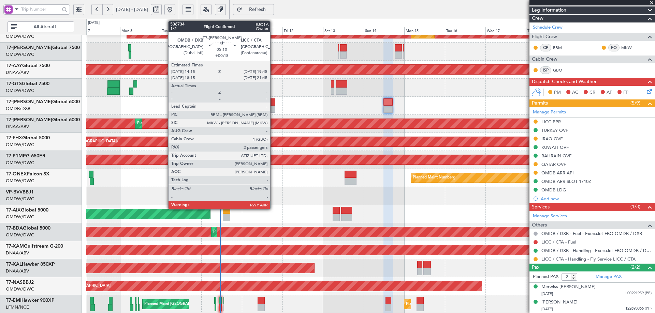
click at [273, 102] on div at bounding box center [271, 102] width 10 height 7
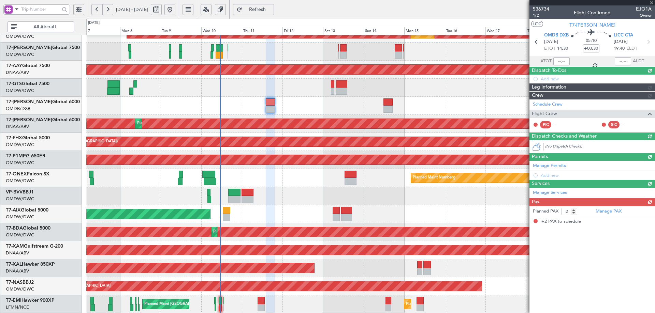
type input "+00:15"
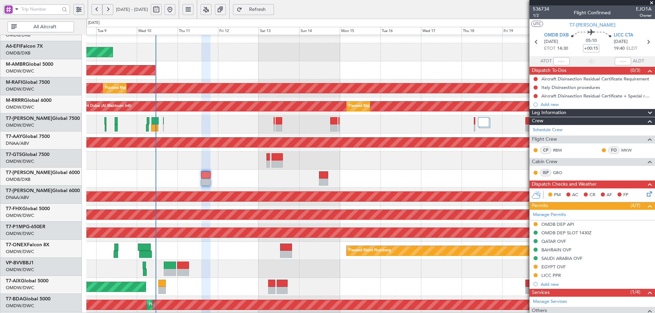
scroll to position [46, 0]
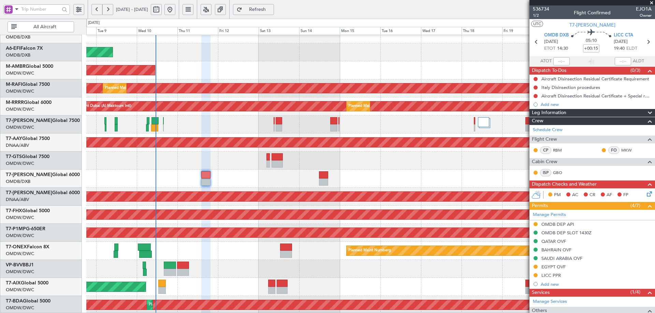
click at [183, 168] on div at bounding box center [370, 161] width 568 height 18
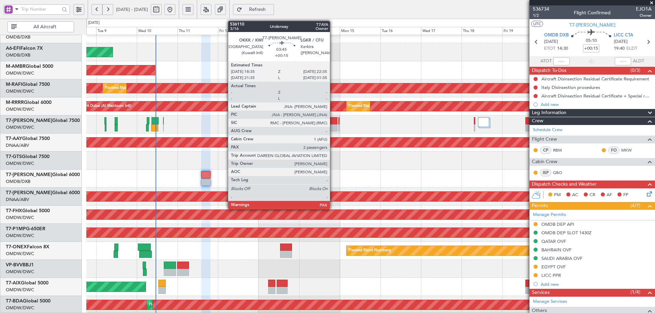
click at [333, 124] on div at bounding box center [333, 120] width 7 height 7
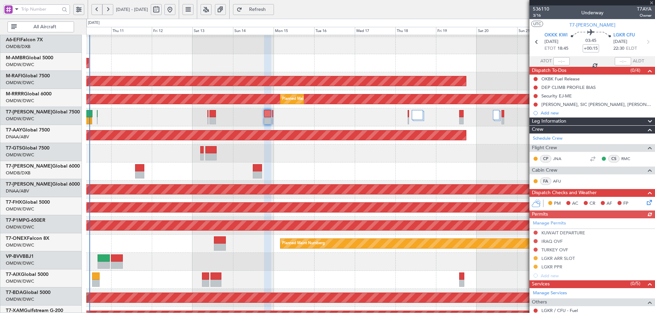
scroll to position [53, 0]
click at [363, 119] on div at bounding box center [370, 117] width 568 height 18
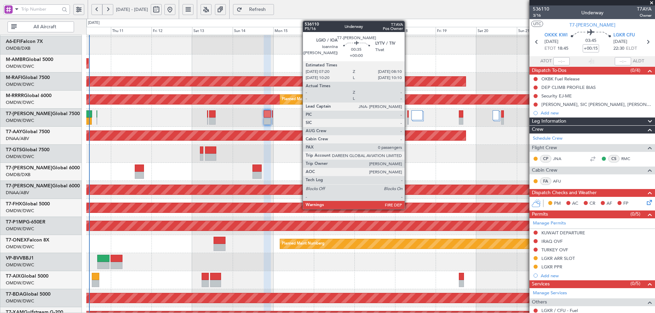
click at [407, 114] on div at bounding box center [408, 113] width 2 height 7
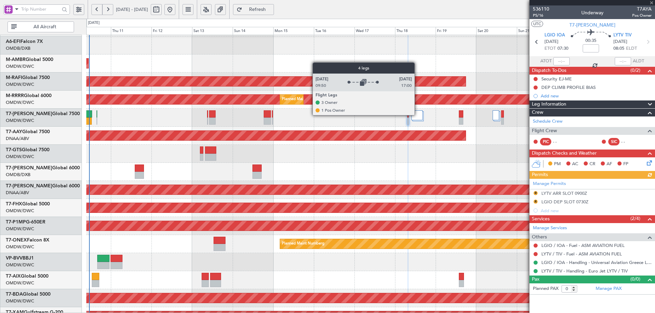
click at [417, 115] on div at bounding box center [416, 115] width 11 height 10
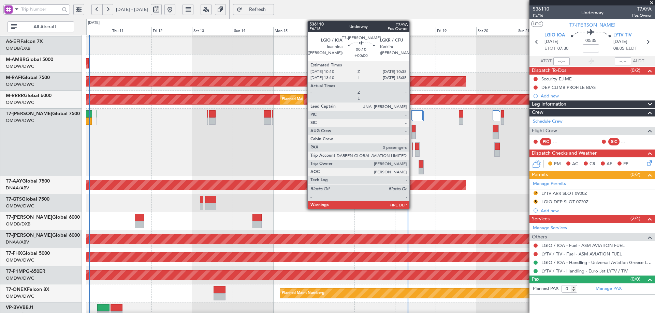
click at [412, 146] on div at bounding box center [412, 146] width 1 height 7
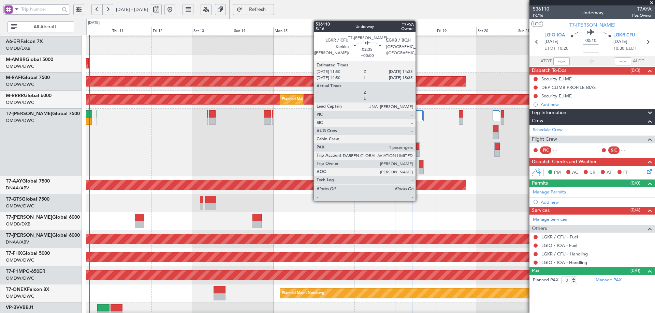
click at [418, 144] on div at bounding box center [417, 146] width 4 height 7
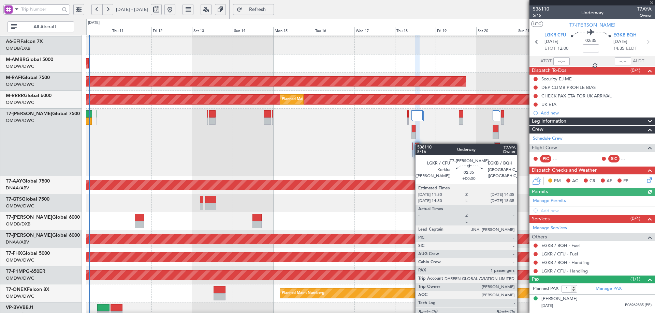
click at [418, 144] on div at bounding box center [417, 146] width 4 height 7
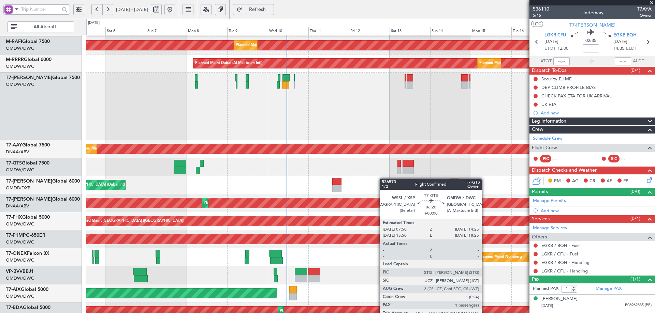
click at [408, 173] on div at bounding box center [407, 170] width 11 height 7
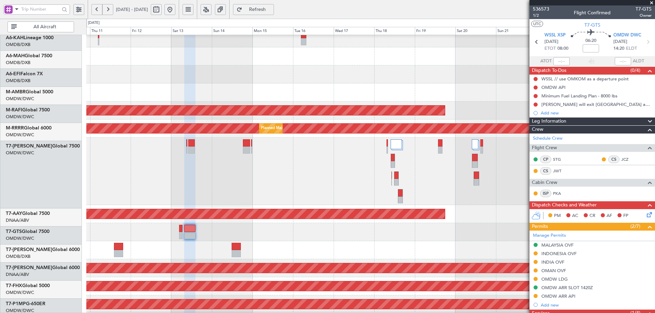
scroll to position [28, 0]
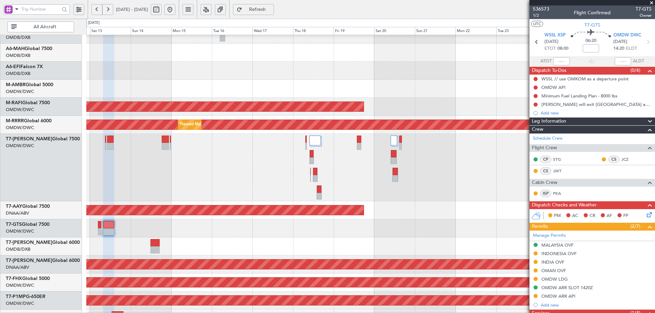
click at [162, 167] on div at bounding box center [370, 168] width 568 height 68
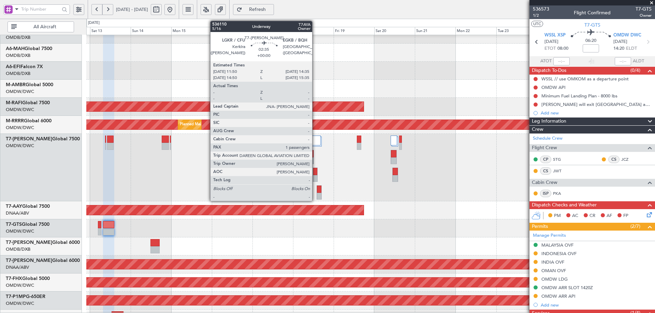
click at [315, 172] on div at bounding box center [315, 171] width 4 height 7
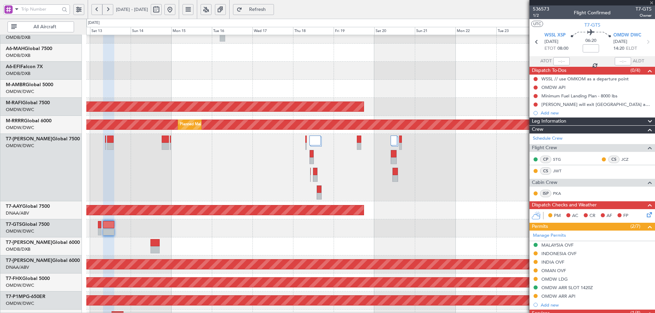
type input "1"
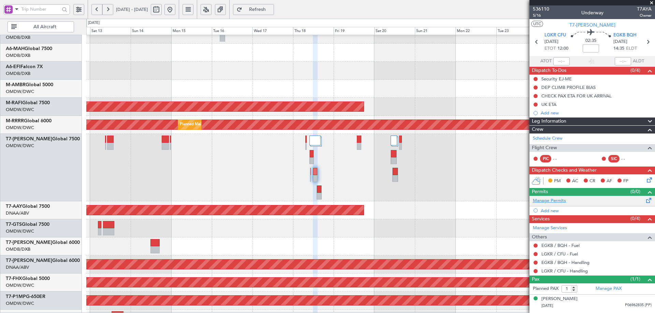
click at [559, 203] on link "Manage Permits" at bounding box center [549, 201] width 33 height 7
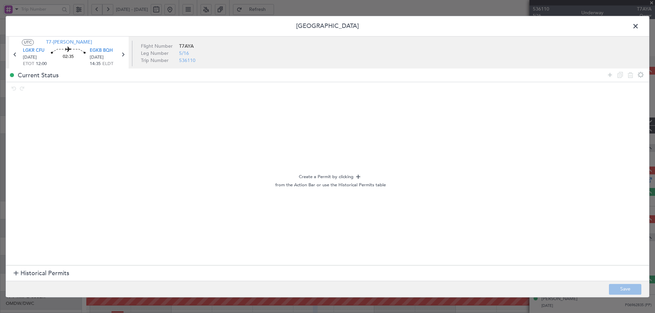
click at [49, 278] on span "Historical Permits" at bounding box center [44, 273] width 49 height 9
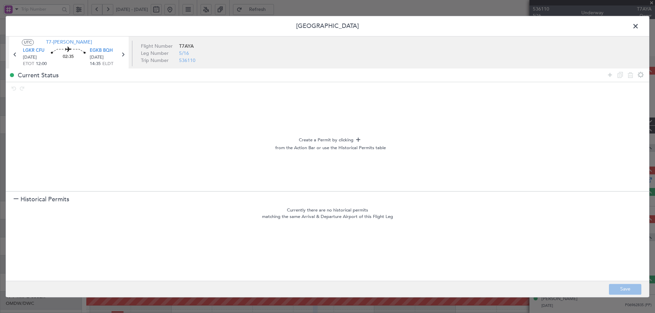
click at [56, 204] on span "Historical Permits" at bounding box center [44, 199] width 49 height 9
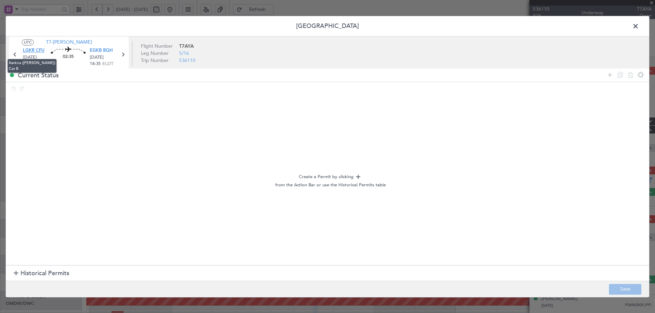
click at [36, 50] on span "LGKR CFU" at bounding box center [33, 51] width 21 height 7
click at [99, 51] on span "EGKB BQH" at bounding box center [101, 51] width 23 height 7
click at [55, 275] on span "Historical Permits" at bounding box center [44, 273] width 49 height 9
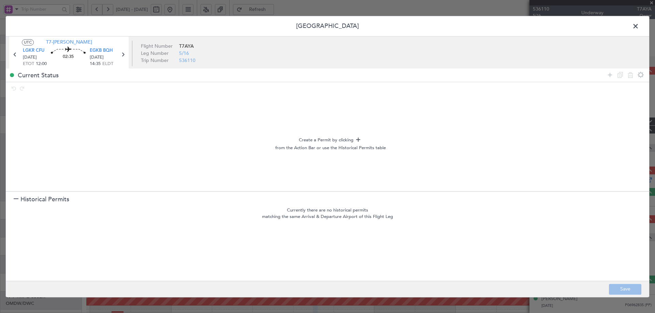
click at [61, 199] on span "Historical Permits" at bounding box center [44, 199] width 49 height 9
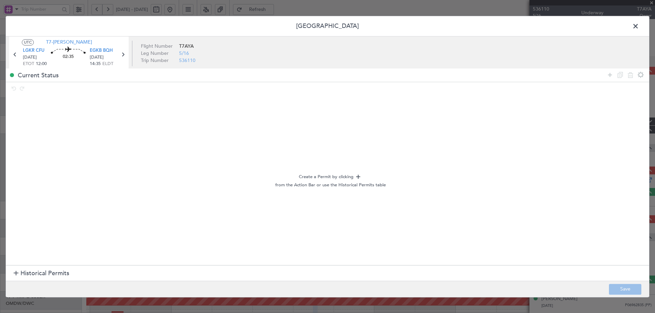
drag, startPoint x: 608, startPoint y: 74, endPoint x: 587, endPoint y: 75, distance: 20.8
click at [604, 74] on div at bounding box center [624, 75] width 41 height 10
drag, startPoint x: 609, startPoint y: 76, endPoint x: 571, endPoint y: 79, distance: 38.3
click at [607, 75] on icon at bounding box center [609, 75] width 8 height 8
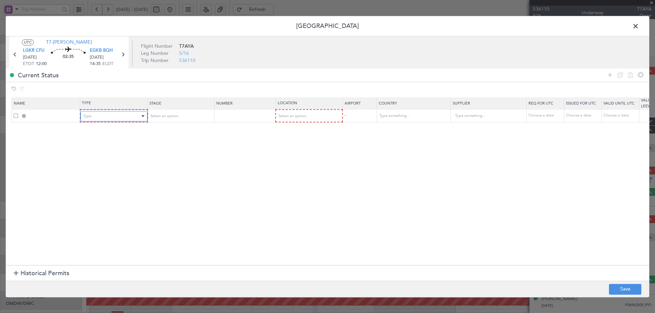
click at [96, 116] on div "Type" at bounding box center [111, 116] width 57 height 10
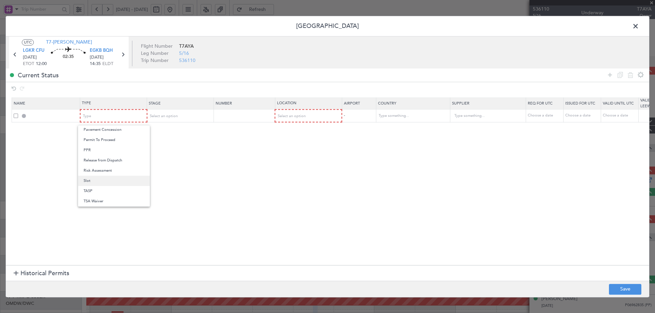
click at [94, 177] on span "Slot" at bounding box center [114, 181] width 61 height 10
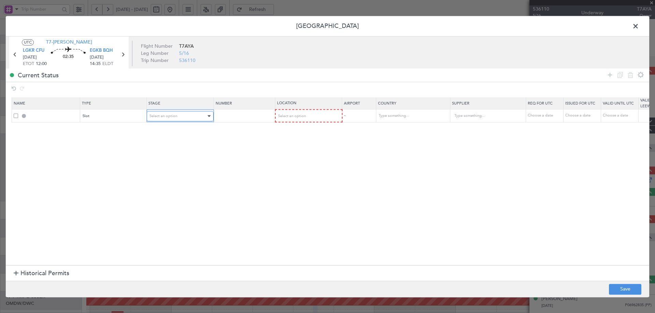
click at [161, 120] on div "Select an option" at bounding box center [177, 116] width 57 height 10
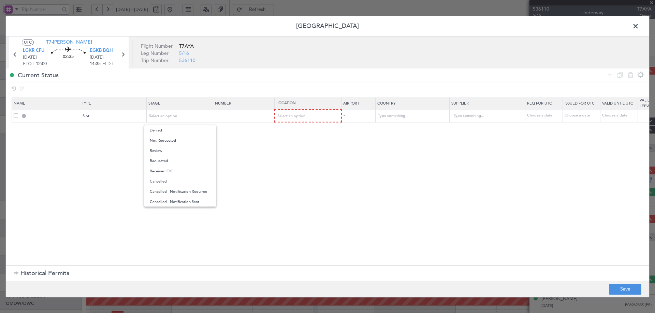
click at [161, 141] on span "Not Requested" at bounding box center [180, 141] width 61 height 10
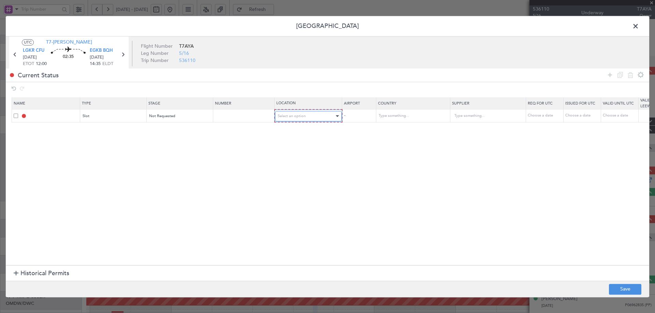
click at [303, 118] on span "Select an option" at bounding box center [292, 116] width 28 height 5
drag, startPoint x: 296, startPoint y: 132, endPoint x: 541, endPoint y: 96, distance: 247.7
click at [296, 131] on span "Departure" at bounding box center [308, 130] width 61 height 10
click at [605, 75] on icon at bounding box center [609, 75] width 8 height 8
drag, startPoint x: 120, startPoint y: 122, endPoint x: 115, endPoint y: 155, distance: 33.4
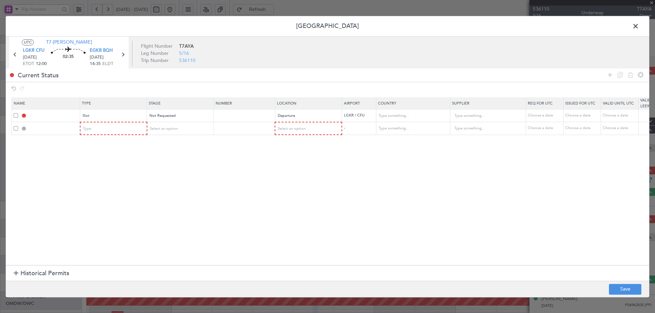
click at [120, 123] on mat-form-field "Type" at bounding box center [113, 128] width 66 height 12
click at [113, 130] on div "Type" at bounding box center [111, 129] width 57 height 10
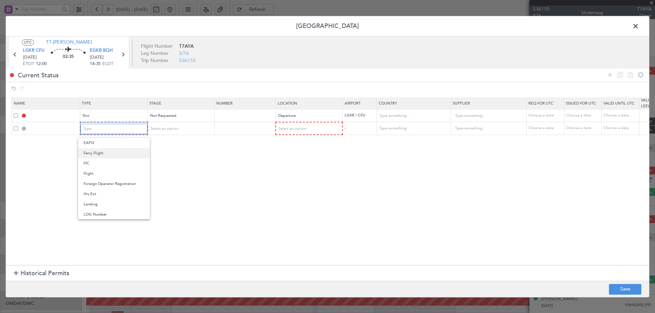
scroll to position [170, 0]
click at [91, 196] on span "PPR" at bounding box center [114, 198] width 61 height 10
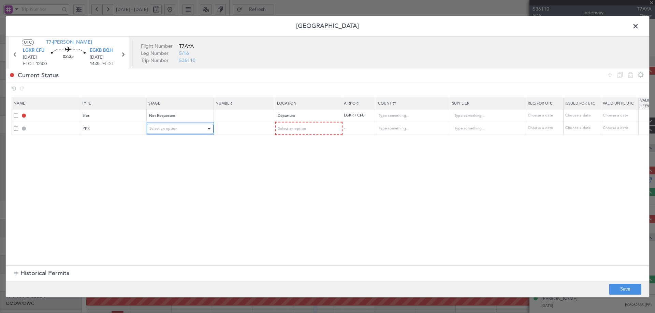
click at [171, 131] on span "Select an option" at bounding box center [163, 128] width 28 height 5
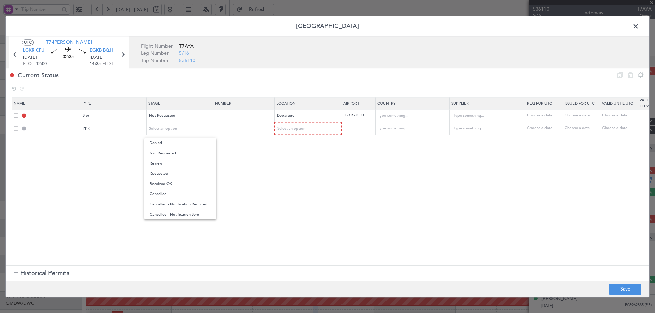
drag, startPoint x: 172, startPoint y: 157, endPoint x: 252, endPoint y: 144, distance: 80.9
click at [171, 157] on span "Not Requested" at bounding box center [180, 153] width 61 height 10
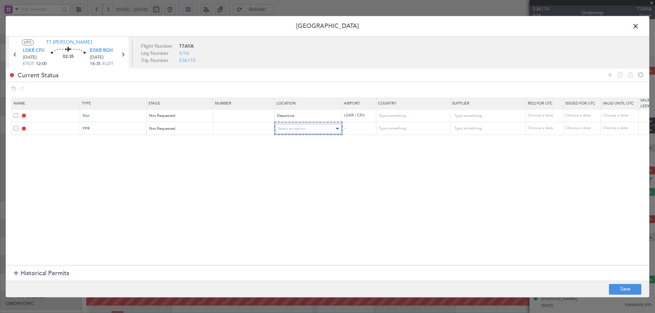
click at [311, 132] on div "Select an option" at bounding box center [306, 129] width 57 height 10
click at [291, 165] on span "Arrival" at bounding box center [308, 164] width 61 height 10
click at [242, 182] on section "Name Type Stage Number Location Airport Country Supplier Req For Utc Issued For…" at bounding box center [327, 180] width 643 height 169
click at [625, 288] on button "Save" at bounding box center [625, 289] width 32 height 11
type input "LGKR DEP SLOT"
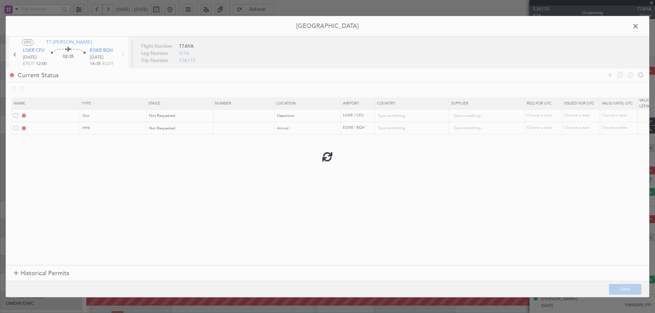
type input "Greece"
type input "NNN"
type input "EGKB PPR"
type input "United Kingdom"
type input "NNN"
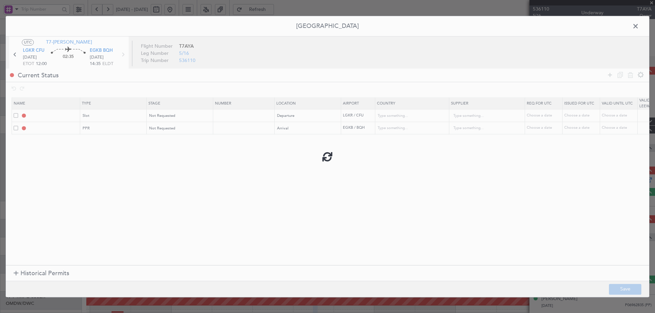
type input "2"
click at [639, 25] on span at bounding box center [639, 28] width 0 height 14
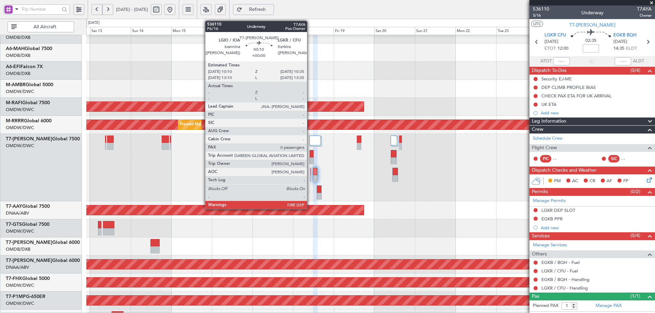
click at [310, 176] on div at bounding box center [310, 178] width 1 height 7
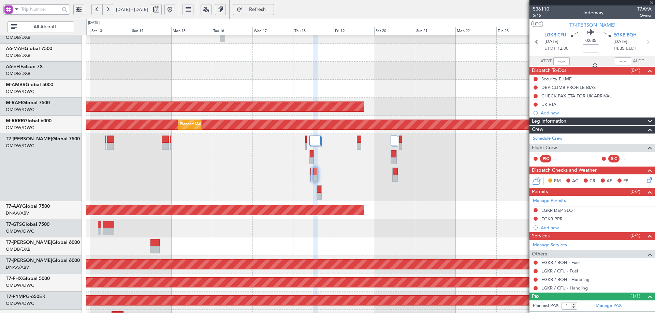
type input "0"
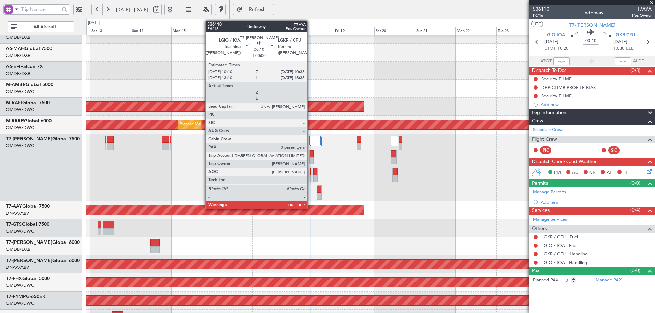
click at [310, 171] on div at bounding box center [310, 171] width 1 height 7
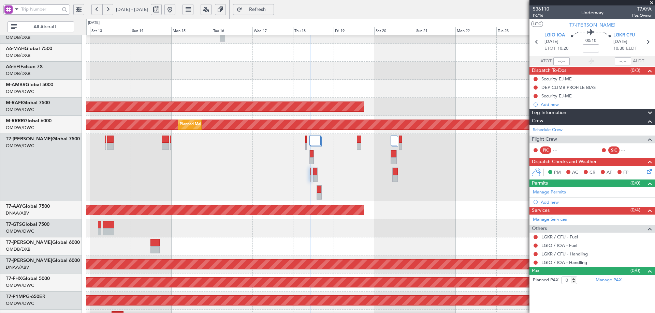
click at [578, 51] on div "00:10" at bounding box center [590, 41] width 45 height 25
click at [588, 47] on input at bounding box center [590, 48] width 16 height 8
type input "+00:05"
click at [553, 193] on link "Manage Permits" at bounding box center [549, 192] width 33 height 7
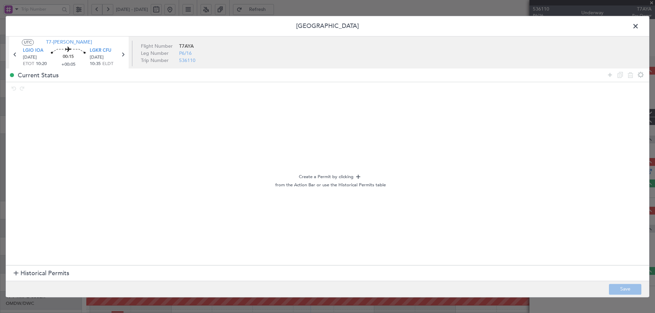
click at [35, 272] on span "Historical Permits" at bounding box center [44, 273] width 49 height 9
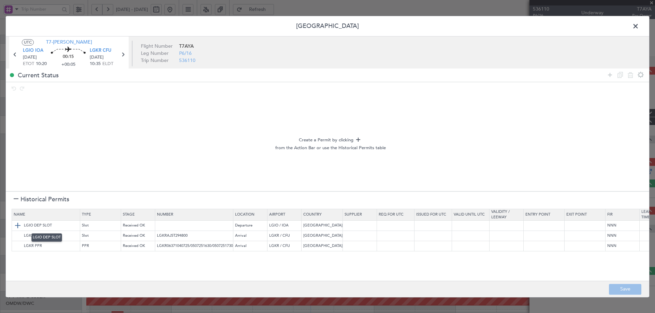
click at [17, 223] on img at bounding box center [18, 226] width 8 height 8
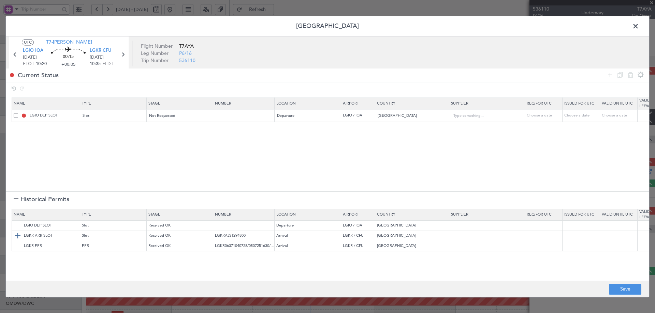
click at [19, 233] on img at bounding box center [18, 236] width 8 height 8
click at [20, 244] on img at bounding box center [18, 246] width 8 height 8
click at [628, 290] on button "Save" at bounding box center [625, 289] width 32 height 11
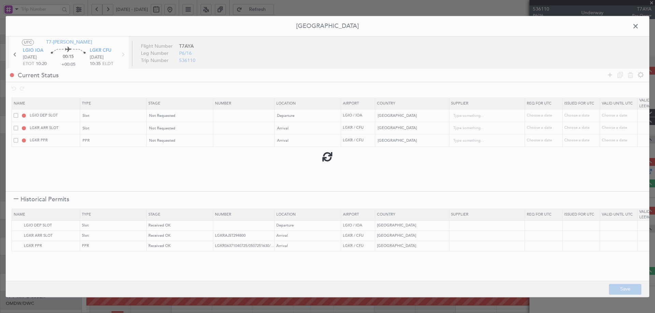
type input "NNN"
click at [120, 55] on icon at bounding box center [122, 54] width 9 height 9
type input "1"
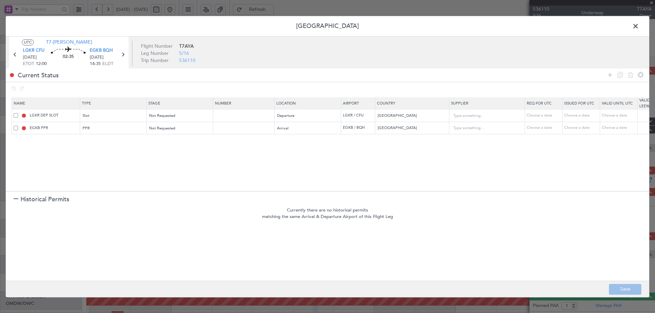
click at [639, 25] on span at bounding box center [639, 28] width 0 height 14
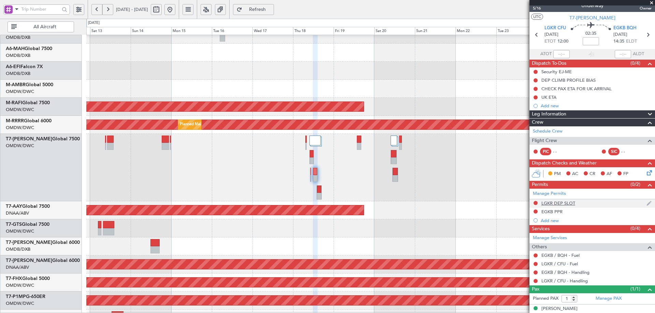
scroll to position [14, 0]
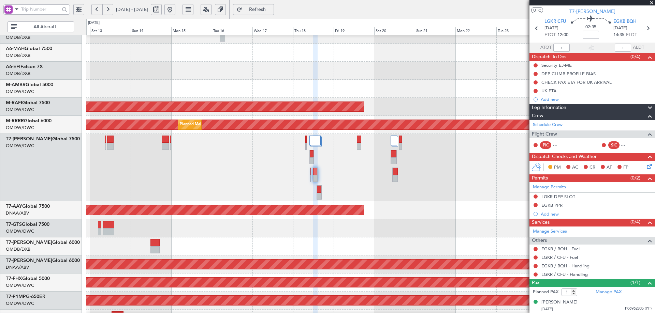
click at [311, 174] on div at bounding box center [370, 168] width 568 height 68
click at [566, 274] on link "LGKR / CFU - Handling" at bounding box center [564, 275] width 46 height 6
drag, startPoint x: 273, startPoint y: 11, endPoint x: 291, endPoint y: 22, distance: 21.3
click at [271, 11] on span "Refresh" at bounding box center [257, 9] width 28 height 5
click at [583, 266] on link "EGKB / BQH - Handling" at bounding box center [565, 266] width 48 height 6
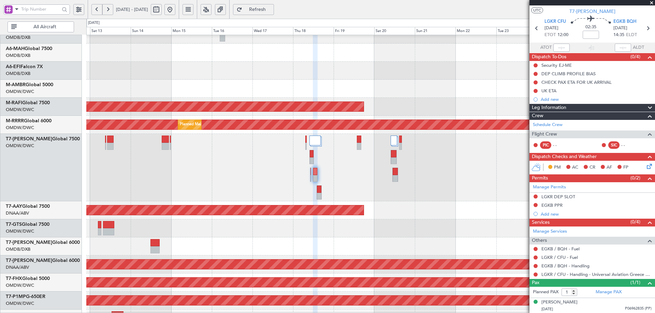
drag, startPoint x: 285, startPoint y: 9, endPoint x: 287, endPoint y: 12, distance: 4.0
click at [271, 8] on span "Refresh" at bounding box center [257, 9] width 28 height 5
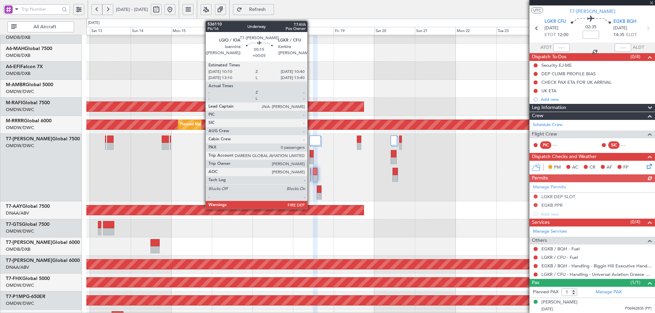
click at [310, 173] on div at bounding box center [310, 171] width 1 height 7
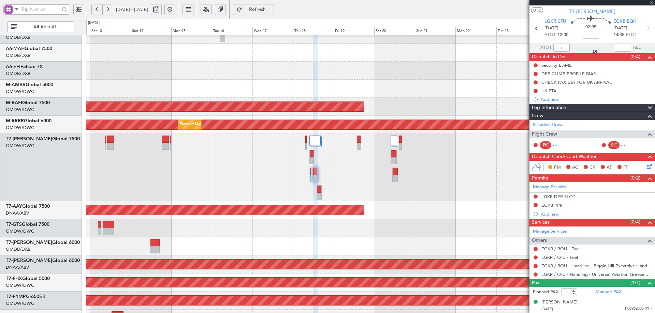
type input "+00:05"
type input "0"
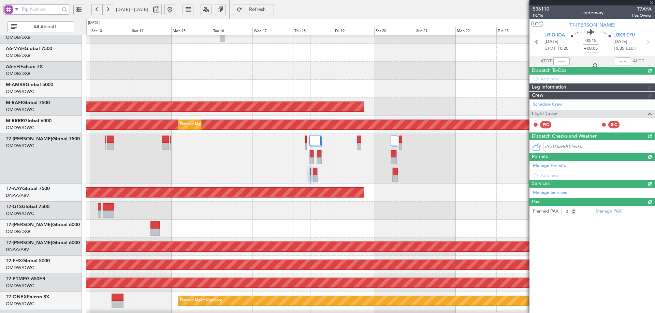
scroll to position [0, 0]
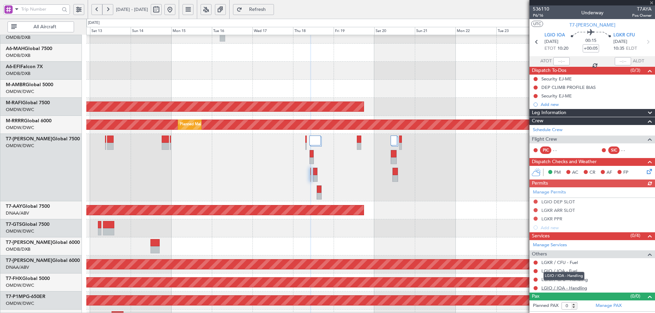
click at [573, 287] on link "LGIO / IOA - Handling" at bounding box center [564, 288] width 46 height 6
click at [271, 11] on span "Refresh" at bounding box center [257, 9] width 28 height 5
click at [578, 282] on link "LGKR / CFU - Handling" at bounding box center [564, 280] width 46 height 6
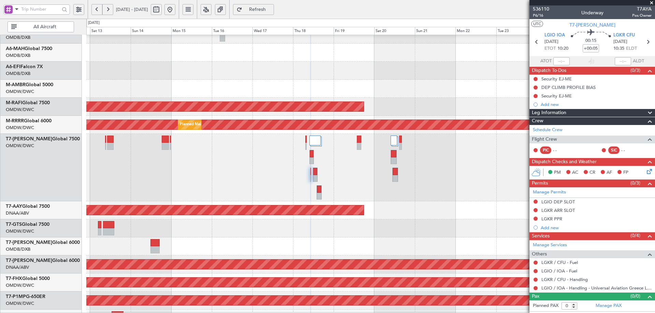
click at [277, 3] on fb-refresh-button "Refresh" at bounding box center [253, 9] width 48 height 19
click at [271, 7] on span "Refresh" at bounding box center [257, 9] width 28 height 5
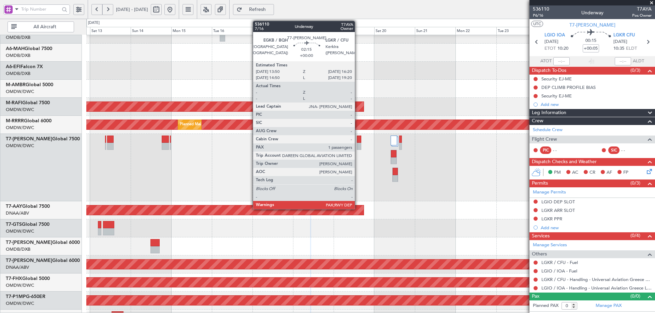
click at [358, 142] on div at bounding box center [359, 139] width 4 height 7
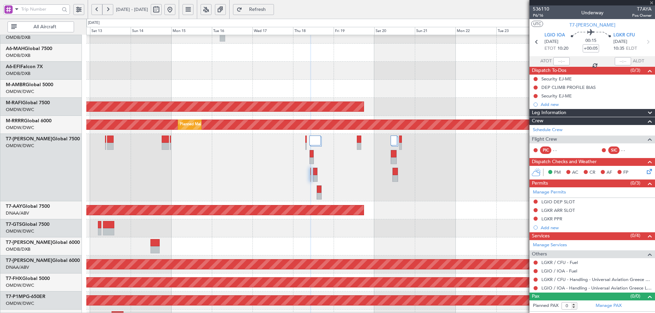
type input "1"
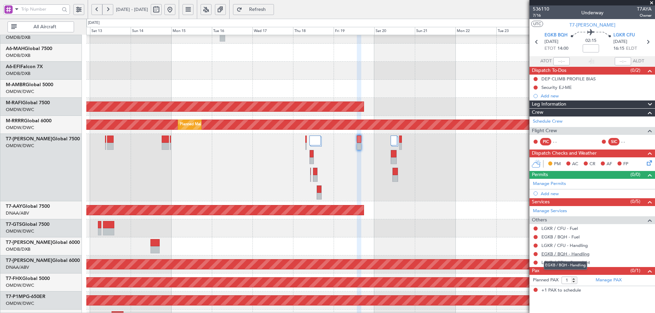
click at [584, 255] on link "EGKB / BQH - Handling" at bounding box center [565, 254] width 48 height 6
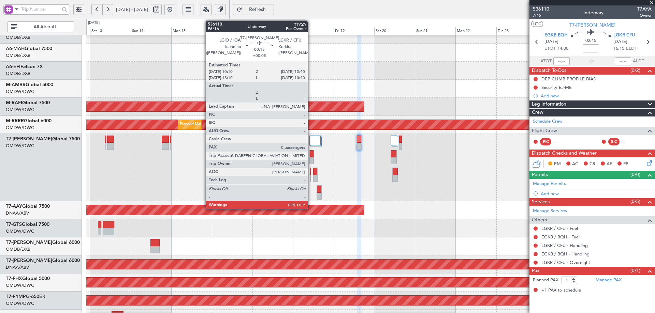
click at [311, 173] on div at bounding box center [310, 175] width 1 height 14
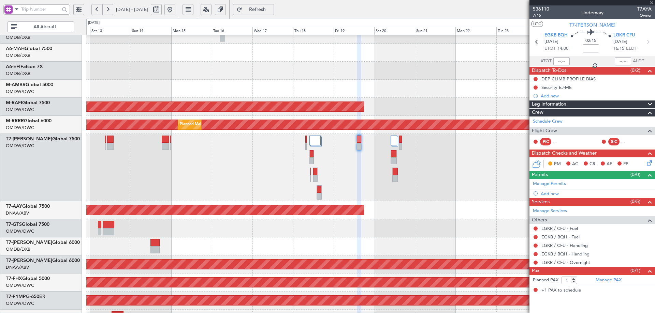
type input "+00:05"
type input "0"
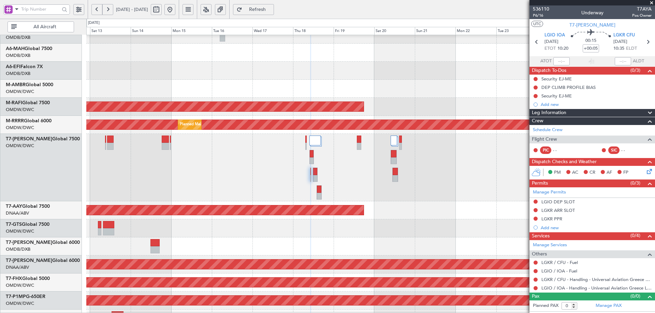
click at [270, 12] on span "Refresh" at bounding box center [257, 9] width 28 height 5
click at [269, 13] on button "Refresh" at bounding box center [253, 9] width 41 height 11
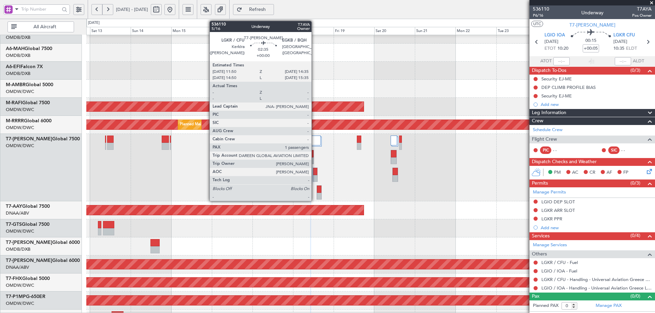
click at [314, 175] on div at bounding box center [315, 171] width 4 height 7
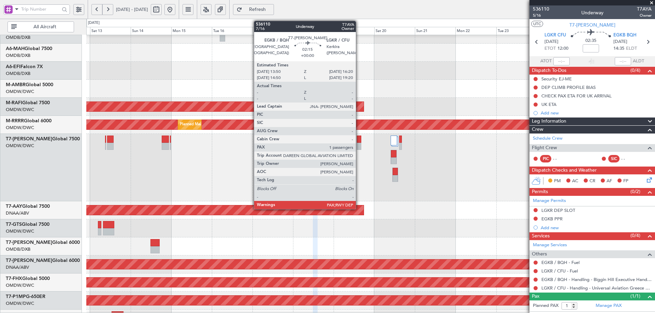
click at [358, 137] on div at bounding box center [359, 139] width 4 height 7
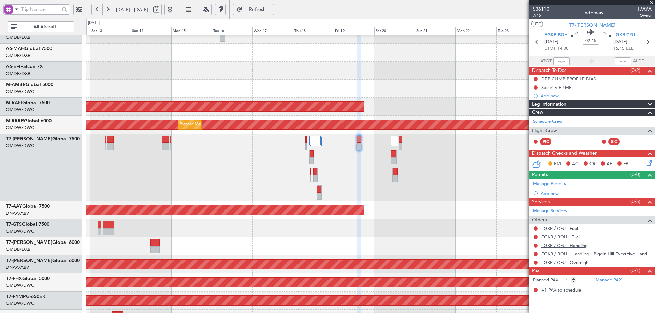
click at [575, 247] on link "LGKR / CFU - Handling" at bounding box center [564, 246] width 46 height 6
click at [271, 12] on span "Refresh" at bounding box center [257, 9] width 28 height 5
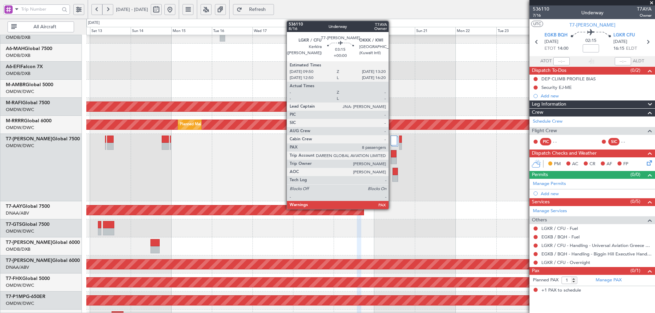
click at [391, 155] on div at bounding box center [393, 153] width 5 height 7
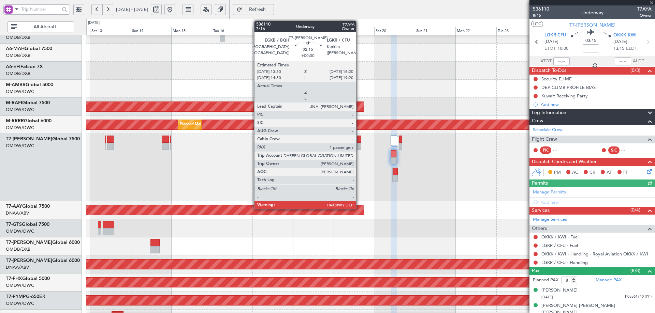
click at [359, 138] on div at bounding box center [359, 139] width 4 height 7
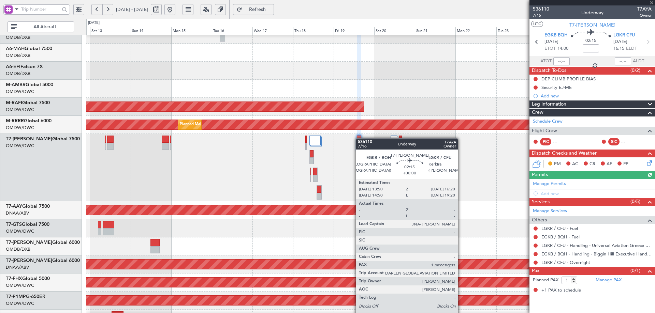
click at [359, 138] on div at bounding box center [359, 139] width 4 height 7
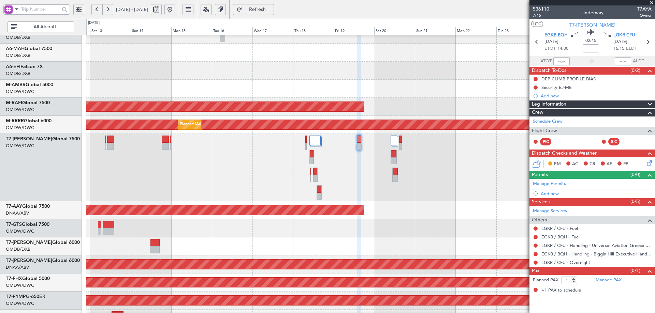
click at [271, 8] on span "Refresh" at bounding box center [257, 9] width 28 height 5
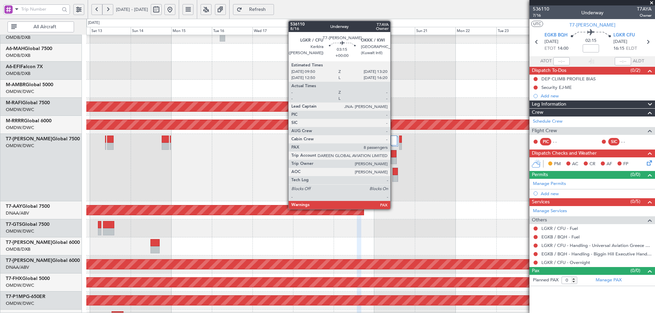
click at [393, 154] on div at bounding box center [393, 153] width 5 height 7
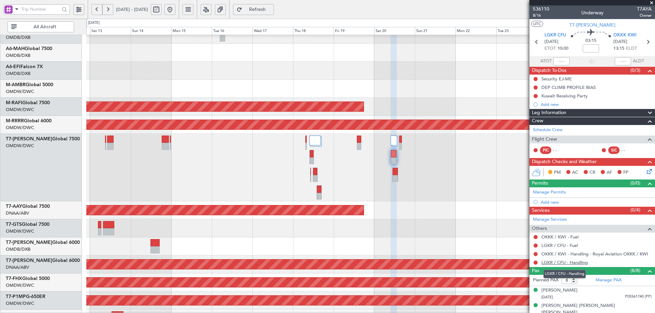
click at [577, 262] on link "LGKR / CFU - Handling" at bounding box center [564, 263] width 46 height 6
click at [269, 5] on button "Refresh" at bounding box center [253, 9] width 41 height 11
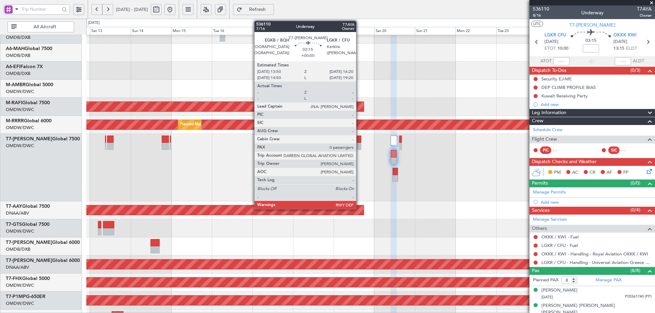
click at [359, 144] on div at bounding box center [359, 146] width 4 height 7
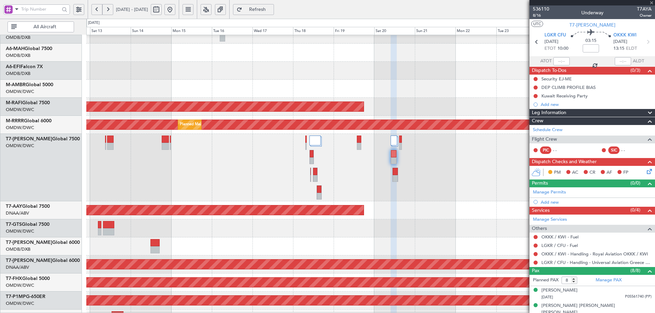
type input "0"
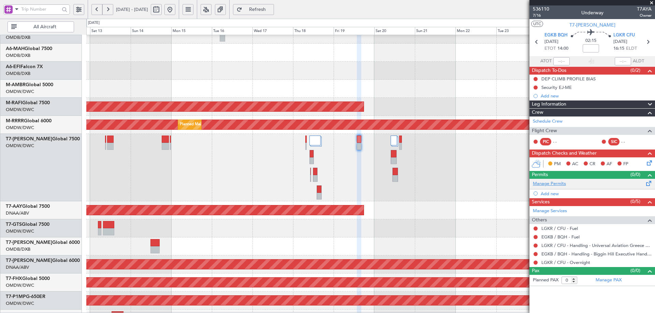
click at [561, 185] on link "Manage Permits" at bounding box center [549, 184] width 33 height 7
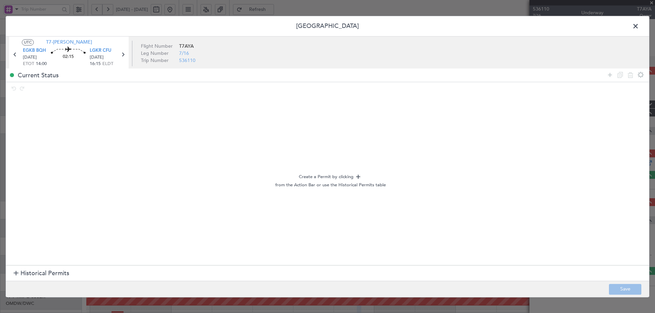
click at [65, 275] on span "Historical Permits" at bounding box center [44, 273] width 49 height 9
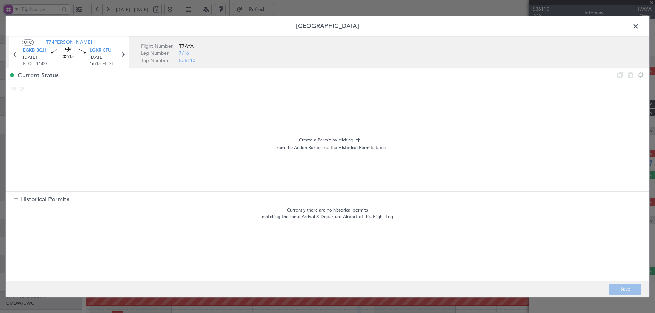
click at [42, 200] on span "Historical Permits" at bounding box center [44, 199] width 49 height 9
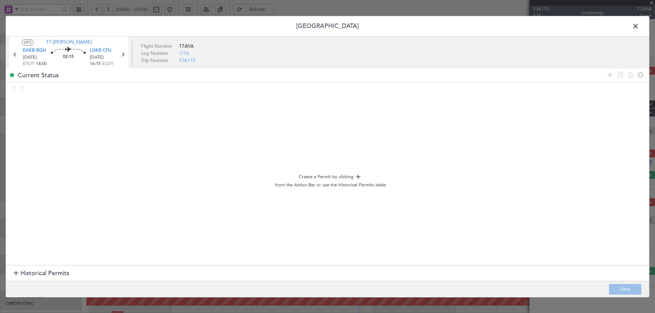
drag, startPoint x: 609, startPoint y: 75, endPoint x: 597, endPoint y: 76, distance: 12.3
click at [597, 76] on div "Current Status" at bounding box center [327, 75] width 643 height 13
drag, startPoint x: 609, startPoint y: 75, endPoint x: 600, endPoint y: 75, distance: 9.2
click at [608, 75] on icon at bounding box center [609, 75] width 8 height 8
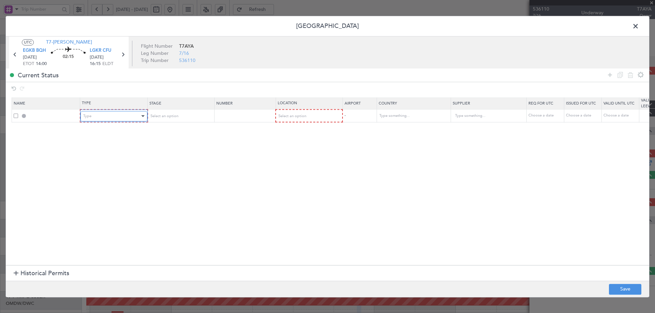
click at [97, 115] on div "Type" at bounding box center [111, 116] width 57 height 10
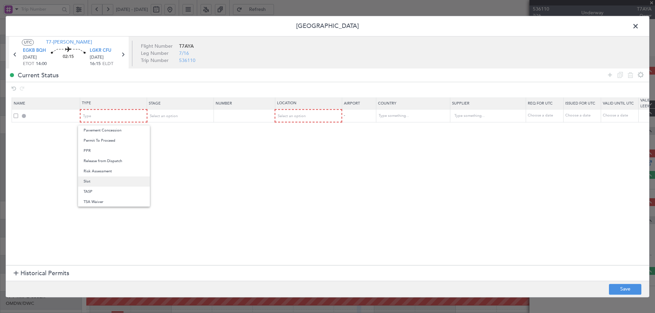
click at [93, 182] on span "Slot" at bounding box center [114, 182] width 61 height 10
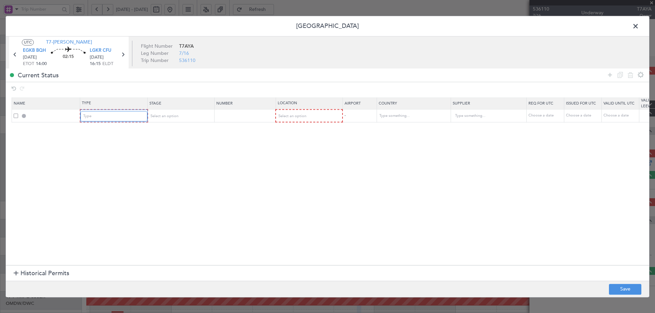
scroll to position [205, 0]
click at [171, 118] on span "Select an option" at bounding box center [163, 116] width 28 height 5
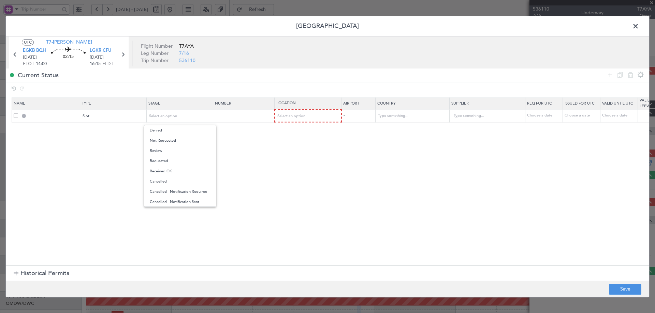
drag, startPoint x: 171, startPoint y: 142, endPoint x: 190, endPoint y: 135, distance: 19.6
click at [171, 141] on span "Not Requested" at bounding box center [180, 141] width 61 height 10
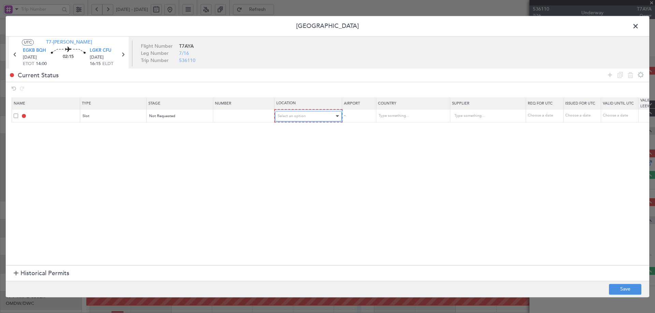
click at [285, 115] on span "Select an option" at bounding box center [292, 116] width 28 height 5
click at [295, 132] on span "Departure" at bounding box center [308, 130] width 61 height 10
click at [609, 76] on icon at bounding box center [609, 75] width 8 height 8
click at [124, 130] on div "Type" at bounding box center [111, 129] width 57 height 10
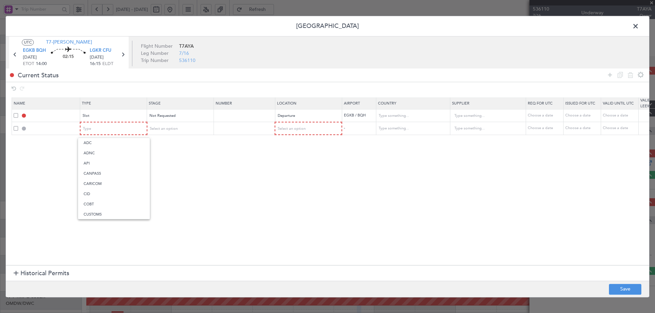
click at [33, 49] on div at bounding box center [327, 156] width 655 height 313
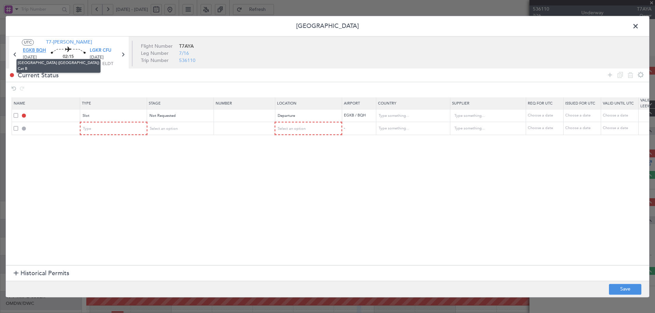
click at [37, 50] on span "EGKB BQH" at bounding box center [34, 51] width 23 height 7
click at [104, 50] on span "LGKR CFU" at bounding box center [100, 51] width 21 height 7
click at [120, 117] on div "Slot" at bounding box center [111, 116] width 57 height 10
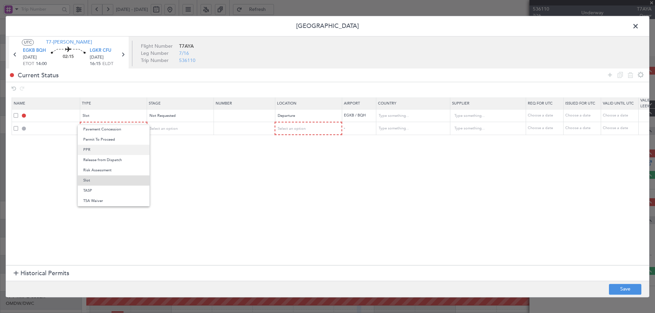
click at [90, 152] on span "PPR" at bounding box center [113, 150] width 61 height 10
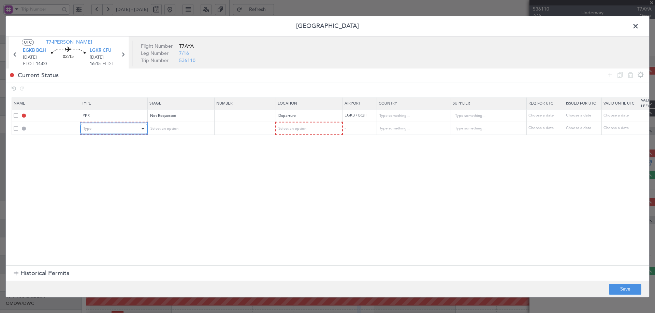
click at [113, 130] on div "Type" at bounding box center [111, 129] width 57 height 10
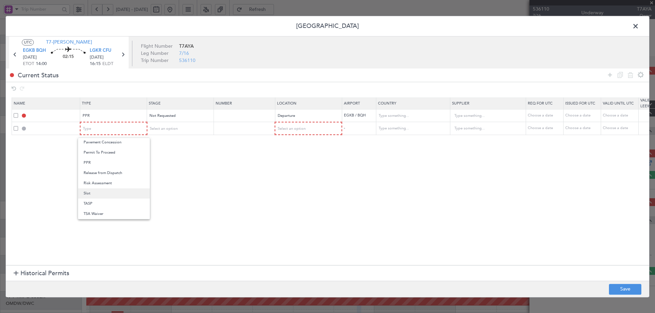
click at [96, 194] on span "Slot" at bounding box center [114, 194] width 61 height 10
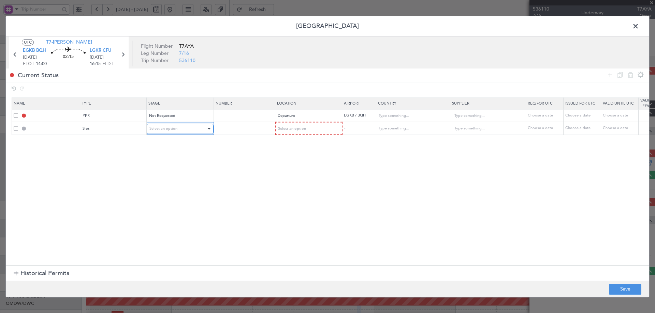
click at [169, 128] on span "Select an option" at bounding box center [163, 128] width 28 height 5
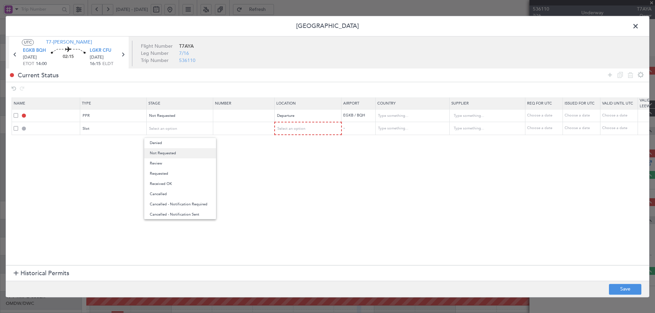
click at [168, 154] on span "Not Requested" at bounding box center [180, 153] width 61 height 10
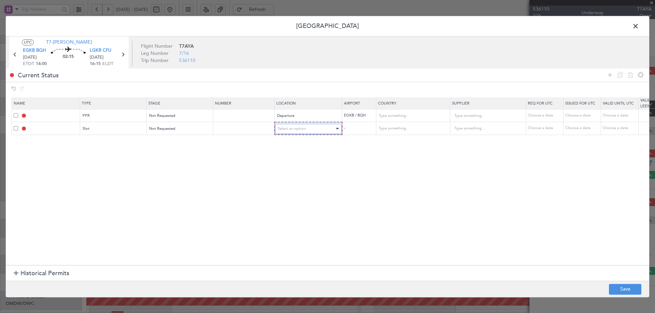
click at [321, 132] on div "Select an option" at bounding box center [306, 129] width 57 height 10
drag, startPoint x: 291, startPoint y: 164, endPoint x: 336, endPoint y: 182, distance: 48.6
click at [291, 163] on span "Arrival" at bounding box center [308, 164] width 61 height 10
drag, startPoint x: 343, startPoint y: 184, endPoint x: 345, endPoint y: 180, distance: 5.0
click at [343, 184] on section "Name Type Stage Number Location Airport Country Supplier Req For Utc Issued For…" at bounding box center [327, 180] width 643 height 169
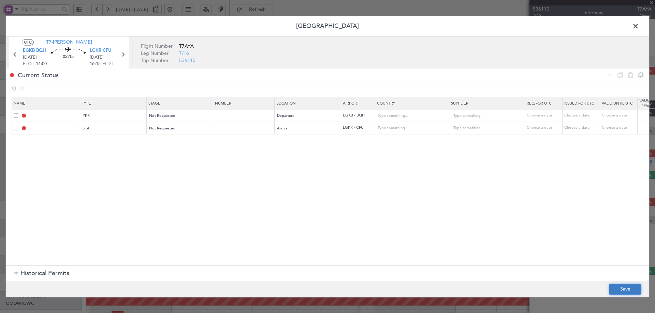
click at [614, 291] on button "Save" at bounding box center [625, 289] width 32 height 11
type input "EGKB PPR"
type input "United Kingdom"
type input "NNN"
type input "2"
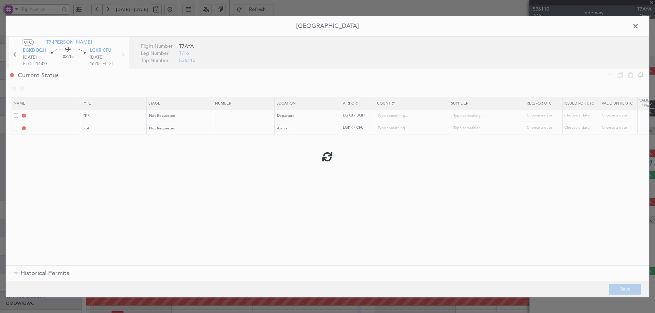
type input "LGKR ARR SLOT"
type input "Greece"
type input "NNN"
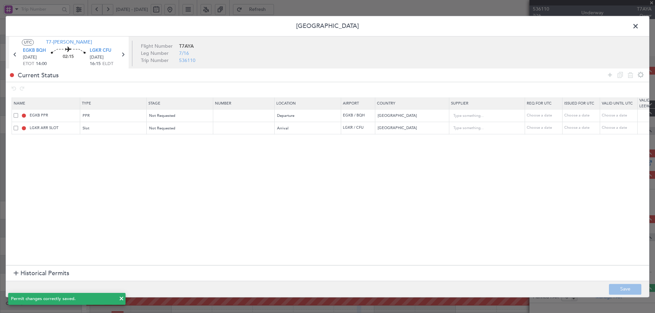
click at [639, 25] on span at bounding box center [639, 28] width 0 height 14
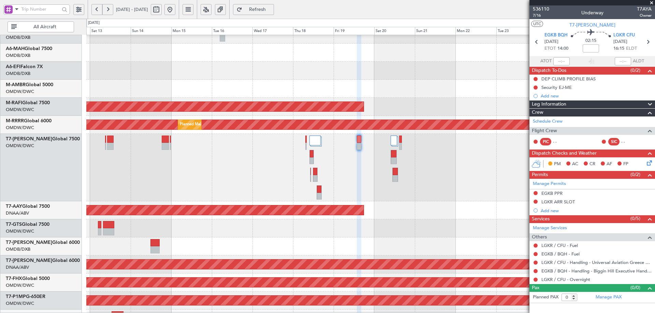
click at [271, 7] on span "Refresh" at bounding box center [257, 9] width 28 height 5
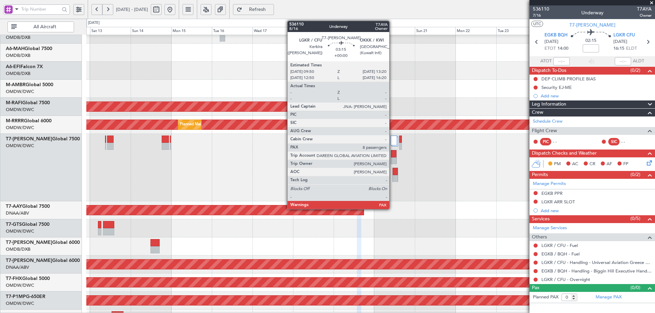
click at [392, 157] on div at bounding box center [393, 153] width 5 height 7
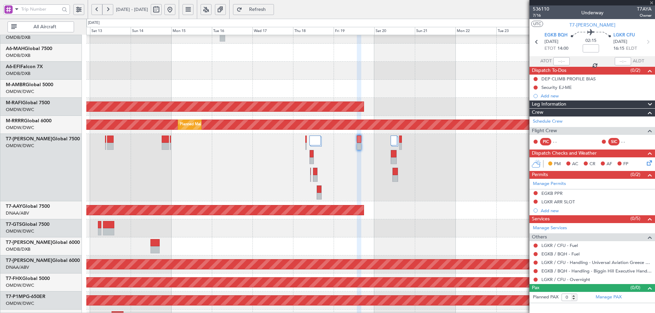
type input "8"
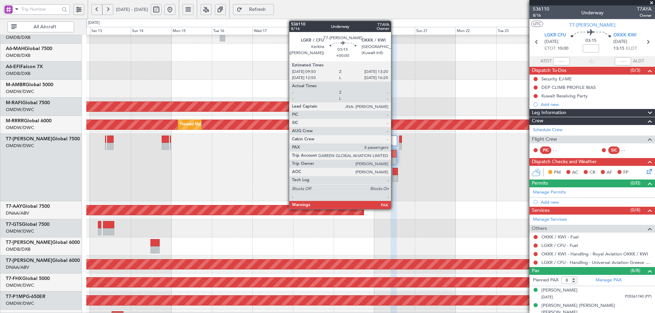
click at [394, 155] on div at bounding box center [393, 153] width 5 height 7
click at [392, 155] on div at bounding box center [393, 153] width 5 height 7
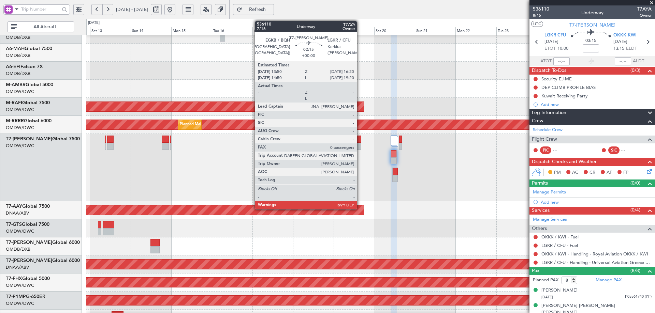
click at [360, 140] on div at bounding box center [359, 139] width 4 height 7
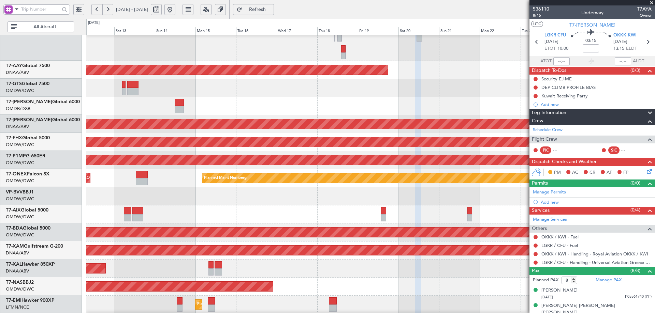
scroll to position [168, 0]
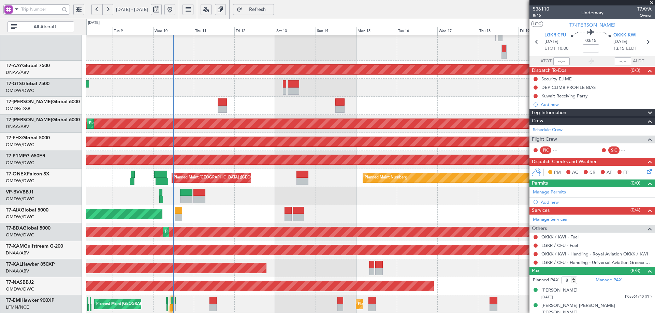
click at [432, 202] on div "Unplanned Maint Dubai (Al Maktoum Intl) Unplanned Maint Dubai (Al Maktoum Intl)…" at bounding box center [370, 90] width 568 height 447
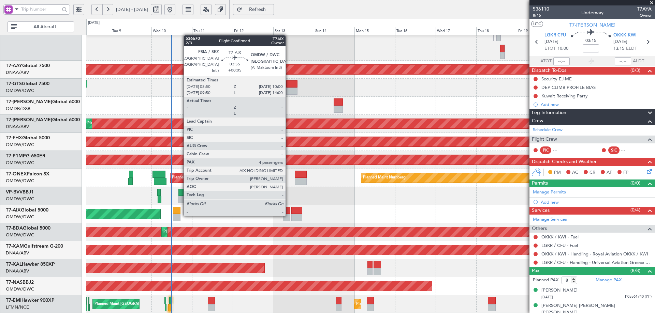
click at [288, 215] on div at bounding box center [286, 217] width 7 height 7
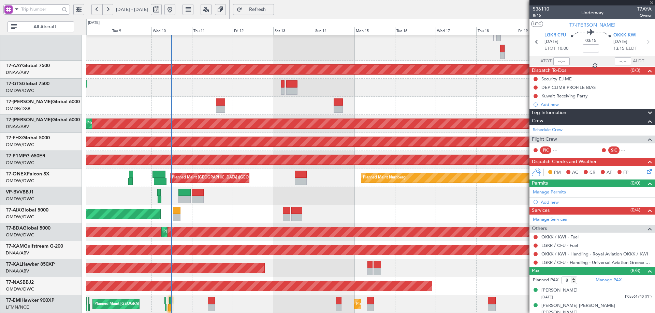
type input "+00:05"
type input "4"
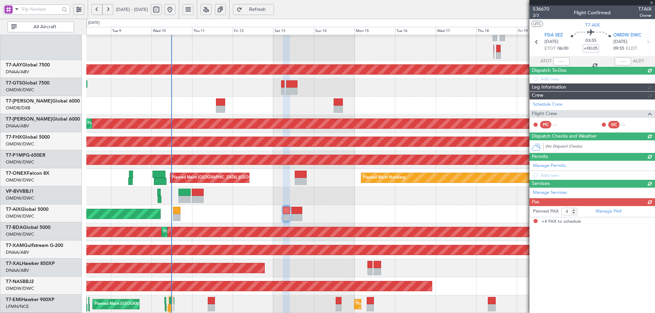
scroll to position [151, 0]
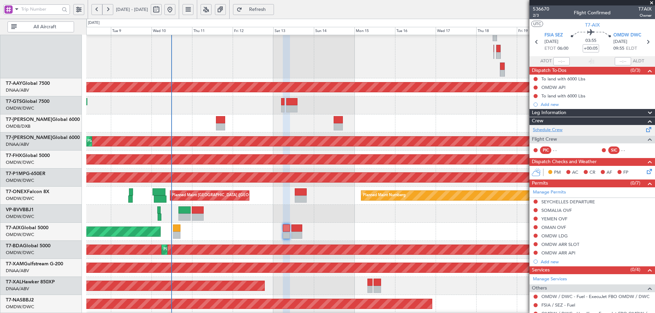
click at [557, 131] on link "Schedule Crew" at bounding box center [548, 130] width 30 height 7
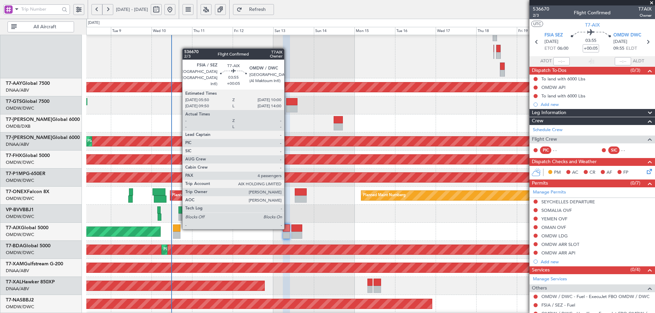
click at [287, 228] on div at bounding box center [286, 228] width 7 height 7
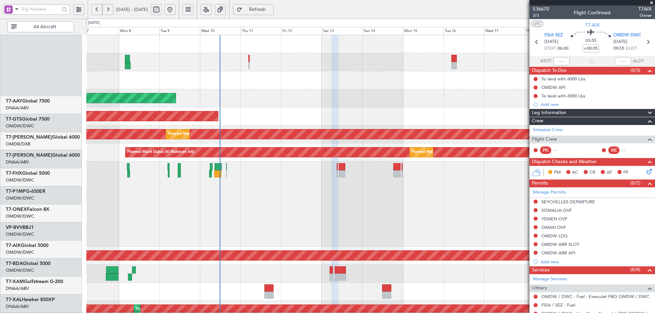
scroll to position [0, 0]
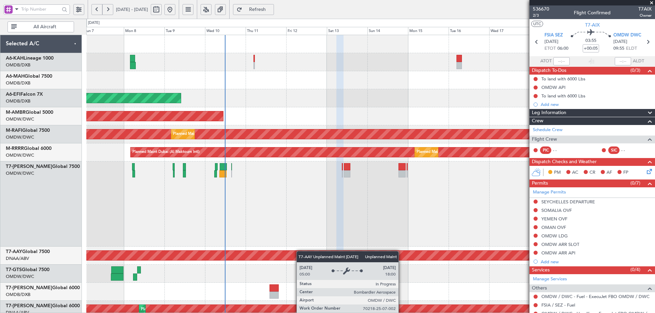
click at [301, 255] on div "Planned Maint Dubai (Al Maktoum Intl) Planned Maint Dubai (Dubai Intl) Planned …" at bounding box center [370, 267] width 568 height 465
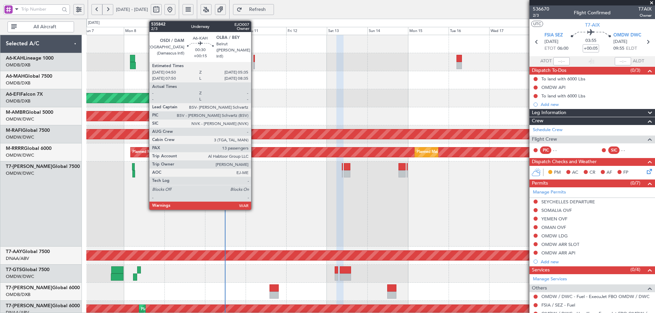
click at [254, 58] on div at bounding box center [253, 58] width 1 height 7
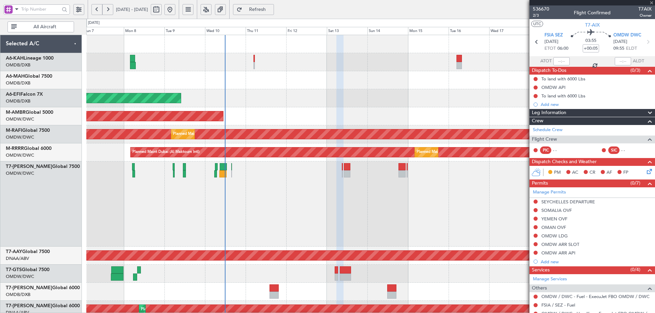
type input "+00:15"
type input "13"
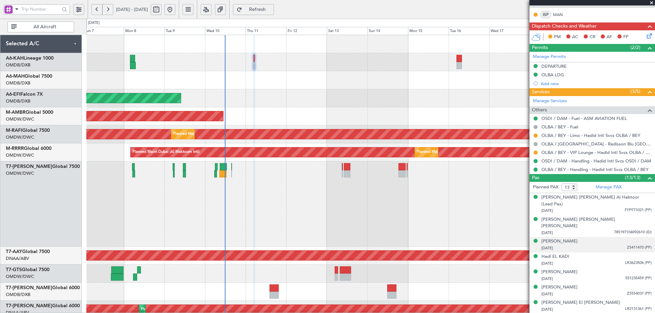
scroll to position [205, 0]
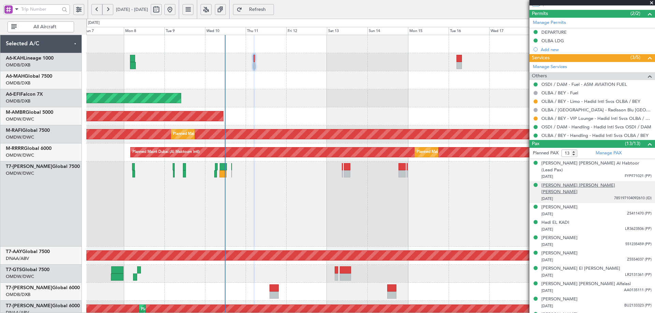
click at [591, 182] on div "Abdul Salan Mahmoud Abdulla M Almarzooqi" at bounding box center [596, 188] width 110 height 13
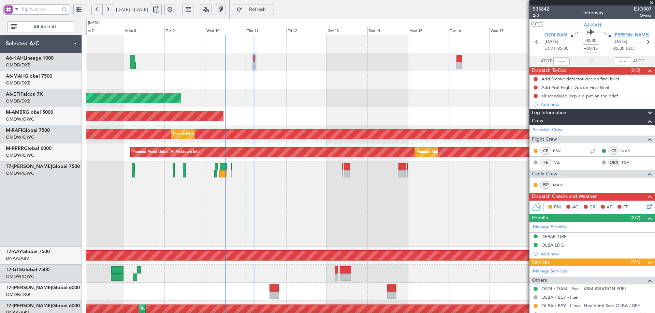
scroll to position [205, 0]
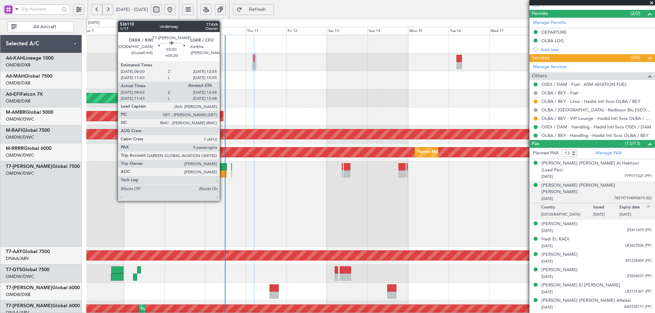
click at [223, 166] on div at bounding box center [223, 166] width 7 height 7
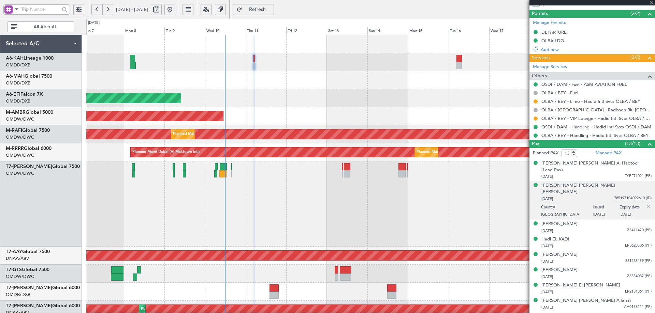
type input "+00:20"
type input "08:53"
type input "9"
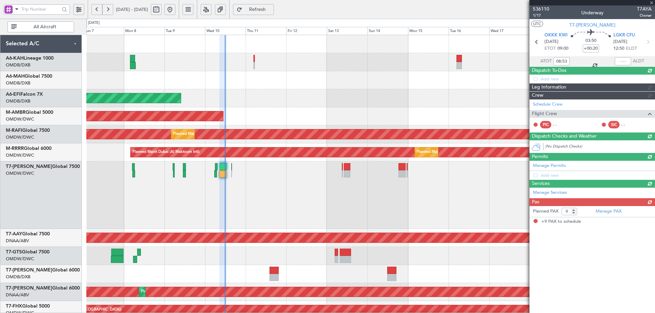
scroll to position [0, 0]
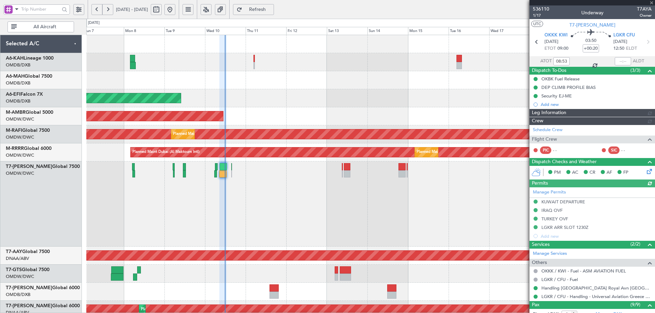
type input "[PERSON_NAME] ([PERSON_NAME])"
type input "7243"
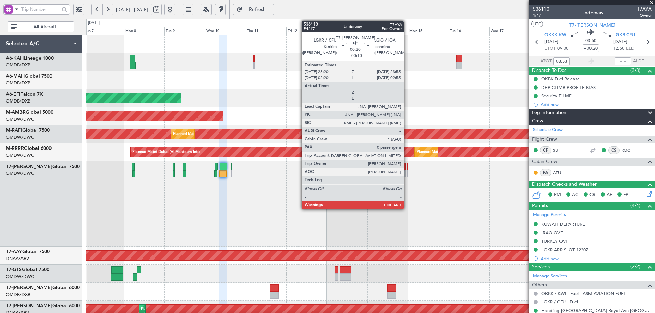
click at [406, 167] on div at bounding box center [406, 166] width 1 height 7
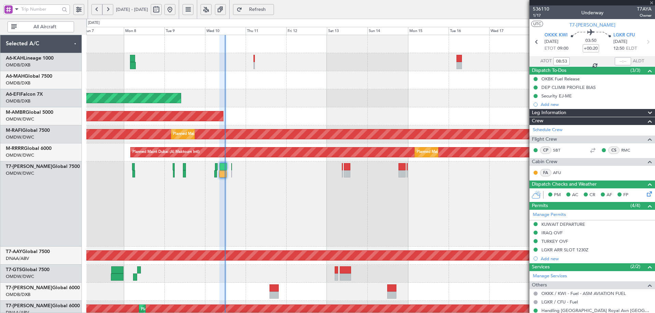
type input "+00:10"
type input "0"
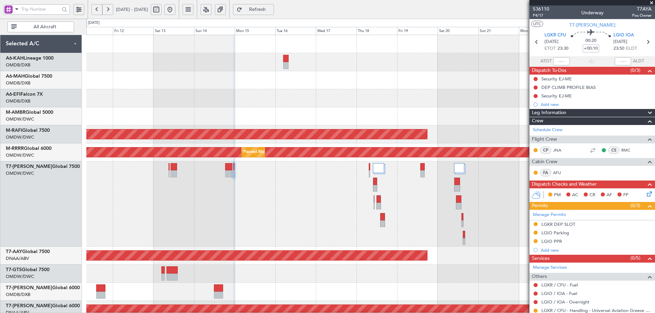
click at [285, 198] on div at bounding box center [370, 204] width 568 height 85
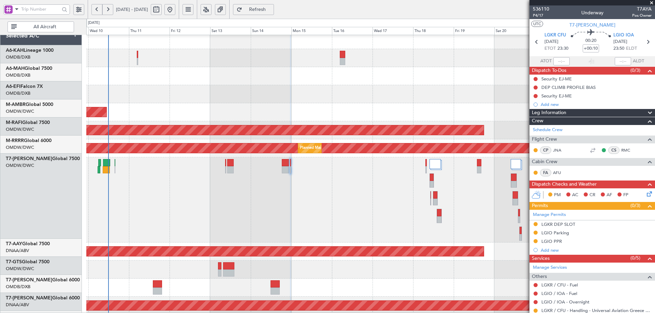
scroll to position [16, 0]
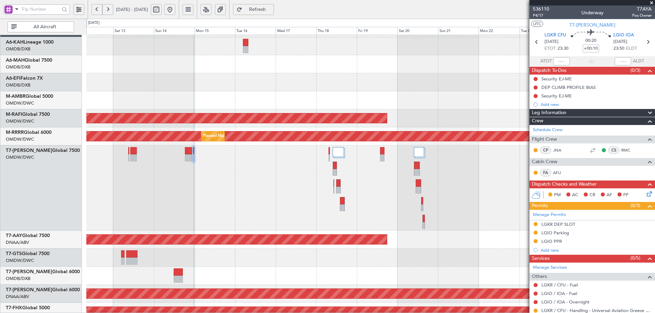
click at [259, 180] on div at bounding box center [370, 188] width 568 height 85
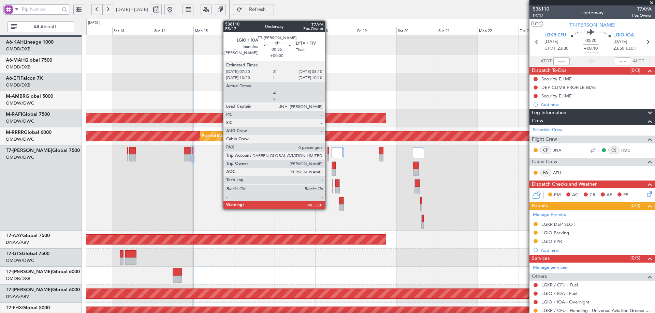
click at [328, 153] on div at bounding box center [328, 150] width 2 height 7
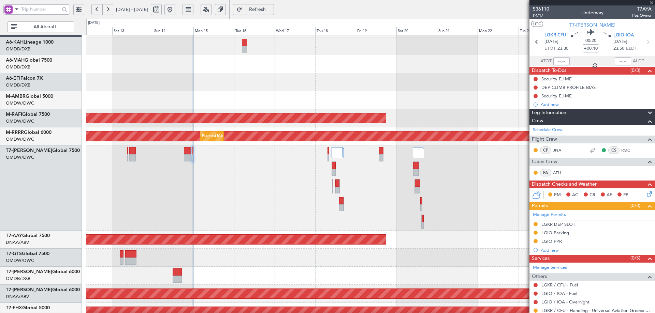
click at [328, 153] on div at bounding box center [328, 150] width 2 height 7
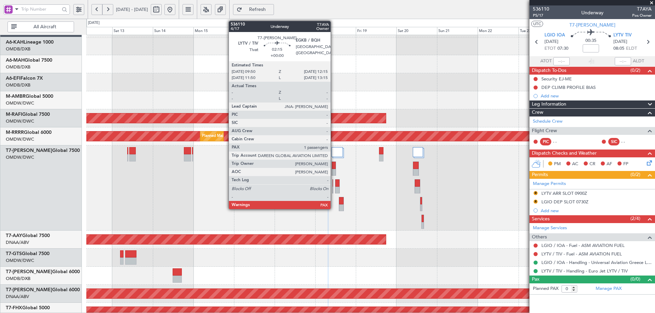
click at [333, 162] on div at bounding box center [333, 165] width 3 height 7
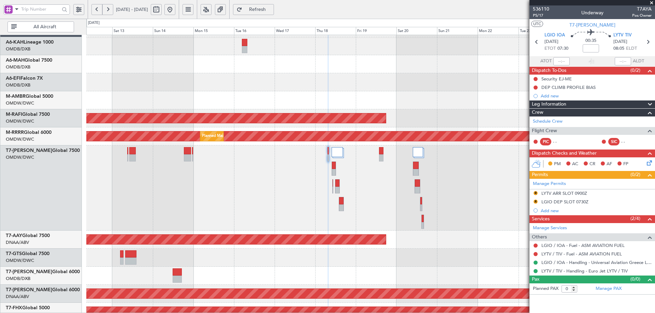
click at [266, 8] on span "Refresh" at bounding box center [257, 9] width 28 height 5
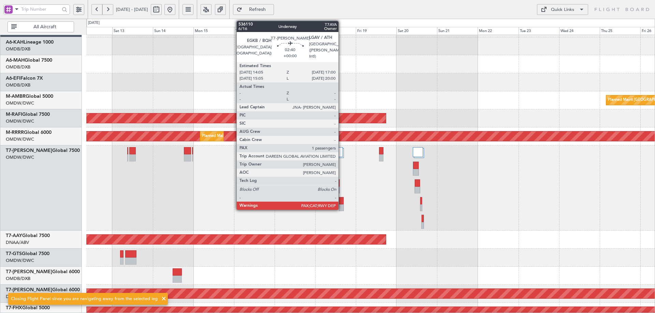
click at [341, 201] on div at bounding box center [341, 200] width 4 height 7
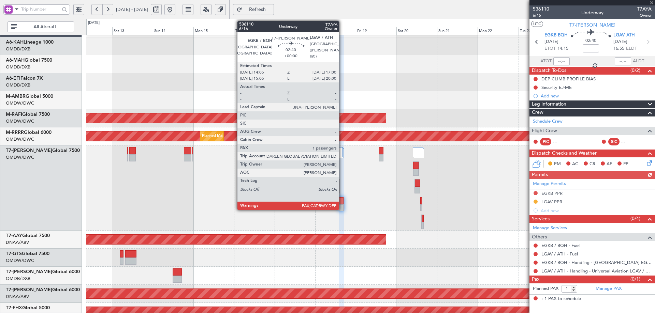
click at [342, 199] on div at bounding box center [341, 200] width 4 height 7
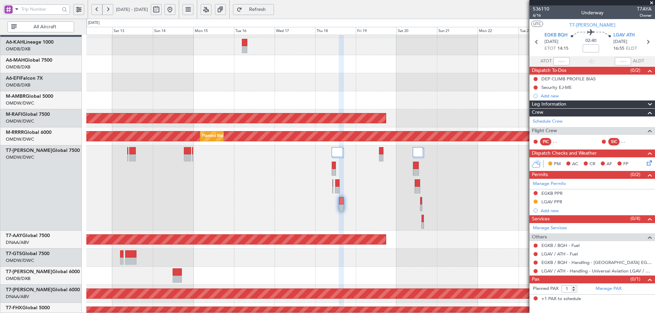
click at [271, 9] on span "Refresh" at bounding box center [257, 9] width 28 height 5
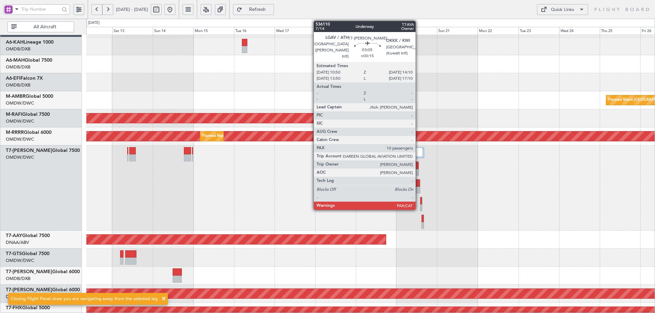
click at [418, 181] on div at bounding box center [417, 183] width 5 height 7
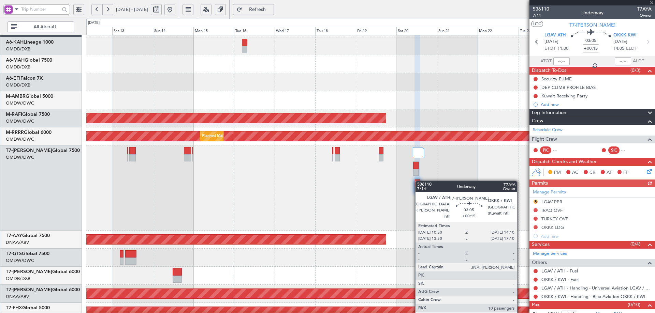
click at [418, 182] on div at bounding box center [417, 183] width 5 height 7
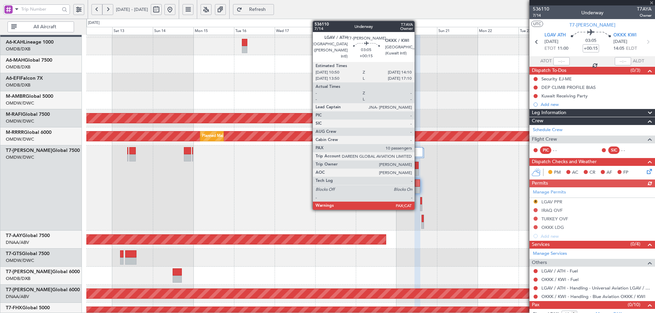
click at [417, 182] on div at bounding box center [417, 183] width 5 height 7
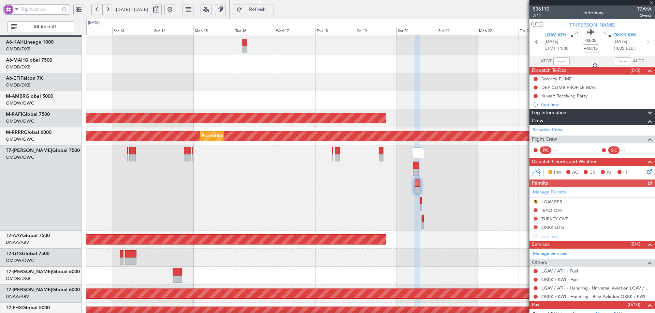
click at [417, 182] on div at bounding box center [417, 183] width 5 height 7
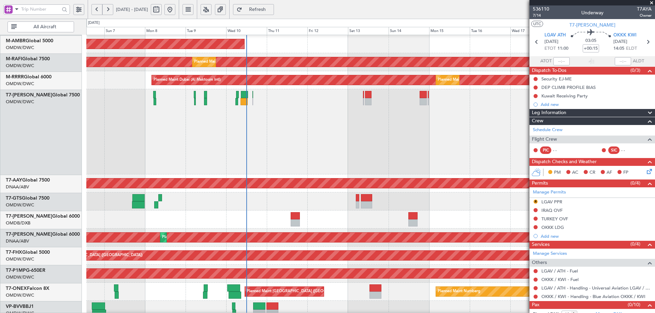
scroll to position [72, 0]
click at [410, 172] on div "Planned Maint Dubai (Al Maktoum Intl)" at bounding box center [370, 131] width 568 height 85
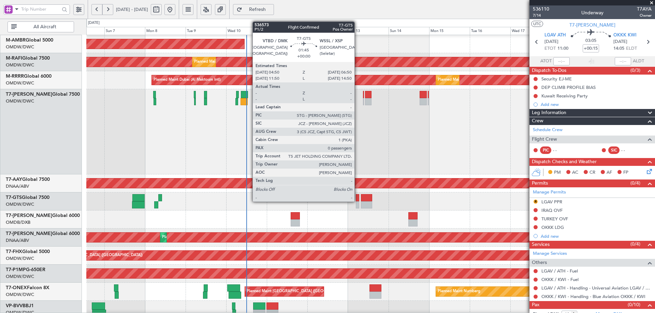
click at [357, 201] on div at bounding box center [357, 197] width 3 height 7
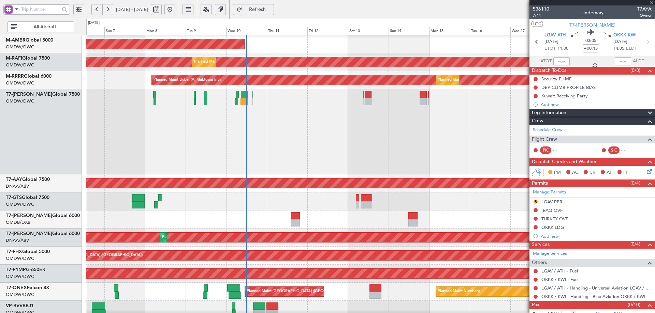
type input "0"
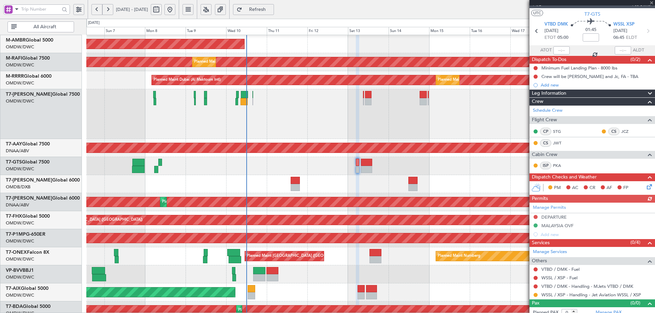
scroll to position [16, 0]
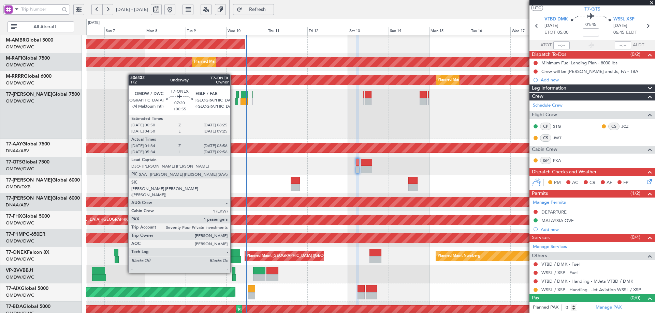
click at [233, 254] on div at bounding box center [233, 252] width 13 height 7
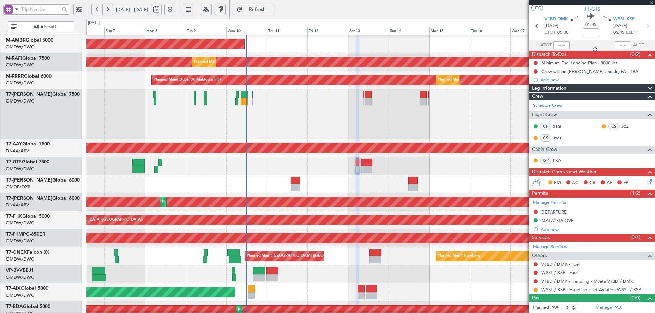
type input "+00:55"
type input "01:44"
type input "08:51"
type input "1"
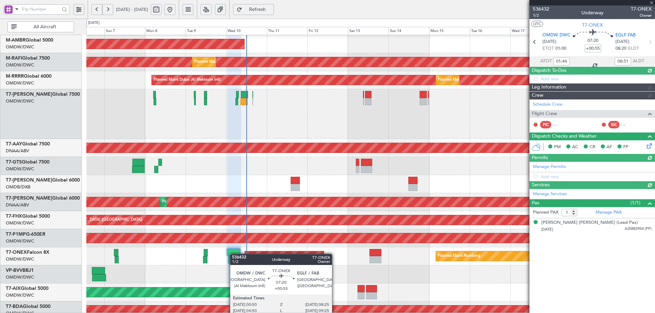
type input "[PERSON_NAME] ([PERSON_NAME])"
type input "7210"
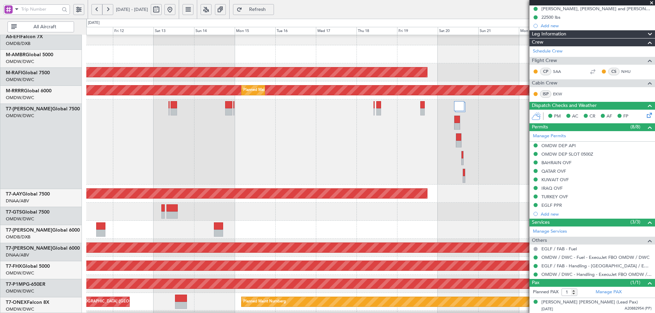
scroll to position [55, 0]
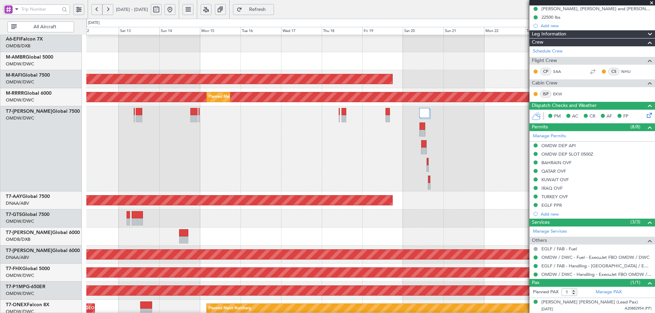
click at [116, 171] on div "Planned Maint Dubai (Al Maktoum Intl) Planned Maint [GEOGRAPHIC_DATA] (Seletar)…" at bounding box center [370, 212] width 568 height 465
click at [271, 8] on span "Refresh" at bounding box center [257, 9] width 28 height 5
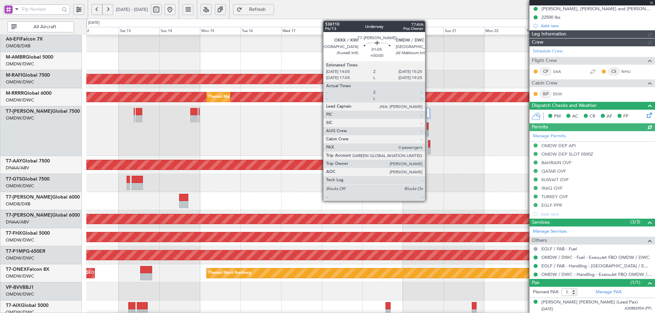
type input "[PERSON_NAME] ([PERSON_NAME])"
type input "7210"
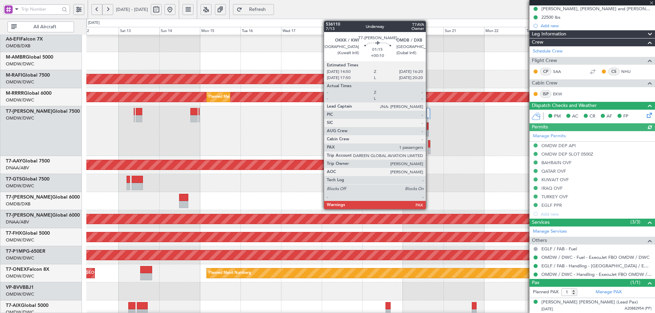
click at [429, 144] on div at bounding box center [429, 143] width 2 height 7
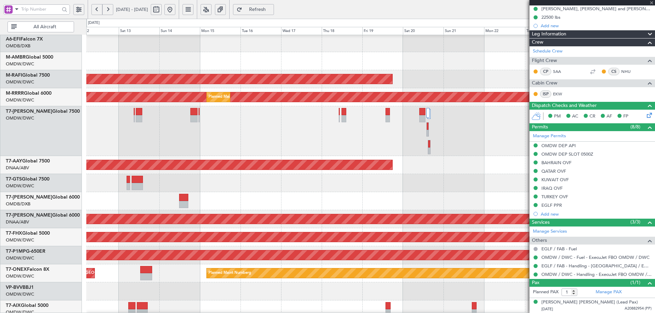
type input "+00:10"
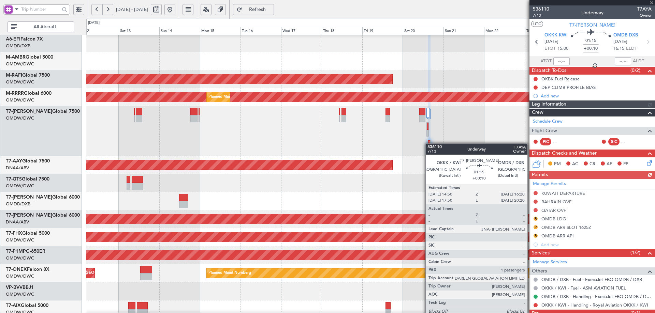
click at [429, 144] on div at bounding box center [429, 143] width 2 height 7
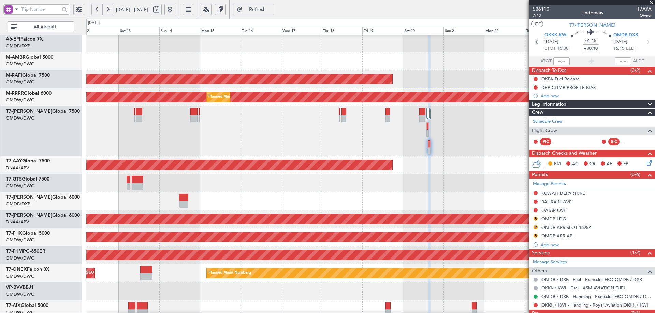
click at [277, 15] on fb-refresh-button "Refresh" at bounding box center [253, 9] width 48 height 19
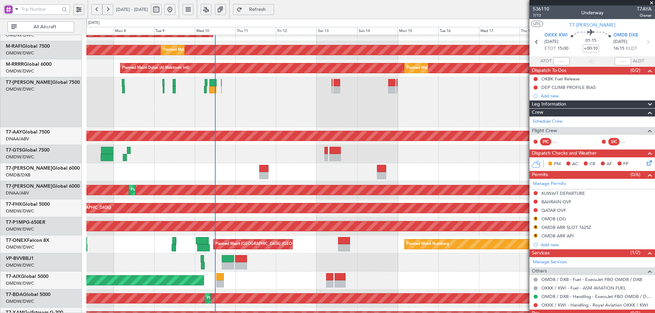
click at [330, 166] on div "AOG Maint [GEOGRAPHIC_DATA] (Dubai Intl)" at bounding box center [370, 172] width 568 height 18
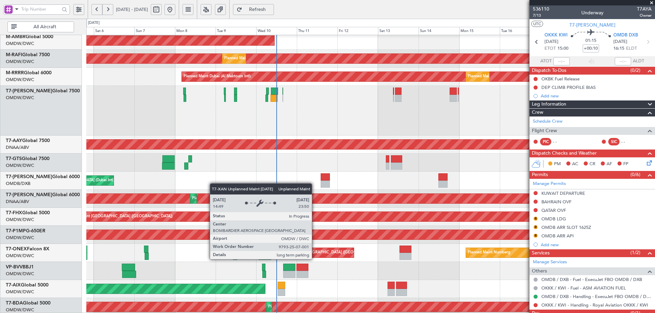
click at [254, 198] on div "Unplanned Maint [GEOGRAPHIC_DATA] (Al Maktoum Intl)" at bounding box center [293, 199] width 1548 height 10
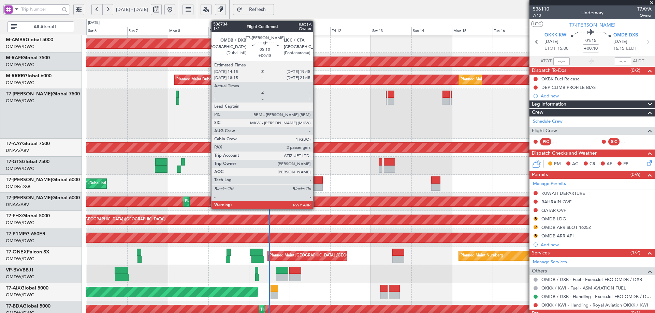
click at [316, 181] on div at bounding box center [318, 180] width 10 height 7
type input "+00:15"
type input "2"
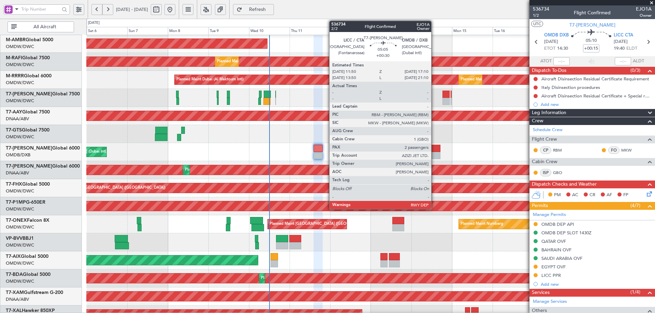
click at [434, 149] on div at bounding box center [435, 148] width 9 height 7
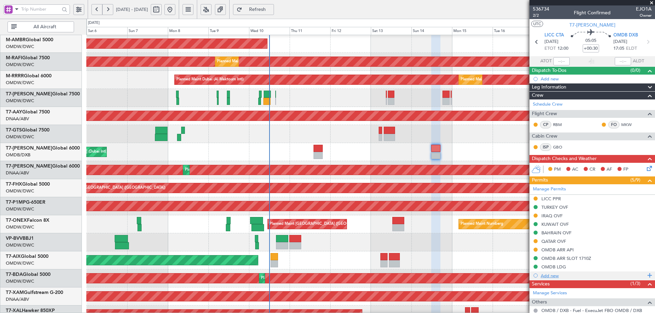
scroll to position [77, 0]
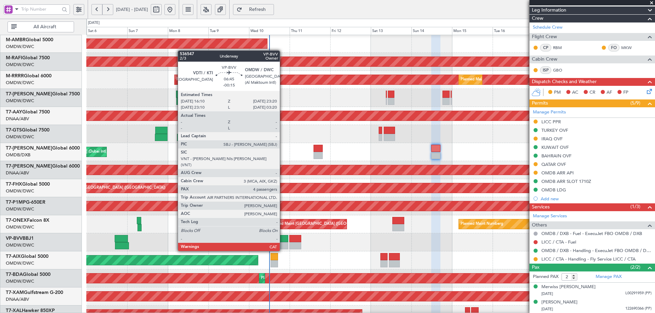
click at [283, 239] on div at bounding box center [282, 238] width 12 height 7
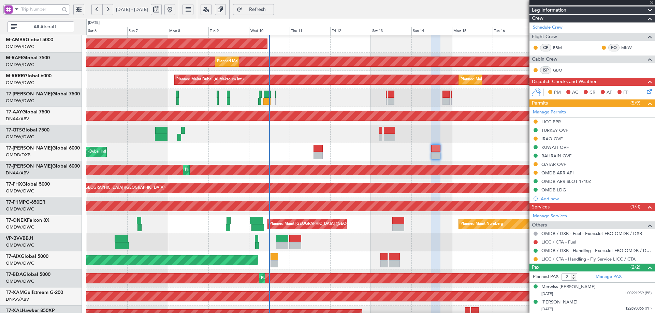
type input "-00:15"
type input "4"
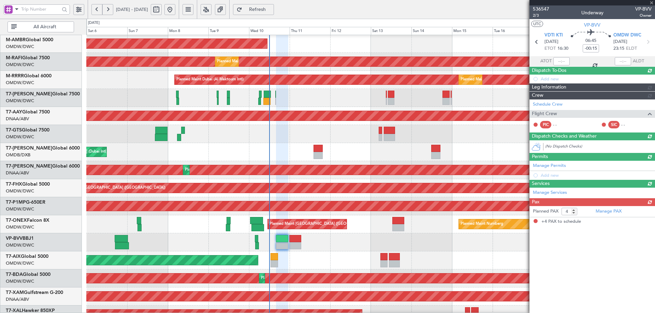
scroll to position [0, 0]
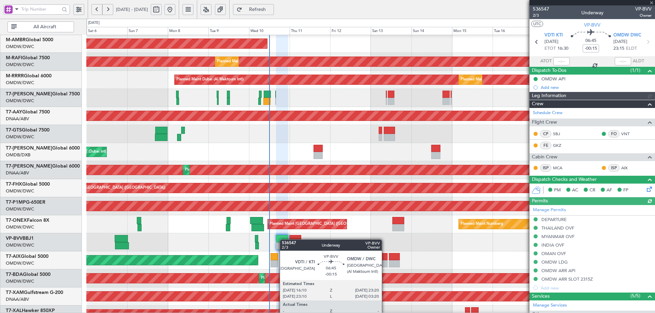
type input "[PERSON_NAME] ([PERSON_NAME])"
type input "7239"
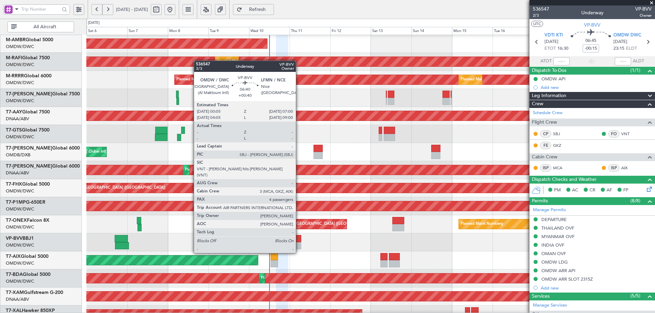
click at [299, 241] on div at bounding box center [295, 238] width 12 height 7
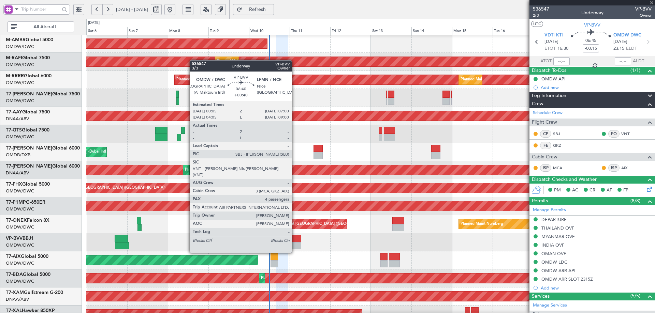
type input "+00:40"
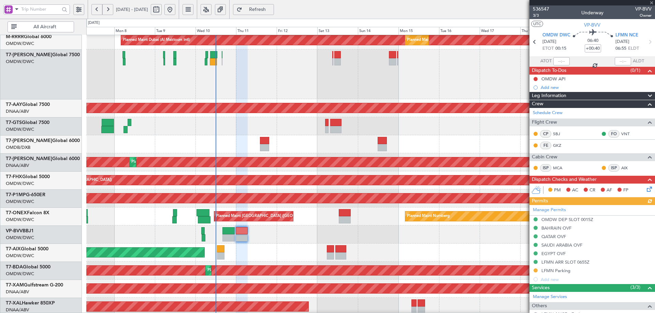
scroll to position [112, 0]
click at [353, 205] on div "Planned Maint Dubai (Al Maktoum Intl) Planned Maint [GEOGRAPHIC_DATA] (Al Makto…" at bounding box center [370, 137] width 568 height 429
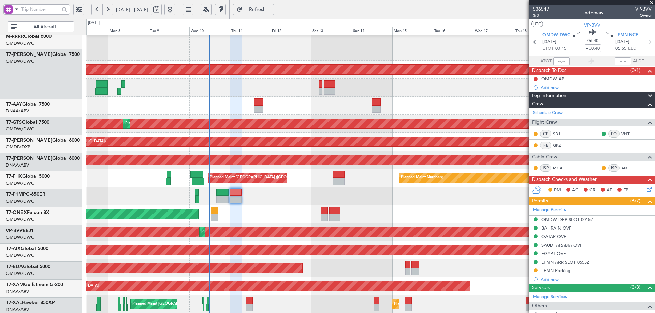
scroll to position [151, 0]
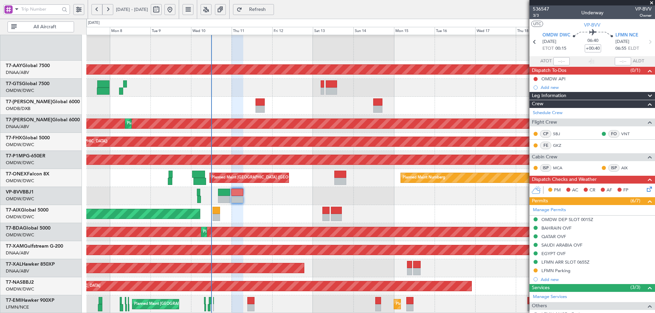
click at [260, 194] on div "Planned Maint Dubai (Al Maktoum Intl) Unplanned Maint [GEOGRAPHIC_DATA] (Al Mak…" at bounding box center [370, 98] width 568 height 429
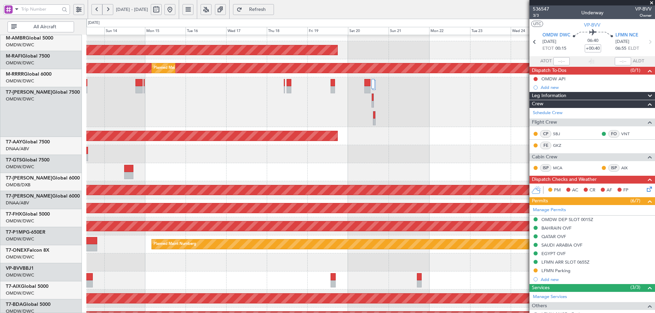
click at [249, 181] on div at bounding box center [370, 172] width 568 height 18
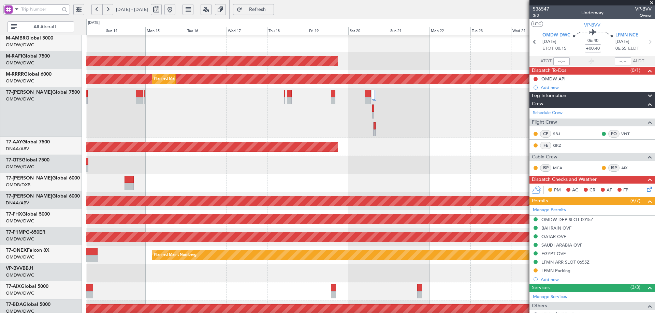
scroll to position [73, 0]
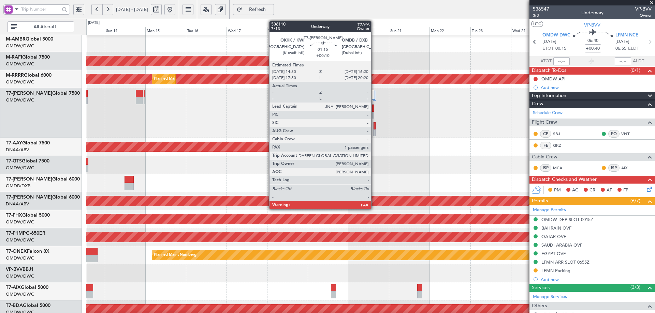
click at [375, 123] on div at bounding box center [374, 125] width 2 height 7
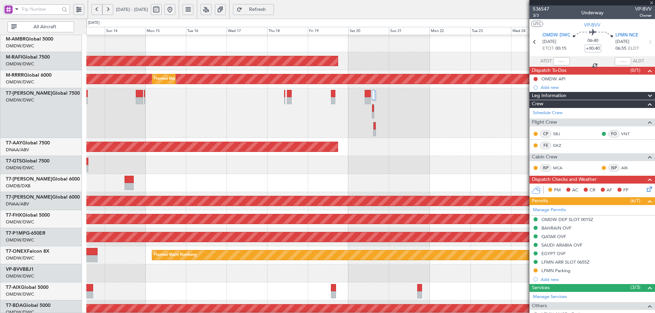
type input "+00:10"
type input "1"
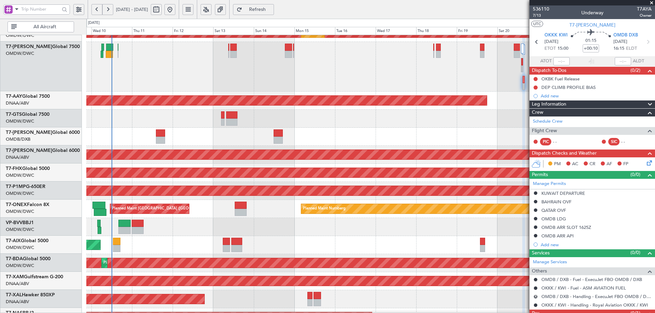
click at [350, 225] on div at bounding box center [370, 227] width 568 height 18
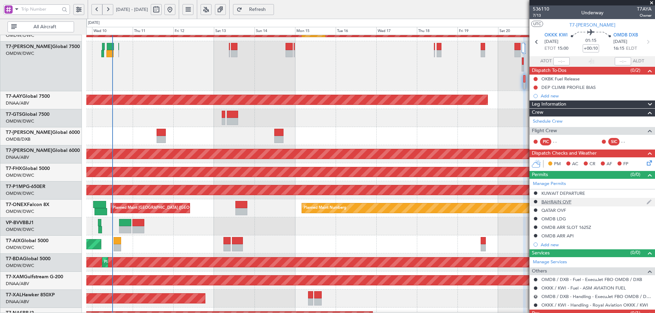
scroll to position [120, 0]
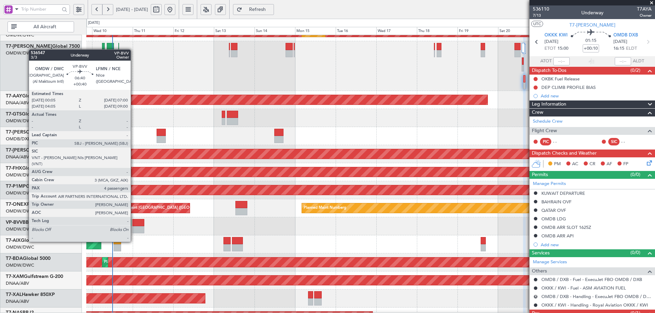
click at [134, 229] on div at bounding box center [138, 229] width 12 height 7
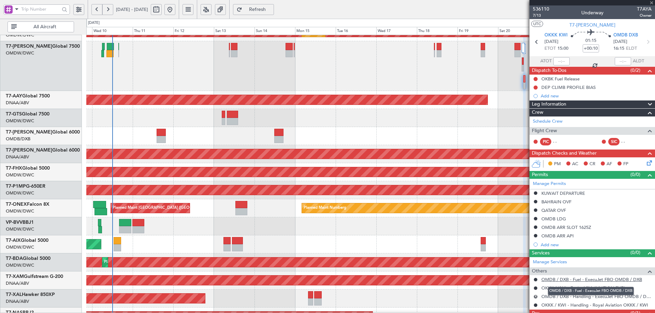
type input "+00:40"
type input "4"
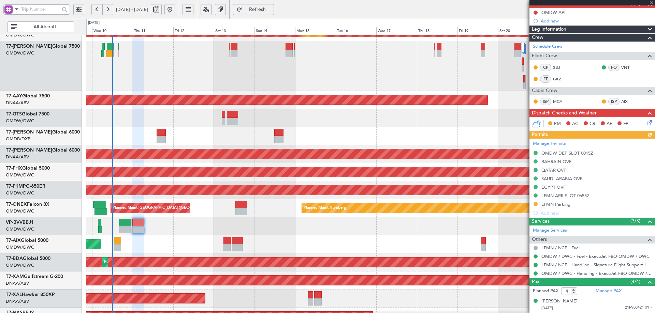
scroll to position [111, 0]
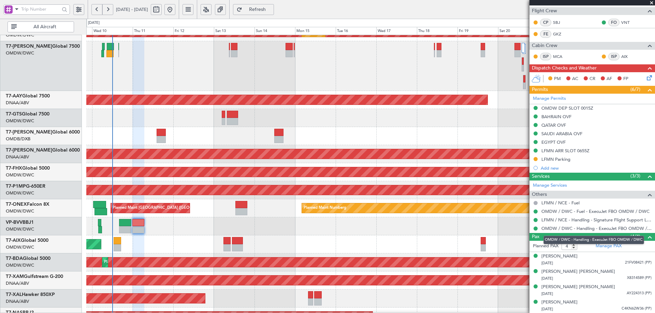
click at [611, 247] on mat-tooltip-component "OMDW / DWC - Handling - ExecuJet FBO OMDW / DWC" at bounding box center [593, 240] width 110 height 18
click at [604, 248] on link "Manage PAX" at bounding box center [608, 246] width 26 height 7
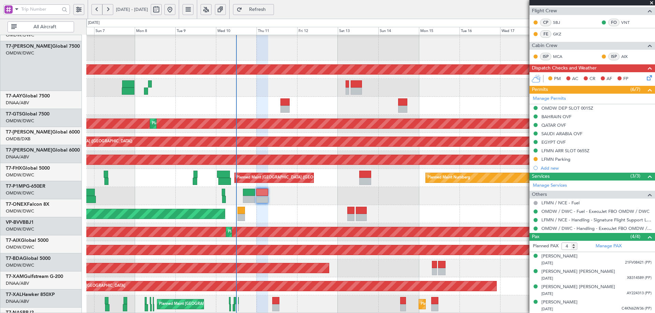
scroll to position [151, 0]
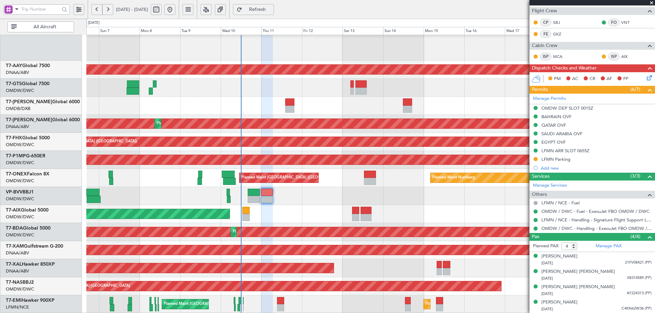
click at [358, 199] on div "Planned Maint Dubai (Al Maktoum Intl) Unplanned Maint [GEOGRAPHIC_DATA] (Al Mak…" at bounding box center [370, 98] width 568 height 429
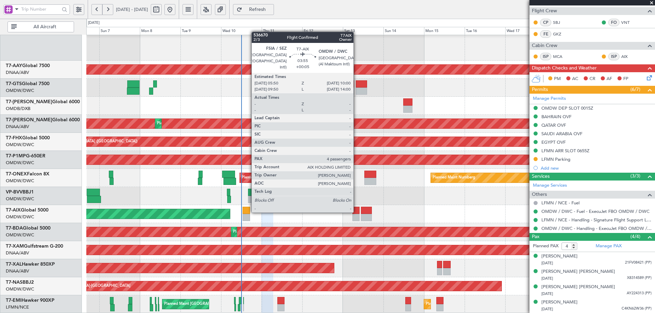
click at [356, 211] on div at bounding box center [355, 210] width 7 height 7
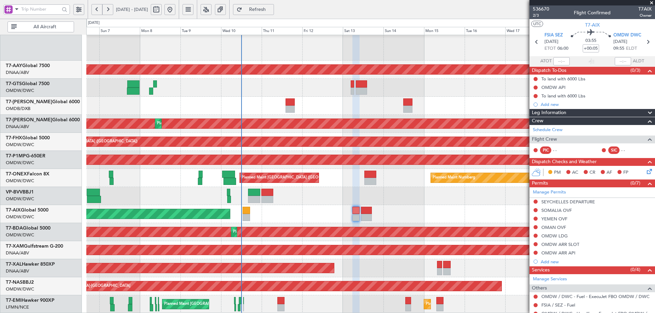
scroll to position [119, 0]
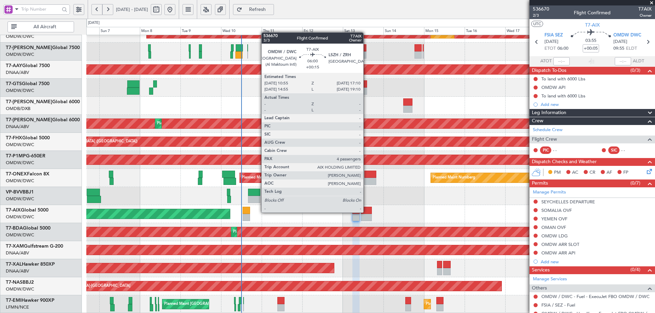
click at [366, 212] on div at bounding box center [366, 210] width 11 height 7
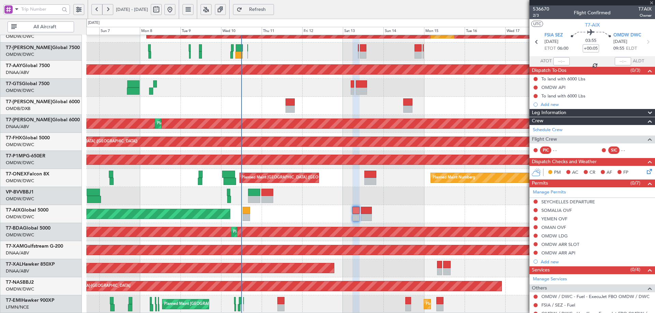
type input "+00:15"
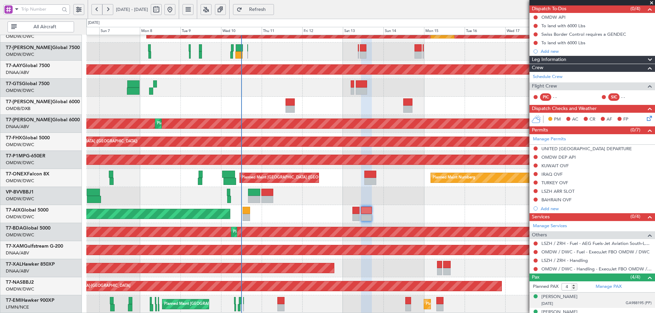
scroll to position [102, 0]
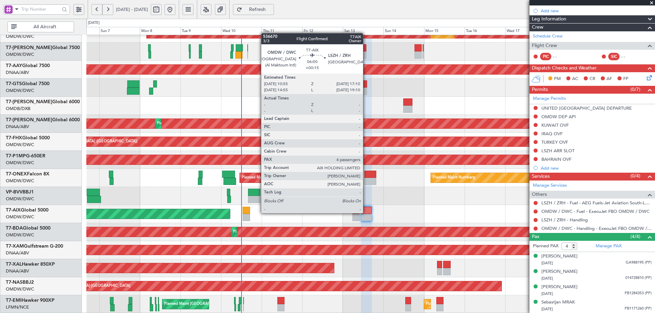
click at [366, 213] on div at bounding box center [366, 210] width 11 height 7
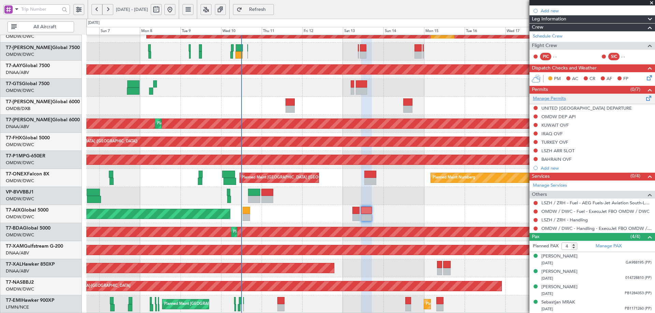
click at [554, 99] on link "Manage Permits" at bounding box center [549, 98] width 33 height 7
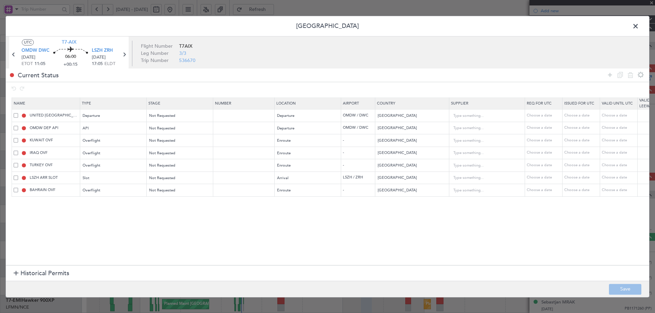
click at [14, 189] on span at bounding box center [16, 190] width 4 height 4
click at [18, 188] on input "checkbox" at bounding box center [18, 188] width 0 height 0
click at [16, 166] on span at bounding box center [16, 165] width 4 height 4
click at [18, 163] on input "checkbox" at bounding box center [18, 163] width 0 height 0
click at [14, 153] on span at bounding box center [16, 153] width 4 height 4
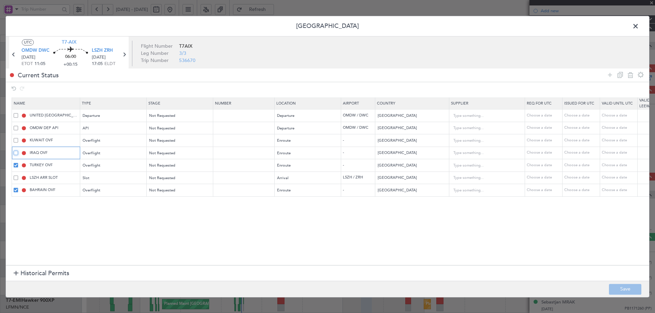
click at [18, 151] on input "checkbox" at bounding box center [18, 151] width 0 height 0
click at [15, 139] on span at bounding box center [16, 140] width 4 height 4
click at [18, 138] on input "checkbox" at bounding box center [18, 138] width 0 height 0
click at [632, 73] on icon at bounding box center [630, 75] width 8 height 8
type input "LSZH ARR SLOT"
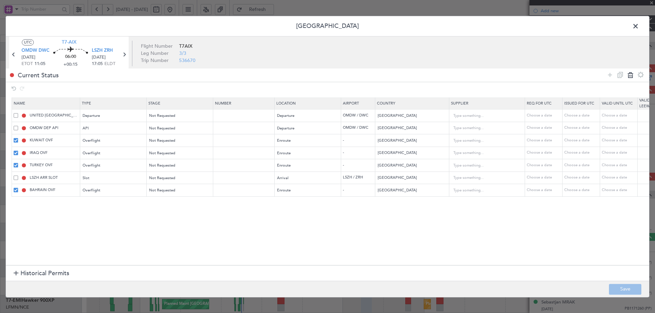
type input "[GEOGRAPHIC_DATA]"
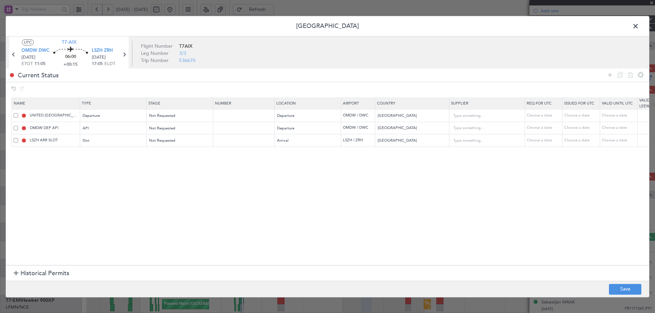
click at [59, 187] on section "Name Type Stage Number Location Airport Country Supplier Req For Utc Issued For…" at bounding box center [327, 180] width 643 height 169
click at [621, 292] on button "Save" at bounding box center [625, 289] width 32 height 11
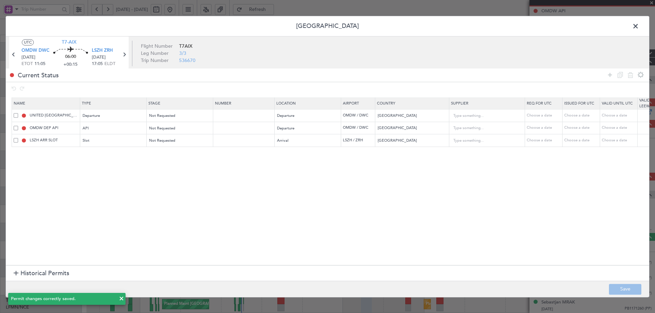
click at [639, 26] on span at bounding box center [639, 28] width 0 height 14
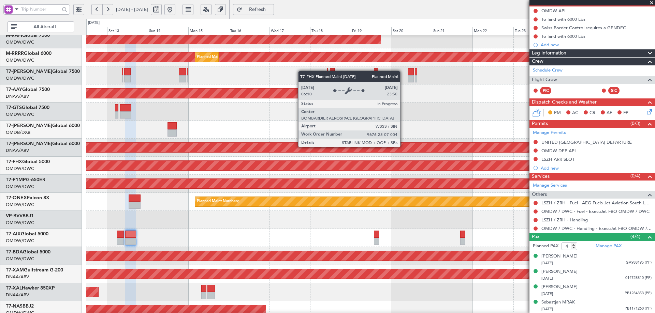
click at [167, 165] on div "Planned Maint [GEOGRAPHIC_DATA] ([GEOGRAPHIC_DATA])" at bounding box center [376, 166] width 1166 height 10
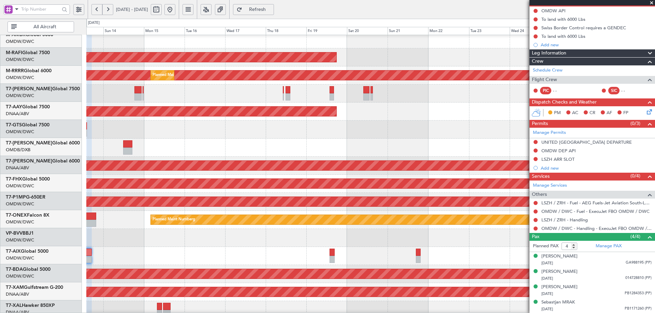
scroll to position [53, 0]
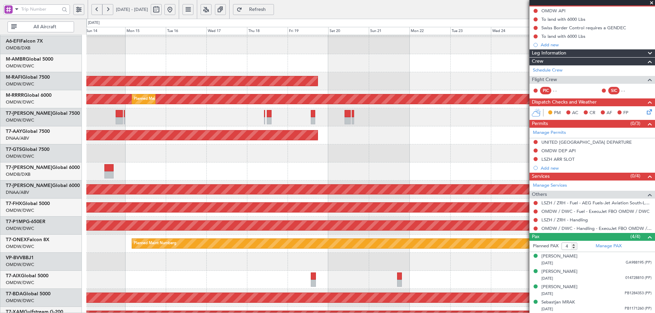
click at [274, 148] on div at bounding box center [370, 154] width 568 height 18
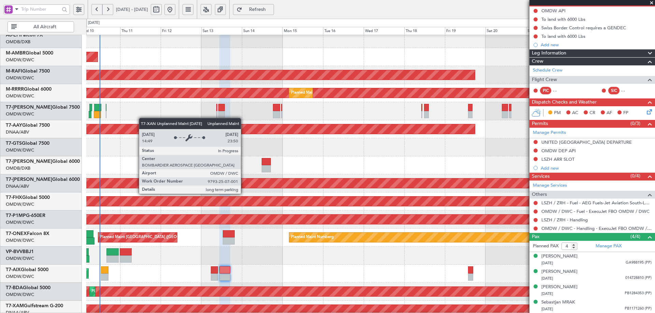
scroll to position [58, 0]
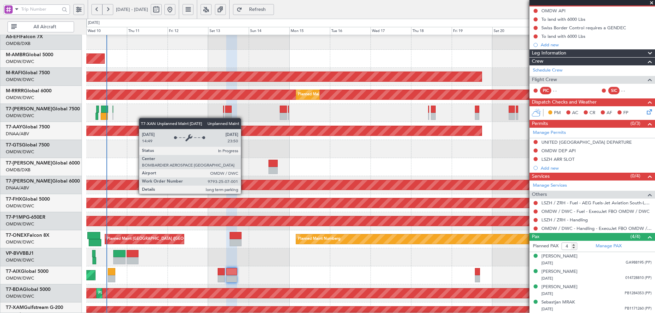
click at [408, 183] on div "Unplanned Maint [GEOGRAPHIC_DATA] (Al Maktoum Intl)" at bounding box center [208, 185] width 1378 height 10
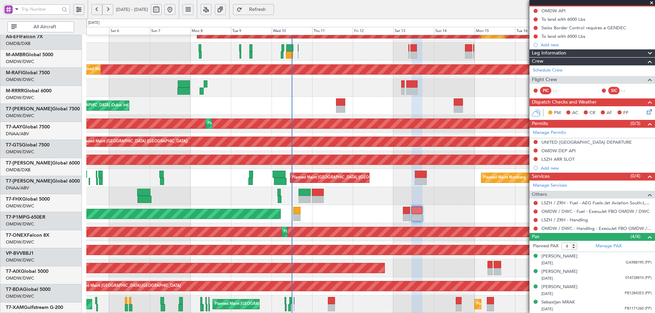
scroll to position [119, 0]
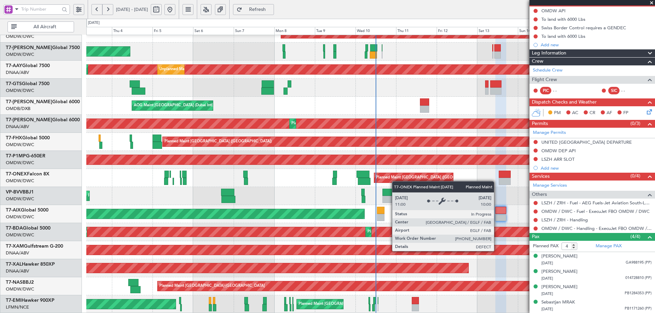
click at [421, 178] on div "Planned Maint Dubai (Al Maktoum Intl) Planned Maint [GEOGRAPHIC_DATA] (Al Makto…" at bounding box center [370, 115] width 568 height 398
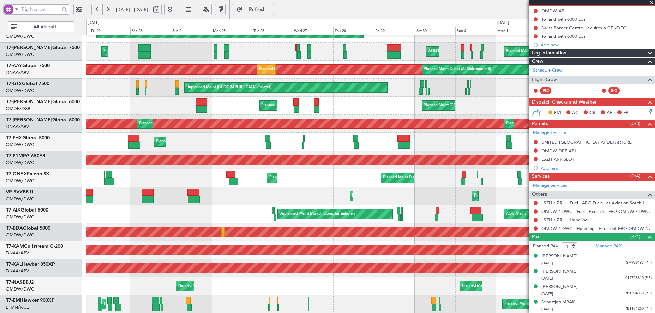
click at [434, 194] on div "Planned Maint Dubai (Al Maktoum Intl) Planned Maint [GEOGRAPHIC_DATA] (Al Makto…" at bounding box center [370, 115] width 568 height 398
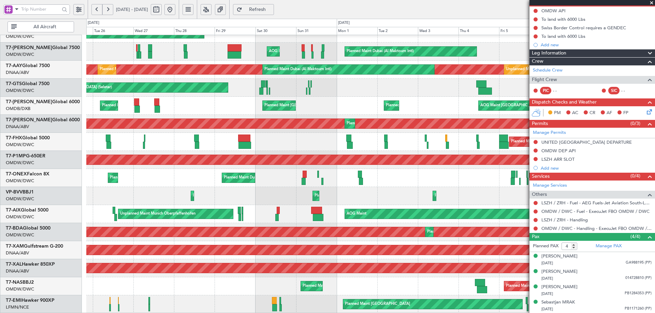
click at [77, 125] on div "Planned Maint Dubai (Al Maktoum Intl) Planned Maint [GEOGRAPHIC_DATA] (Al Makto…" at bounding box center [327, 166] width 655 height 295
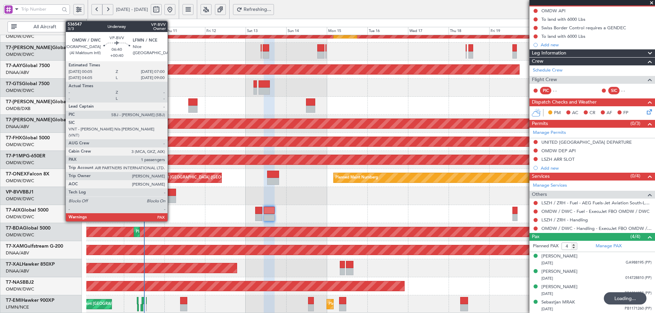
click at [170, 197] on div at bounding box center [170, 199] width 12 height 7
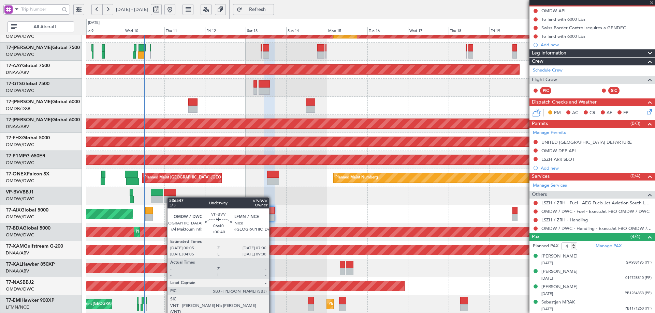
click at [170, 197] on div at bounding box center [170, 199] width 12 height 7
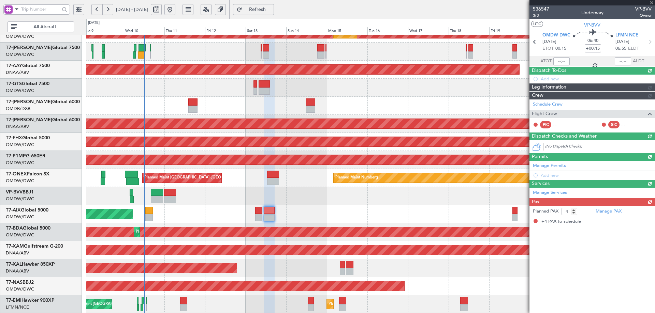
type input "+00:40"
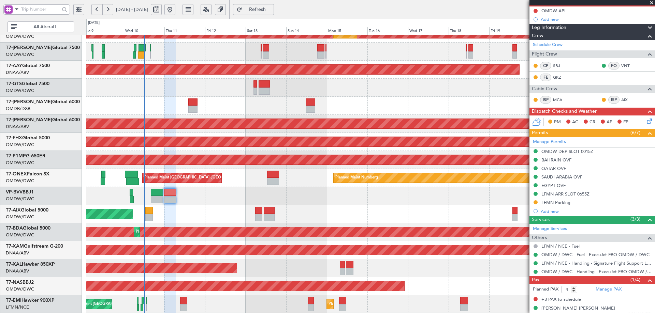
scroll to position [0, 0]
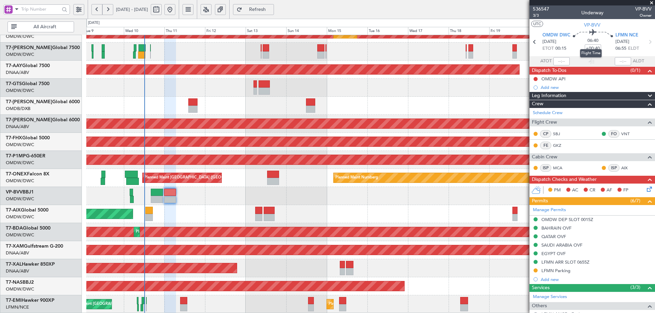
click at [584, 48] on mat-tooltip-component "Flight Time" at bounding box center [590, 53] width 31 height 18
click at [586, 46] on mat-tooltip-component "Flight Time" at bounding box center [590, 53] width 31 height 18
click at [590, 48] on input "+00:40" at bounding box center [592, 48] width 16 height 8
click at [467, 201] on div at bounding box center [370, 196] width 568 height 18
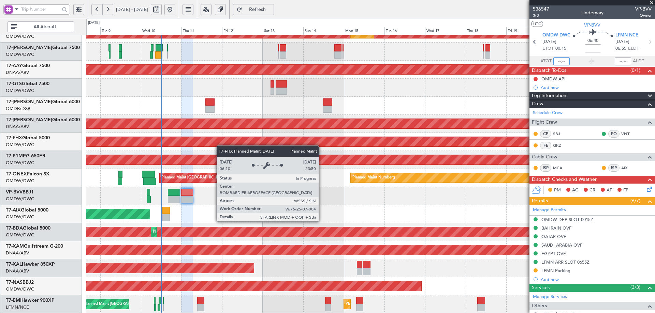
click at [220, 143] on div "Planned Maint Dubai (Al Maktoum Intl) Planned Maint [GEOGRAPHIC_DATA] (Al Makto…" at bounding box center [370, 115] width 568 height 398
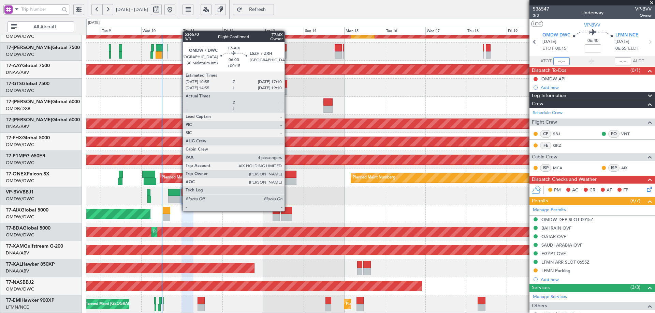
click at [287, 211] on div at bounding box center [286, 210] width 11 height 7
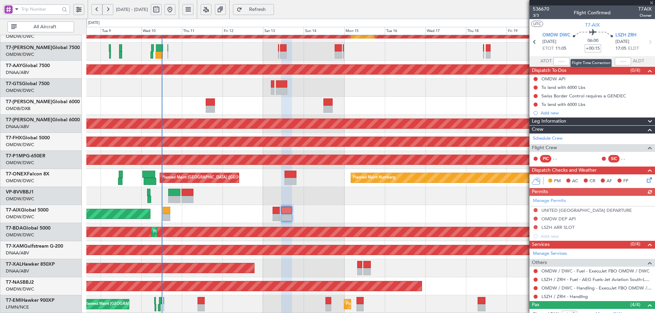
click at [590, 49] on input "+00:15" at bounding box center [592, 48] width 16 height 8
type input "+00:20"
click at [590, 51] on input "+00:20" at bounding box center [592, 48] width 16 height 8
click at [434, 85] on div at bounding box center [370, 88] width 568 height 18
click at [595, 48] on input "+00:40" at bounding box center [592, 48] width 16 height 8
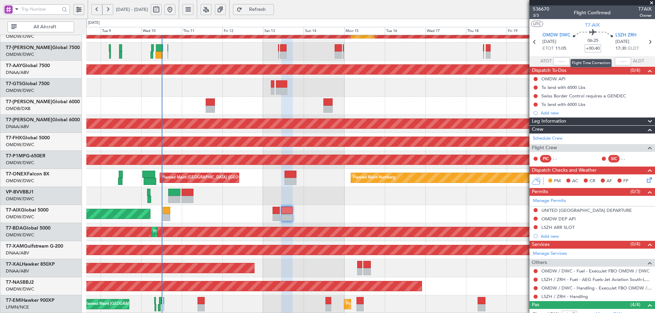
drag, startPoint x: 593, startPoint y: 48, endPoint x: 597, endPoint y: 48, distance: 4.4
click at [597, 48] on input "+00:40" at bounding box center [592, 48] width 16 height 8
click at [479, 95] on div at bounding box center [370, 88] width 568 height 18
type input "+00:35"
click at [559, 200] on link "Manage Permits" at bounding box center [549, 201] width 33 height 7
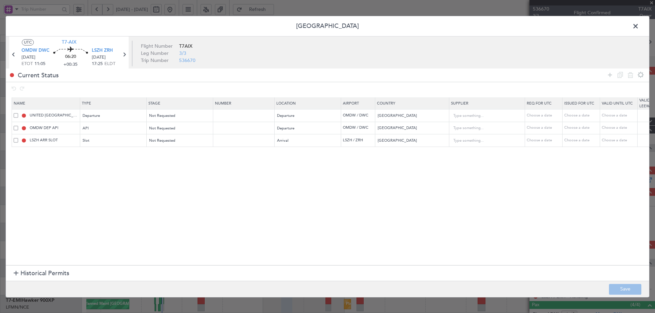
drag, startPoint x: 608, startPoint y: 75, endPoint x: 515, endPoint y: 97, distance: 95.8
click at [608, 74] on icon at bounding box center [609, 75] width 8 height 8
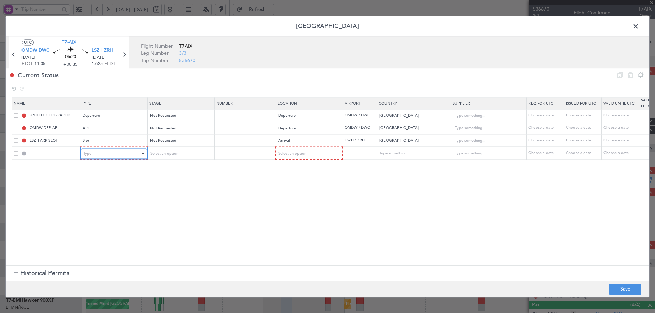
click at [109, 158] on div "Type" at bounding box center [111, 154] width 57 height 10
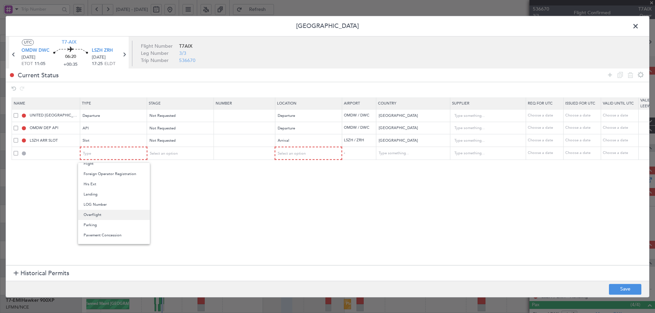
click at [91, 216] on span "Overflight" at bounding box center [114, 215] width 61 height 10
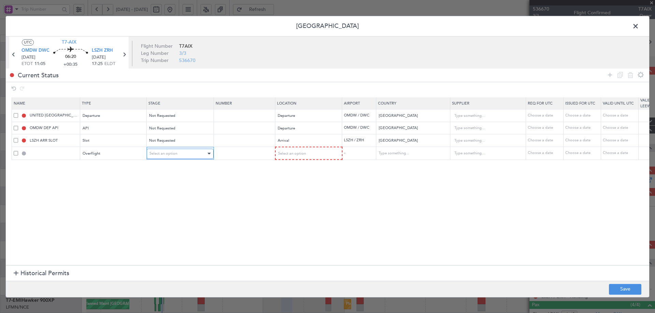
click at [164, 153] on span "Select an option" at bounding box center [163, 153] width 28 height 5
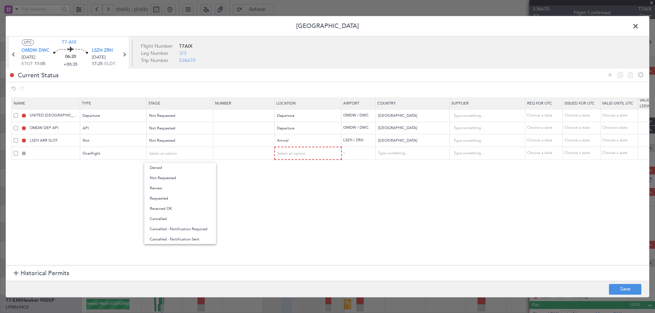
drag, startPoint x: 165, startPoint y: 180, endPoint x: 255, endPoint y: 168, distance: 90.5
click at [165, 180] on span "Not Requested" at bounding box center [180, 178] width 61 height 10
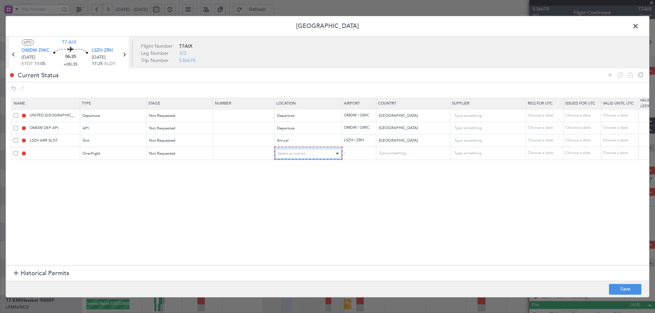
click at [307, 159] on div "Select an option" at bounding box center [306, 154] width 57 height 10
drag, startPoint x: 287, startPoint y: 211, endPoint x: 431, endPoint y: 166, distance: 150.6
click at [289, 209] on span "Enroute" at bounding box center [308, 209] width 61 height 10
click at [421, 154] on input "text" at bounding box center [408, 153] width 61 height 10
click at [400, 166] on span "[GEOGRAPHIC_DATA]" at bounding box center [411, 164] width 63 height 10
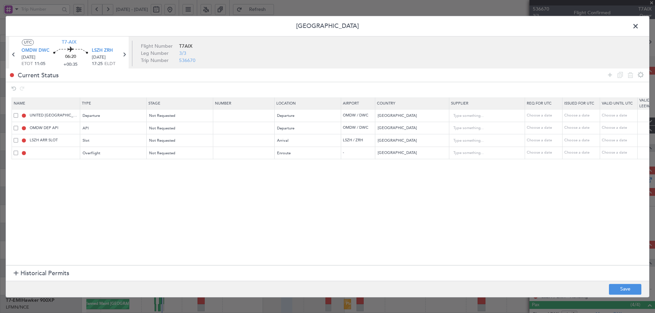
click at [611, 76] on icon at bounding box center [609, 75] width 8 height 8
click at [113, 165] on div "Type" at bounding box center [111, 166] width 57 height 10
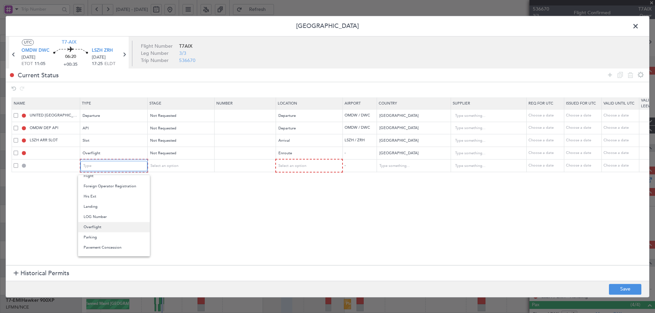
scroll to position [171, 0]
drag, startPoint x: 98, startPoint y: 194, endPoint x: 108, endPoint y: 189, distance: 10.8
click at [100, 193] on span "Overflight" at bounding box center [114, 193] width 61 height 10
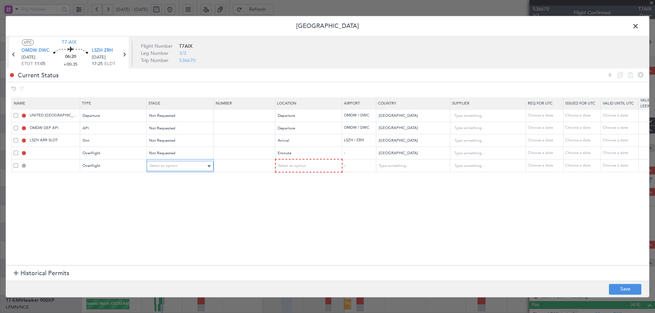
click at [186, 167] on div "Select an option" at bounding box center [177, 166] width 57 height 10
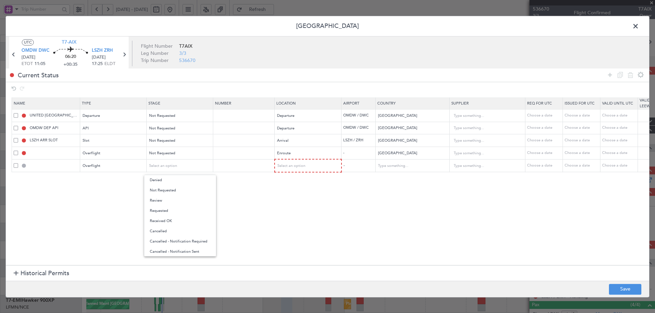
click at [181, 189] on span "Not Requested" at bounding box center [180, 190] width 61 height 10
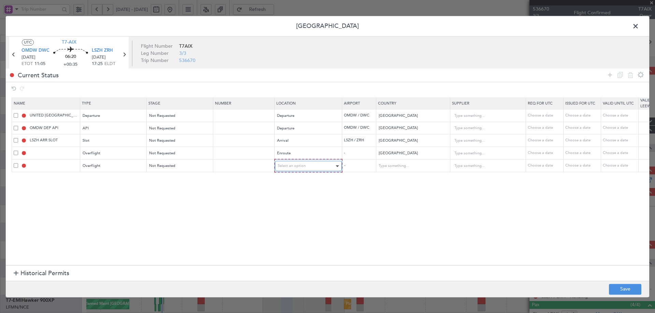
click at [290, 165] on span "Select an option" at bounding box center [292, 166] width 28 height 5
click at [294, 220] on span "Enroute" at bounding box center [308, 221] width 61 height 10
click at [405, 163] on input "text" at bounding box center [408, 166] width 61 height 10
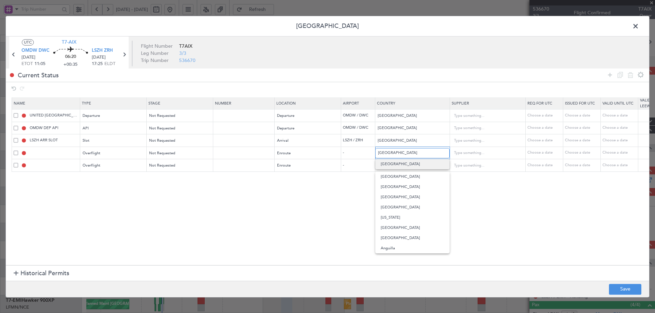
drag, startPoint x: 398, startPoint y: 156, endPoint x: 373, endPoint y: 159, distance: 25.4
click at [373, 159] on table "Name Type Stage Number Location Airport Country Supplier Req For Utc Issued For…" at bounding box center [447, 135] width 871 height 74
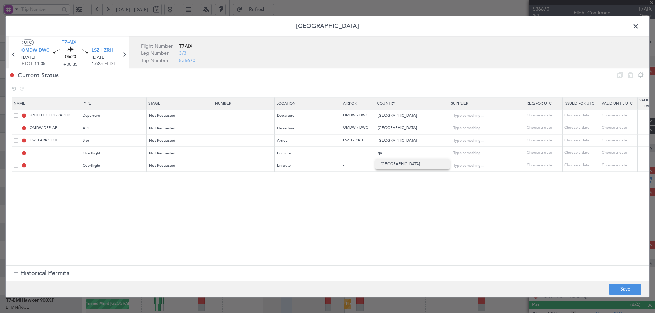
click at [391, 164] on span "[GEOGRAPHIC_DATA]" at bounding box center [411, 164] width 63 height 10
type input "[GEOGRAPHIC_DATA]"
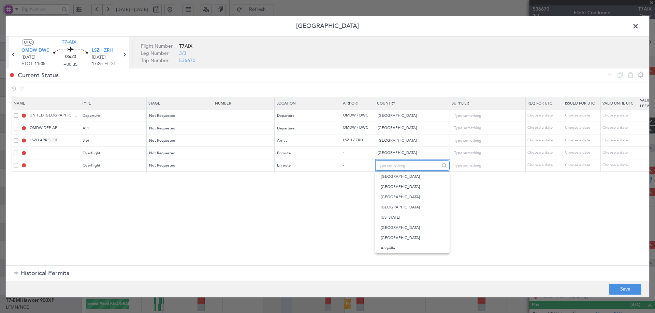
click at [392, 163] on input "text" at bounding box center [408, 166] width 61 height 10
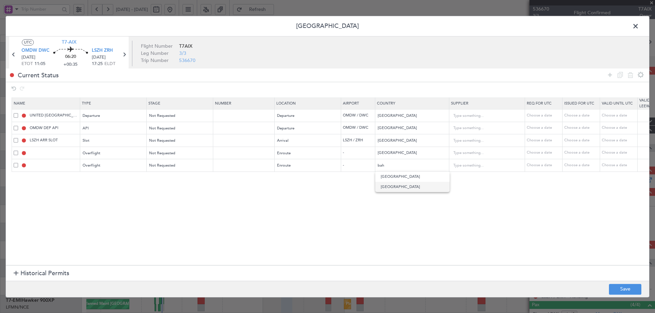
drag, startPoint x: 390, startPoint y: 187, endPoint x: 415, endPoint y: 172, distance: 29.2
click at [391, 187] on span "[GEOGRAPHIC_DATA]" at bounding box center [411, 187] width 63 height 10
type input "[GEOGRAPHIC_DATA]"
drag, startPoint x: 610, startPoint y: 76, endPoint x: 345, endPoint y: 131, distance: 270.9
click at [605, 76] on div at bounding box center [624, 75] width 41 height 10
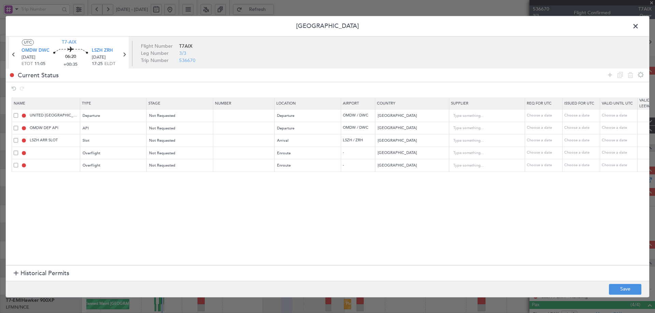
drag, startPoint x: 610, startPoint y: 74, endPoint x: 298, endPoint y: 159, distance: 323.2
click at [609, 74] on icon at bounding box center [609, 75] width 8 height 8
click at [114, 178] on div "Type" at bounding box center [111, 179] width 57 height 10
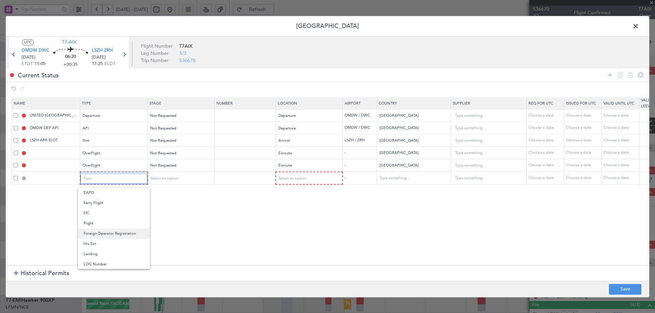
scroll to position [136, 0]
click at [99, 239] on span "Overflight" at bounding box center [114, 241] width 61 height 10
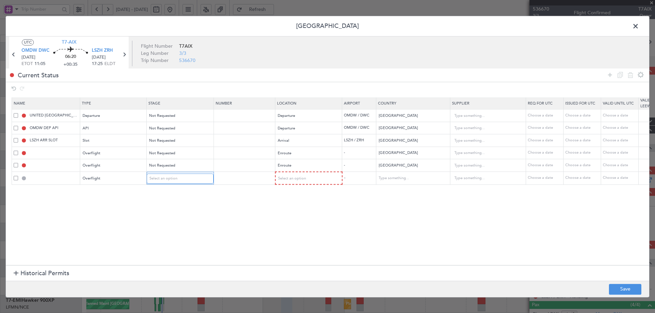
drag, startPoint x: 161, startPoint y: 180, endPoint x: 161, endPoint y: 185, distance: 5.1
click at [161, 182] on div "Select an option" at bounding box center [177, 179] width 57 height 10
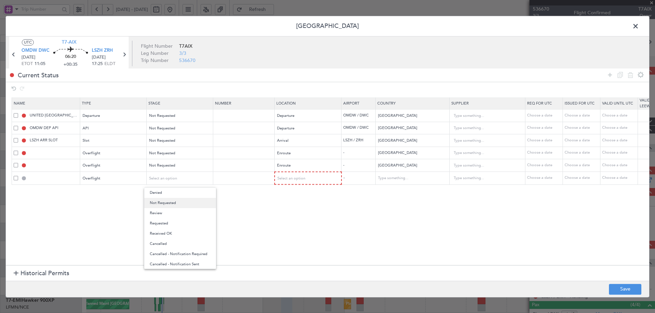
click at [160, 201] on span "Not Requested" at bounding box center [180, 203] width 61 height 10
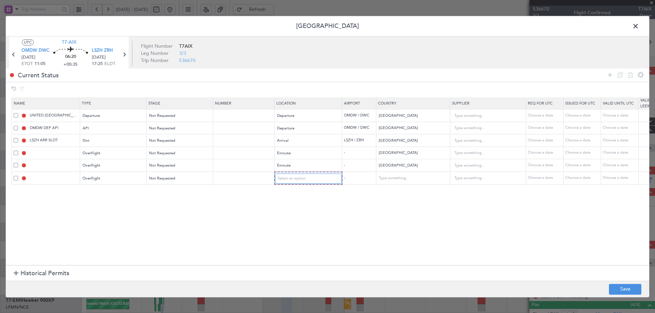
drag, startPoint x: 292, startPoint y: 179, endPoint x: 288, endPoint y: 187, distance: 8.6
click at [291, 180] on span "Select an option" at bounding box center [292, 178] width 28 height 5
drag, startPoint x: 285, startPoint y: 232, endPoint x: 306, endPoint y: 218, distance: 24.8
click at [286, 231] on span "Enroute" at bounding box center [308, 234] width 61 height 10
click at [394, 180] on input "text" at bounding box center [408, 178] width 61 height 10
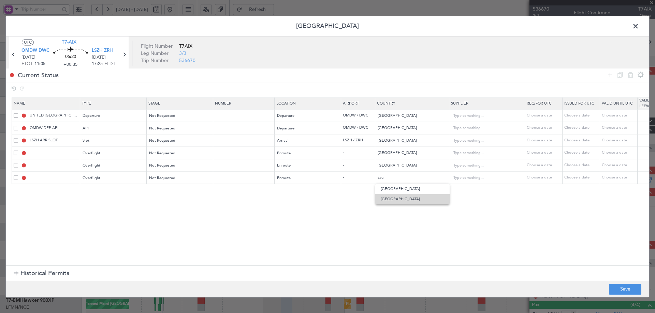
click at [389, 199] on span "[GEOGRAPHIC_DATA]" at bounding box center [411, 199] width 63 height 10
type input "[GEOGRAPHIC_DATA]"
drag, startPoint x: 608, startPoint y: 75, endPoint x: 404, endPoint y: 125, distance: 210.3
click at [608, 75] on icon at bounding box center [609, 75] width 8 height 8
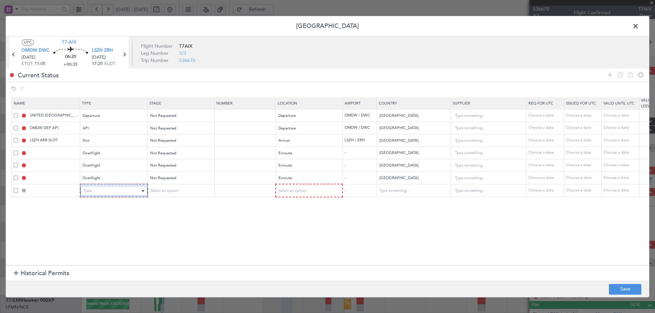
click at [120, 190] on div "Type" at bounding box center [111, 191] width 57 height 10
click at [97, 220] on span "Overflight" at bounding box center [114, 219] width 61 height 10
click at [173, 190] on span "Select an option" at bounding box center [163, 191] width 28 height 5
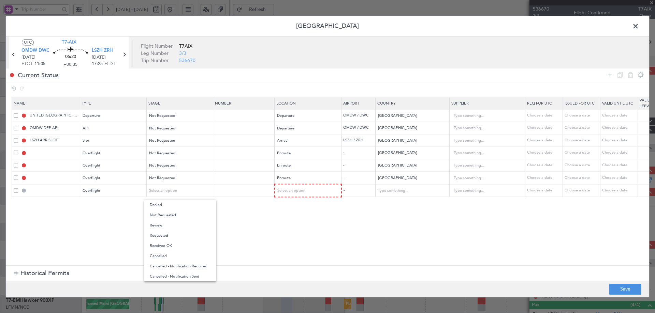
drag, startPoint x: 171, startPoint y: 216, endPoint x: 220, endPoint y: 200, distance: 51.4
click at [173, 215] on span "Not Requested" at bounding box center [180, 215] width 61 height 10
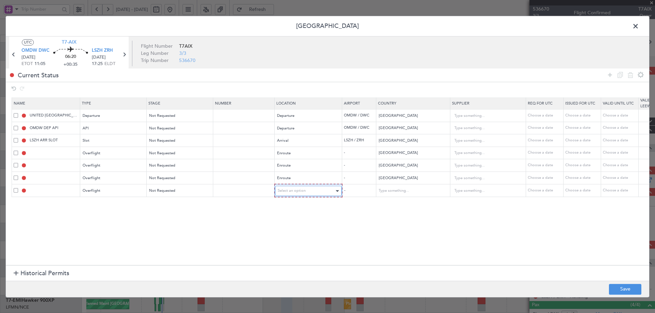
click at [326, 195] on div "Select an option" at bounding box center [306, 191] width 57 height 10
drag, startPoint x: 287, startPoint y: 248, endPoint x: 290, endPoint y: 243, distance: 5.0
click at [288, 245] on span "Enroute" at bounding box center [308, 246] width 61 height 10
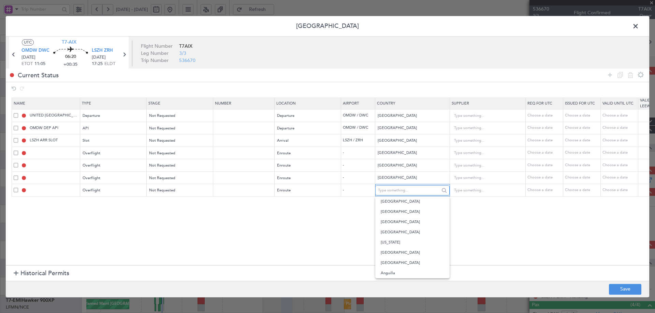
click at [401, 190] on input "text" at bounding box center [408, 190] width 61 height 10
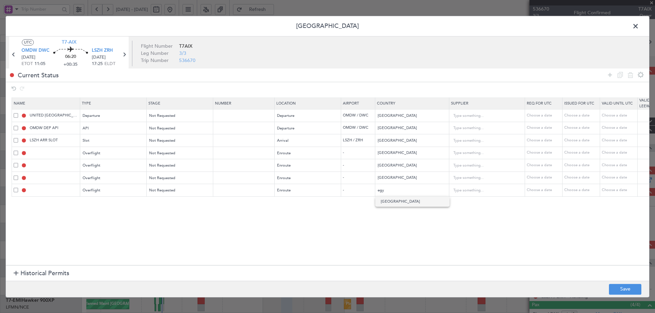
drag, startPoint x: 392, startPoint y: 202, endPoint x: 327, endPoint y: 219, distance: 67.7
click at [392, 202] on span "[GEOGRAPHIC_DATA]" at bounding box center [411, 202] width 63 height 10
type input "[GEOGRAPHIC_DATA]"
click at [286, 222] on section "Name Type Stage Number Location Airport Country Supplier Req For Utc Issued For…" at bounding box center [327, 180] width 643 height 169
click at [618, 290] on button "Save" at bounding box center [625, 289] width 32 height 11
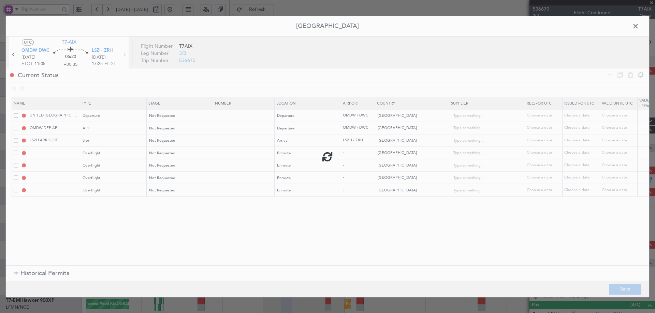
type input "QATAR OVF"
type input "NNN"
type input "2"
type input "BAHRAIN OVF"
type input "NNN"
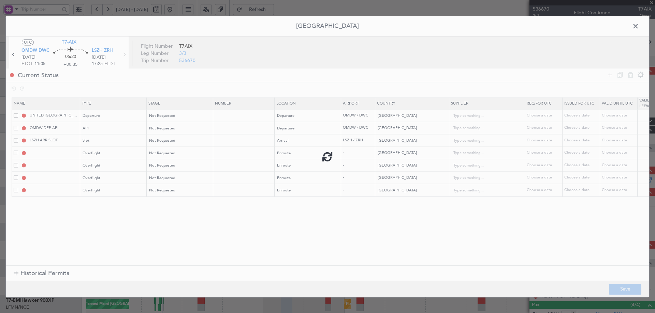
type input "SAUDI ARABIA OVF"
type input "NNN"
type input "EGYPT OVF"
type input "NNN"
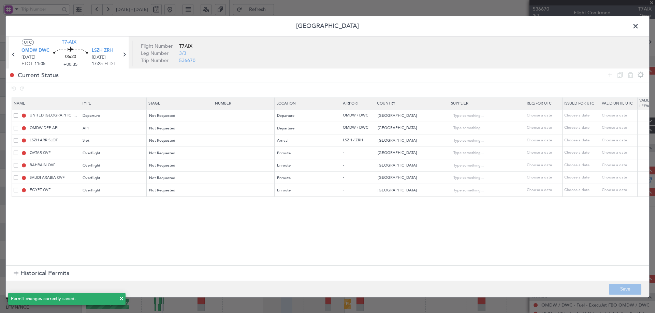
click at [639, 26] on span at bounding box center [639, 28] width 0 height 14
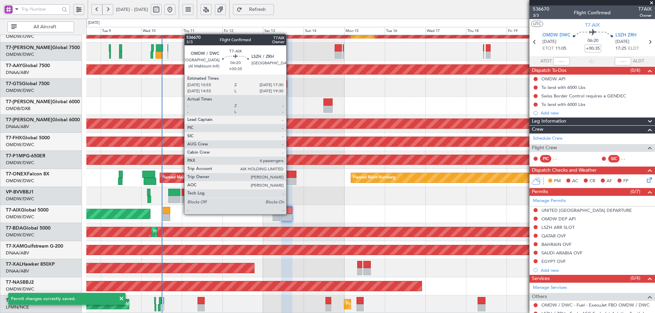
click at [289, 214] on div at bounding box center [286, 210] width 11 height 7
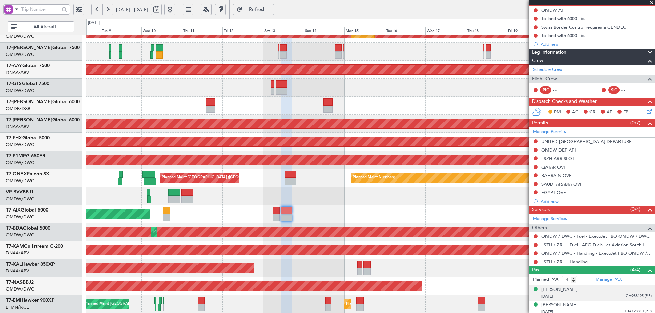
scroll to position [102, 0]
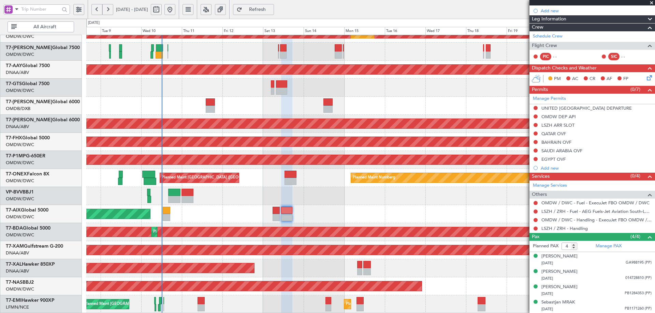
click at [271, 9] on span "Refresh" at bounding box center [257, 9] width 28 height 5
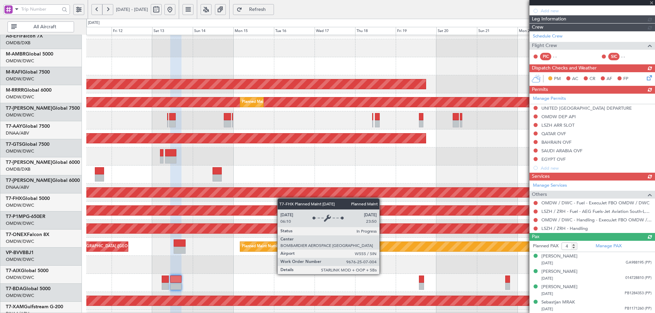
scroll to position [49, 0]
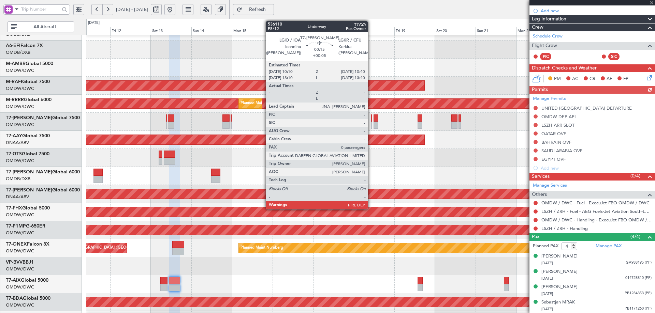
click at [371, 118] on div at bounding box center [371, 118] width 1 height 7
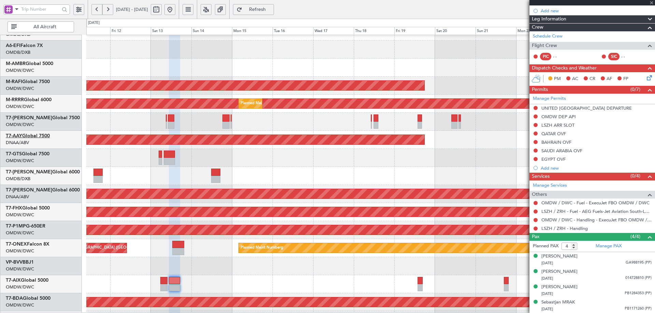
type input "+00:05"
type input "0"
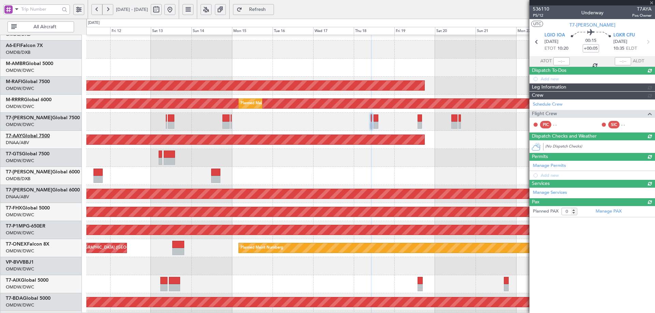
scroll to position [0, 0]
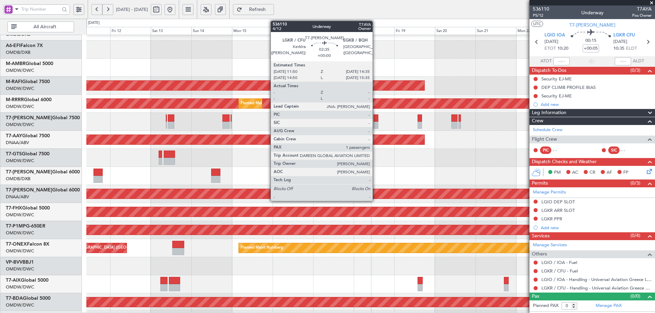
click at [375, 120] on div at bounding box center [375, 118] width 5 height 7
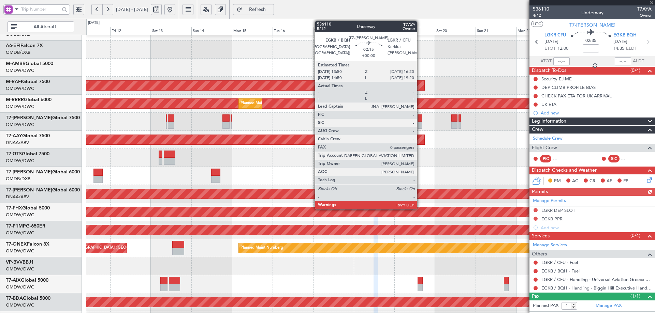
click at [419, 120] on div at bounding box center [419, 118] width 4 height 7
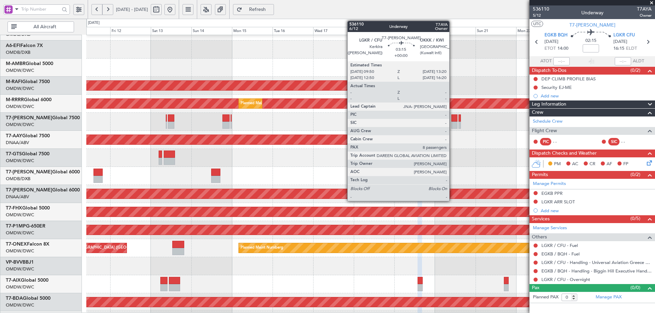
click at [452, 123] on div at bounding box center [454, 125] width 6 height 7
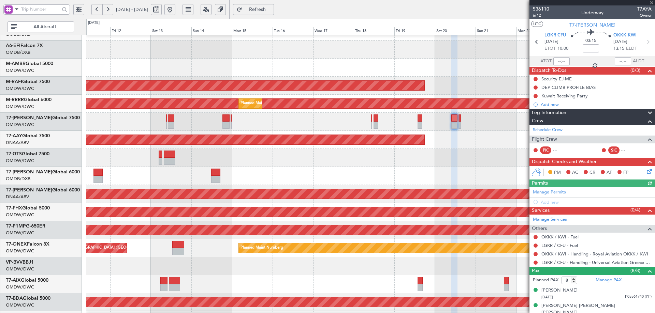
click at [552, 192] on div "Manage Permits Add new" at bounding box center [591, 197] width 125 height 19
click at [551, 192] on link "Manage Permits" at bounding box center [549, 192] width 33 height 7
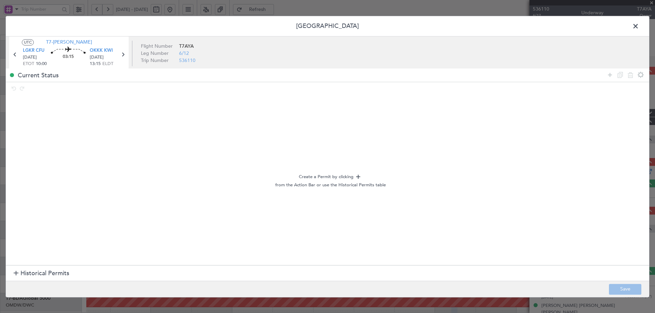
click at [639, 25] on span at bounding box center [639, 28] width 0 height 14
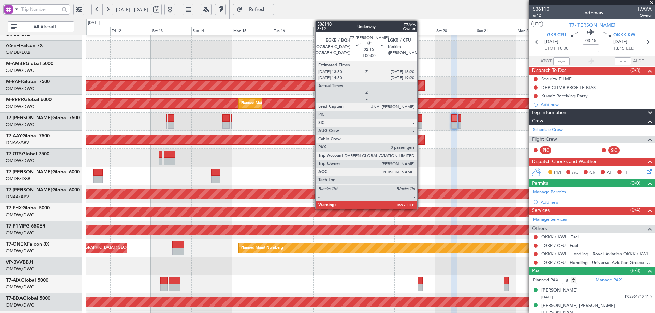
click at [420, 118] on div at bounding box center [419, 118] width 4 height 7
click at [421, 118] on div at bounding box center [419, 118] width 4 height 7
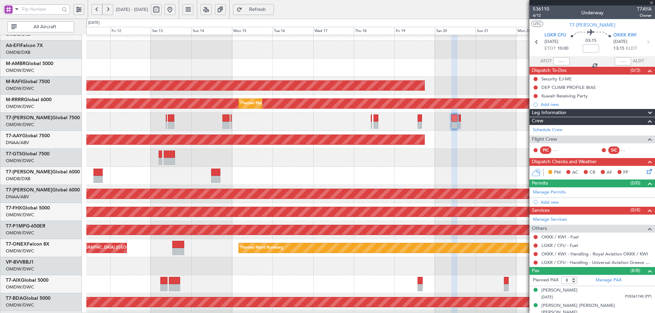
type input "0"
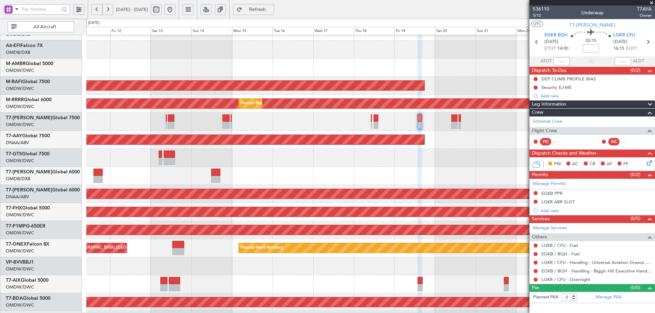
click at [588, 48] on input at bounding box center [590, 48] width 16 height 8
type input "+00:15"
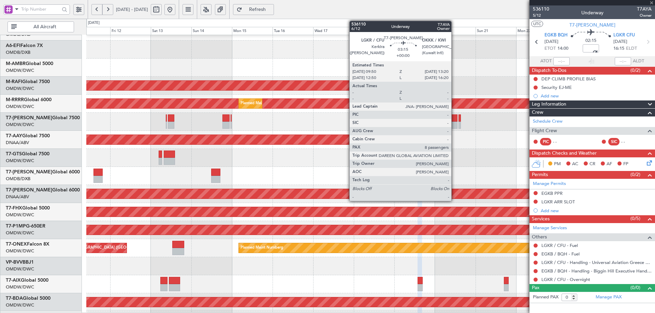
click at [454, 120] on div at bounding box center [454, 118] width 6 height 7
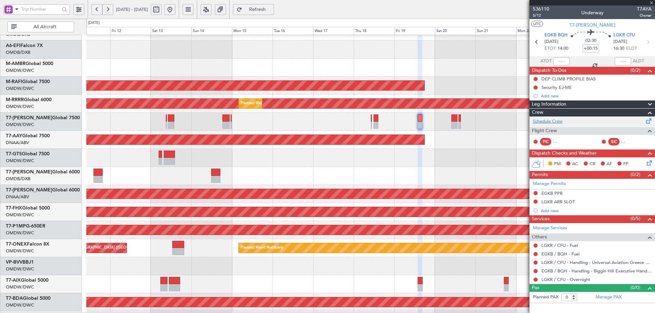
type input "8"
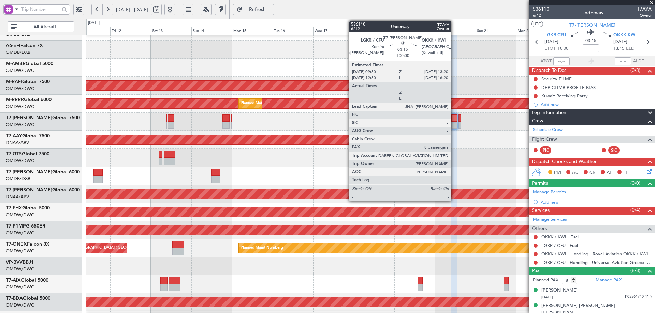
click at [454, 120] on div at bounding box center [454, 118] width 6 height 7
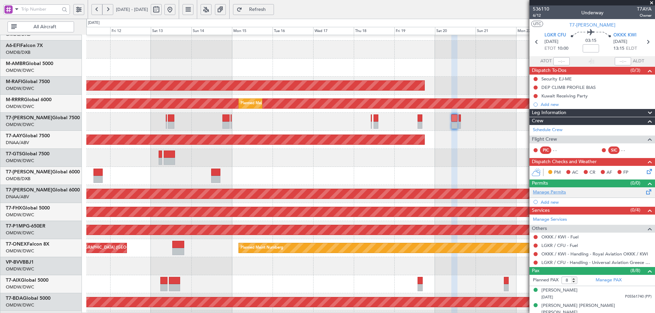
click at [558, 191] on link "Manage Permits" at bounding box center [549, 192] width 33 height 7
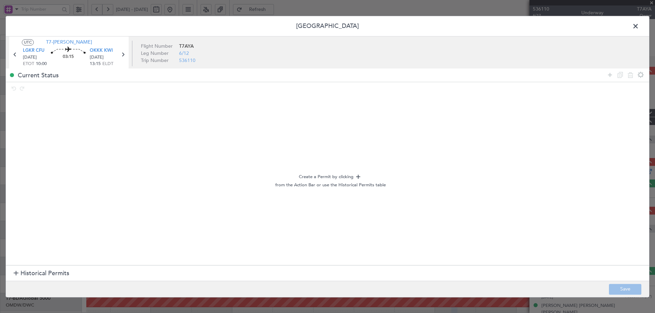
click at [33, 272] on span "Historical Permits" at bounding box center [44, 273] width 49 height 9
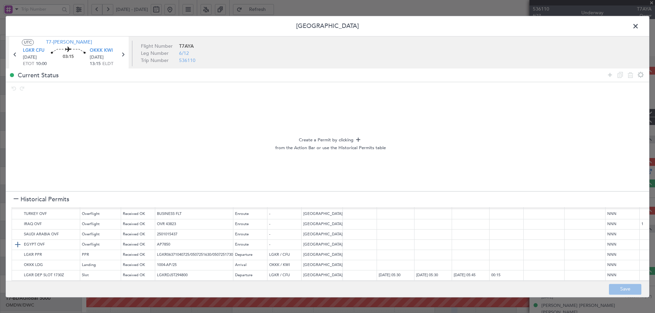
scroll to position [18, 0]
click at [19, 250] on img at bounding box center [18, 254] width 8 height 8
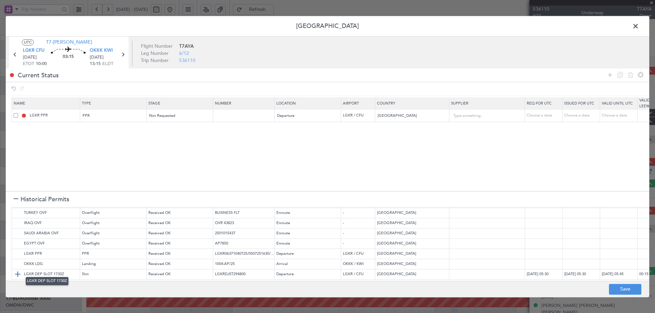
click at [18, 271] on img at bounding box center [18, 275] width 8 height 8
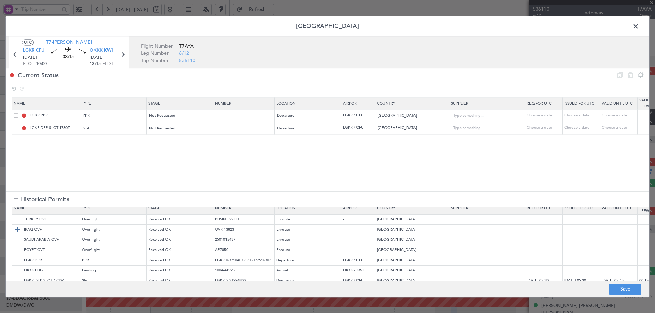
scroll to position [0, 0]
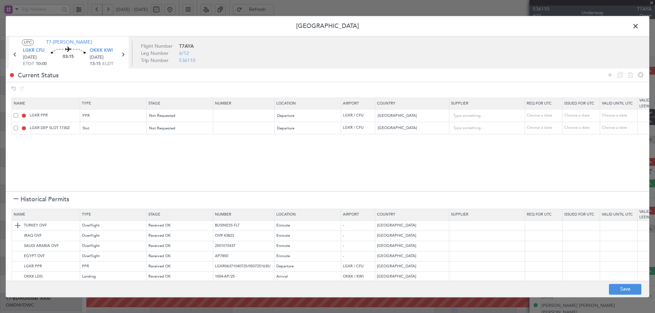
click at [18, 224] on img at bounding box center [18, 226] width 8 height 8
click at [18, 234] on img at bounding box center [18, 236] width 8 height 8
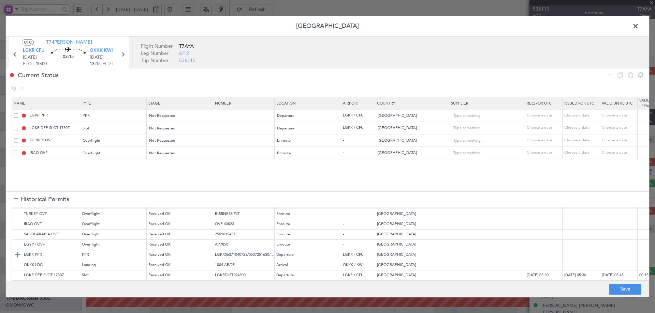
scroll to position [18, 0]
click at [18, 260] on img at bounding box center [18, 264] width 8 height 8
click at [621, 290] on button "Save" at bounding box center [625, 289] width 32 height 11
type input "NNN"
type input "LGKR DEP SLOT"
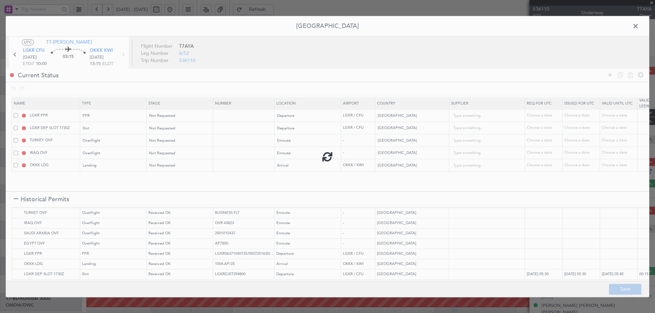
type input "NNN"
type input "1"
type input "NNN"
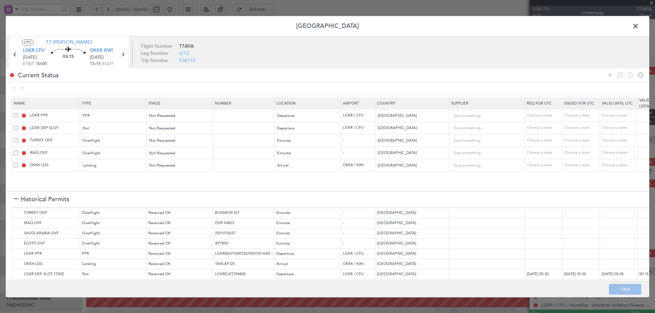
click at [639, 26] on span at bounding box center [639, 28] width 0 height 14
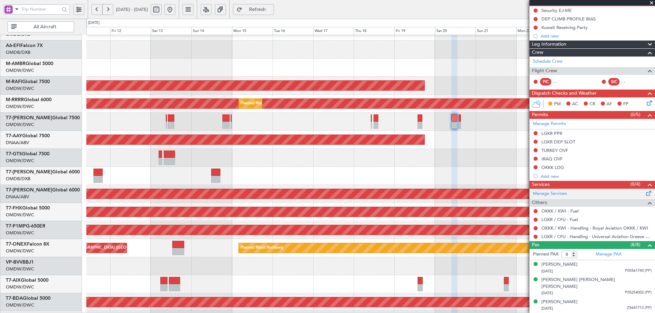
scroll to position [136, 0]
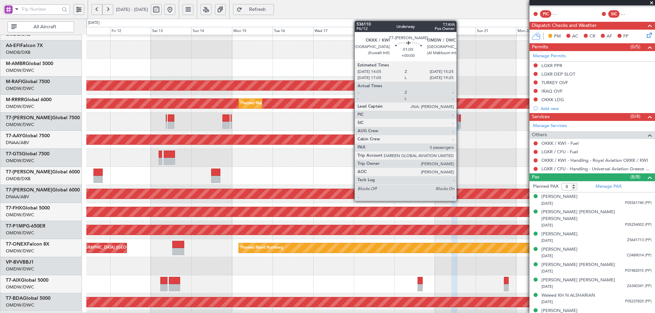
click at [459, 116] on div at bounding box center [459, 118] width 2 height 7
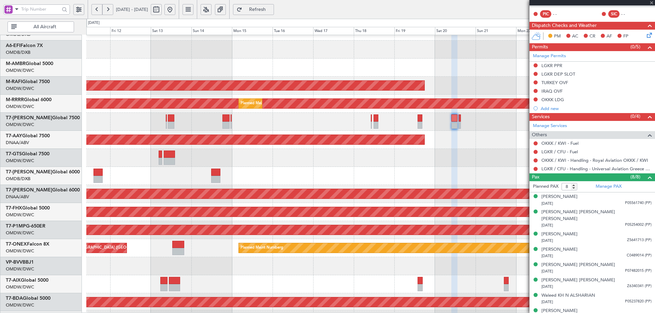
type input "0"
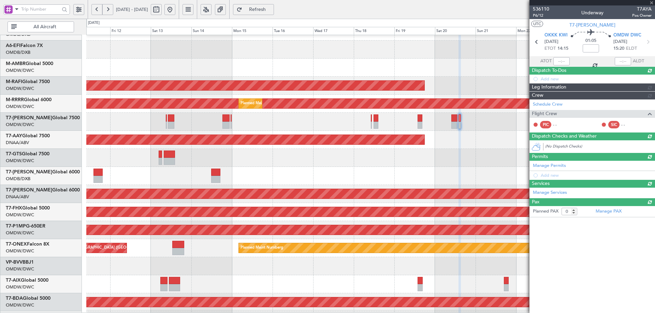
scroll to position [0, 0]
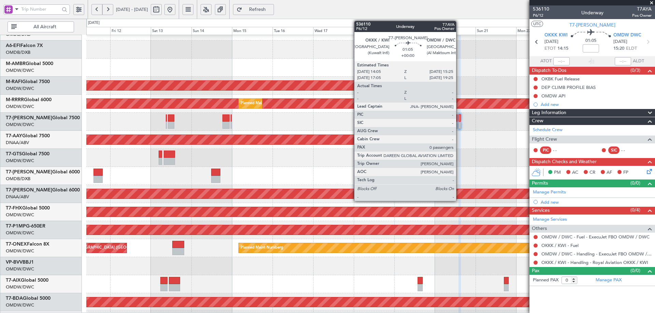
click at [459, 119] on div at bounding box center [459, 118] width 2 height 7
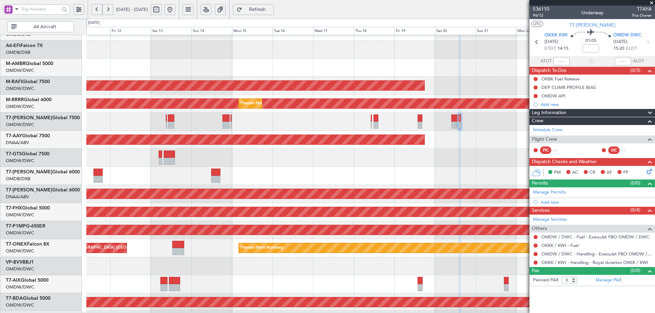
click at [271, 12] on span "Refresh" at bounding box center [257, 9] width 28 height 5
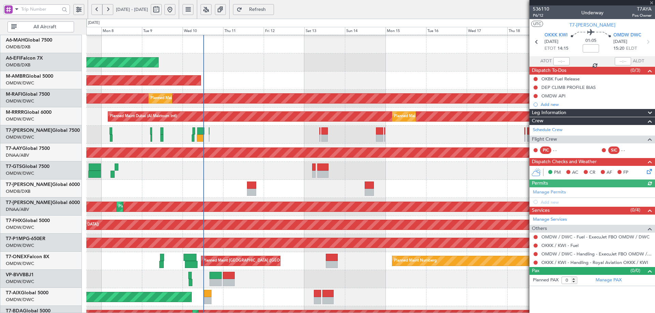
scroll to position [41, 0]
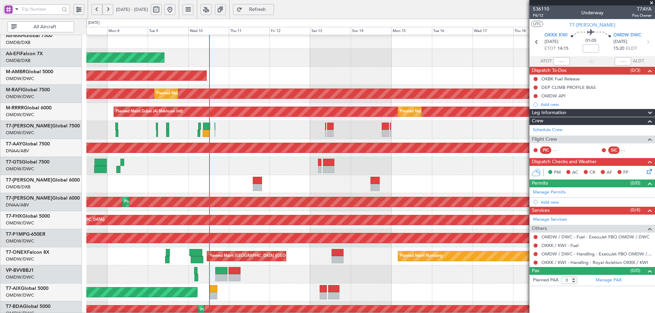
click at [320, 87] on div "Planned Maint Dubai (Al Maktoum Intl) Planned Maint [GEOGRAPHIC_DATA] (Al Makto…" at bounding box center [370, 94] width 568 height 18
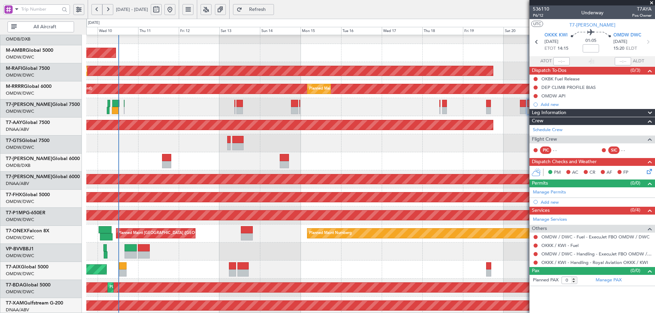
scroll to position [65, 0]
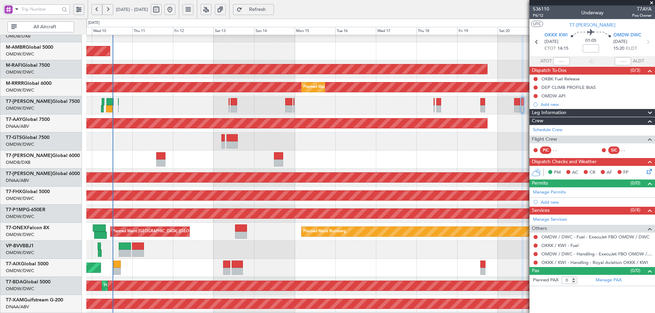
click at [187, 109] on div at bounding box center [370, 105] width 568 height 18
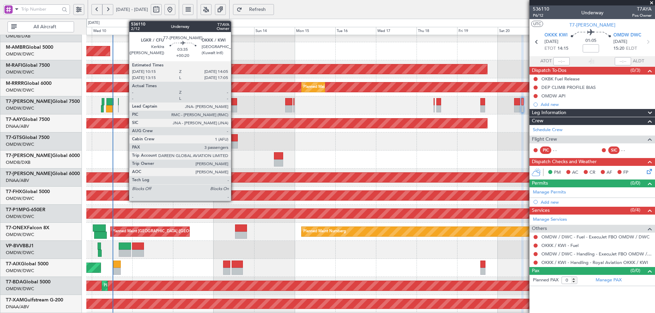
click at [234, 101] on div at bounding box center [233, 101] width 7 height 7
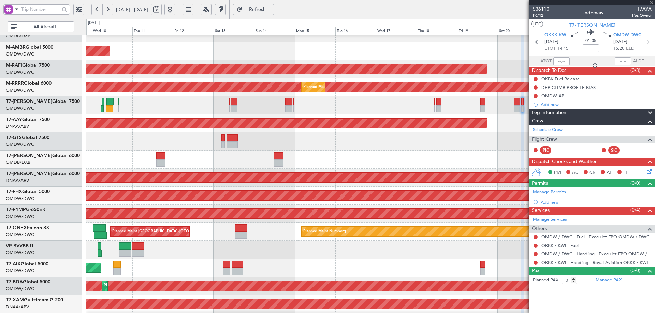
type input "+00:20"
type input "3"
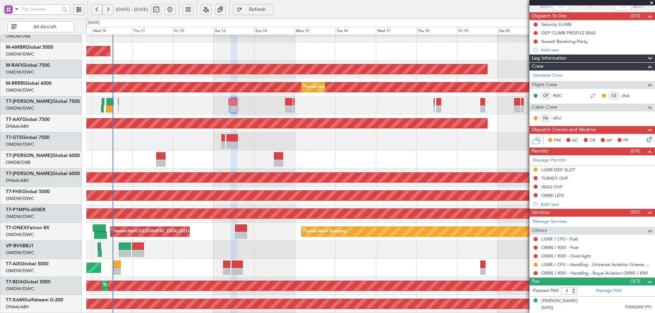
scroll to position [84, 0]
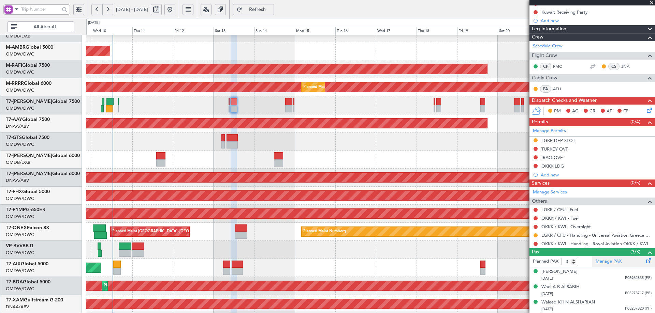
click at [604, 260] on link "Manage PAX" at bounding box center [608, 261] width 26 height 7
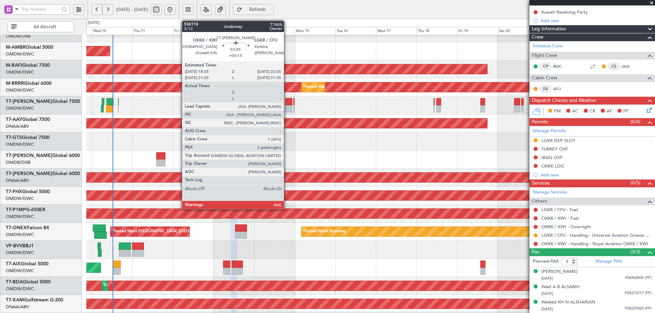
click at [287, 102] on div at bounding box center [288, 101] width 7 height 7
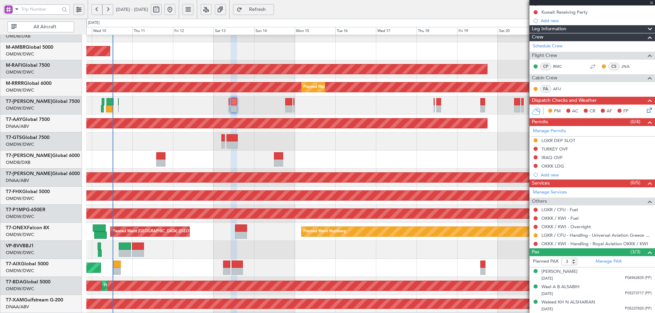
type input "+00:15"
type input "2"
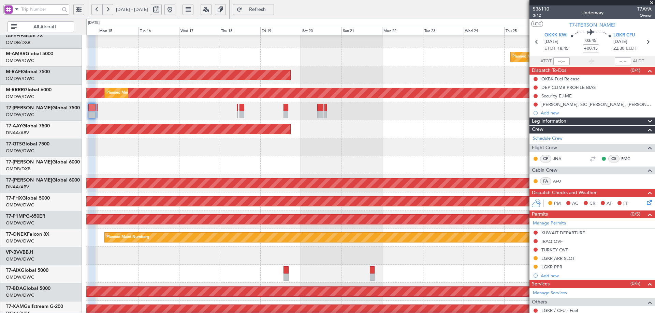
scroll to position [60, 0]
click at [223, 119] on div at bounding box center [370, 111] width 568 height 18
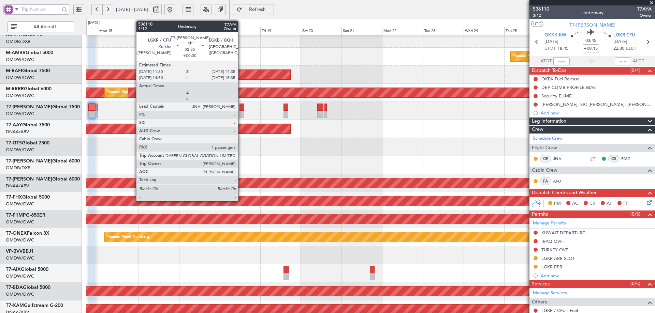
click at [241, 107] on div at bounding box center [241, 107] width 5 height 7
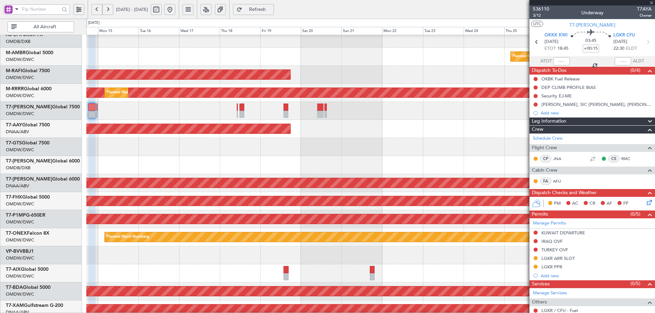
type input "1"
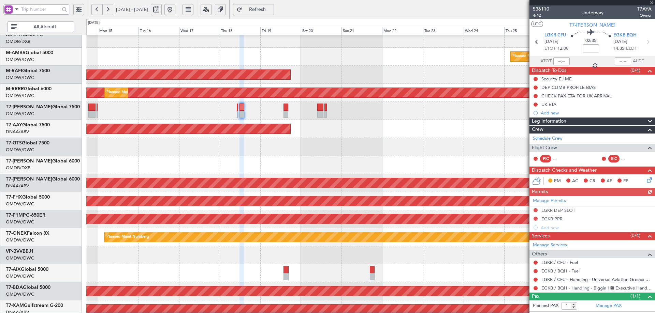
scroll to position [14, 0]
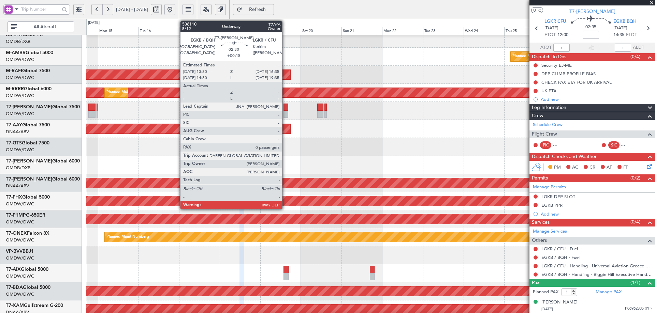
click at [285, 108] on div at bounding box center [285, 107] width 5 height 7
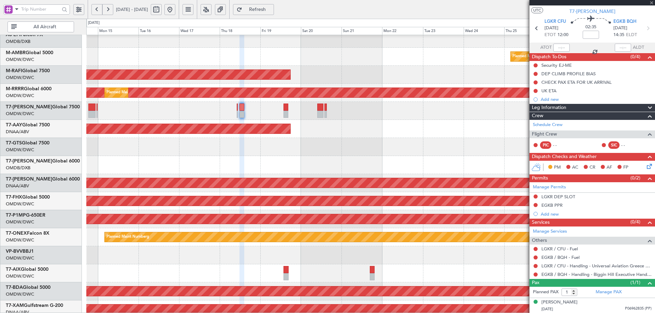
type input "+00:15"
type input "0"
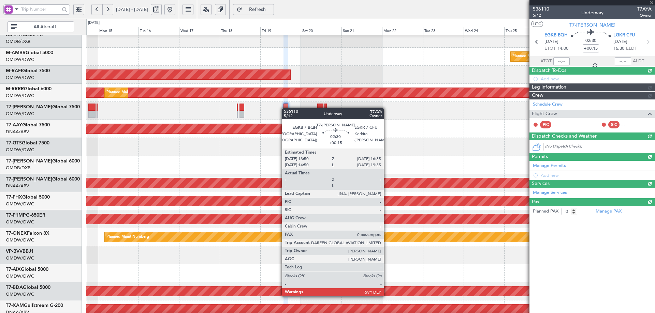
scroll to position [0, 0]
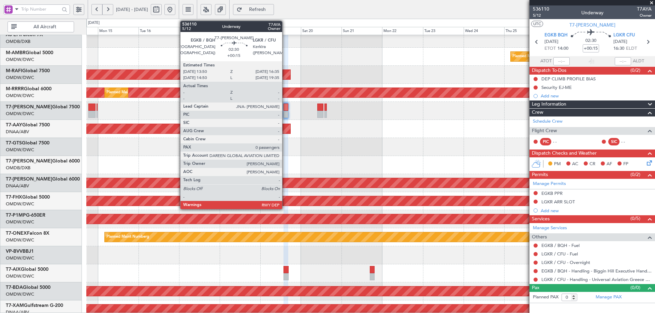
click at [285, 107] on div at bounding box center [285, 107] width 5 height 7
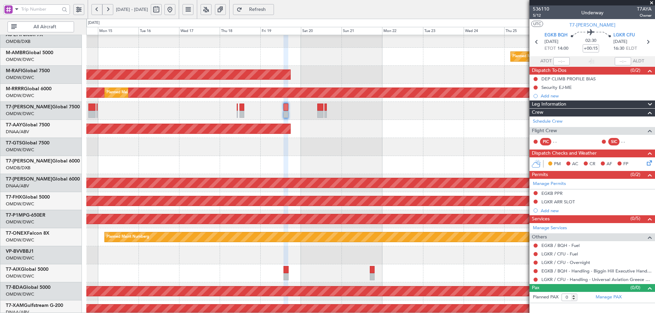
click at [271, 7] on span "Refresh" at bounding box center [257, 9] width 28 height 5
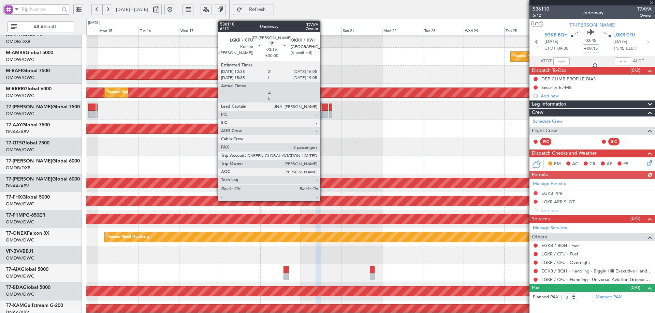
click at [323, 110] on div at bounding box center [325, 107] width 6 height 7
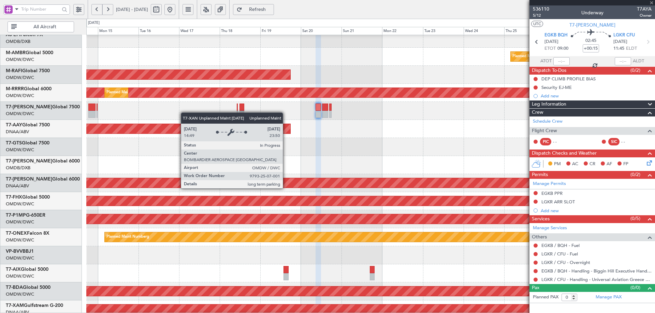
type input "8"
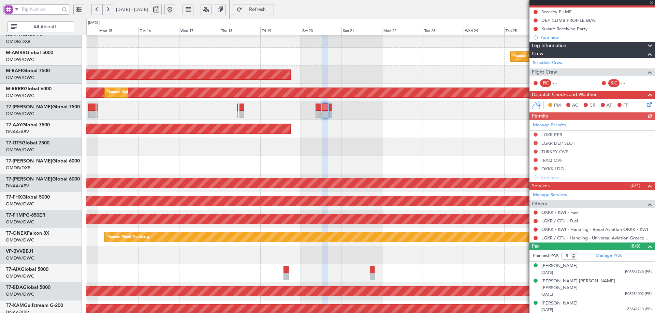
scroll to position [138, 0]
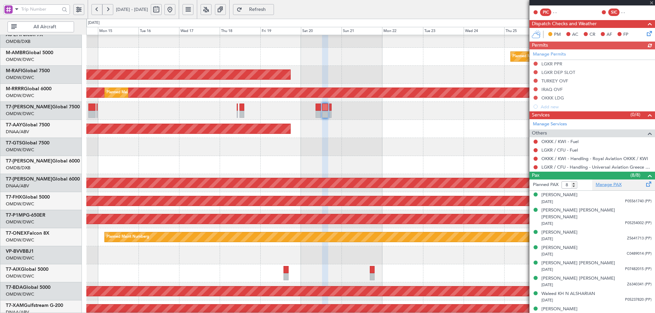
click at [599, 184] on link "Manage PAX" at bounding box center [608, 185] width 26 height 7
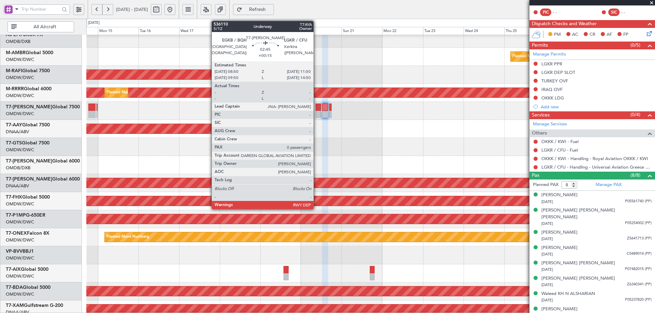
click at [316, 106] on div at bounding box center [317, 107] width 5 height 7
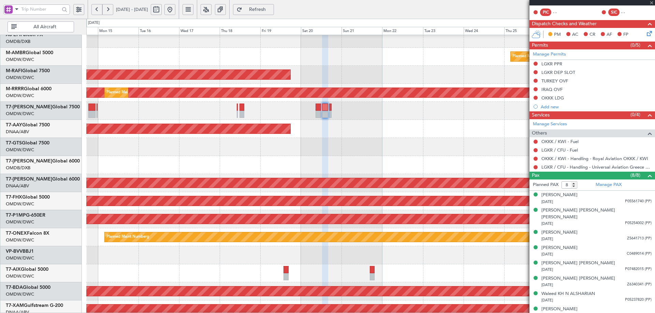
type input "+00:15"
type input "0"
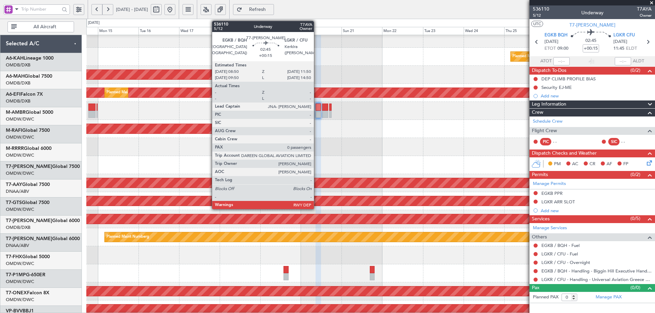
scroll to position [60, 0]
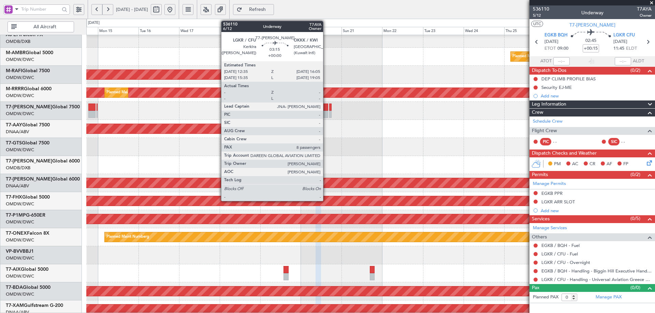
click at [326, 111] on div at bounding box center [325, 114] width 6 height 7
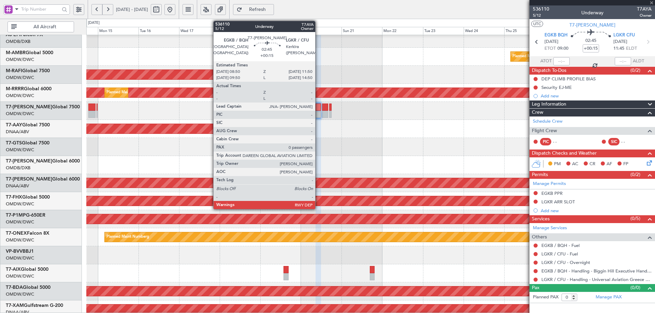
type input "8"
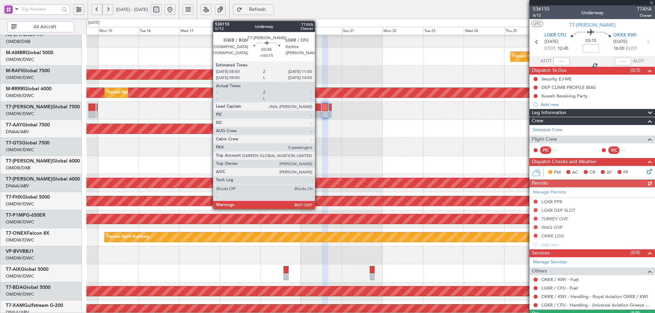
click at [318, 107] on div at bounding box center [317, 107] width 5 height 7
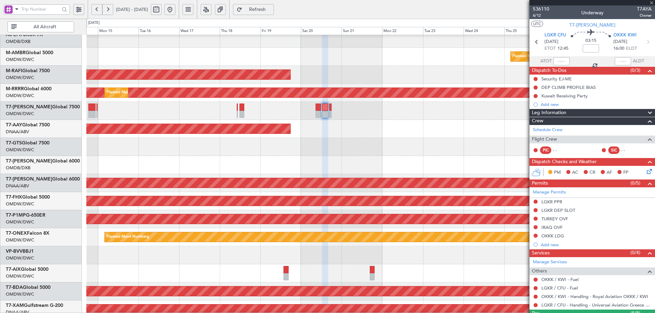
type input "+00:15"
type input "0"
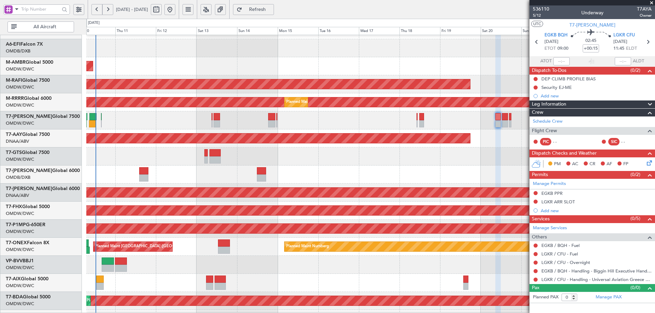
scroll to position [50, 0]
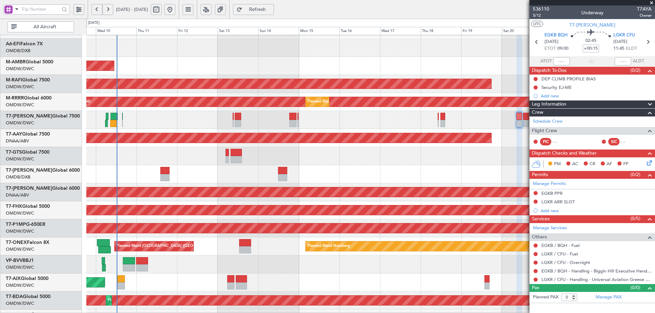
click at [304, 125] on div at bounding box center [370, 120] width 568 height 18
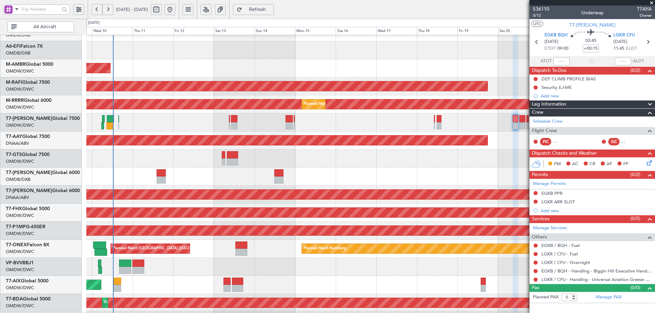
scroll to position [39, 0]
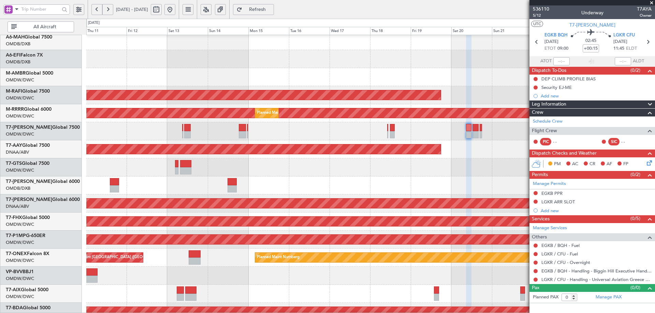
click at [236, 130] on div at bounding box center [370, 131] width 568 height 18
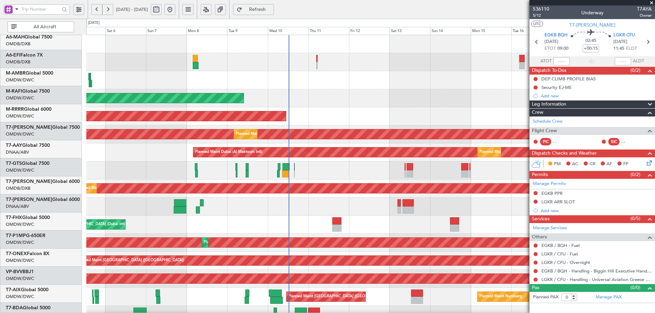
scroll to position [0, 0]
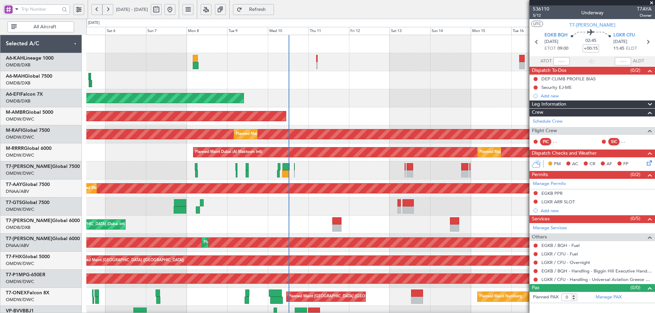
click at [347, 203] on div "Planned Maint Dubai (Al Maktoum Intl) Planned Maint [GEOGRAPHIC_DATA] ([GEOGRAP…" at bounding box center [370, 234] width 568 height 398
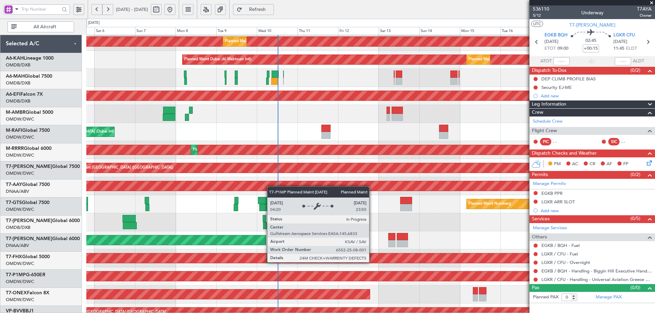
scroll to position [119, 0]
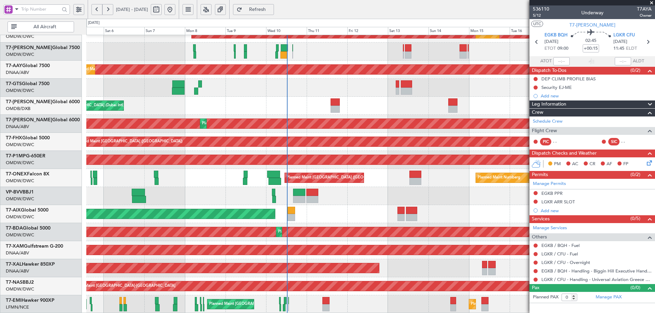
click at [280, 149] on div "Planned Maint Dubai (Al Maktoum Intl) Planned Maint [GEOGRAPHIC_DATA] (Al Makto…" at bounding box center [370, 115] width 568 height 398
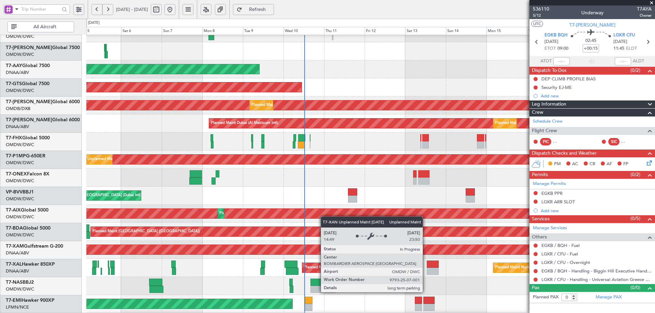
scroll to position [26, 0]
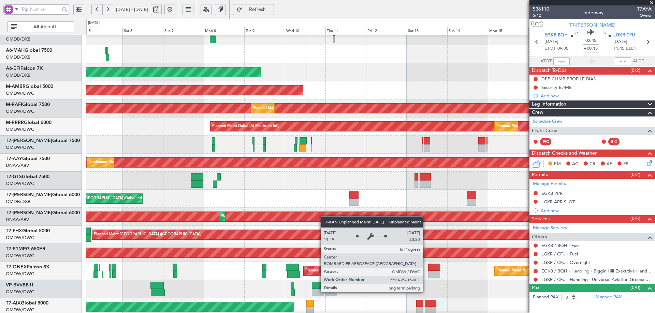
click at [326, 220] on div "Unplanned Maint [GEOGRAPHIC_DATA] (Al Maktoum Intl)" at bounding box center [307, 217] width 1577 height 10
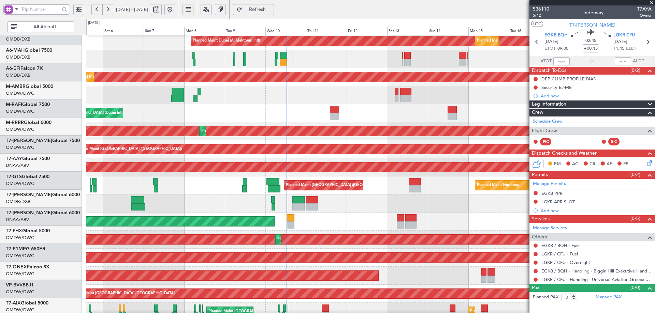
scroll to position [119, 0]
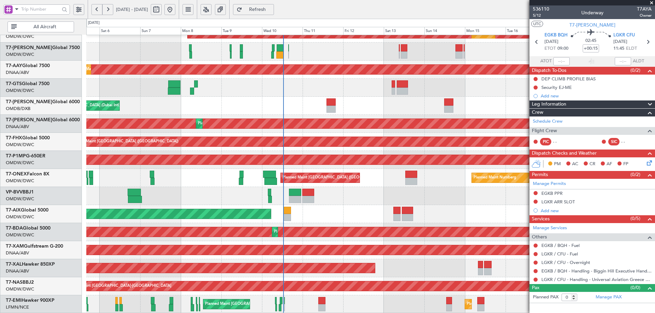
click at [326, 196] on div "Planned Maint Dubai (Al Maktoum Intl)" at bounding box center [370, 196] width 568 height 18
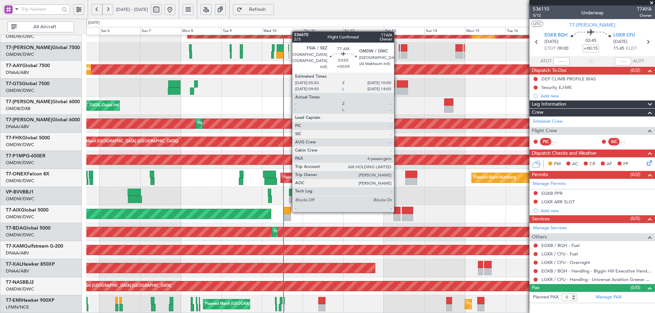
click at [396, 211] on div at bounding box center [396, 210] width 7 height 7
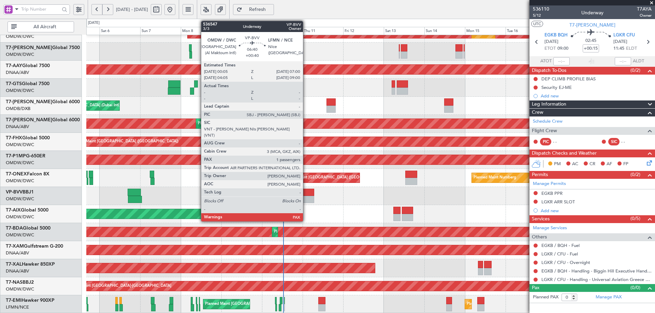
click at [306, 196] on div at bounding box center [308, 192] width 12 height 7
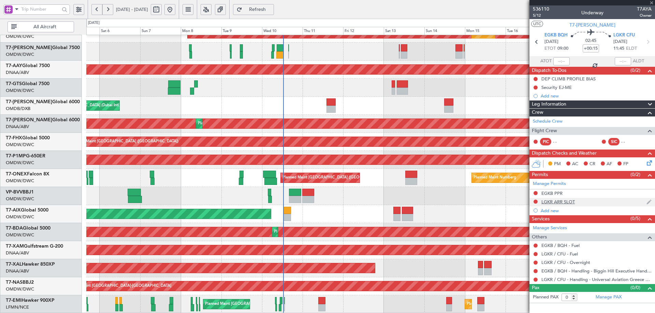
type input "+00:40"
type input "4"
